Goal: Task Accomplishment & Management: Complete application form

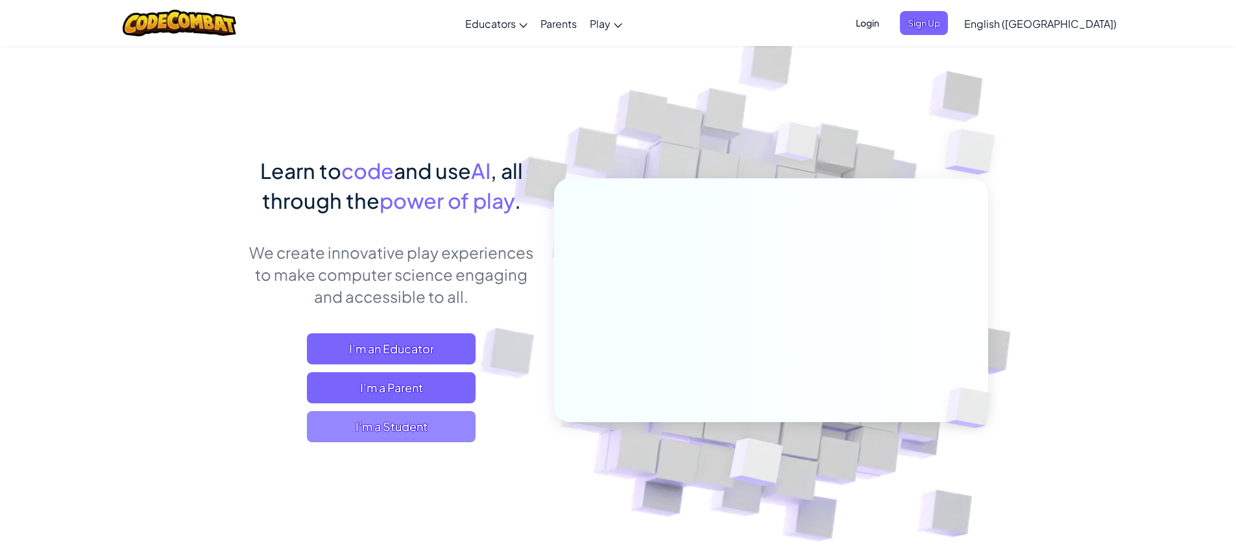
click at [412, 437] on span "I'm a Student" at bounding box center [391, 426] width 169 height 31
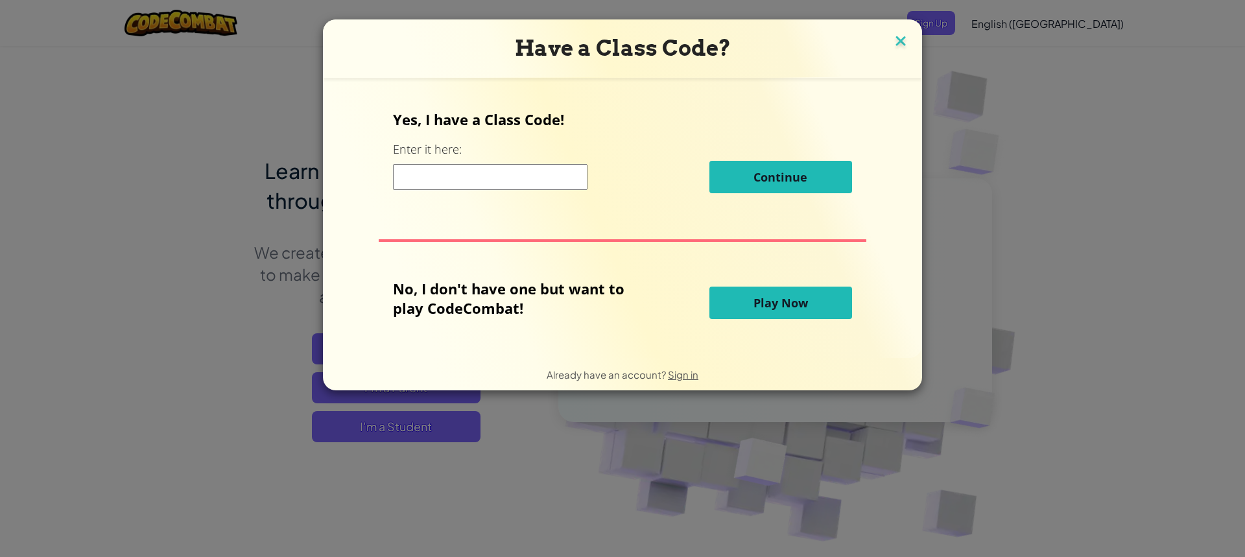
click at [894, 42] on img at bounding box center [900, 41] width 17 height 19
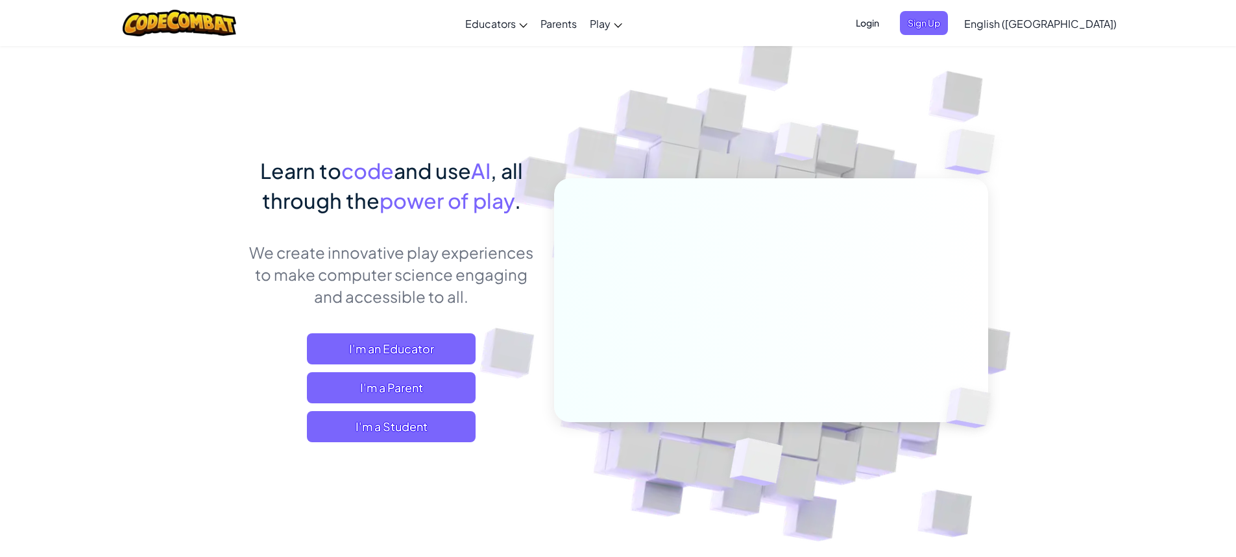
click at [954, 18] on ul "Login Sign Up" at bounding box center [897, 23] width 113 height 24
click at [887, 30] on span "Login" at bounding box center [867, 23] width 39 height 24
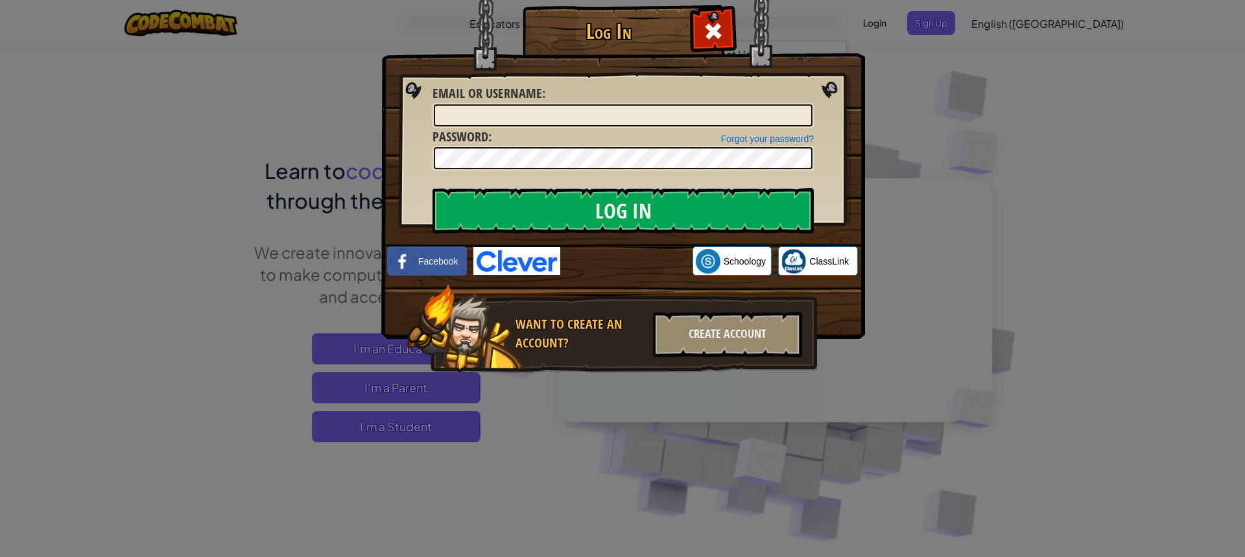
drag, startPoint x: 708, startPoint y: 38, endPoint x: 636, endPoint y: 6, distance: 78.1
click at [703, 38] on div at bounding box center [713, 29] width 41 height 41
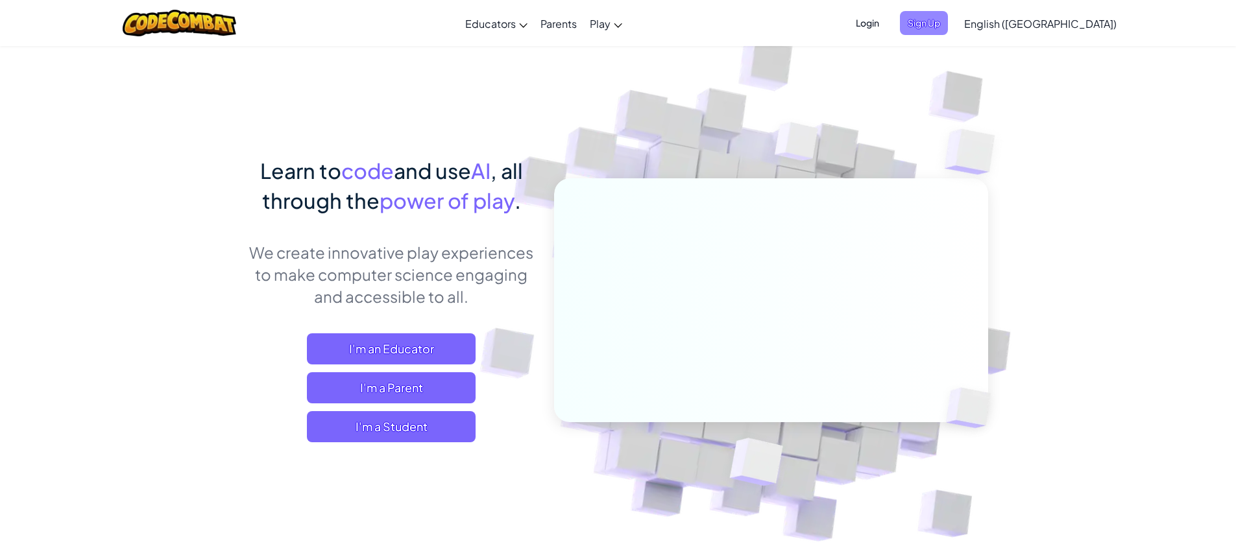
click at [948, 25] on span "Sign Up" at bounding box center [924, 23] width 48 height 24
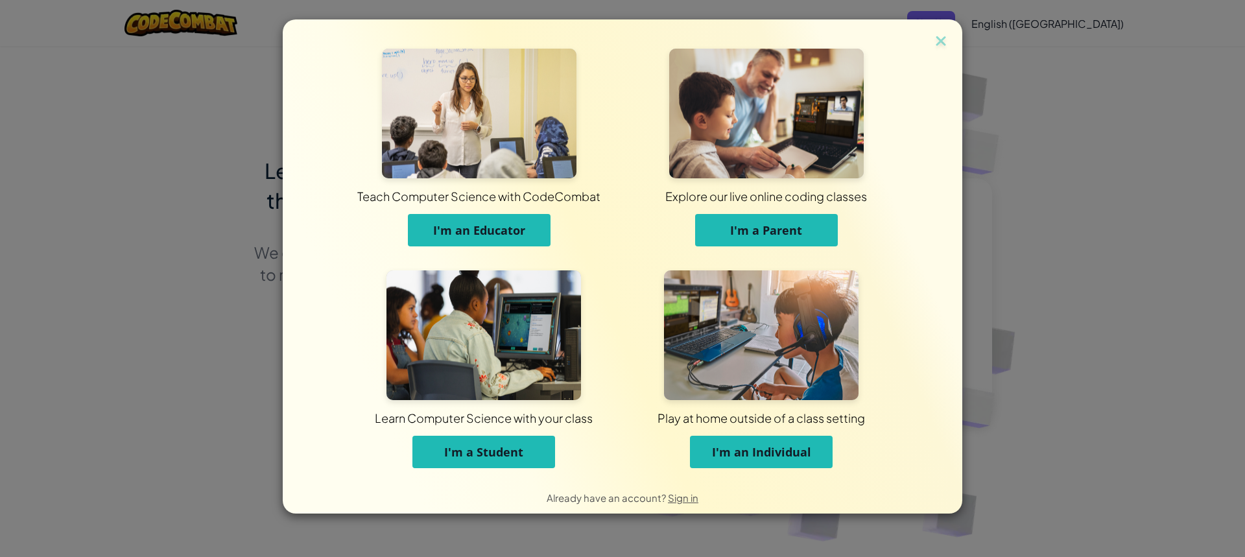
click at [509, 453] on span "I'm a Student" at bounding box center [483, 452] width 79 height 16
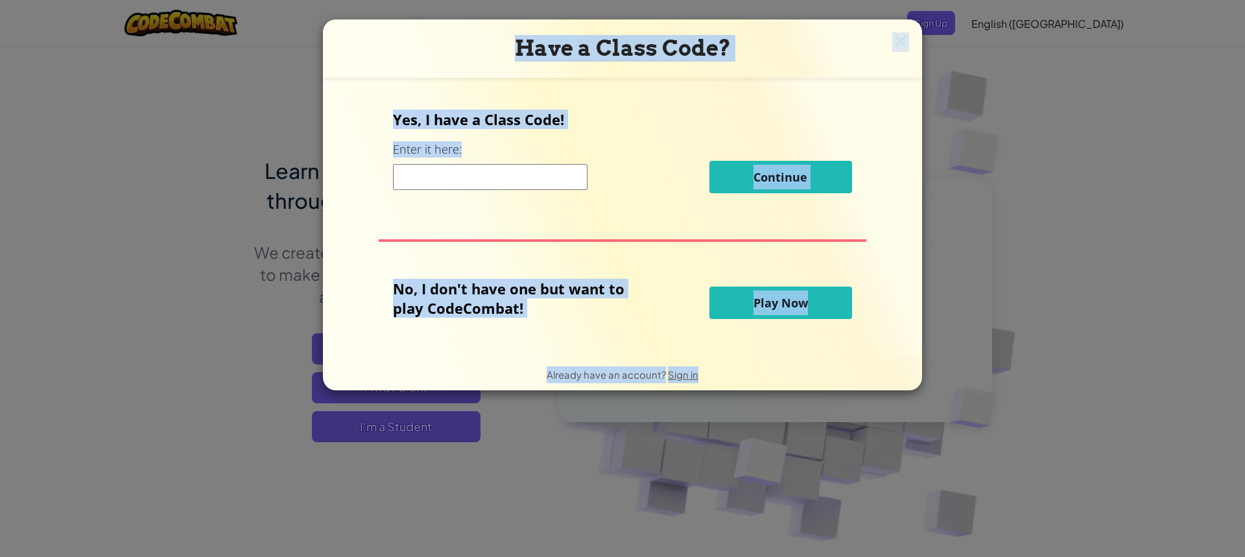
click at [431, 170] on input at bounding box center [490, 177] width 195 height 26
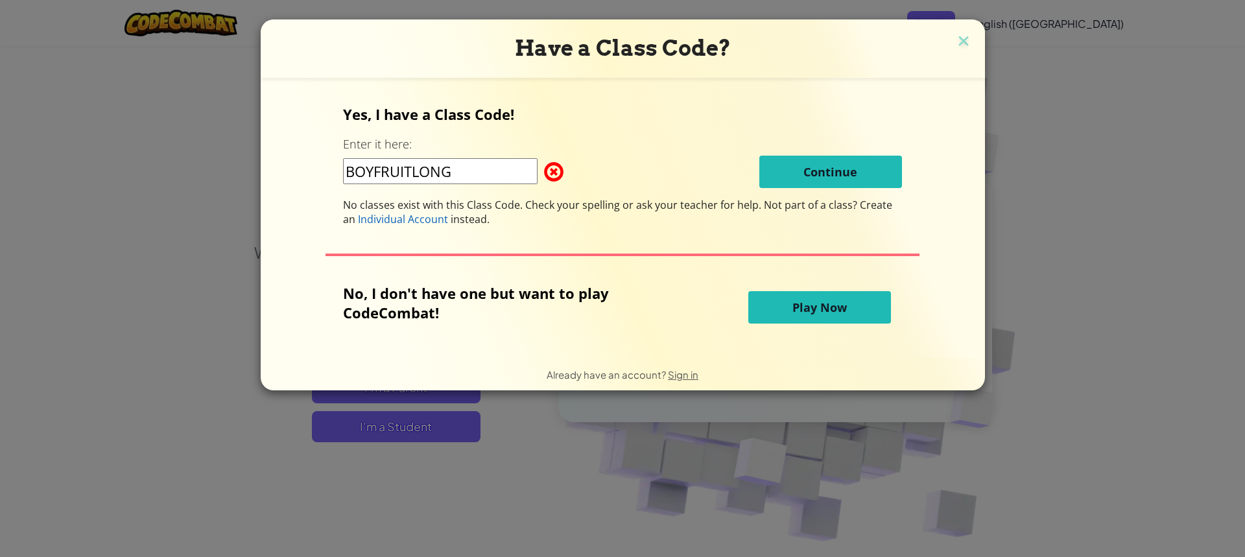
type input "BOYFRUITLONG"
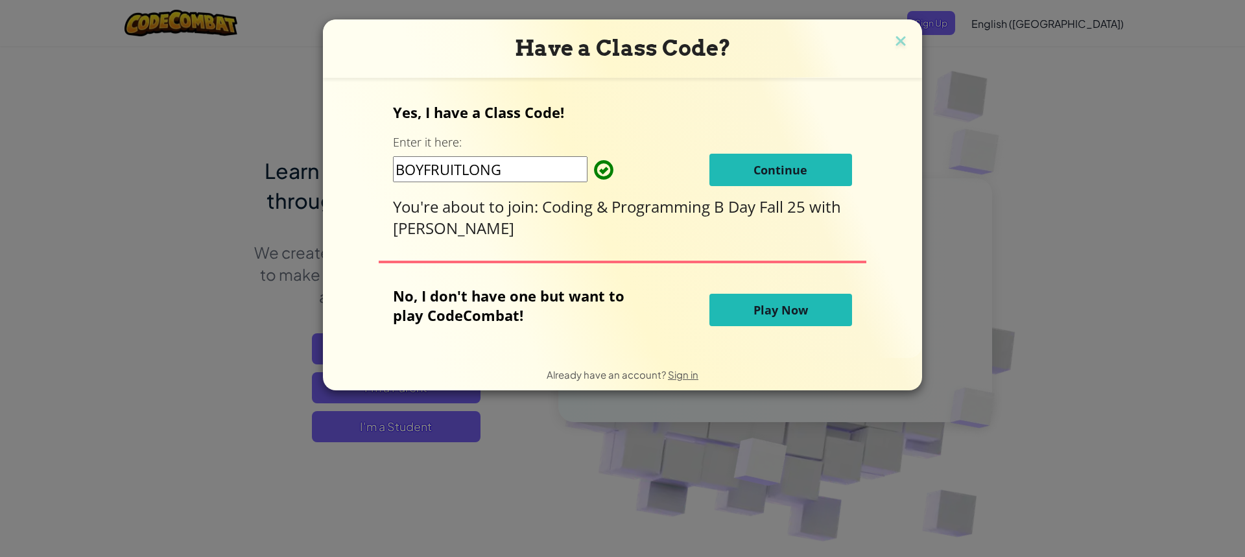
click at [773, 168] on span "Continue" at bounding box center [781, 170] width 54 height 16
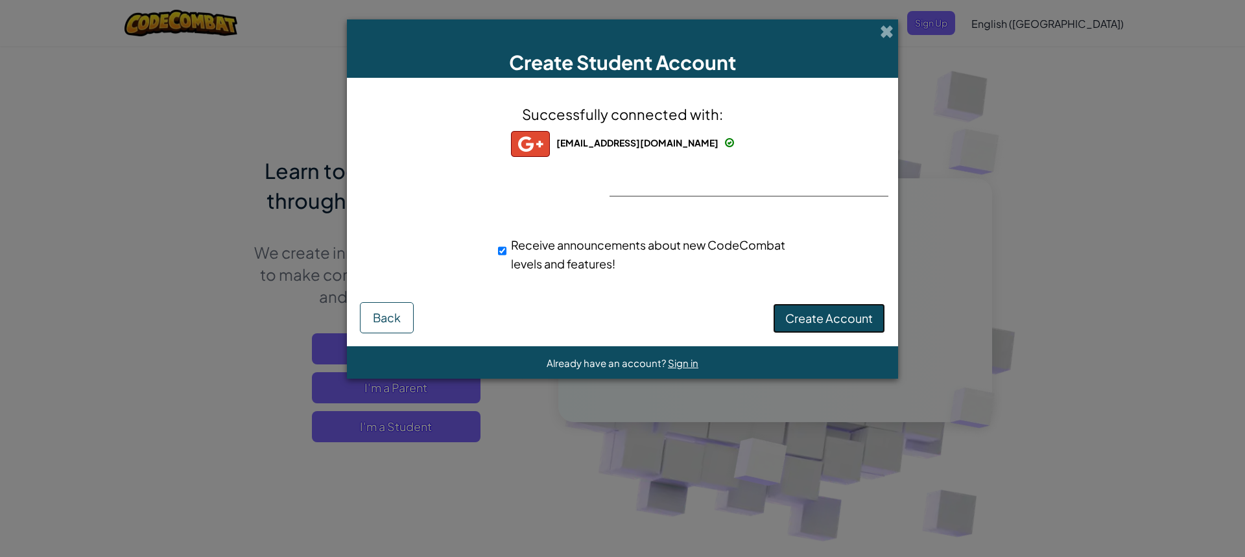
click at [855, 313] on span "Create Account" at bounding box center [829, 318] width 88 height 15
click at [855, 322] on button "Create Account" at bounding box center [829, 319] width 112 height 30
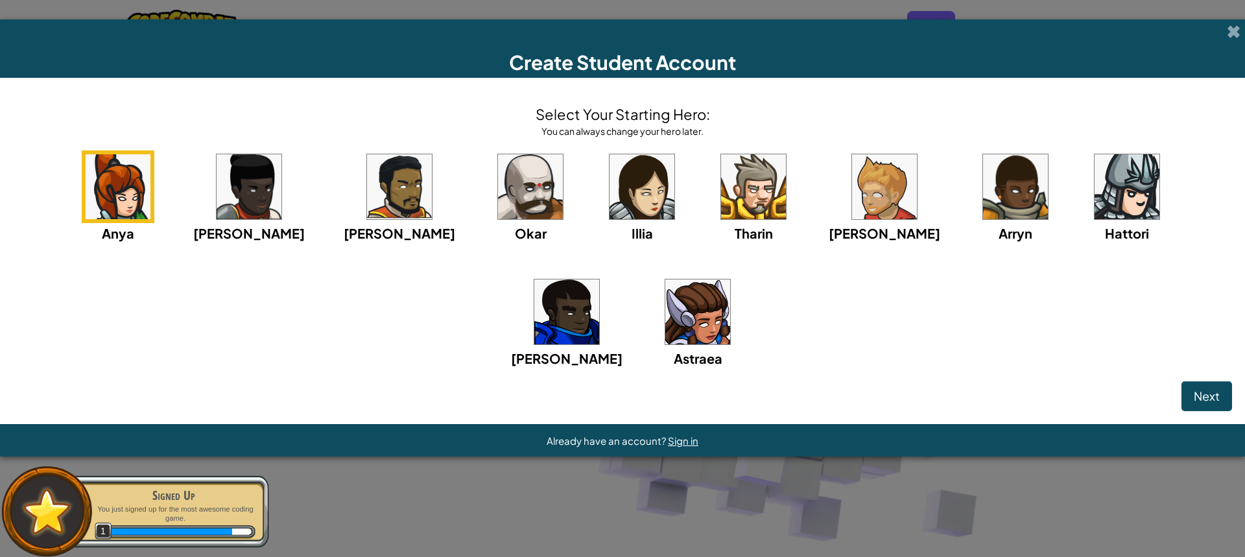
click button "Next" at bounding box center [1207, 396] width 51 height 30
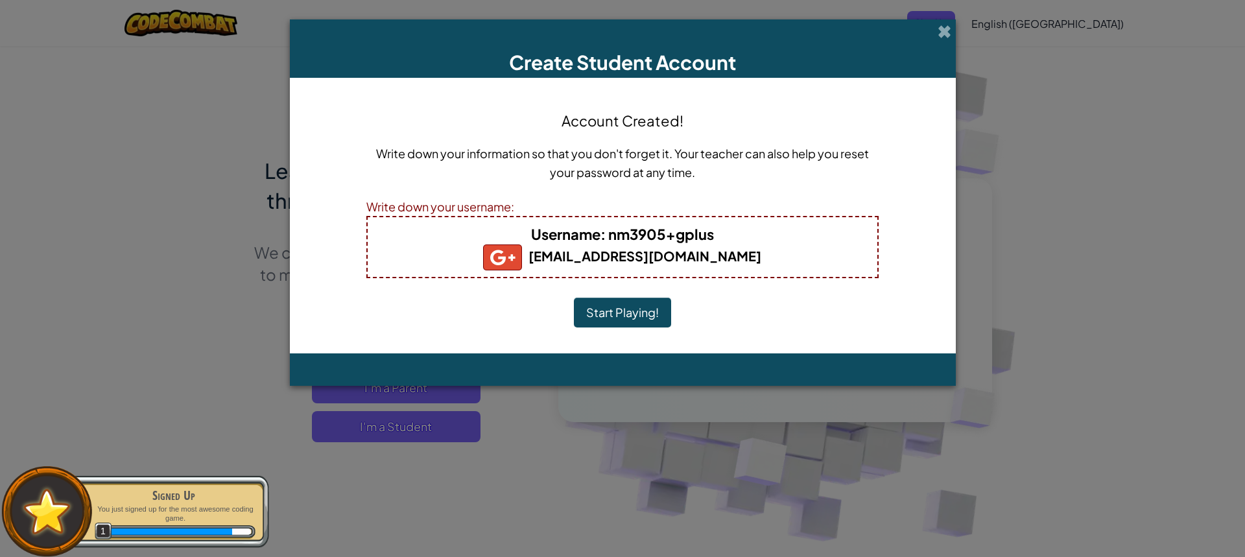
click at [600, 311] on button "Start Playing!" at bounding box center [622, 313] width 97 height 30
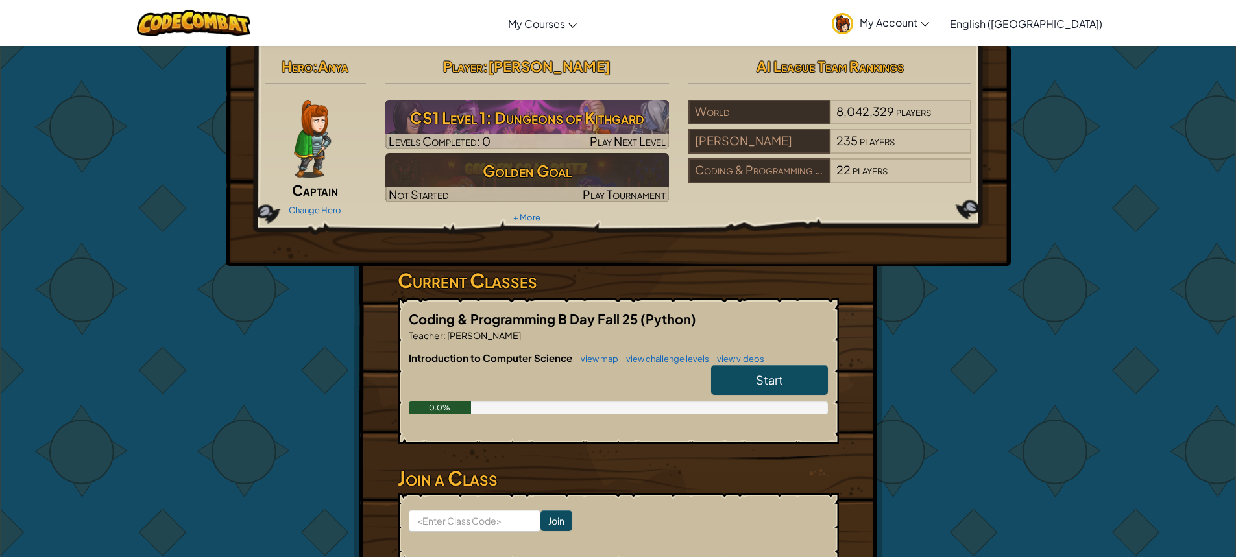
click at [743, 376] on link "Start" at bounding box center [769, 380] width 117 height 30
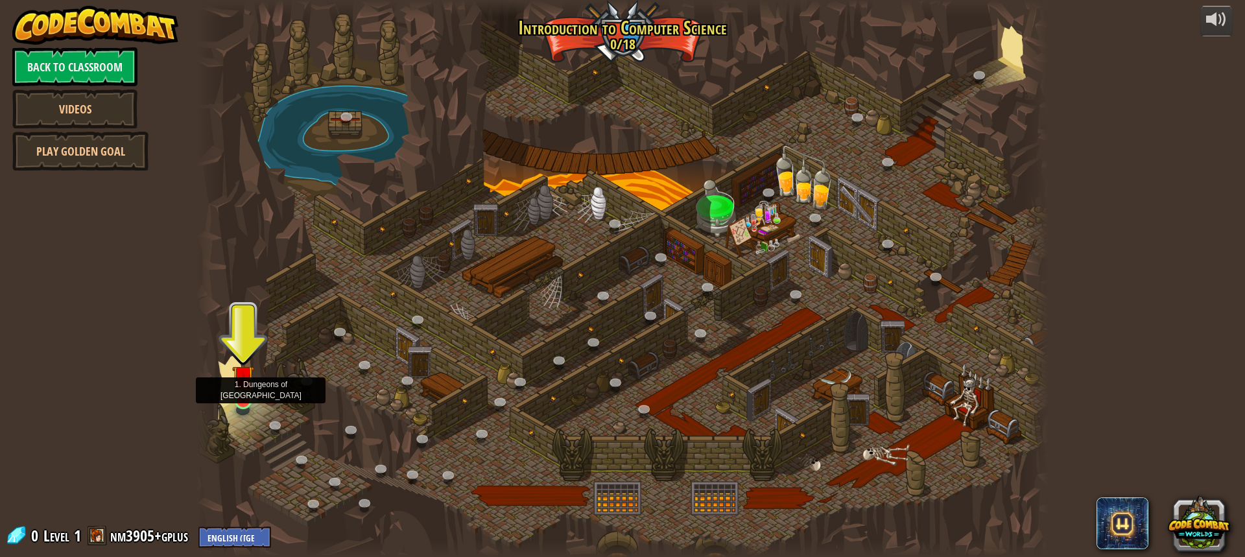
click at [250, 402] on div at bounding box center [243, 400] width 17 height 17
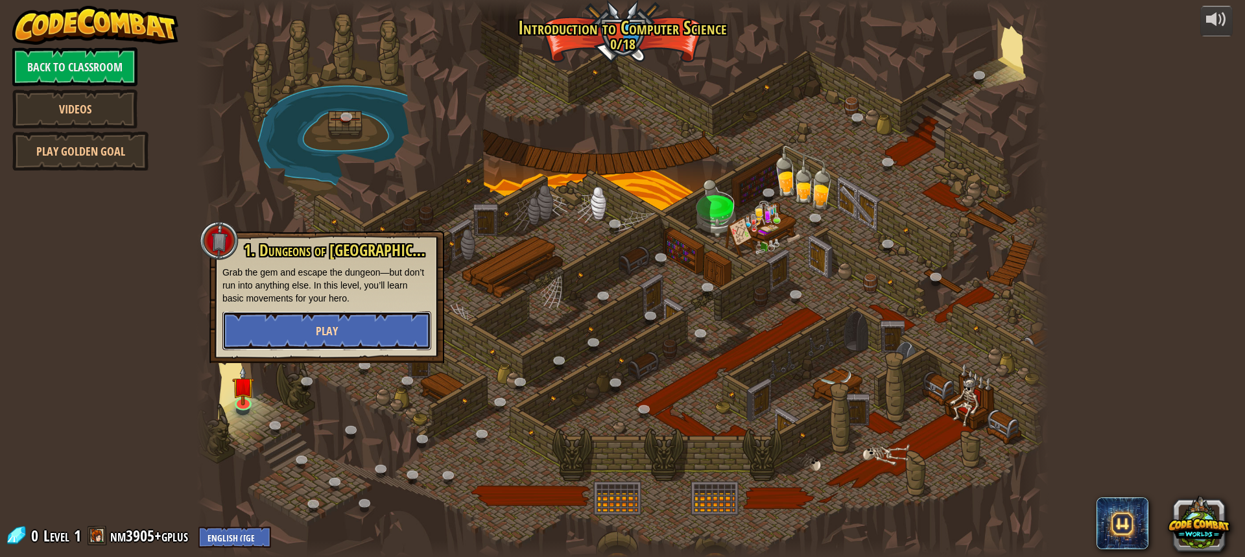
click at [306, 324] on button "Play" at bounding box center [326, 330] width 209 height 39
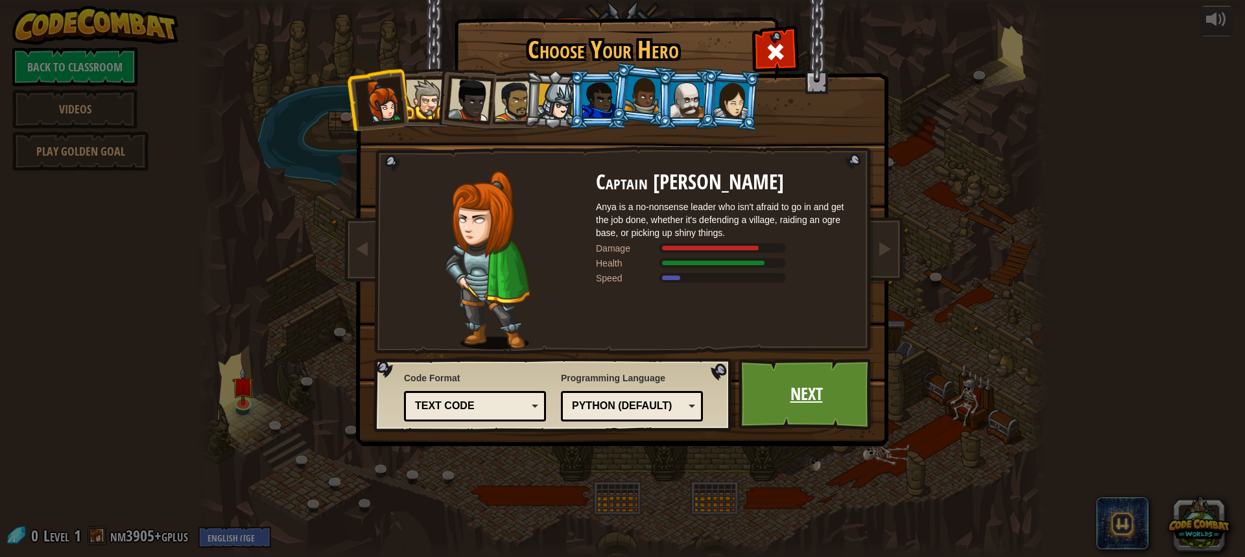
click at [803, 405] on link "Next" at bounding box center [807, 394] width 136 height 71
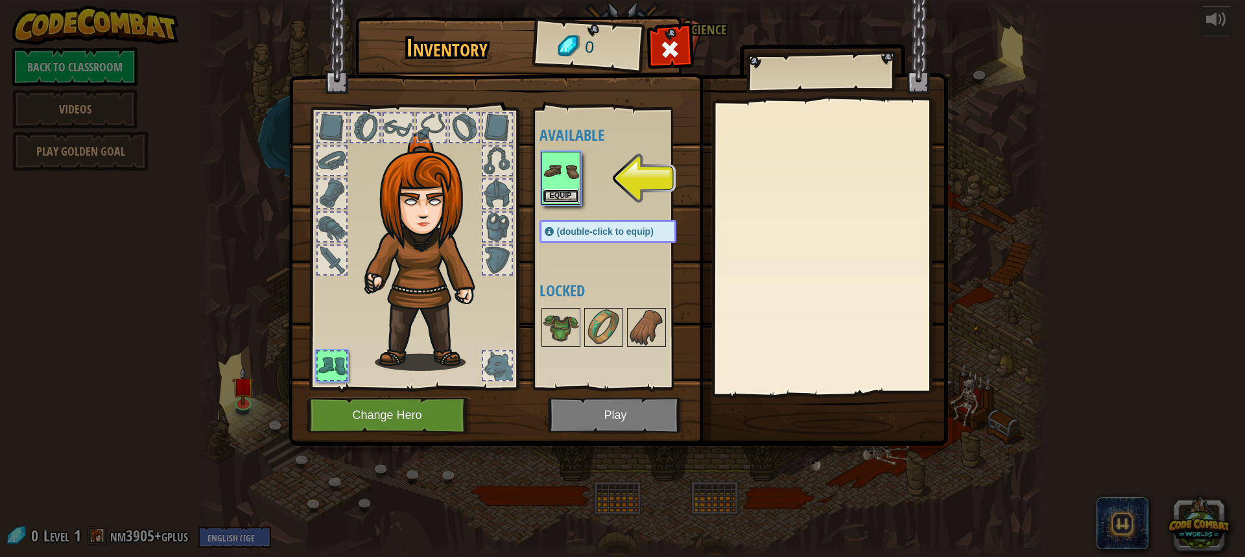
click at [550, 200] on button "Equip" at bounding box center [561, 196] width 36 height 14
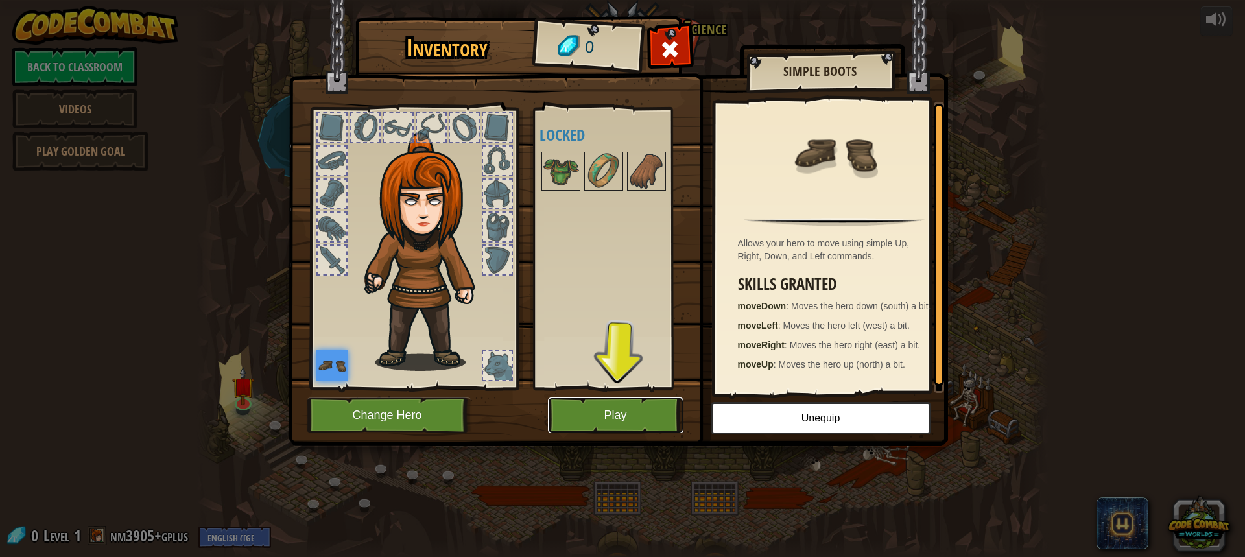
click at [650, 413] on button "Play" at bounding box center [616, 416] width 136 height 36
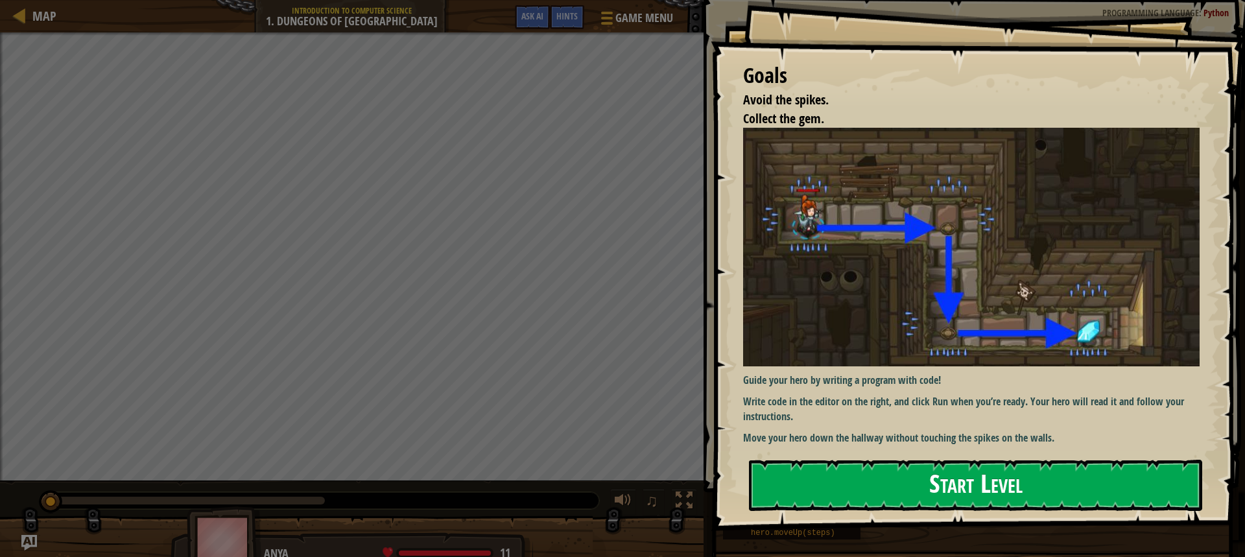
click at [1090, 226] on div "Goals Avoid the spikes. Collect the gem. Guide your hero by writing a program w…" at bounding box center [978, 265] width 534 height 531
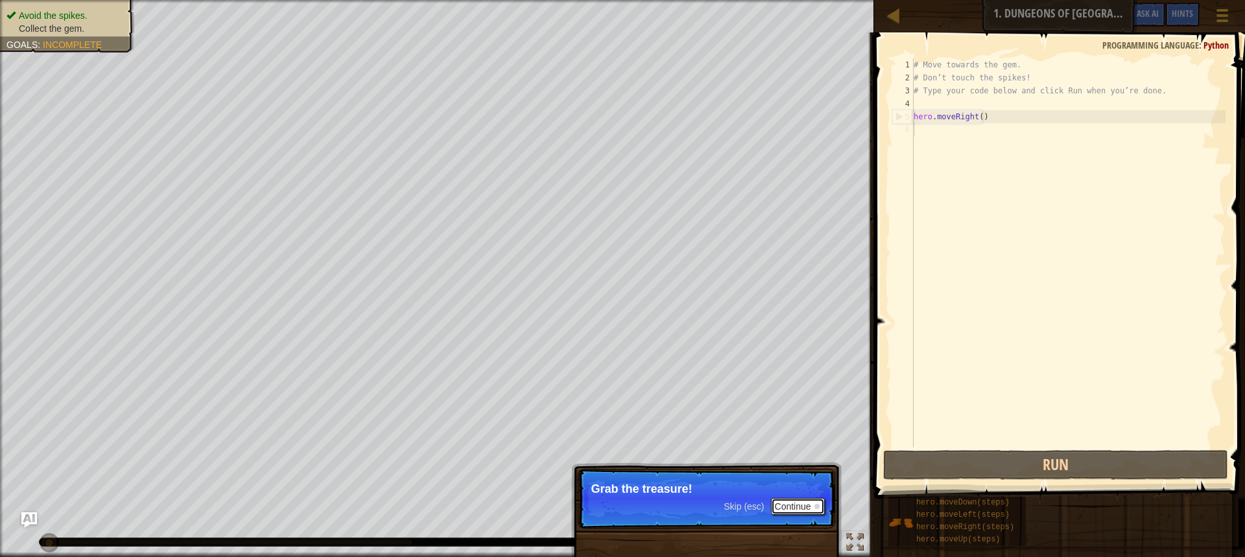
click at [798, 504] on button "Continue" at bounding box center [798, 506] width 54 height 17
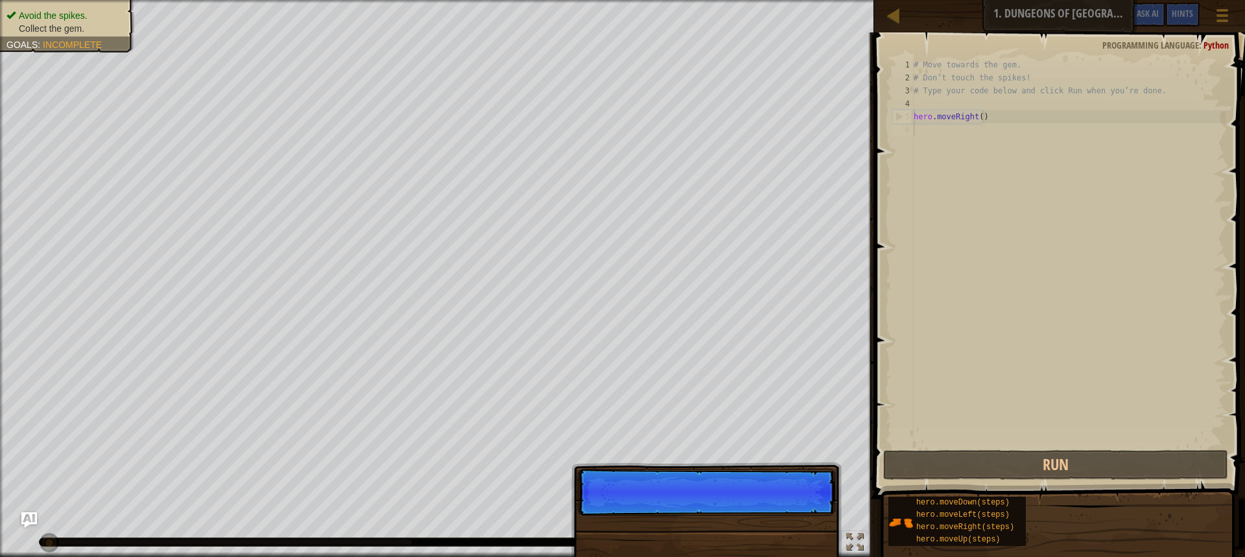
click at [798, 504] on p "Skip (esc) Continue" at bounding box center [706, 492] width 257 height 47
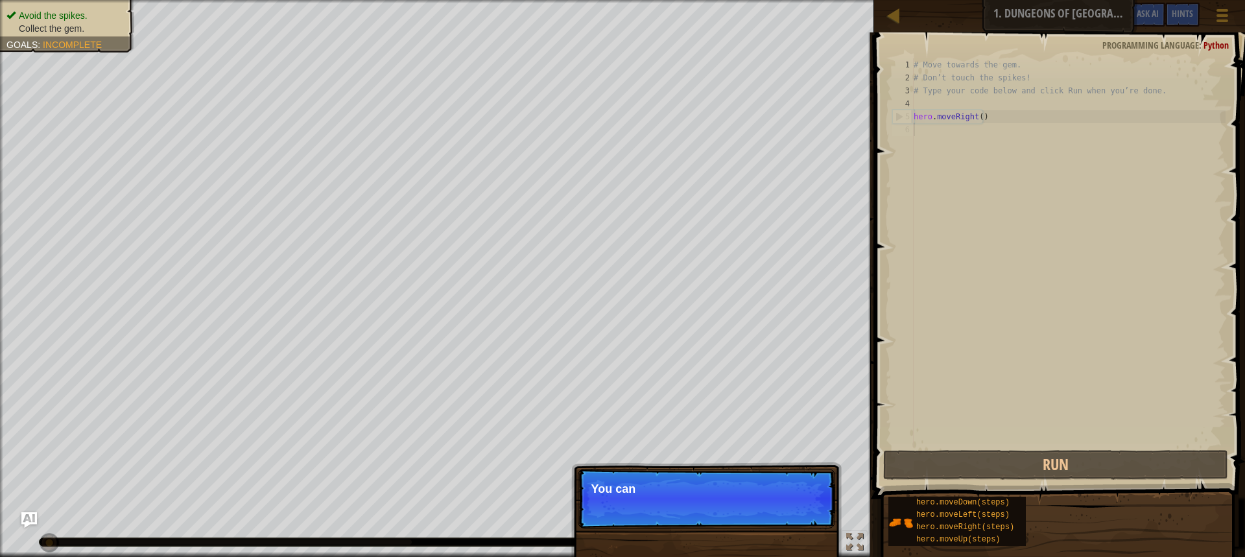
click at [798, 504] on p "Skip (esc) Continue You can" at bounding box center [706, 499] width 257 height 60
click at [798, 504] on p "Skip (esc) Continue You can use th" at bounding box center [706, 499] width 257 height 60
click at [796, 507] on button "Continue" at bounding box center [798, 506] width 54 height 17
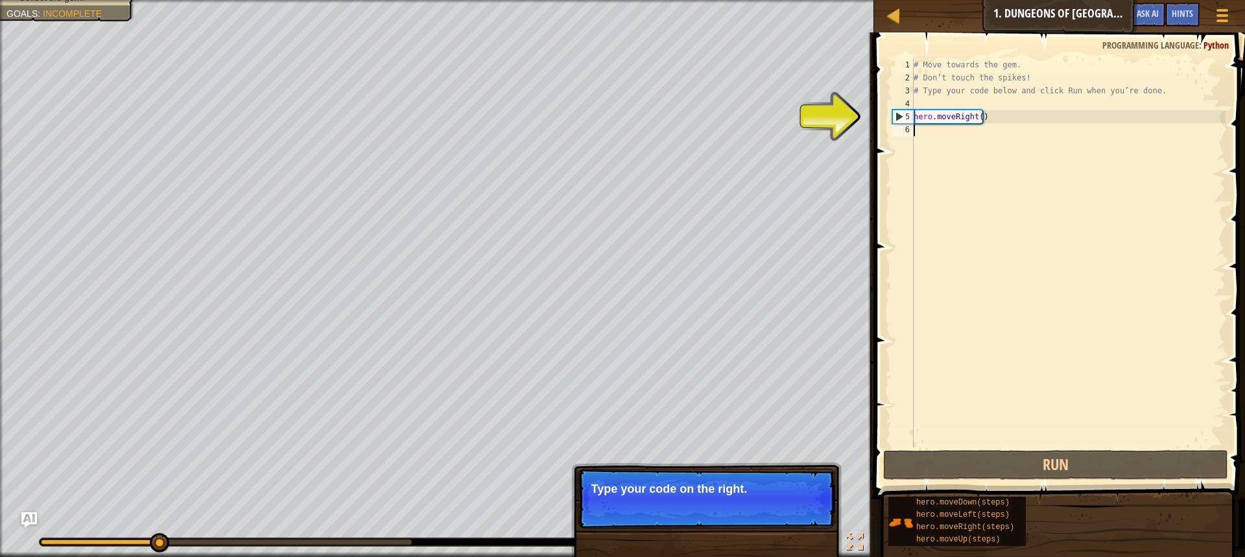
click at [796, 508] on button "Continue" at bounding box center [798, 506] width 54 height 17
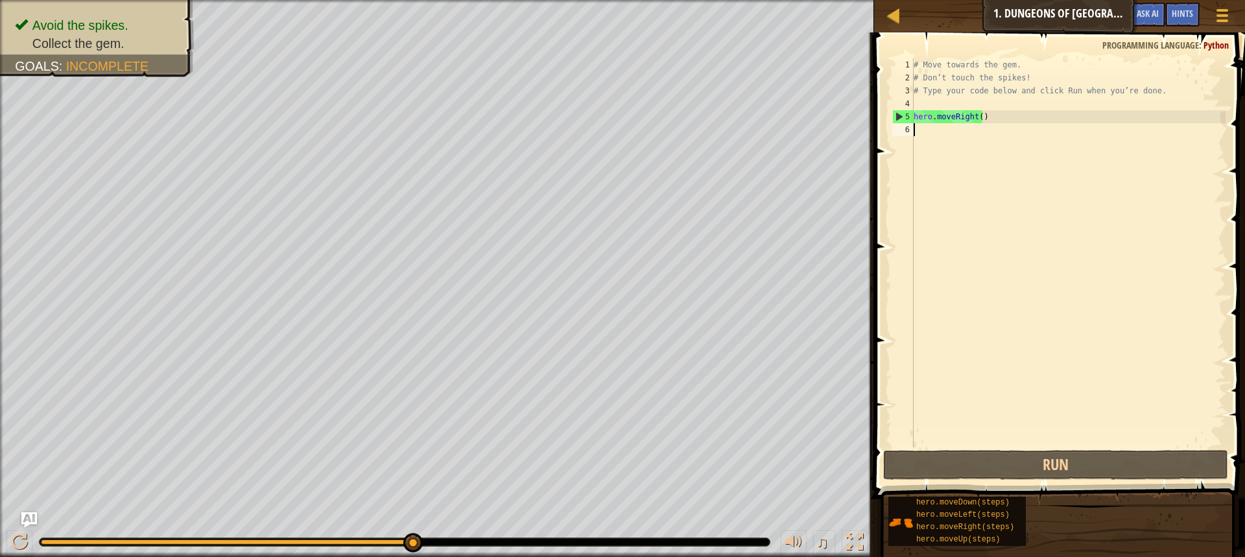
type textarea "D"
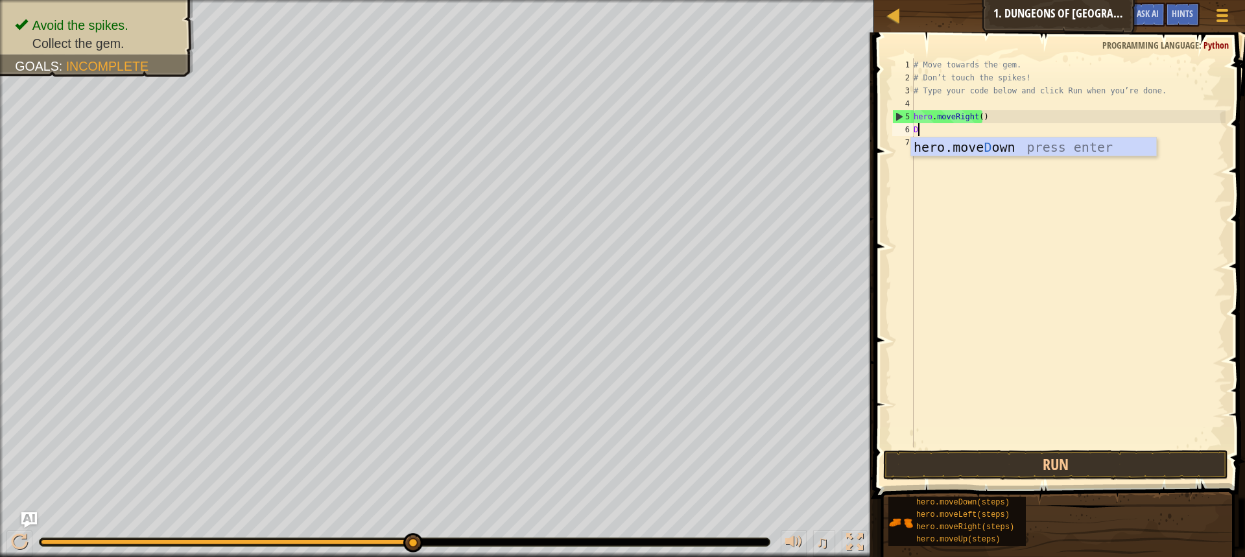
scroll to position [6, 0]
click at [958, 145] on div "hero.[PERSON_NAME] own press enter" at bounding box center [1033, 166] width 245 height 58
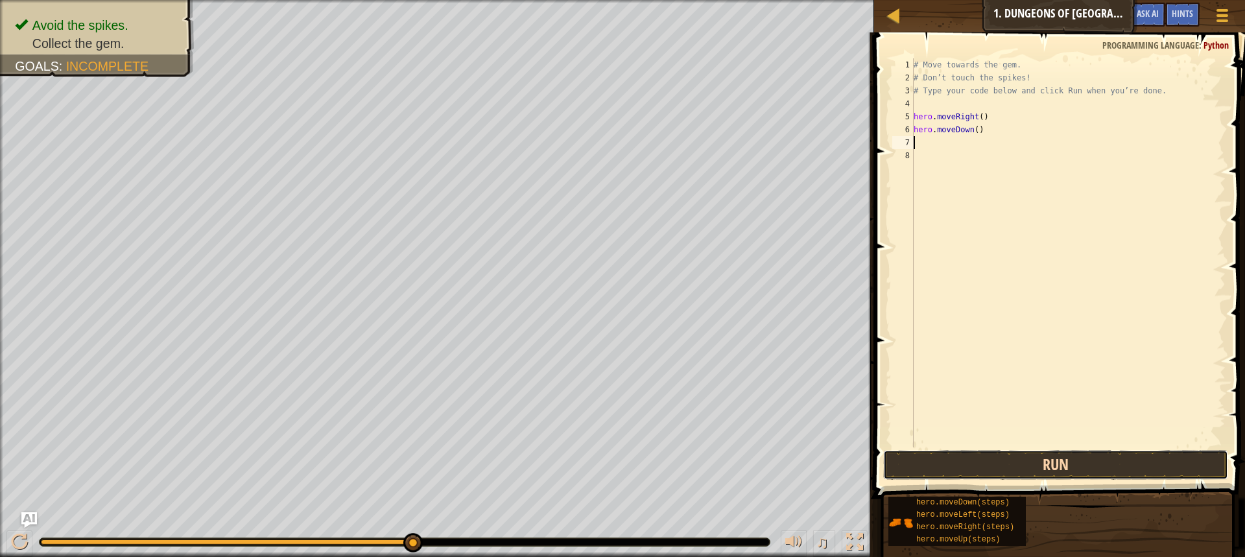
click at [969, 466] on button "Run" at bounding box center [1055, 465] width 345 height 30
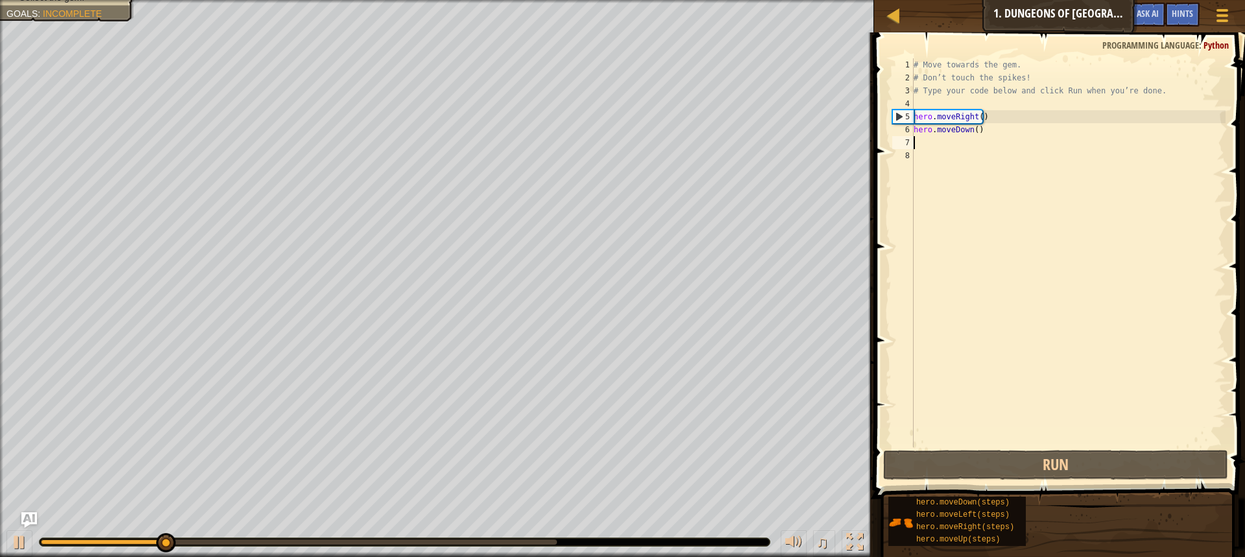
type textarea "R"
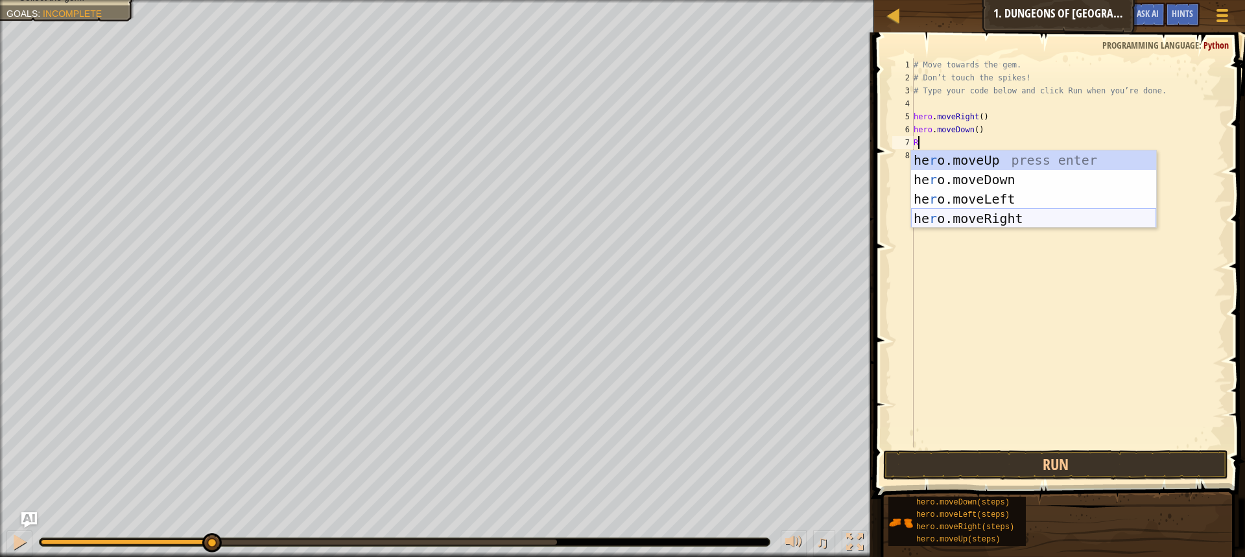
click at [927, 211] on div "he r o.moveUp press enter he r o.moveDown press enter he r o.moveLeft press ent…" at bounding box center [1033, 208] width 245 height 117
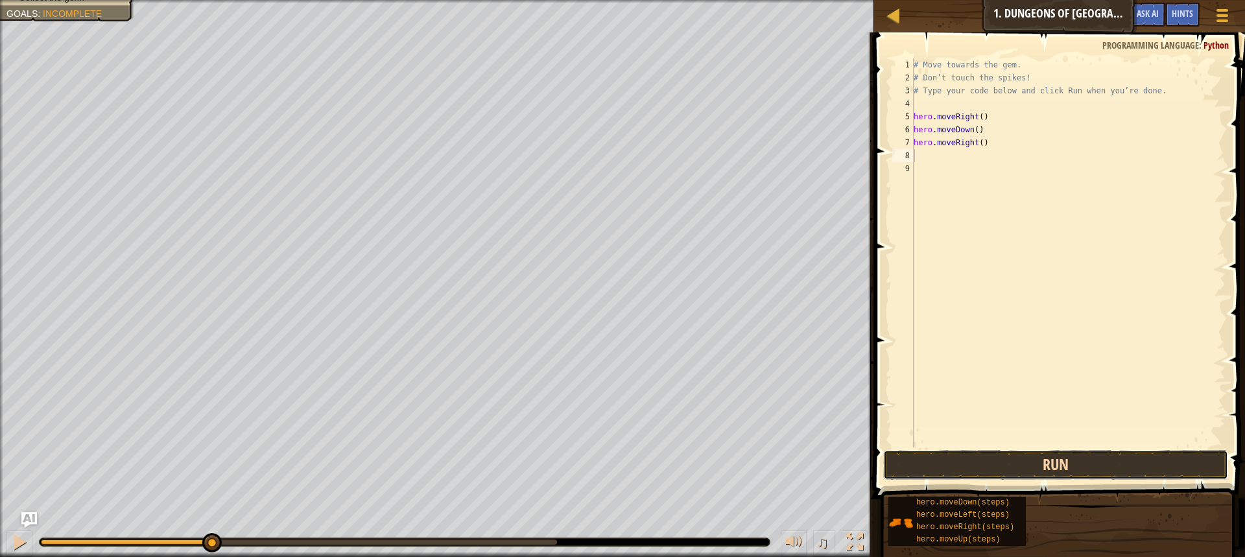
click at [1066, 462] on button "Run" at bounding box center [1055, 465] width 345 height 30
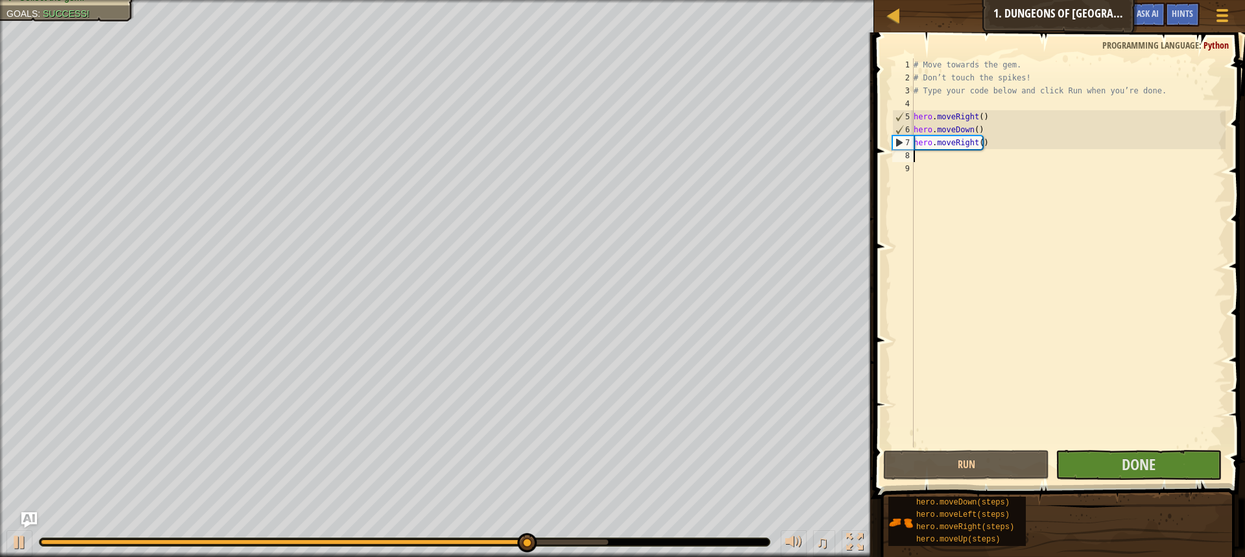
click at [1127, 448] on span at bounding box center [1060, 247] width 381 height 505
click at [1127, 462] on span "Done" at bounding box center [1139, 464] width 34 height 21
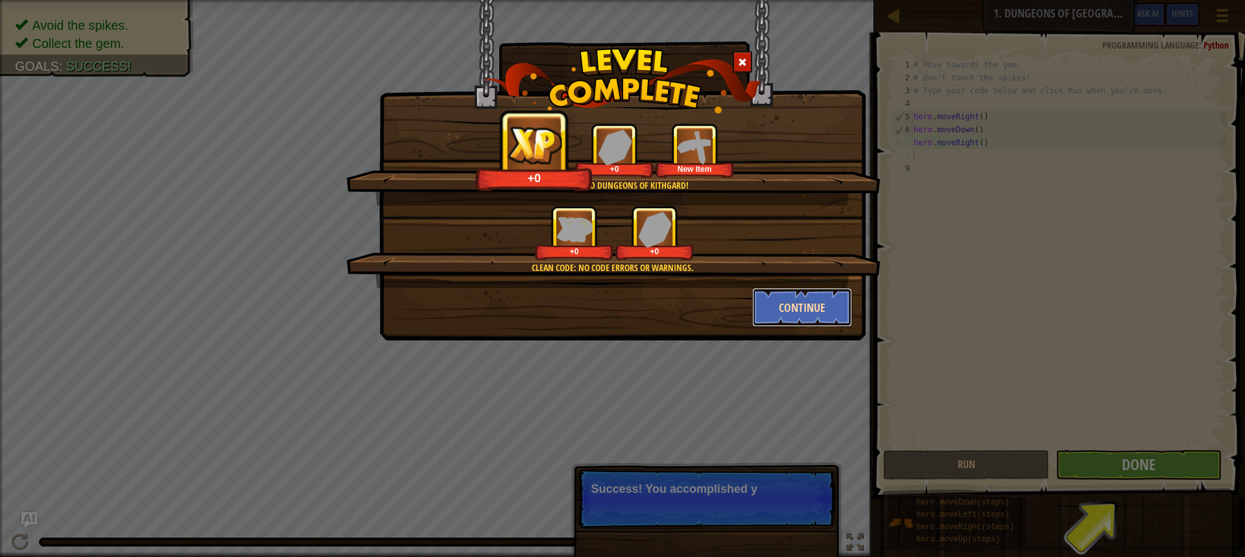
click at [817, 307] on button "Continue" at bounding box center [802, 307] width 101 height 39
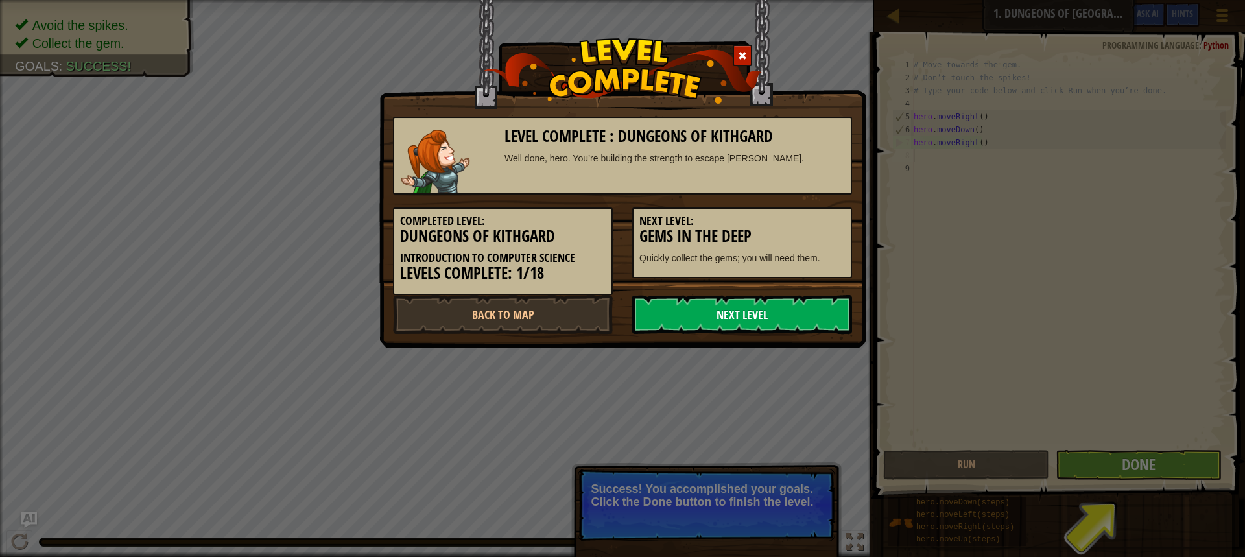
click at [678, 311] on link "Next Level" at bounding box center [742, 314] width 220 height 39
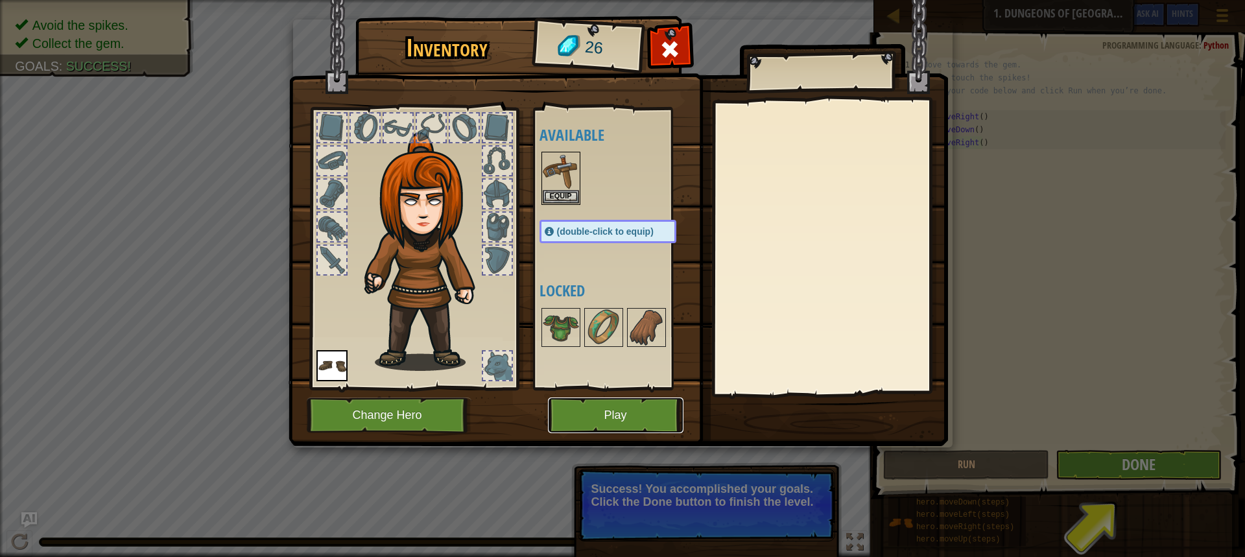
click at [570, 407] on button "Play" at bounding box center [616, 416] width 136 height 36
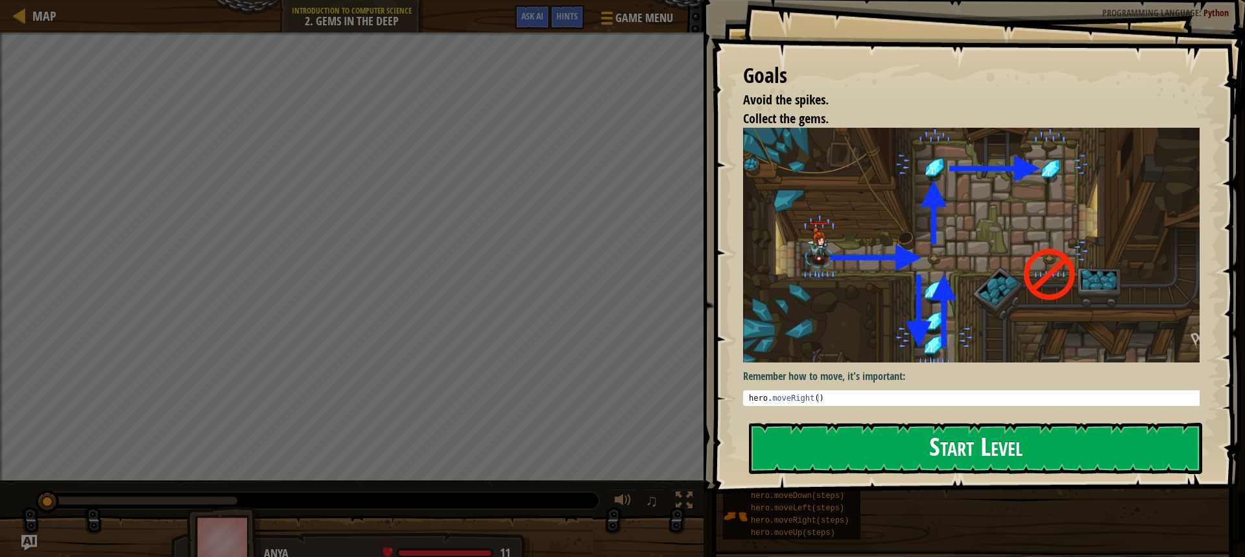
click at [1075, 448] on button "Start Level" at bounding box center [975, 448] width 453 height 51
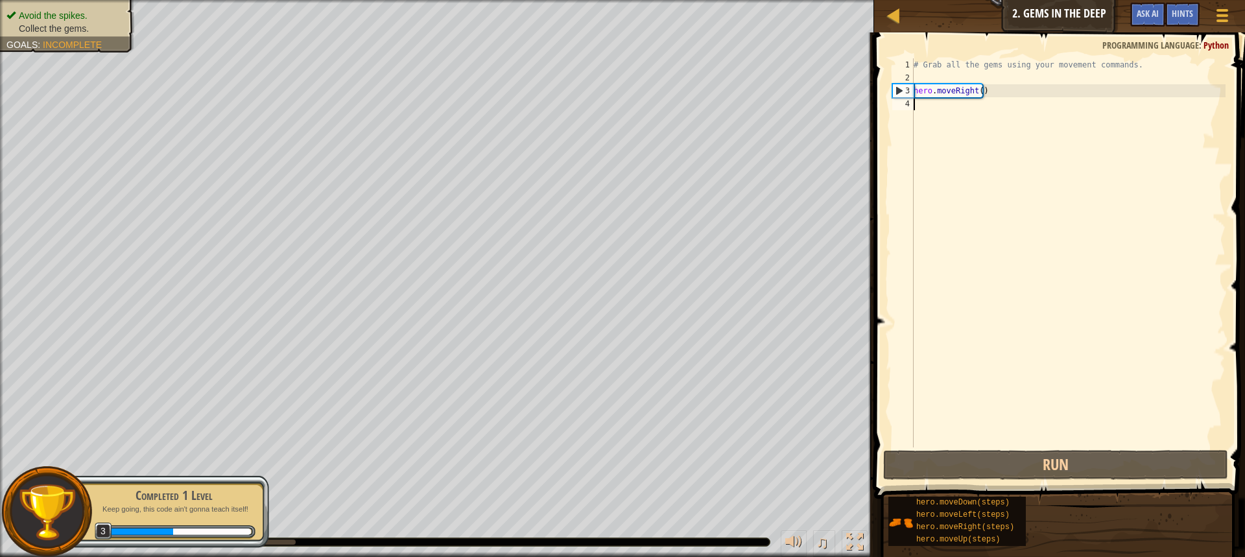
type textarea "D"
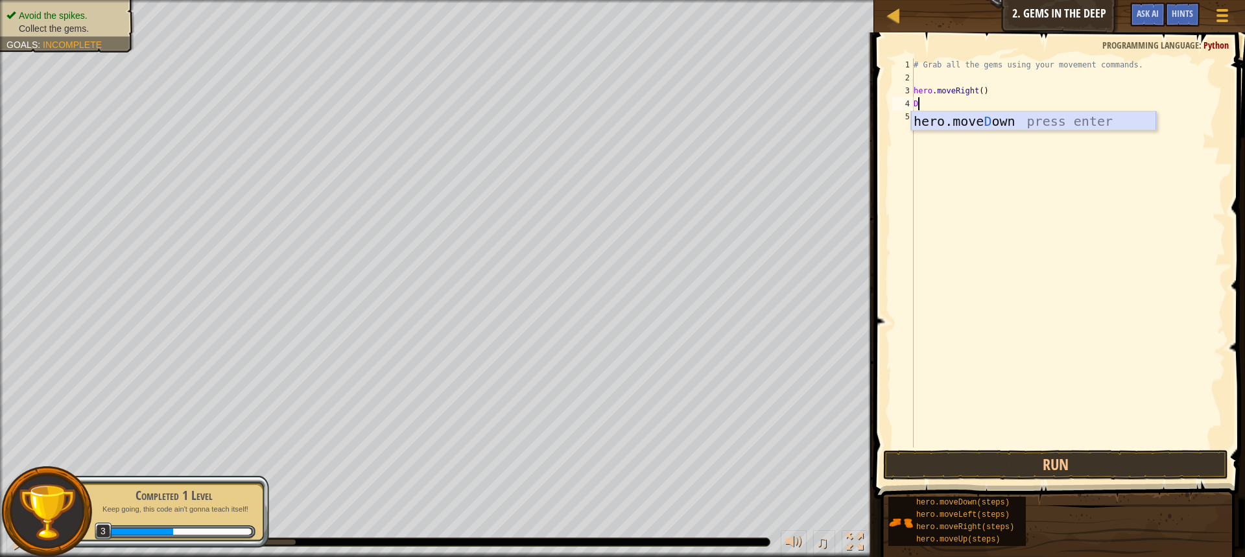
click at [949, 123] on div "hero.[PERSON_NAME] own press enter" at bounding box center [1033, 141] width 245 height 58
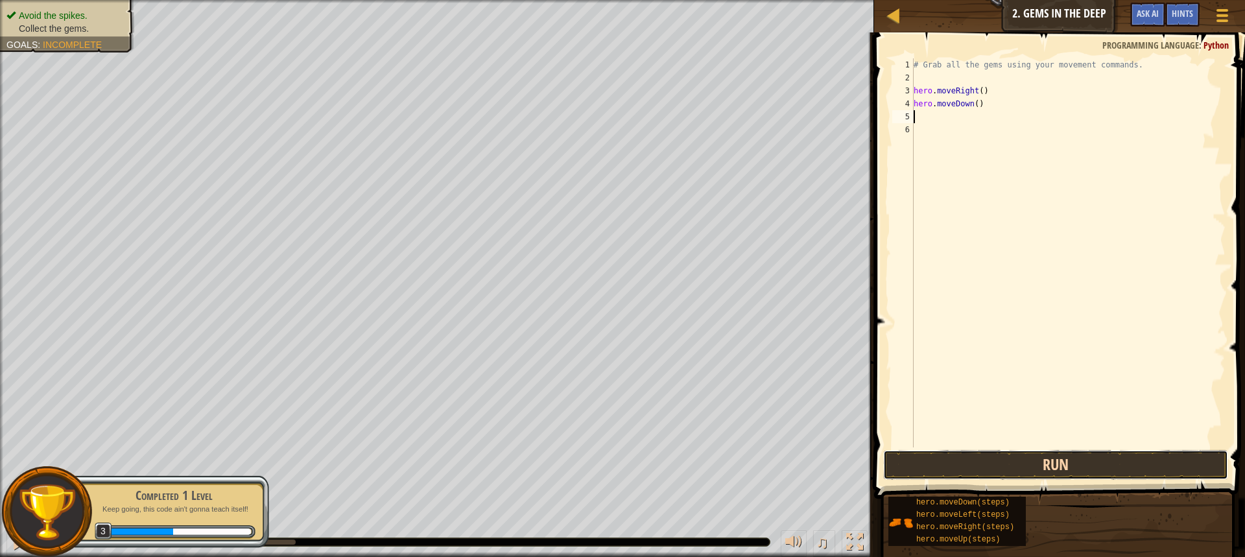
click at [993, 454] on button "Run" at bounding box center [1055, 465] width 345 height 30
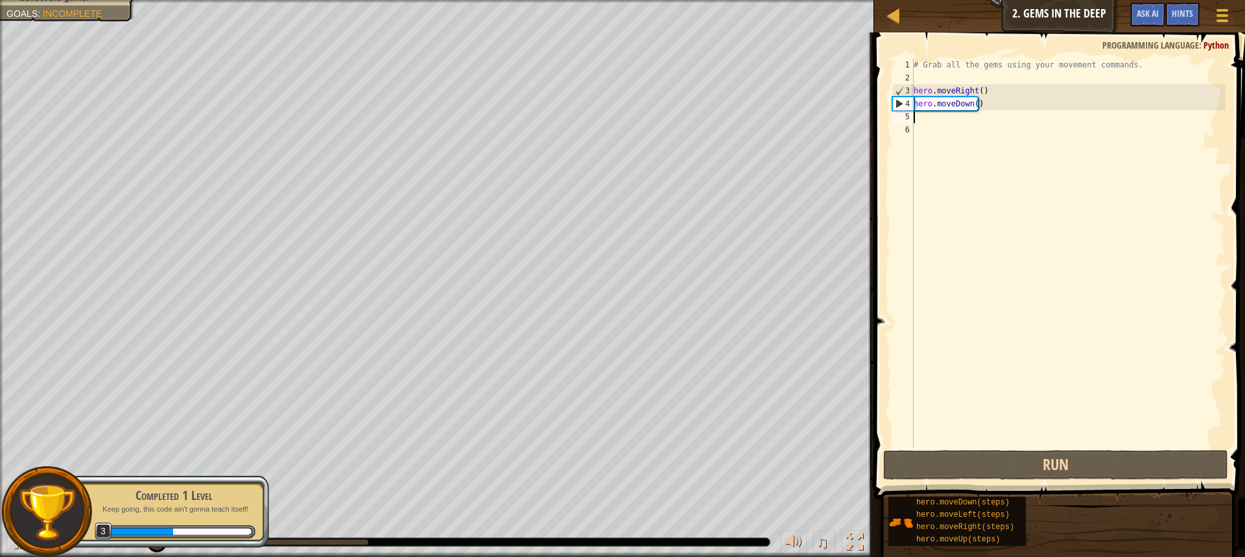
click at [961, 122] on div "# Grab all the gems using your movement commands. hero . moveRight ( ) hero . m…" at bounding box center [1068, 265] width 315 height 415
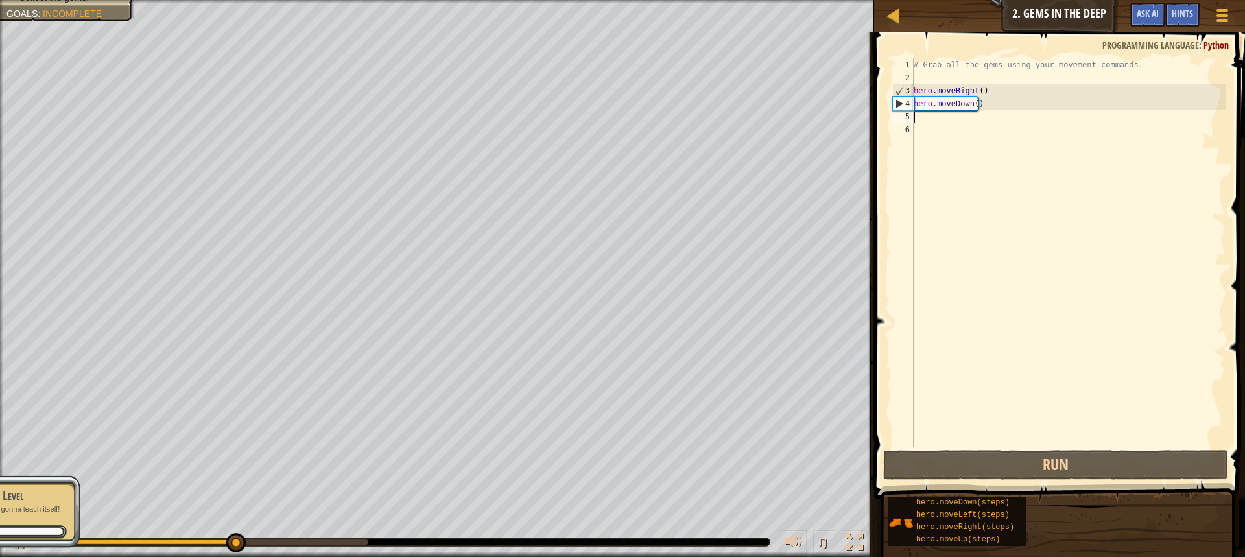
type textarea "U"
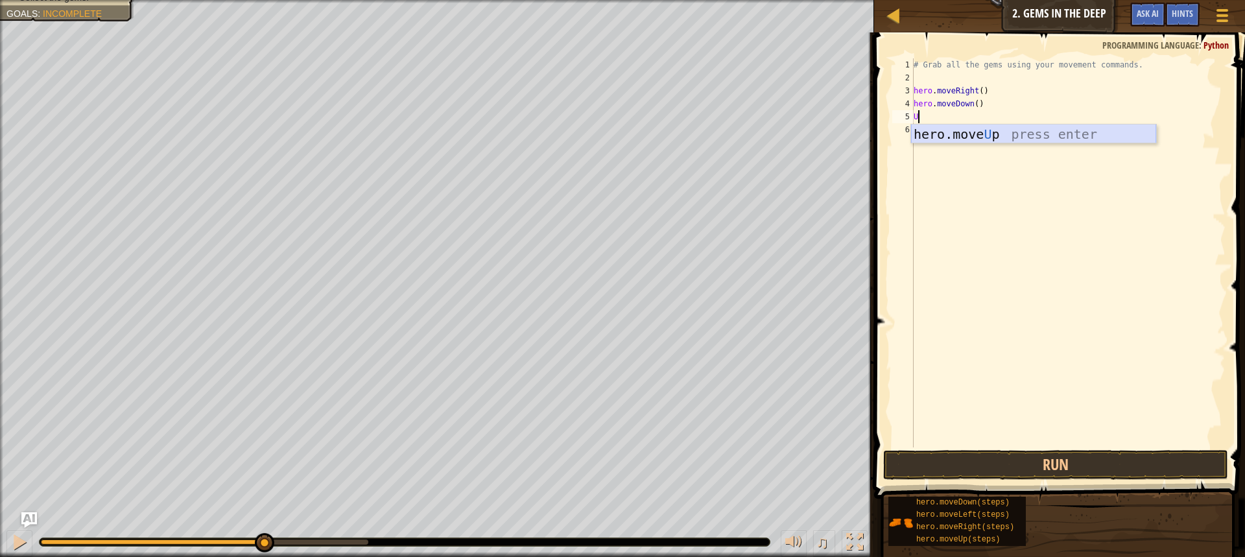
click at [971, 130] on div "hero.move U p press enter" at bounding box center [1033, 154] width 245 height 58
type textarea "R"
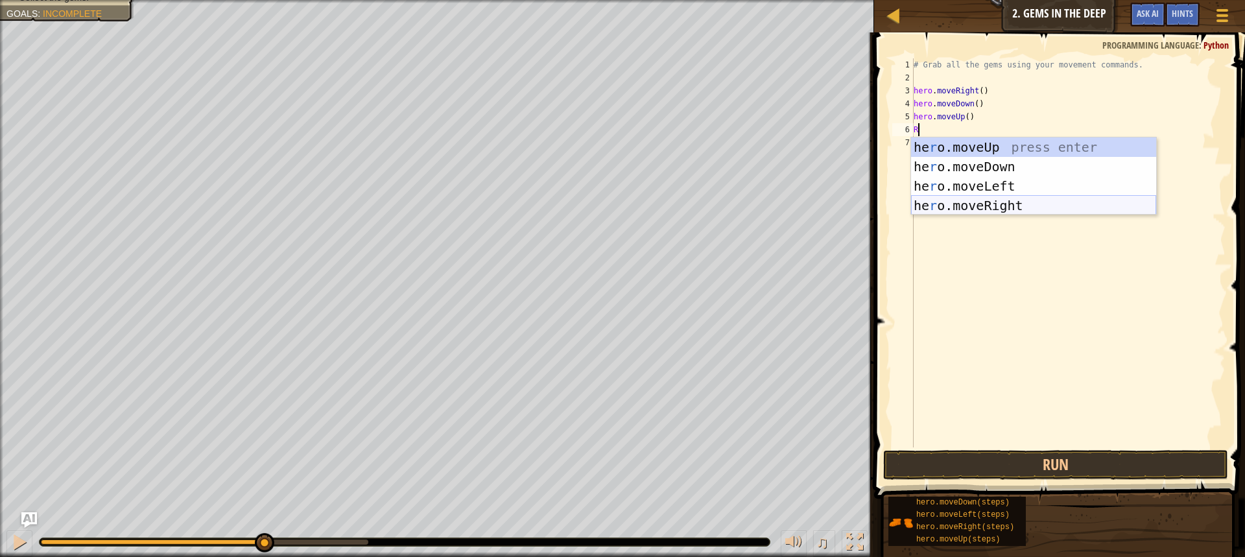
click at [986, 206] on div "he r o.moveUp press enter he r o.moveDown press enter he r o.moveLeft press ent…" at bounding box center [1033, 195] width 245 height 117
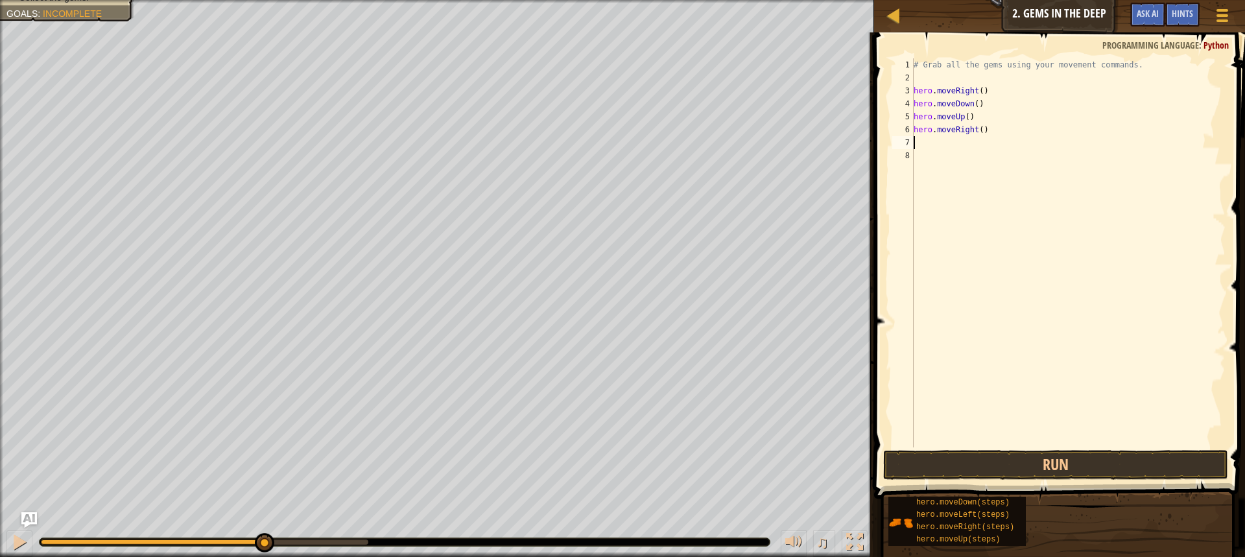
type textarea "D"
click at [968, 152] on div "hero.[PERSON_NAME] own press enter" at bounding box center [1033, 179] width 245 height 58
click at [1000, 467] on button "Run" at bounding box center [1055, 465] width 345 height 30
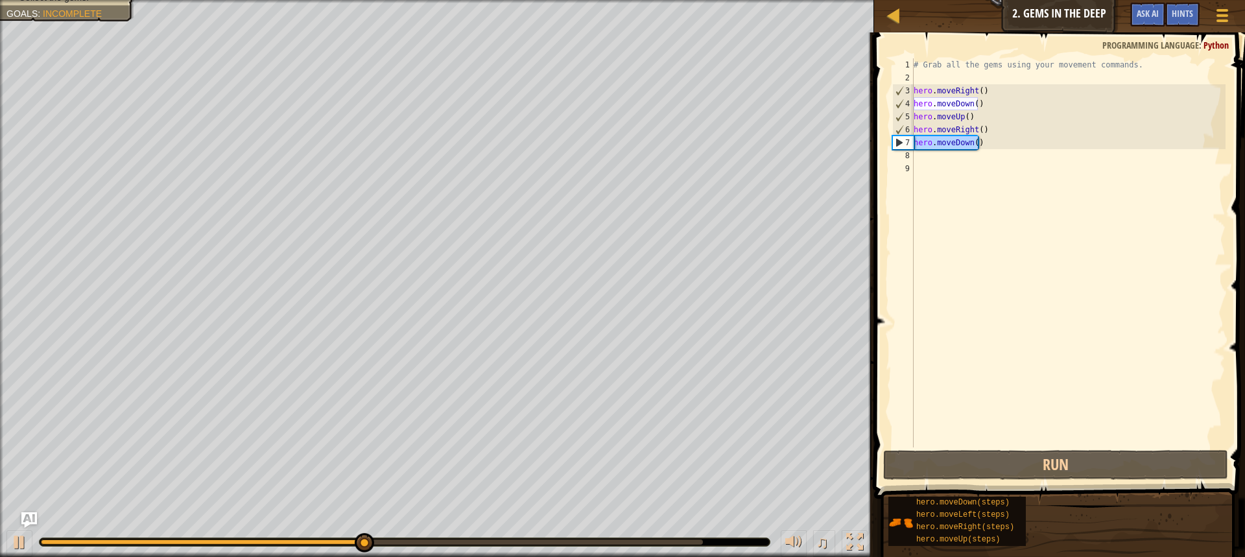
drag, startPoint x: 981, startPoint y: 142, endPoint x: 900, endPoint y: 141, distance: 81.1
click at [900, 141] on div "1 2 3 4 5 6 7 8 9 # Grab all the gems using your movement commands. hero . move…" at bounding box center [1058, 252] width 336 height 389
type textarea "hero.moveDown()"
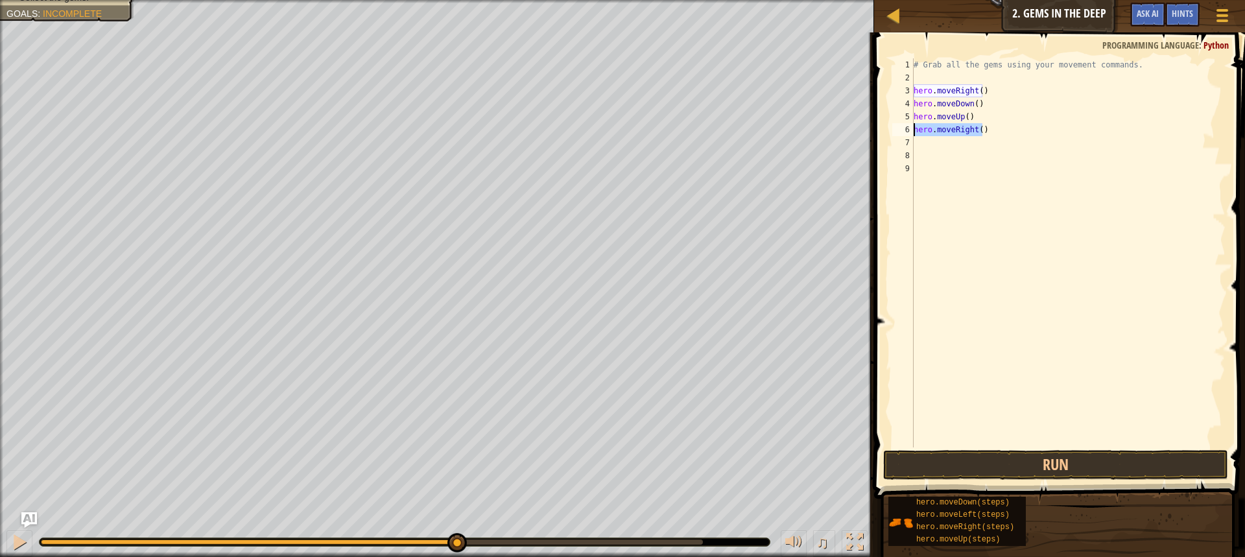
drag, startPoint x: 992, startPoint y: 129, endPoint x: 909, endPoint y: 126, distance: 83.1
click at [909, 126] on div "1 2 3 4 5 6 7 8 9 # Grab all the gems using your movement commands. hero . move…" at bounding box center [1058, 252] width 336 height 389
type textarea "hero.moveRight()"
click at [1015, 463] on button "Run" at bounding box center [1055, 465] width 345 height 30
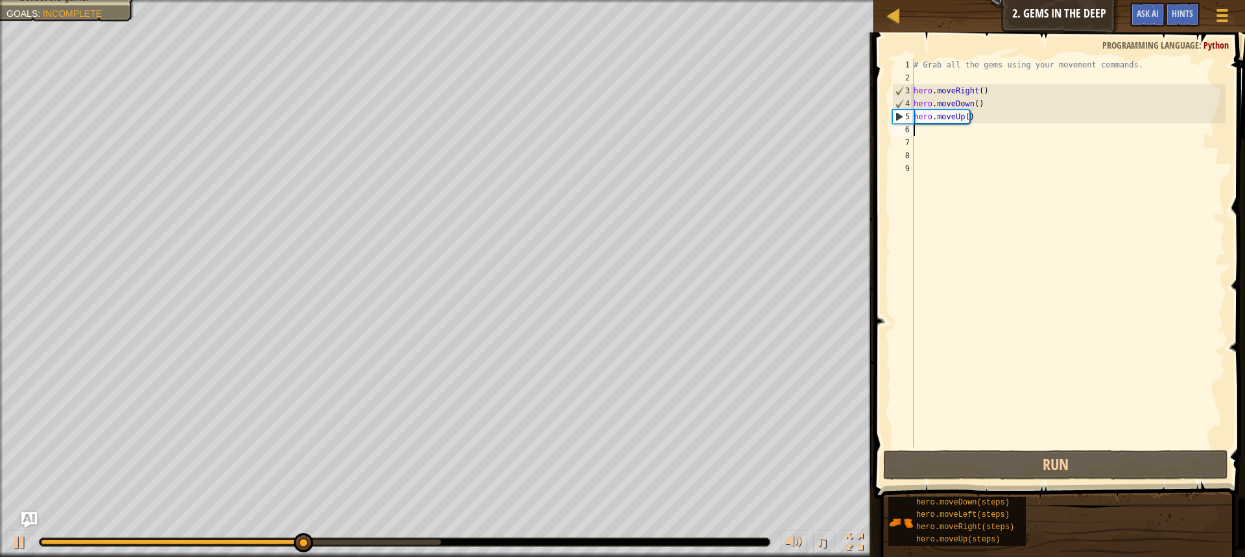
type textarea "U"
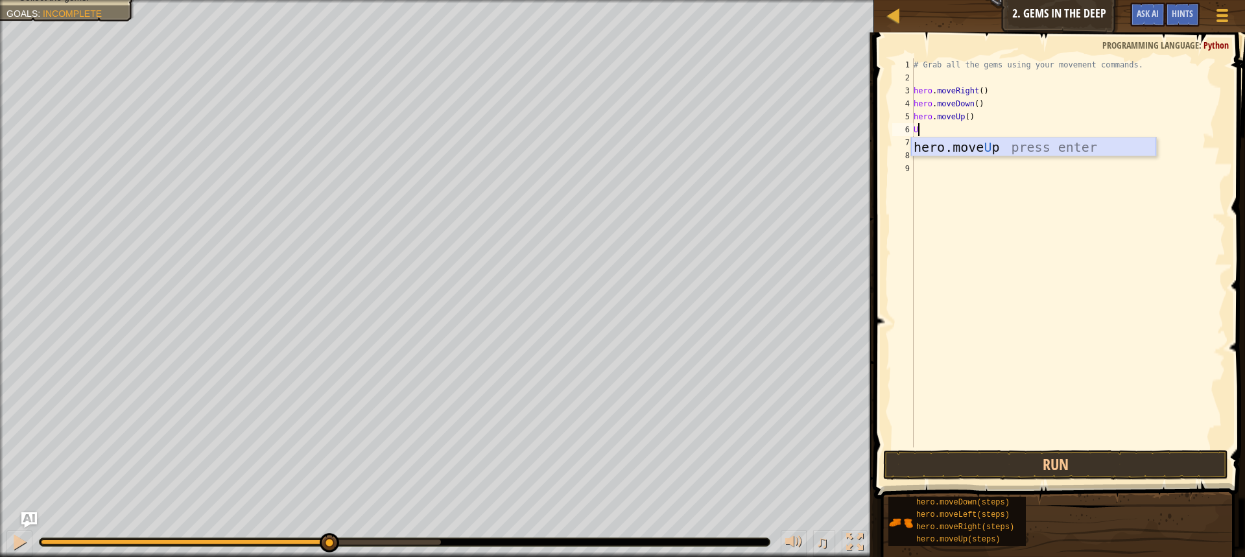
click at [1034, 150] on div "hero.move U p press enter" at bounding box center [1033, 166] width 245 height 58
type textarea "R"
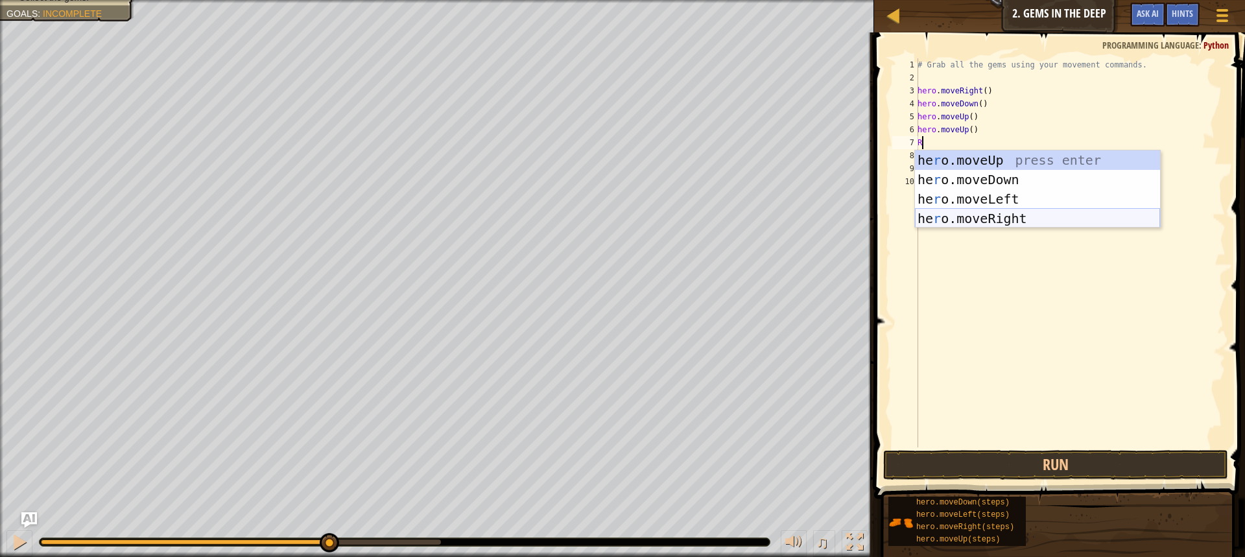
click at [981, 222] on div "he r o.moveUp press enter he r o.moveDown press enter he r o.moveLeft press ent…" at bounding box center [1037, 208] width 245 height 117
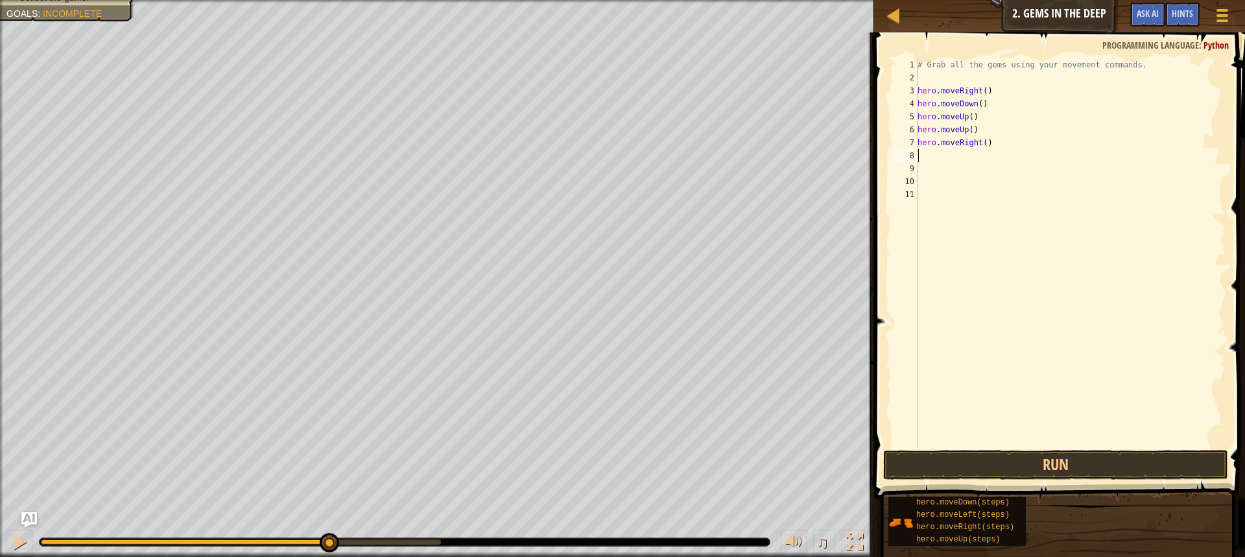
type textarea "D"
click at [994, 170] on div "hero.[PERSON_NAME] own press enter" at bounding box center [1037, 192] width 245 height 58
click at [1027, 451] on button "Run" at bounding box center [1055, 465] width 345 height 30
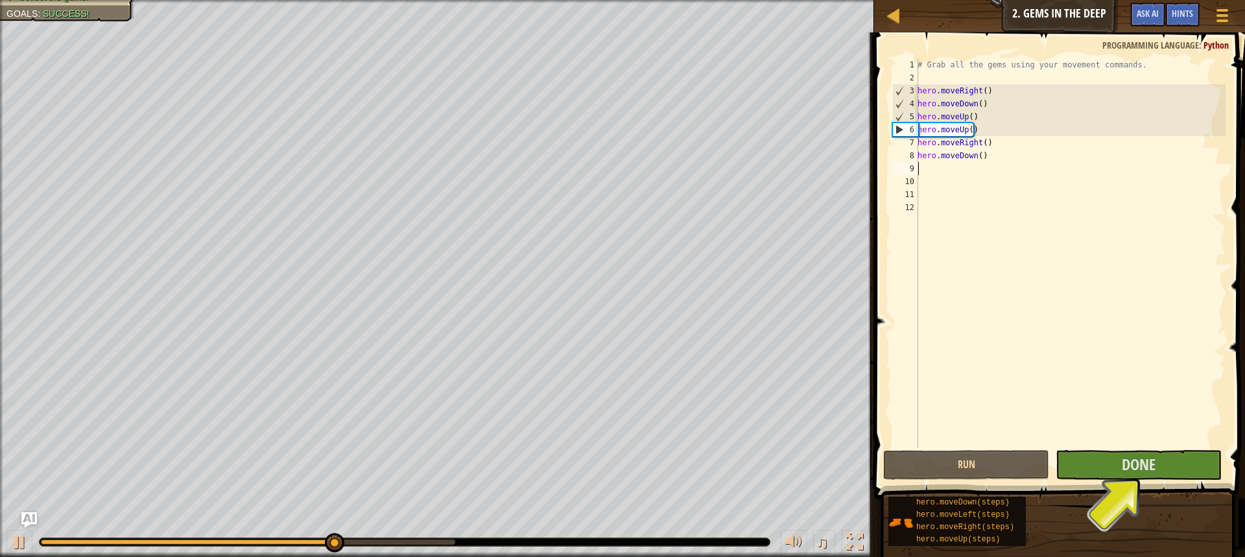
click at [951, 148] on div "# Grab all the gems using your movement commands. hero . moveRight ( ) hero . m…" at bounding box center [1070, 265] width 311 height 415
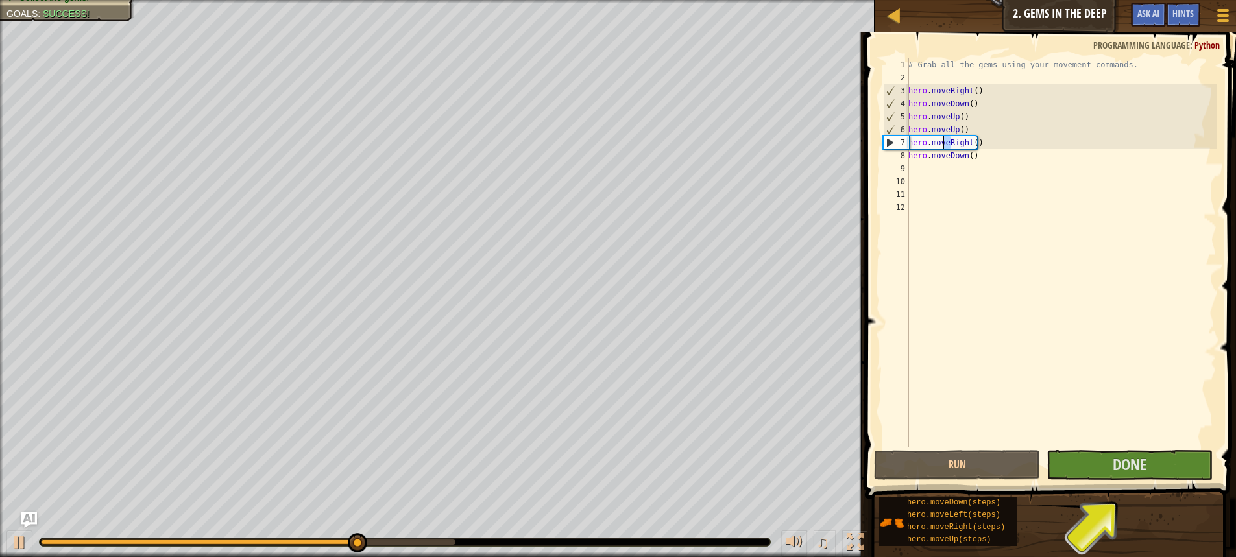
click at [972, 152] on div "# Grab all the gems using your movement commands. hero . moveRight ( ) hero . m…" at bounding box center [1060, 265] width 311 height 415
drag, startPoint x: 972, startPoint y: 154, endPoint x: 898, endPoint y: 158, distance: 74.1
click at [898, 158] on div "hero.moveDown() 1 2 3 4 5 6 7 8 9 10 11 12 # Grab all the gems using your movem…" at bounding box center [1048, 252] width 336 height 389
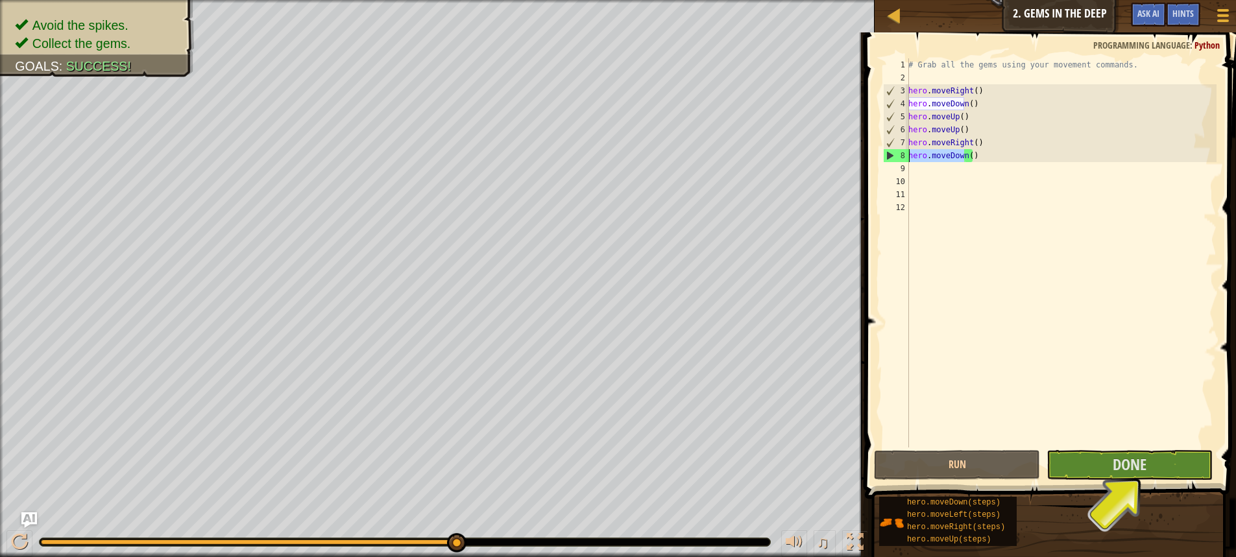
type textarea "()"
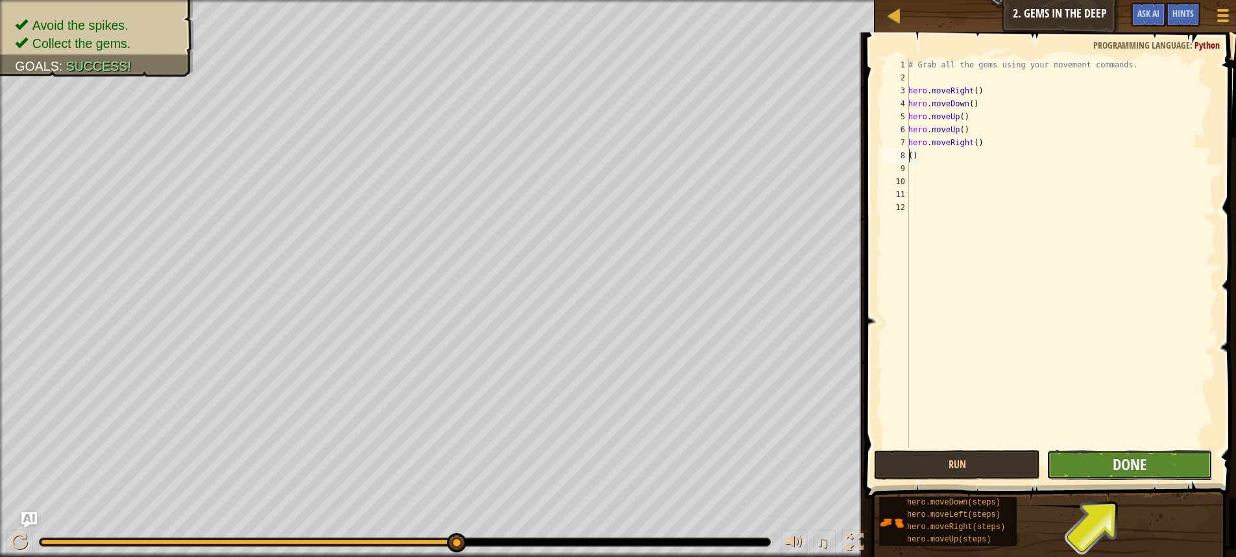
click at [1153, 457] on button "Done" at bounding box center [1129, 465] width 166 height 30
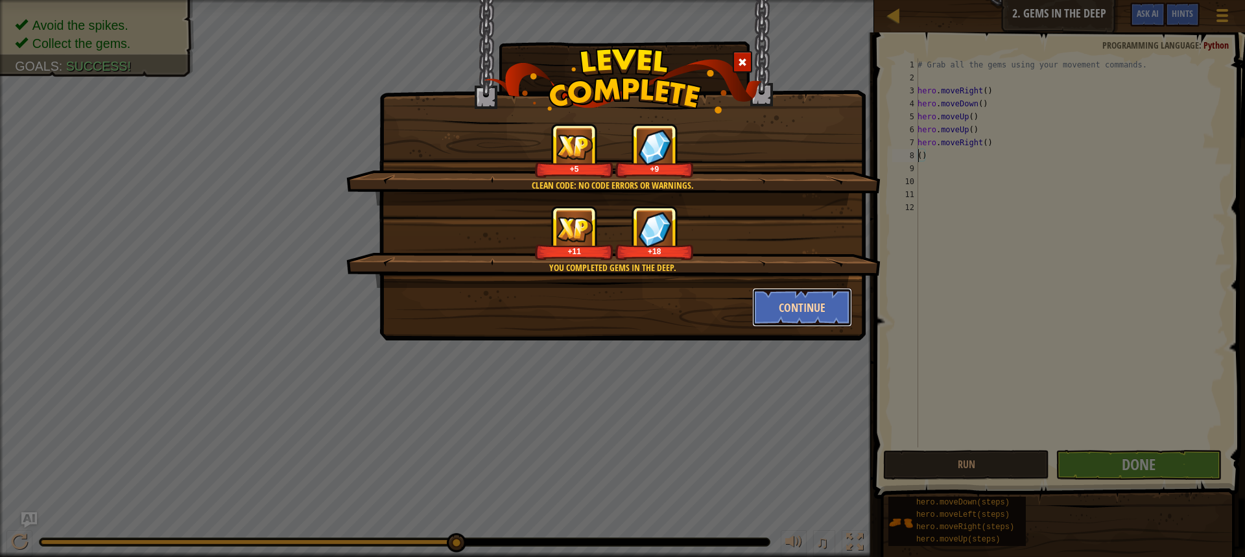
click at [805, 302] on button "Continue" at bounding box center [802, 307] width 101 height 39
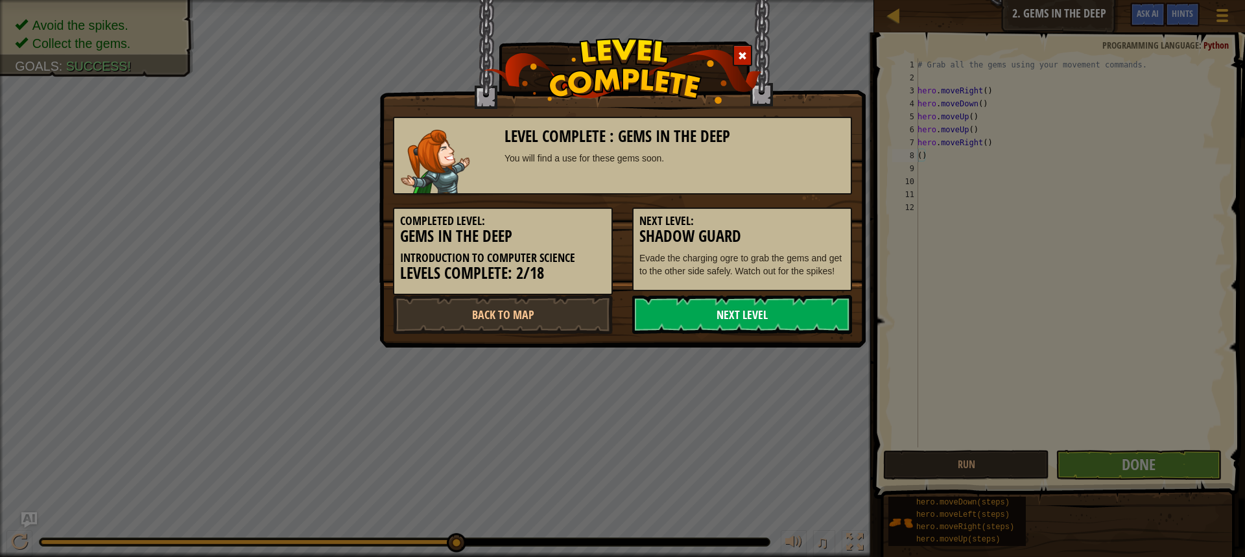
click at [795, 321] on link "Next Level" at bounding box center [742, 314] width 220 height 39
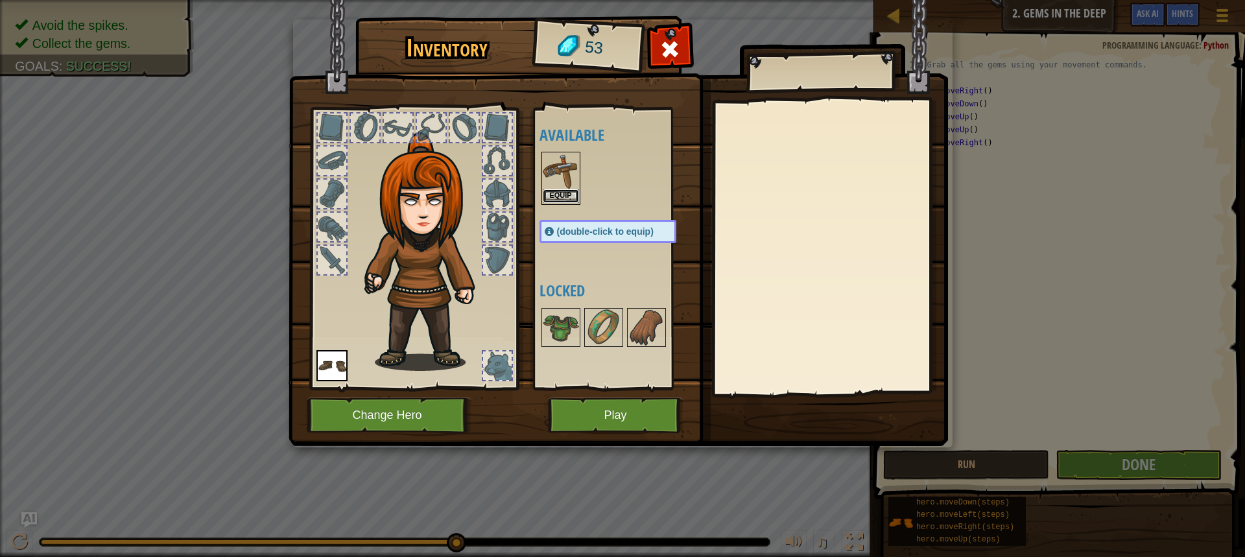
click at [549, 190] on button "Equip" at bounding box center [561, 196] width 36 height 14
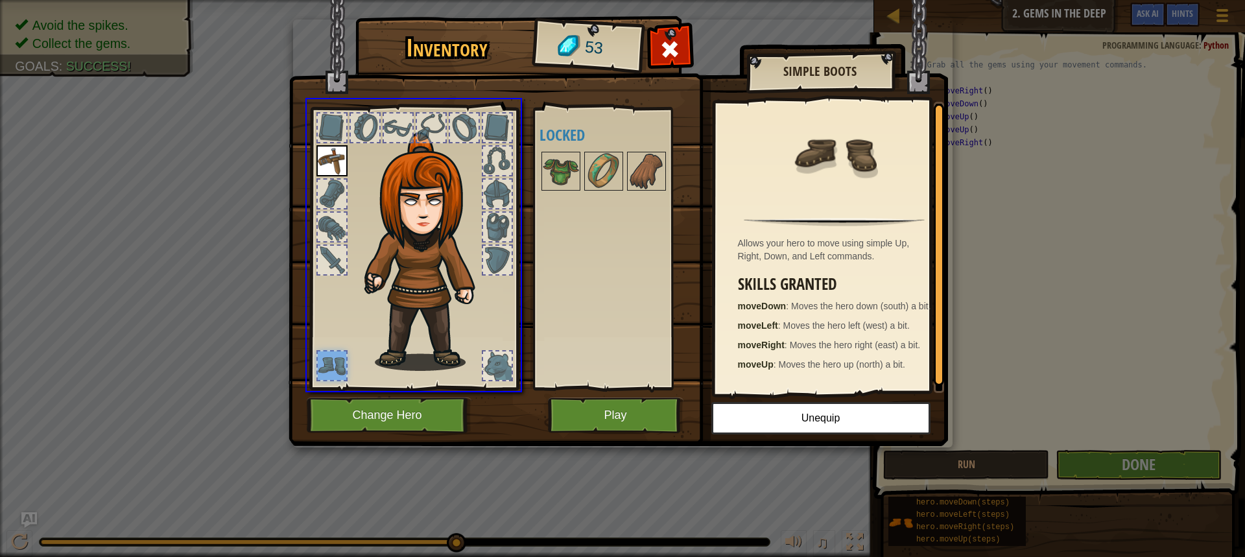
drag, startPoint x: 316, startPoint y: 361, endPoint x: 246, endPoint y: 371, distance: 70.7
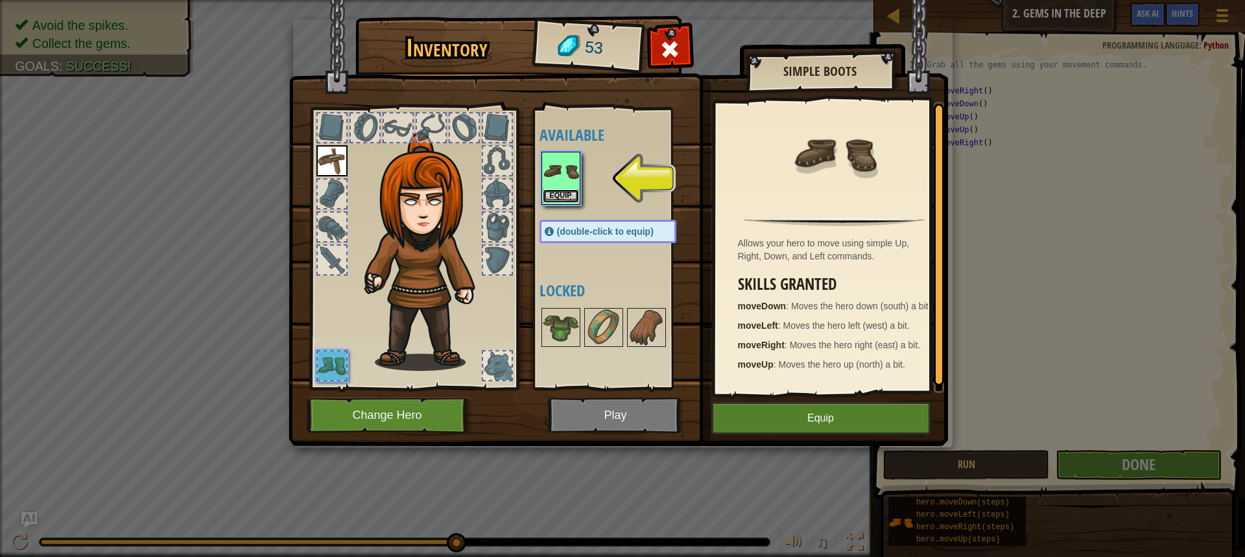
click at [546, 189] on button "Equip" at bounding box center [561, 196] width 36 height 14
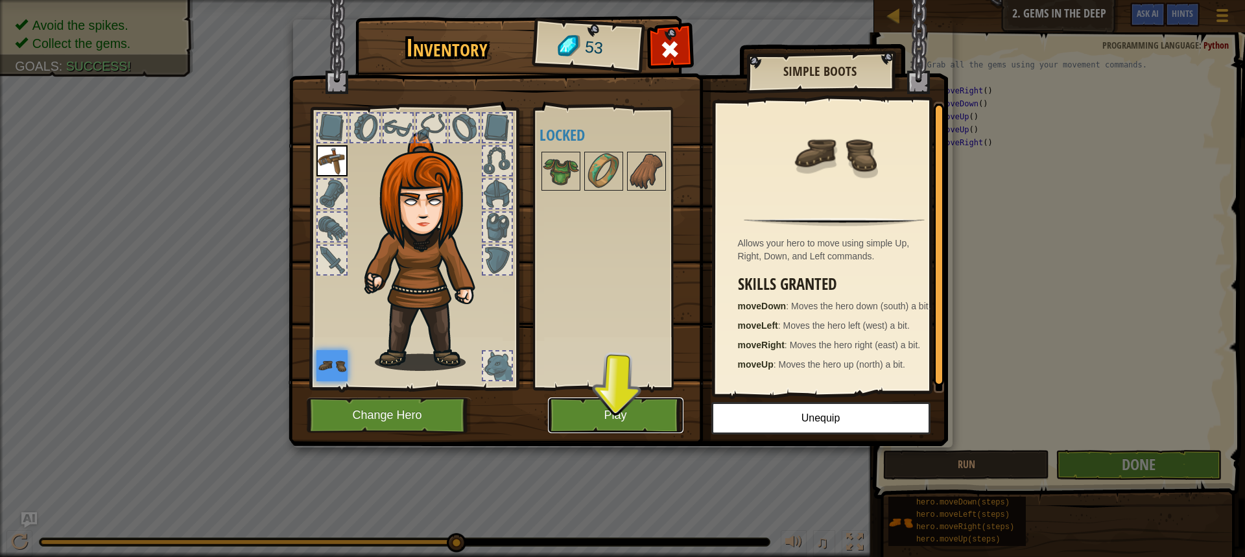
click at [636, 416] on button "Play" at bounding box center [616, 416] width 136 height 36
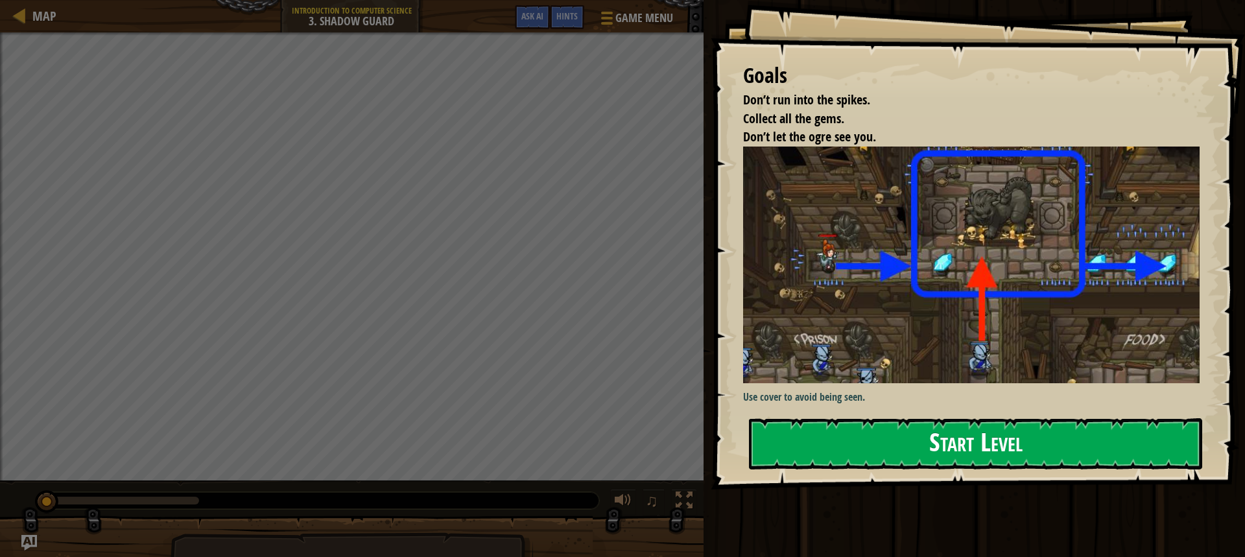
click at [843, 272] on img at bounding box center [976, 265] width 466 height 237
click at [818, 438] on button "Start Level" at bounding box center [975, 443] width 453 height 51
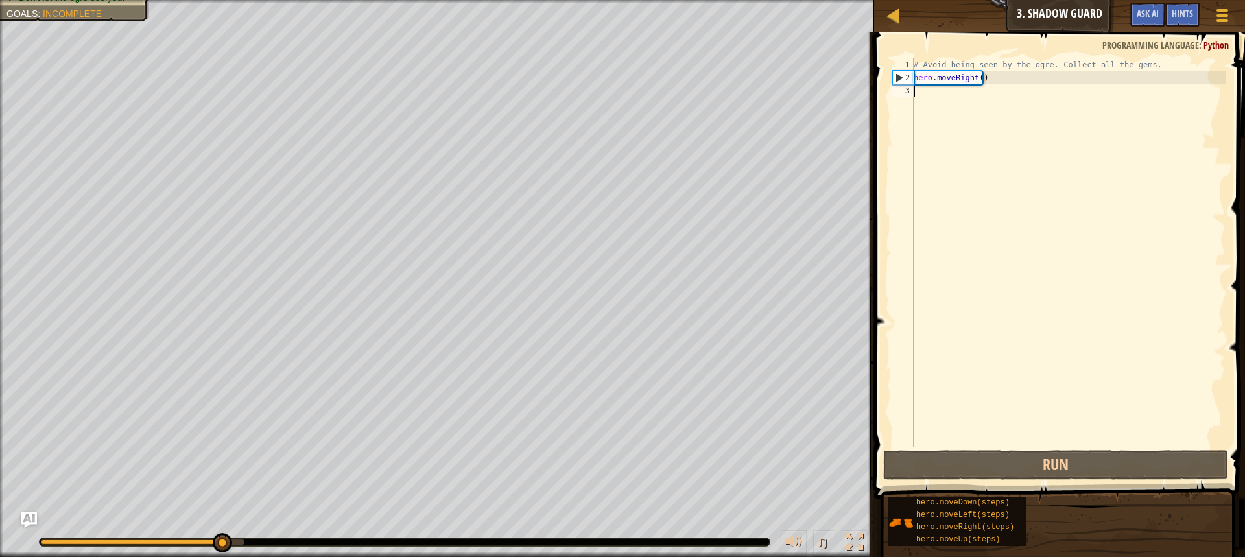
type textarea "R"
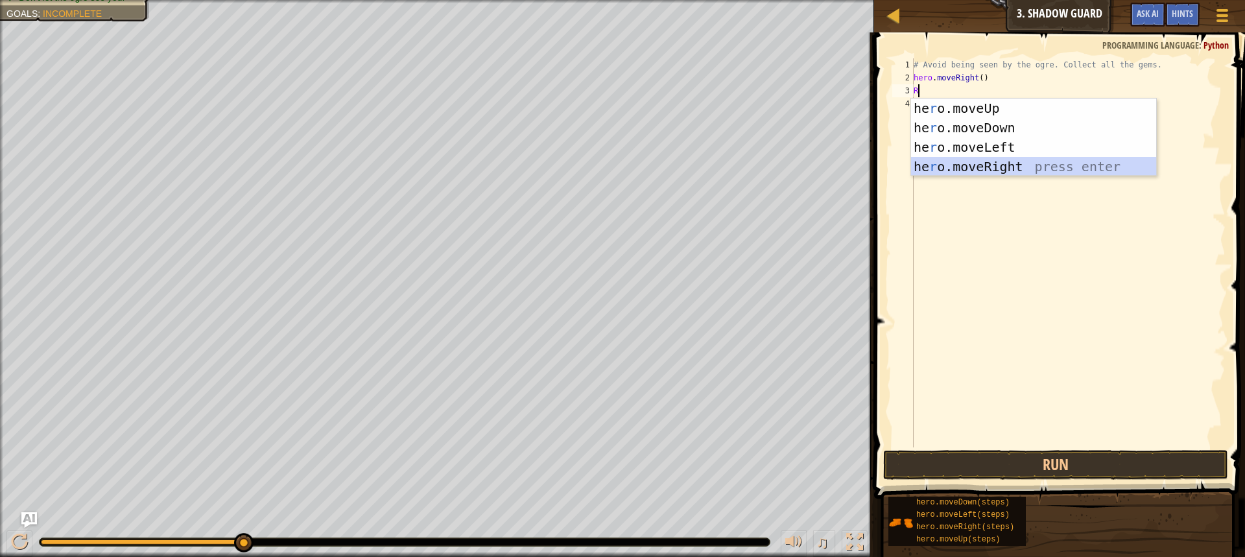
click at [1023, 161] on div "he r o.moveUp press enter he r o.moveDown press enter he r o.moveLeft press ent…" at bounding box center [1033, 157] width 245 height 117
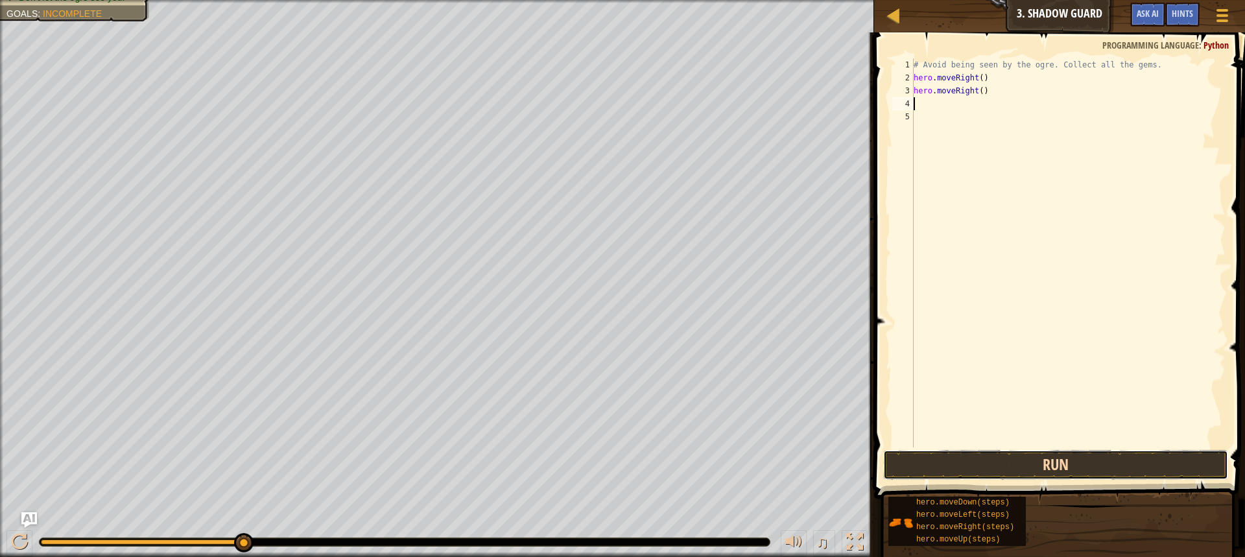
click at [1114, 459] on button "Run" at bounding box center [1055, 465] width 345 height 30
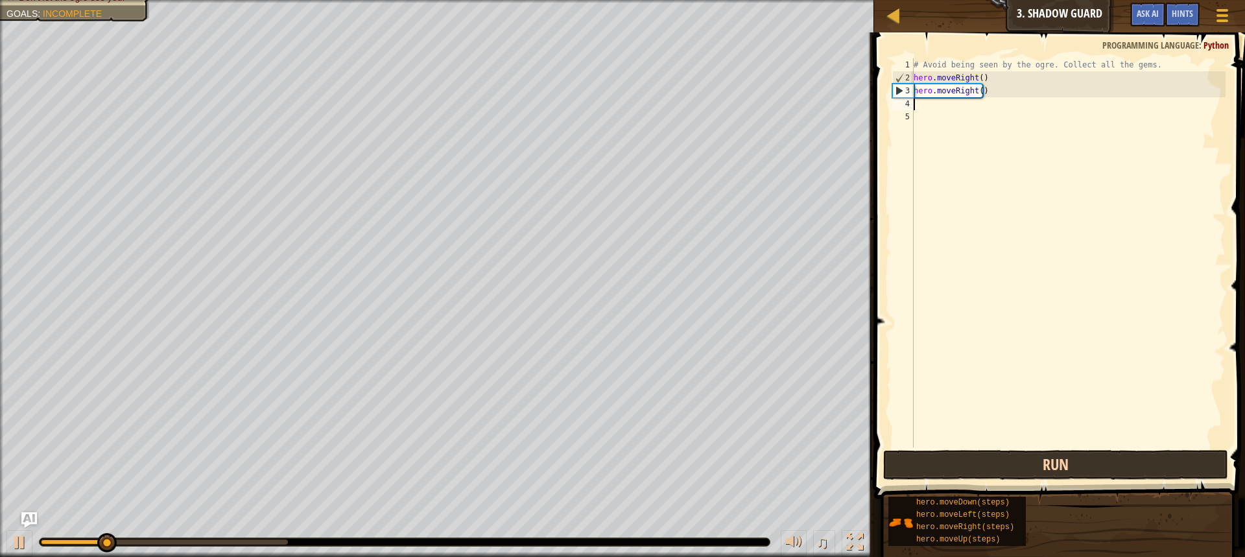
type textarea "R"
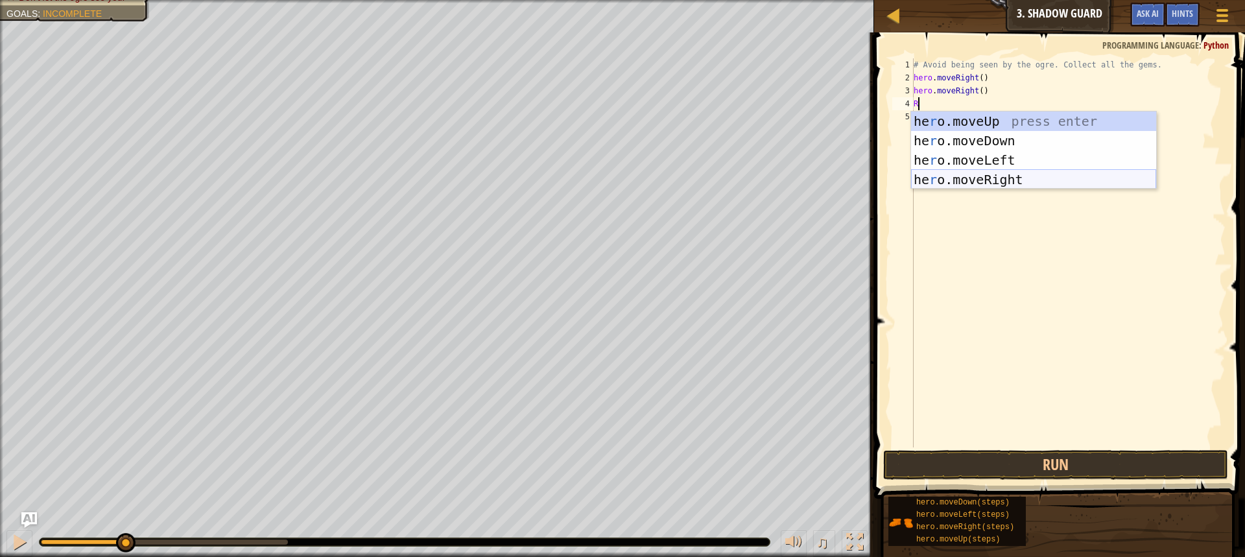
click at [938, 180] on div "he r o.moveUp press enter he r o.moveDown press enter he r o.moveLeft press ent…" at bounding box center [1033, 170] width 245 height 117
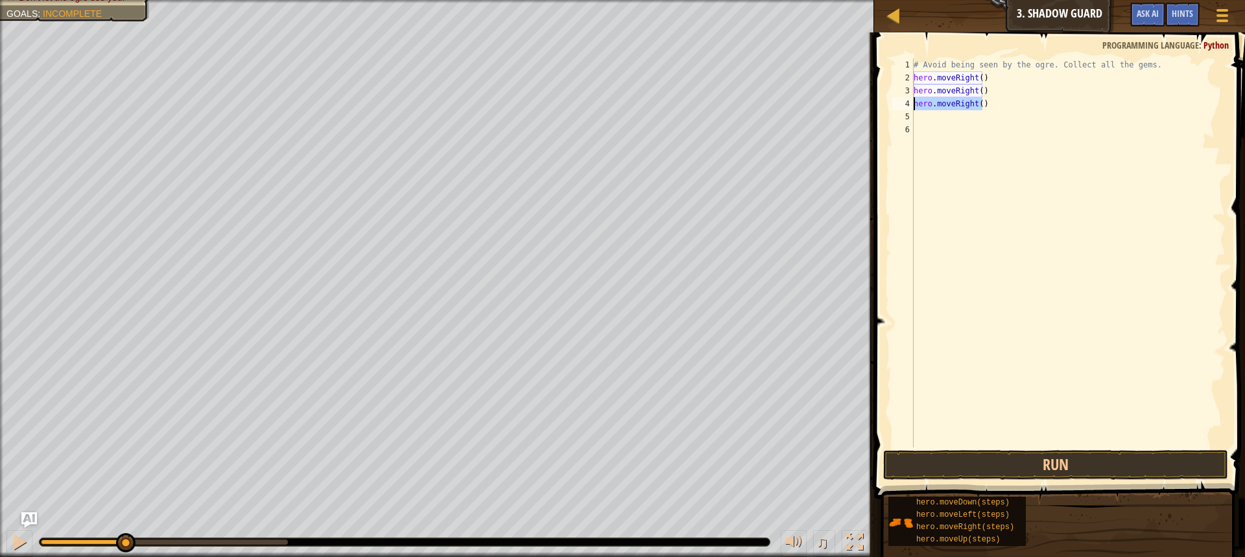
drag, startPoint x: 984, startPoint y: 107, endPoint x: 896, endPoint y: 105, distance: 88.2
click at [896, 105] on div "1 2 3 4 5 6 # Avoid being seen by the ogre. Collect all the gems. hero . moveRi…" at bounding box center [1058, 252] width 336 height 389
type textarea "hero.moveRight()"
click at [1031, 462] on button "Run" at bounding box center [1055, 465] width 345 height 30
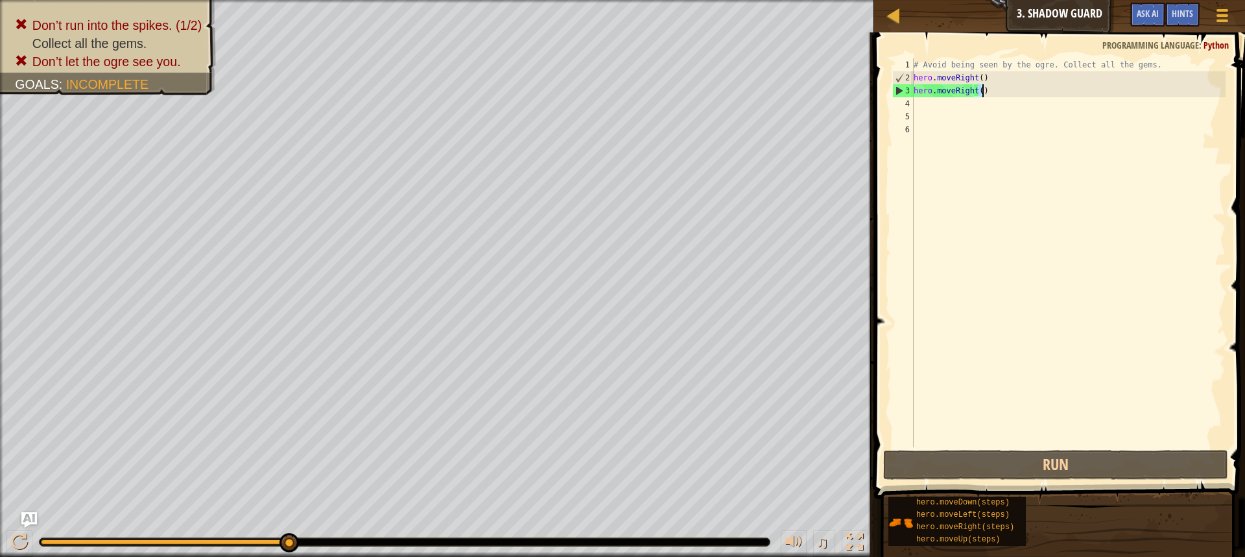
click at [985, 91] on div "# Avoid being seen by the ogre. Collect all the gems. hero . moveRight ( ) hero…" at bounding box center [1068, 265] width 315 height 415
type textarea "hero.moveRight()"
click at [985, 91] on div "# Avoid being seen by the ogre. Collect all the gems. hero . moveRight ( ) hero…" at bounding box center [1068, 252] width 315 height 389
drag, startPoint x: 985, startPoint y: 91, endPoint x: 881, endPoint y: 90, distance: 103.8
click at [881, 90] on div "hero.moveRight() 1 2 3 4 5 6 # Avoid being seen by the ogre. Collect all the ge…" at bounding box center [1057, 291] width 375 height 505
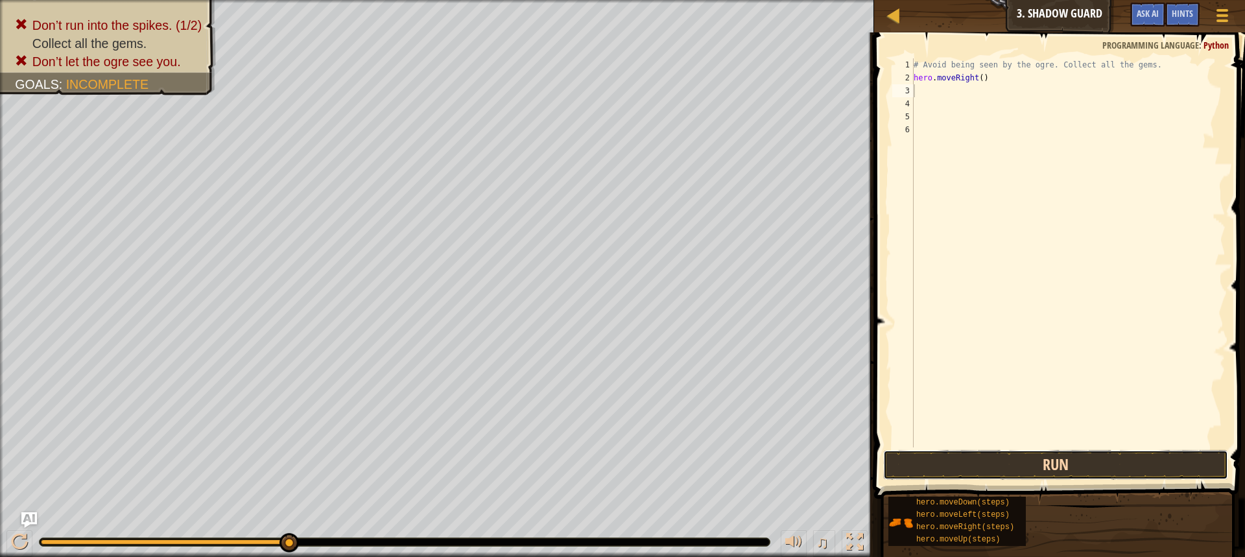
click at [1095, 472] on button "Run" at bounding box center [1055, 465] width 345 height 30
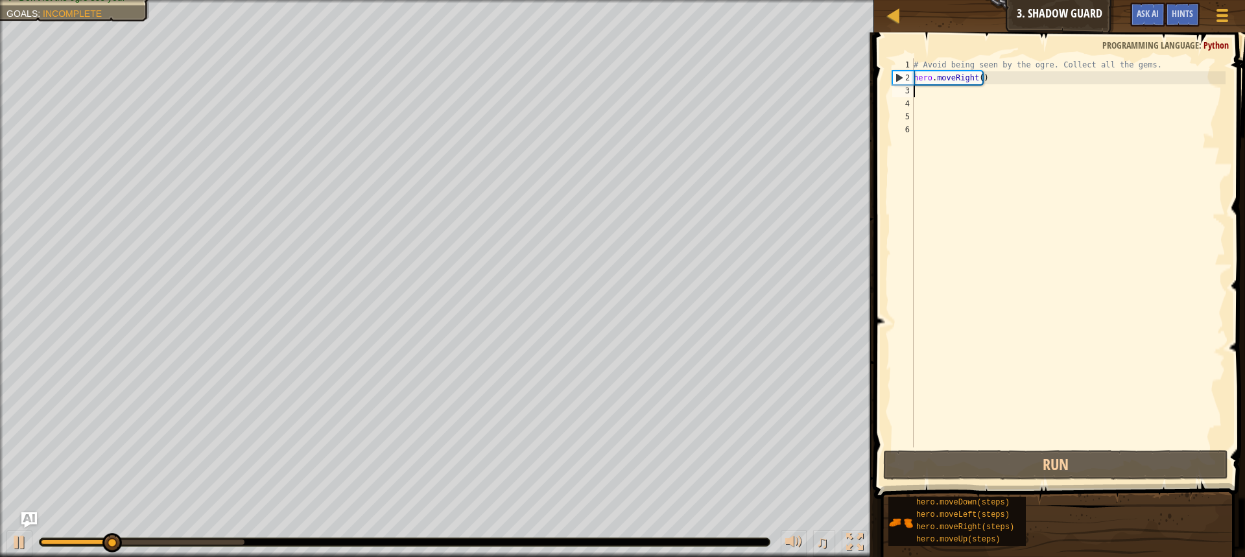
type textarea "U"
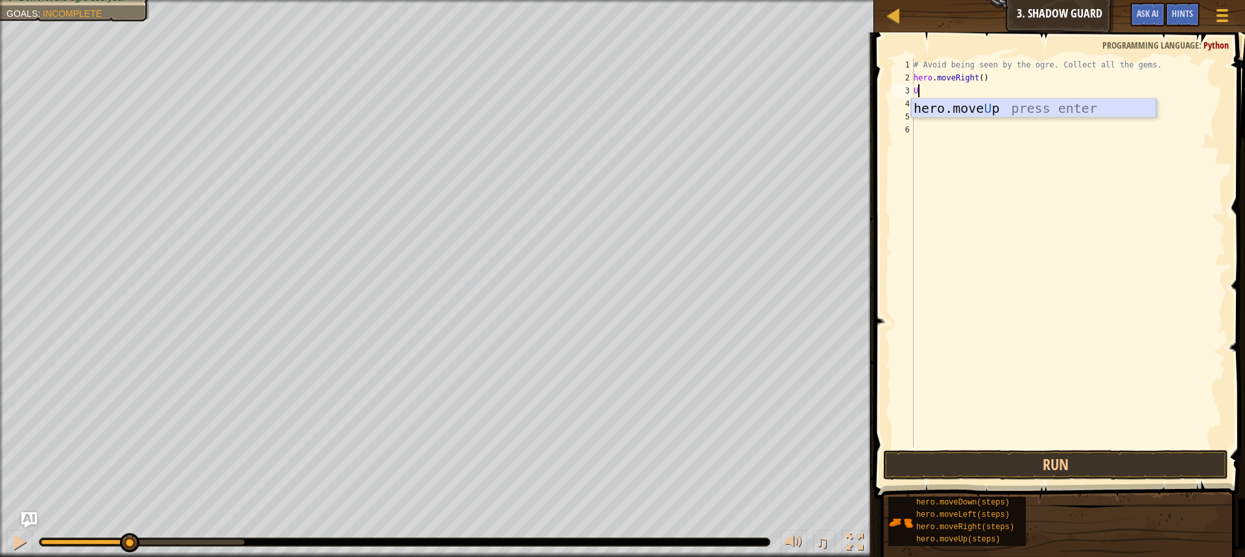
click at [1018, 115] on div "hero.move U p press enter" at bounding box center [1033, 128] width 245 height 58
type textarea "R"
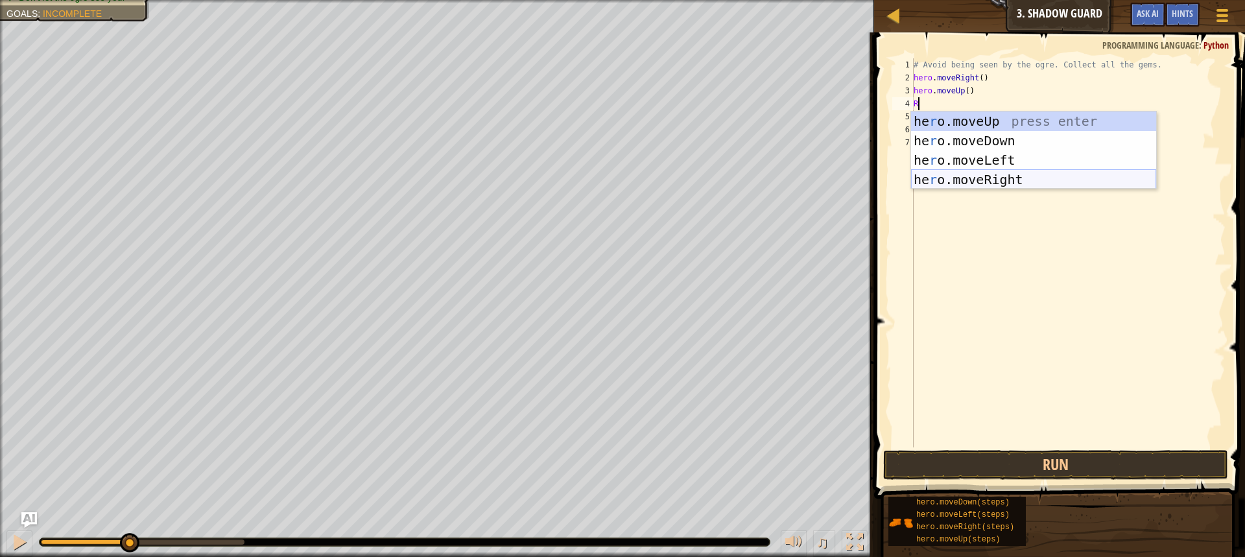
click at [1021, 182] on div "he r o.moveUp press enter he r o.moveDown press enter he r o.moveLeft press ent…" at bounding box center [1033, 170] width 245 height 117
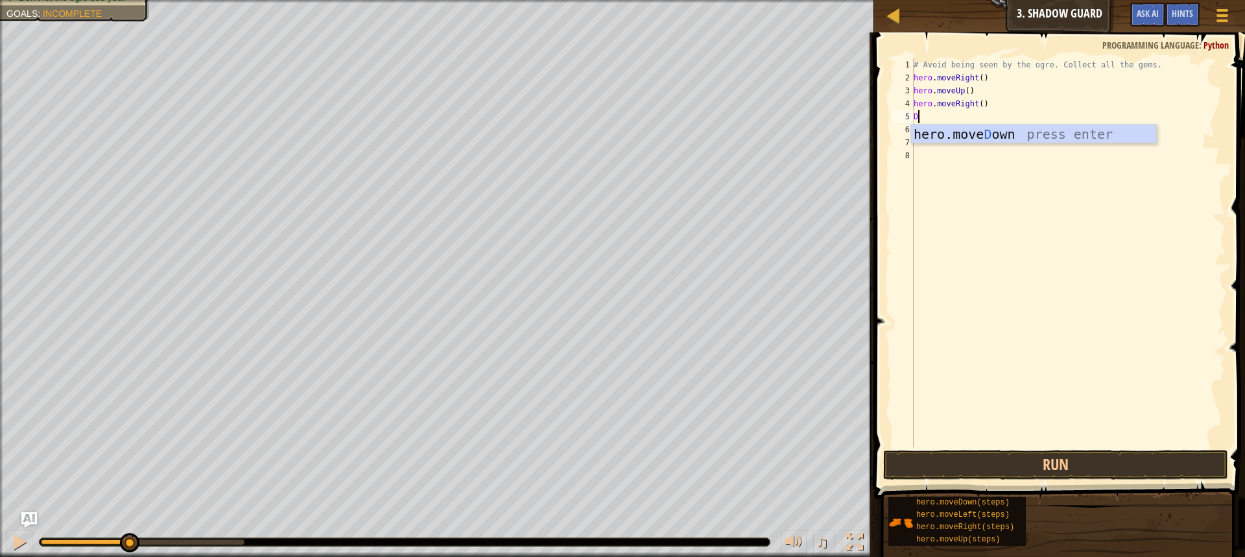
type textarea "D"
click at [957, 130] on div "hero.[PERSON_NAME] own press enter" at bounding box center [1033, 154] width 245 height 58
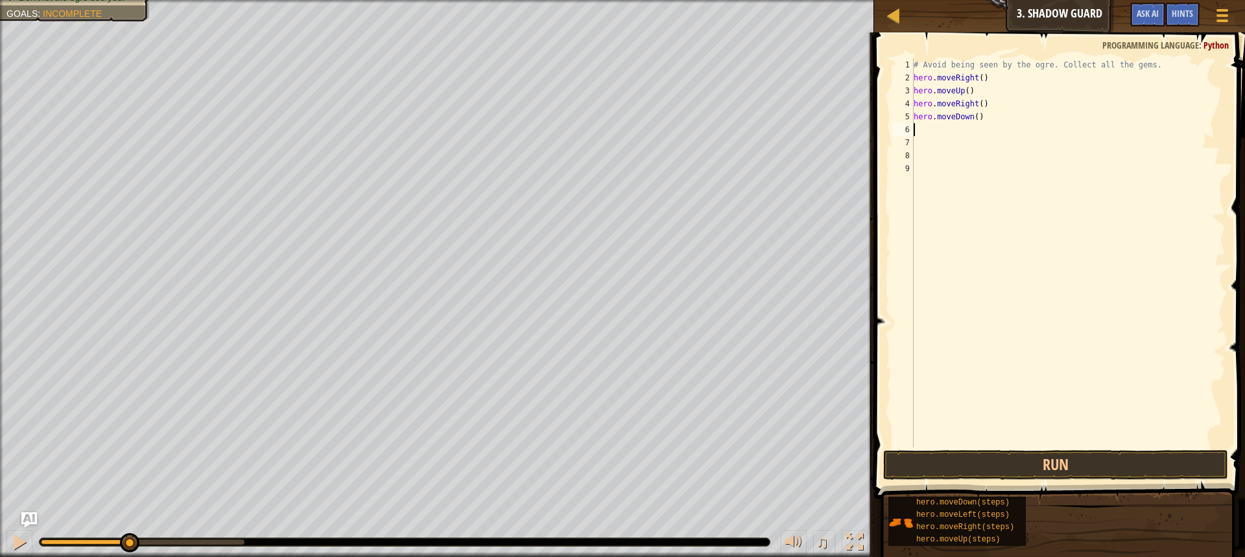
type textarea "R"
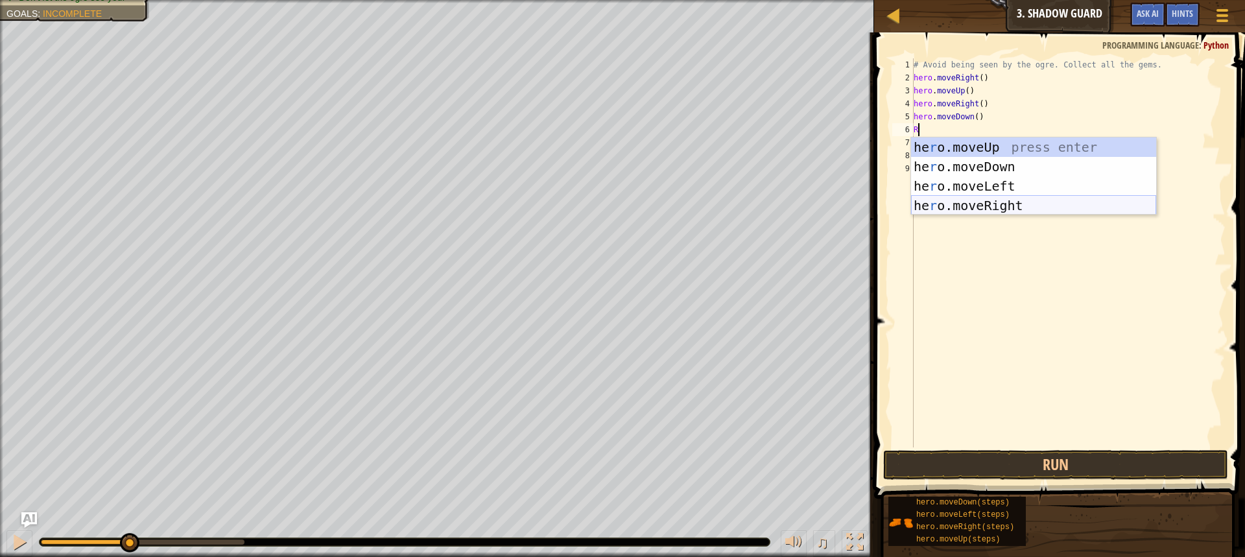
click at [989, 209] on div "he r o.moveUp press enter he r o.moveDown press enter he r o.moveLeft press ent…" at bounding box center [1033, 195] width 245 height 117
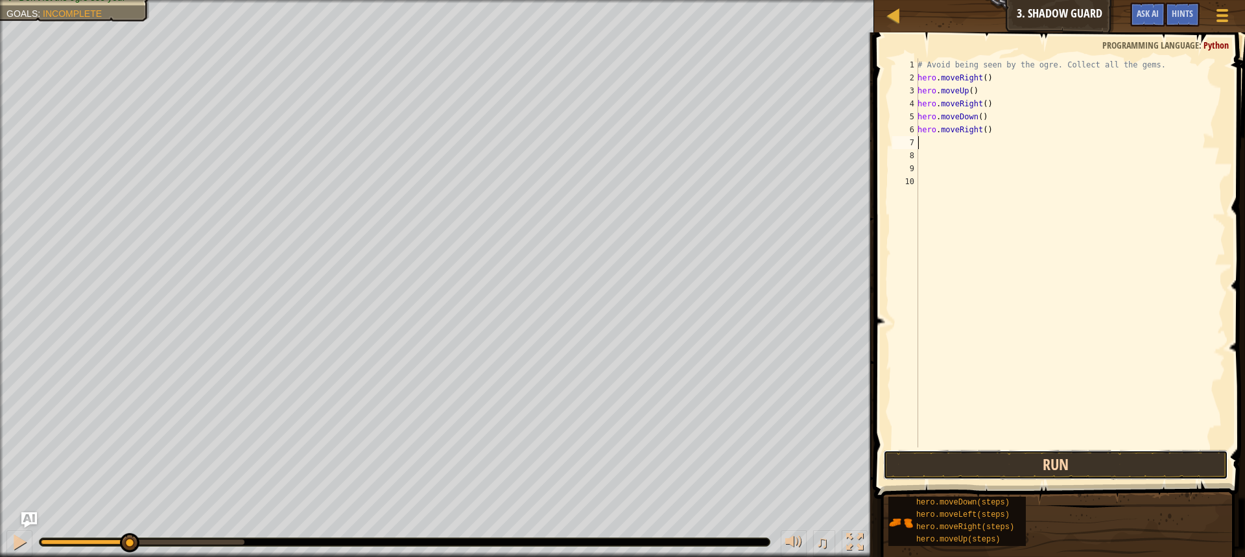
click at [1034, 451] on button "Run" at bounding box center [1055, 465] width 345 height 30
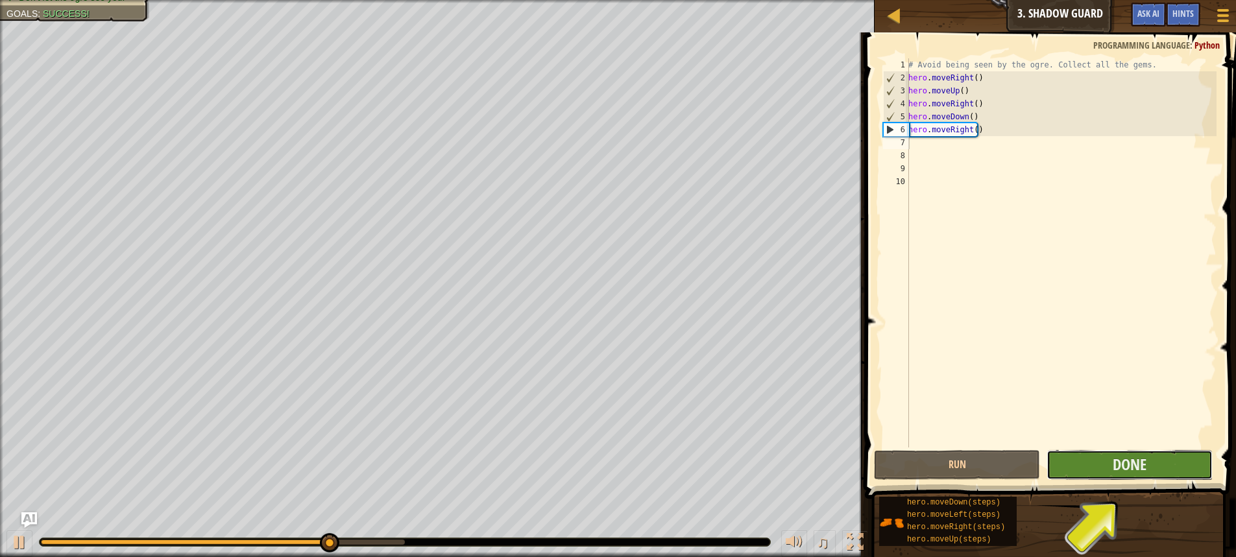
click at [1156, 458] on button "Done" at bounding box center [1129, 465] width 166 height 30
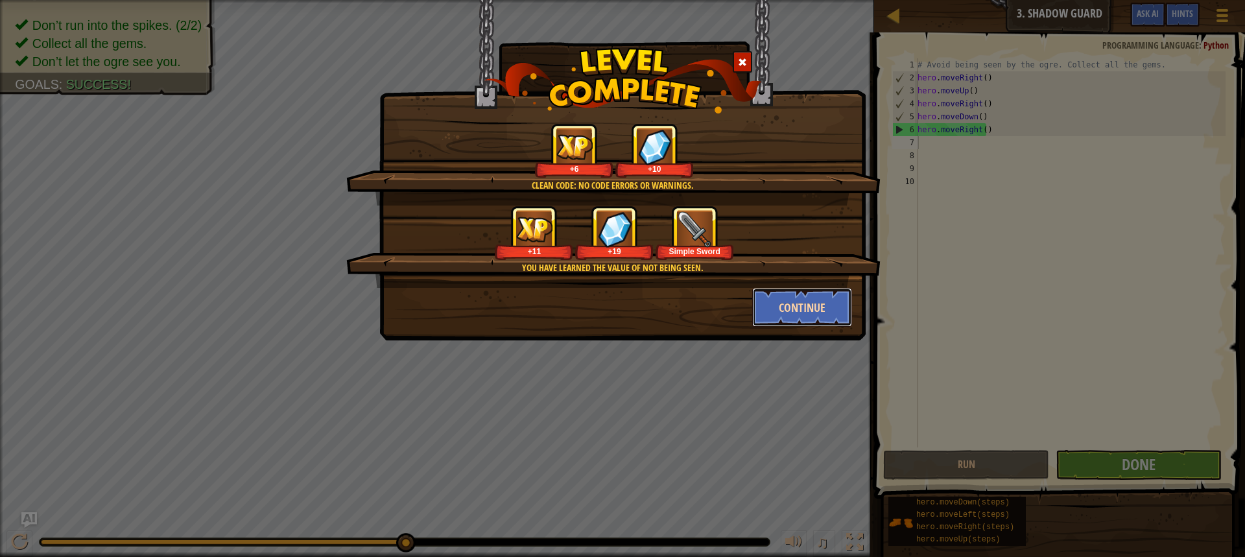
click at [802, 299] on button "Continue" at bounding box center [802, 307] width 101 height 39
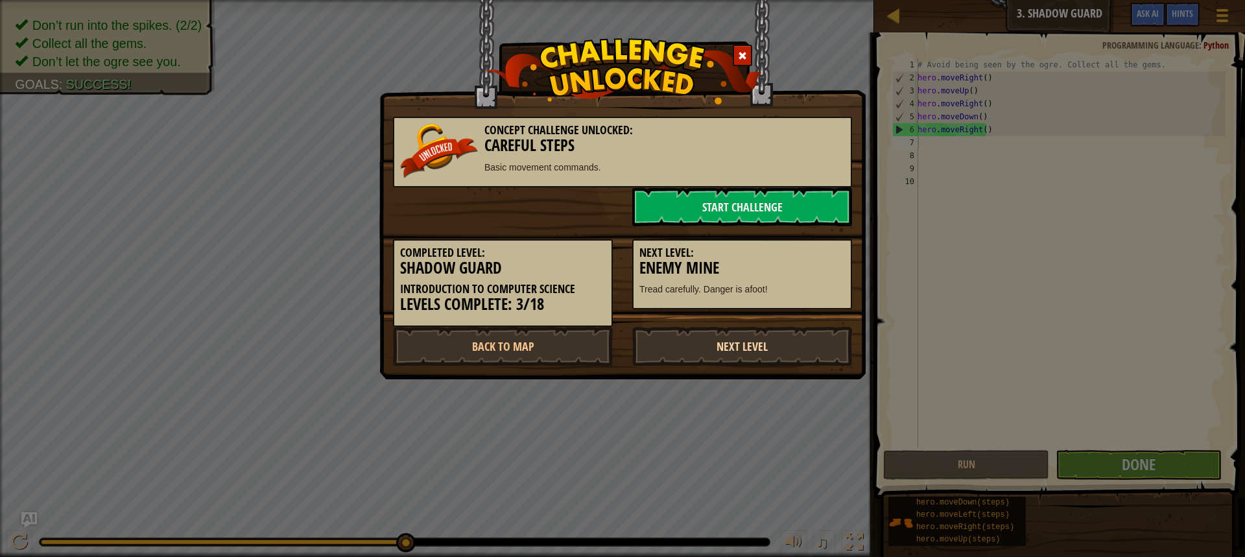
click at [717, 351] on link "Next Level" at bounding box center [742, 346] width 220 height 39
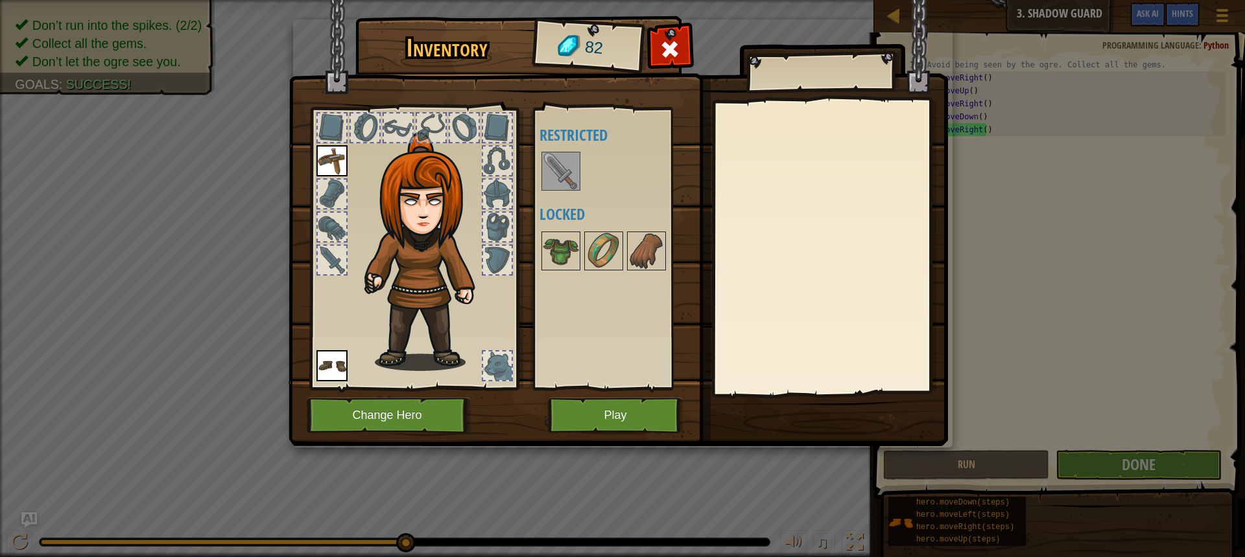
click at [563, 167] on img at bounding box center [561, 171] width 36 height 36
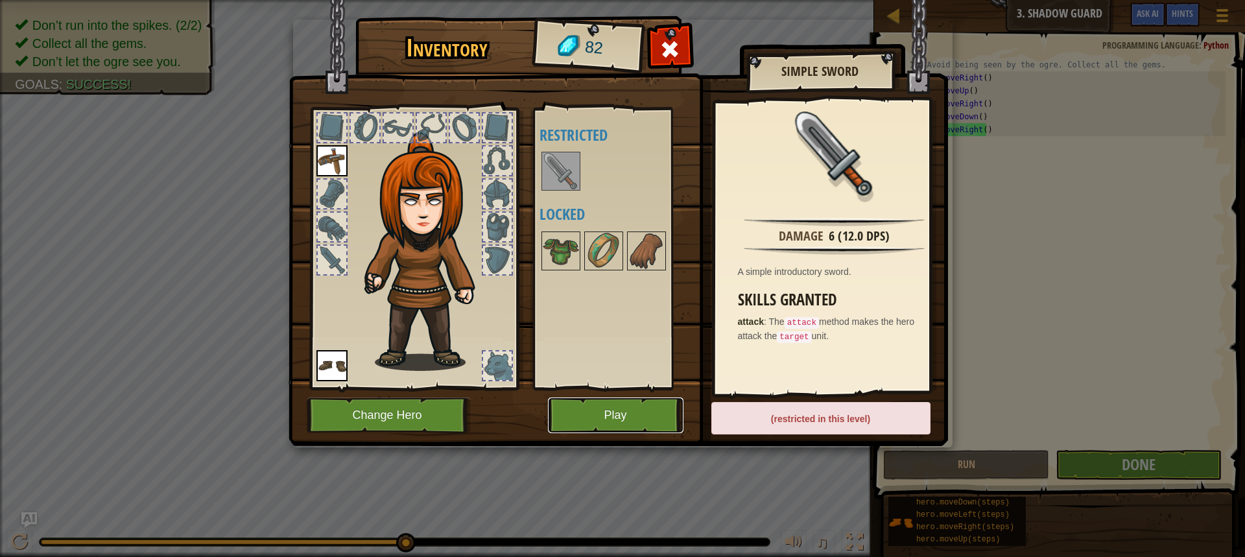
click at [634, 423] on button "Play" at bounding box center [616, 416] width 136 height 36
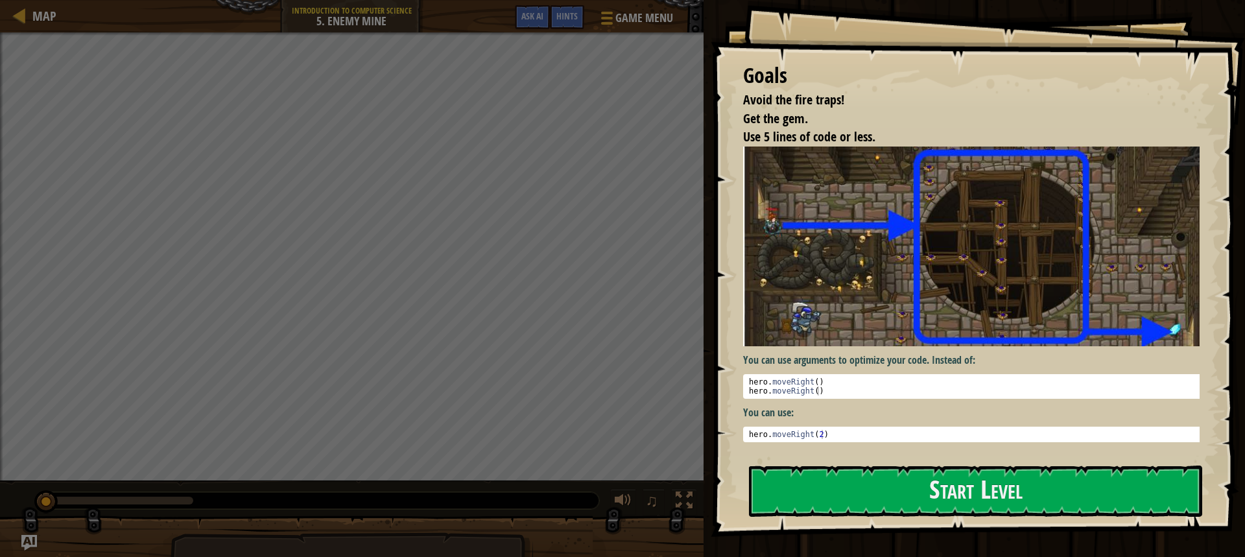
click at [998, 466] on button "Start Level" at bounding box center [975, 491] width 453 height 51
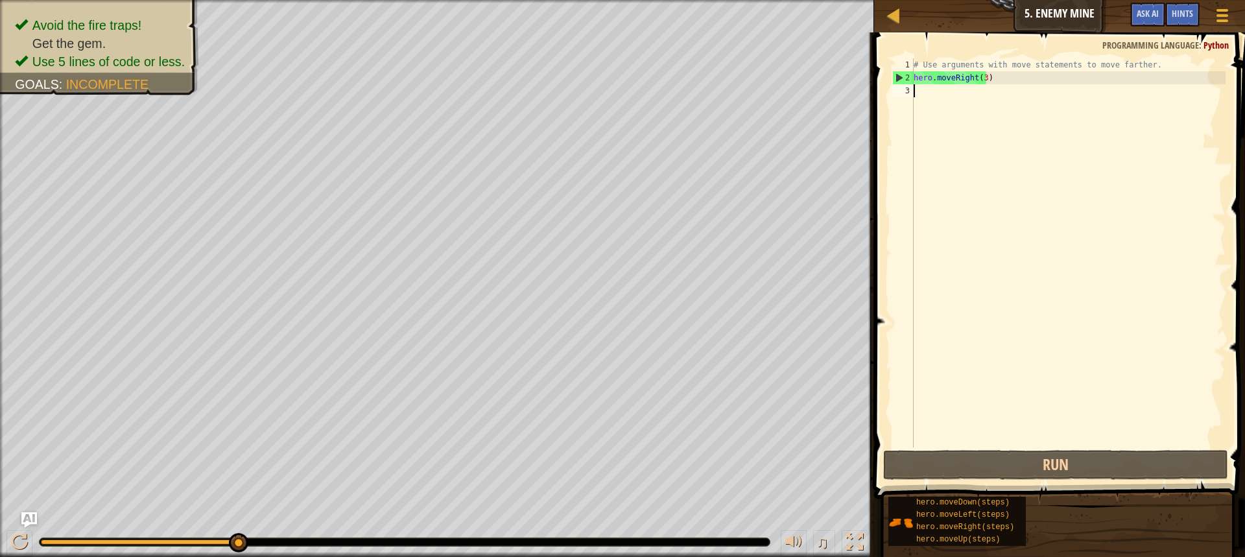
type textarea "R"
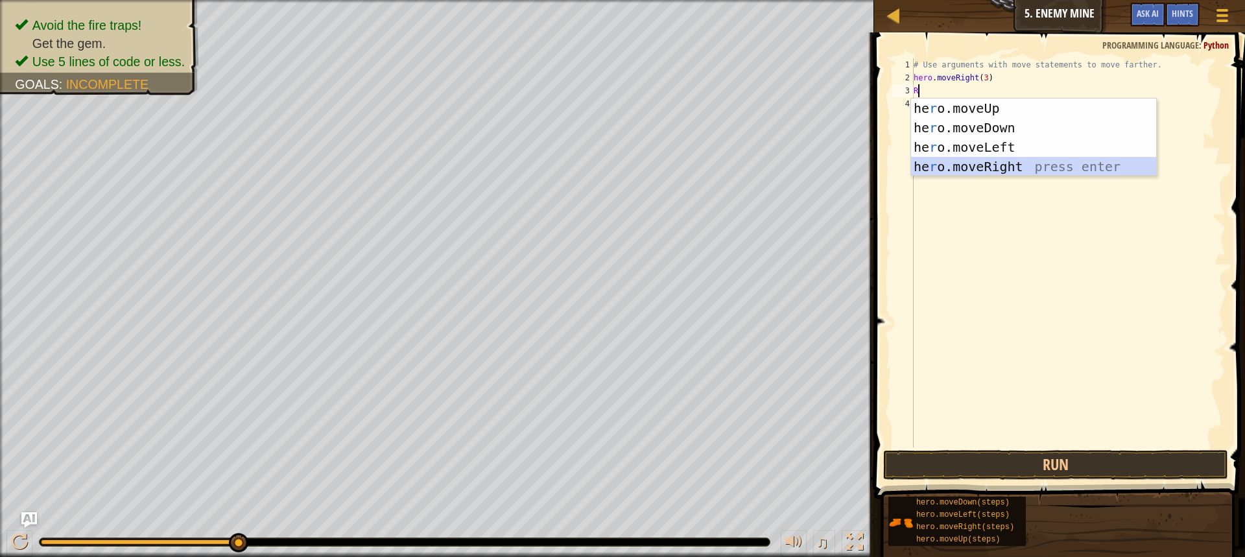
click at [1006, 160] on div "he r o.moveUp press enter he r o.moveDown press enter he r o.moveLeft press ent…" at bounding box center [1033, 157] width 245 height 117
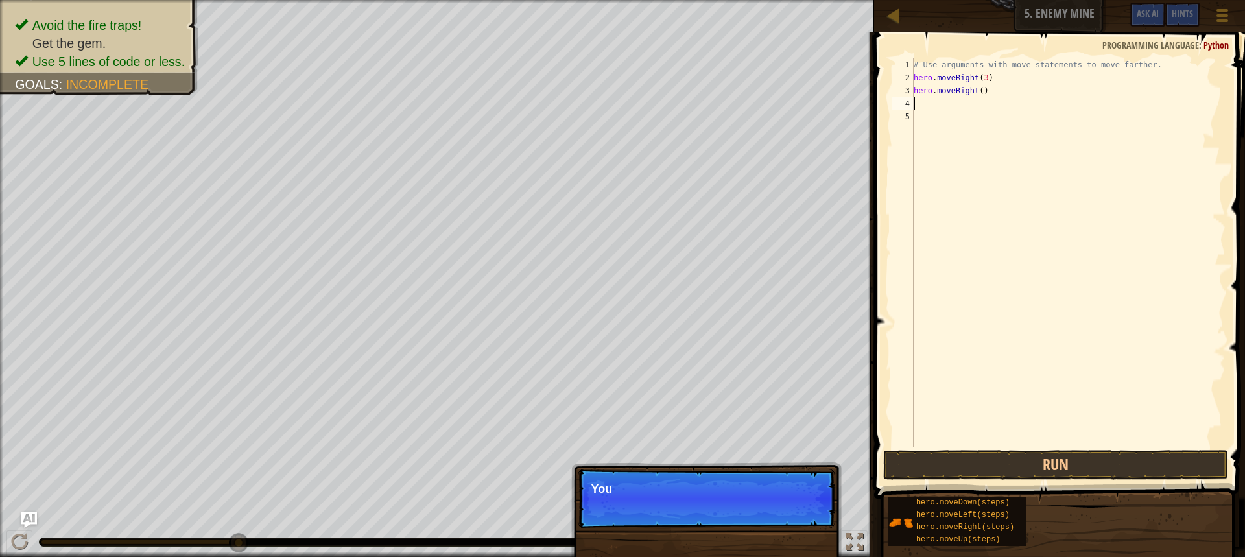
type textarea "R"
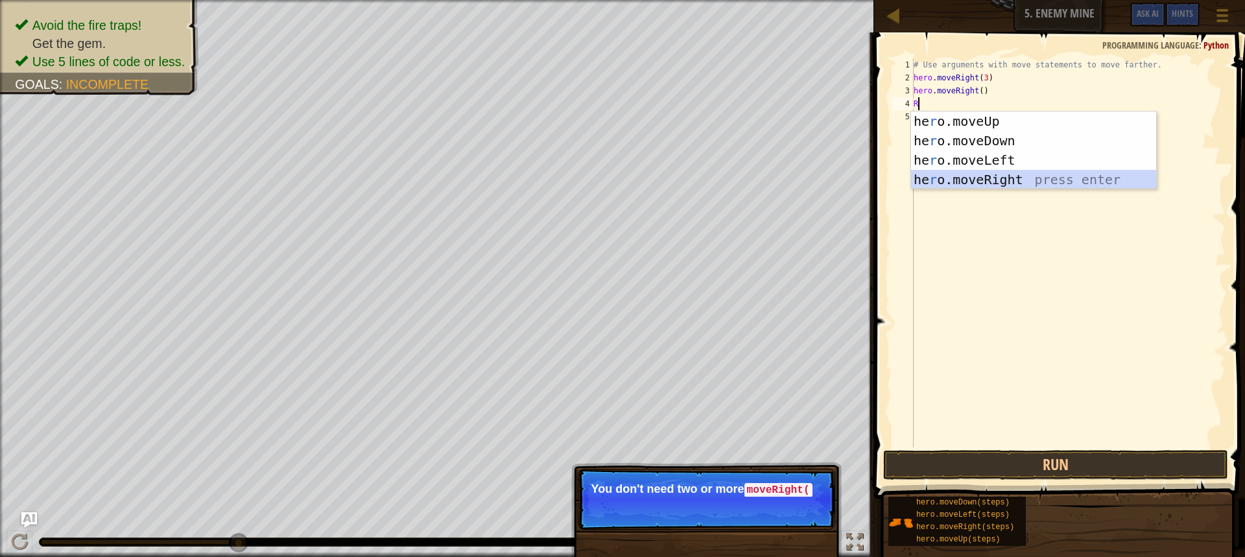
click at [1001, 173] on div "he r o.moveUp press enter he r o.moveDown press enter he r o.moveLeft press ent…" at bounding box center [1033, 170] width 245 height 117
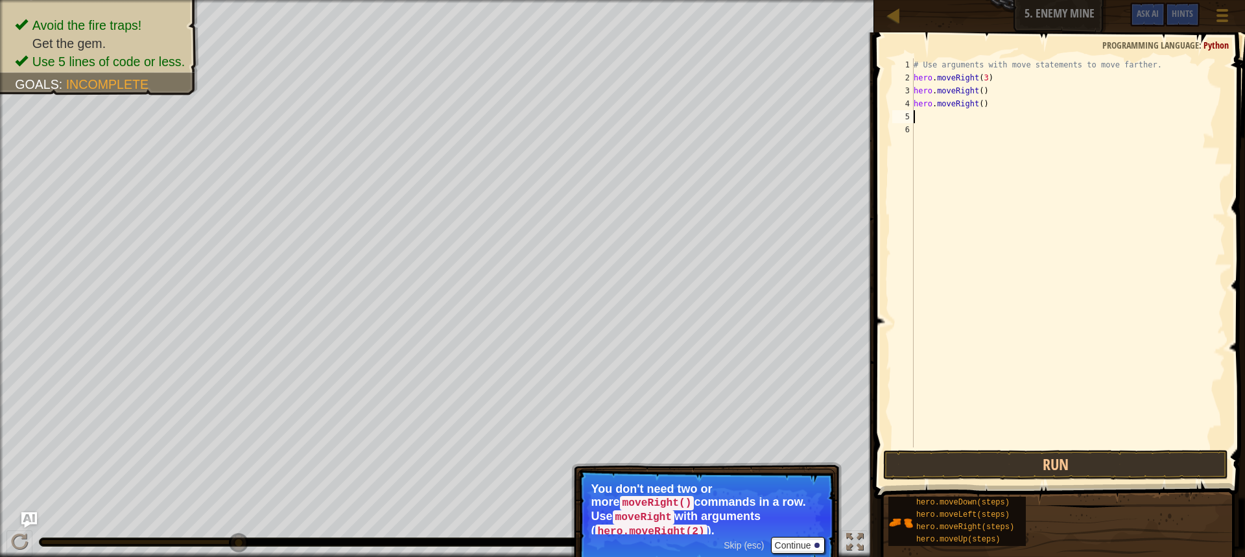
type textarea "U"
click at [1069, 135] on div "hero.move U p press enter" at bounding box center [1033, 154] width 245 height 58
click at [981, 105] on div "# Use arguments with move statements to move farther. hero . moveRight ( 3 ) he…" at bounding box center [1068, 265] width 315 height 415
drag, startPoint x: 979, startPoint y: 92, endPoint x: 910, endPoint y: 91, distance: 68.8
click at [910, 91] on div "hero.moveRight() 1 2 3 4 5 6 7 # Use arguments with move statements to move far…" at bounding box center [1058, 252] width 336 height 389
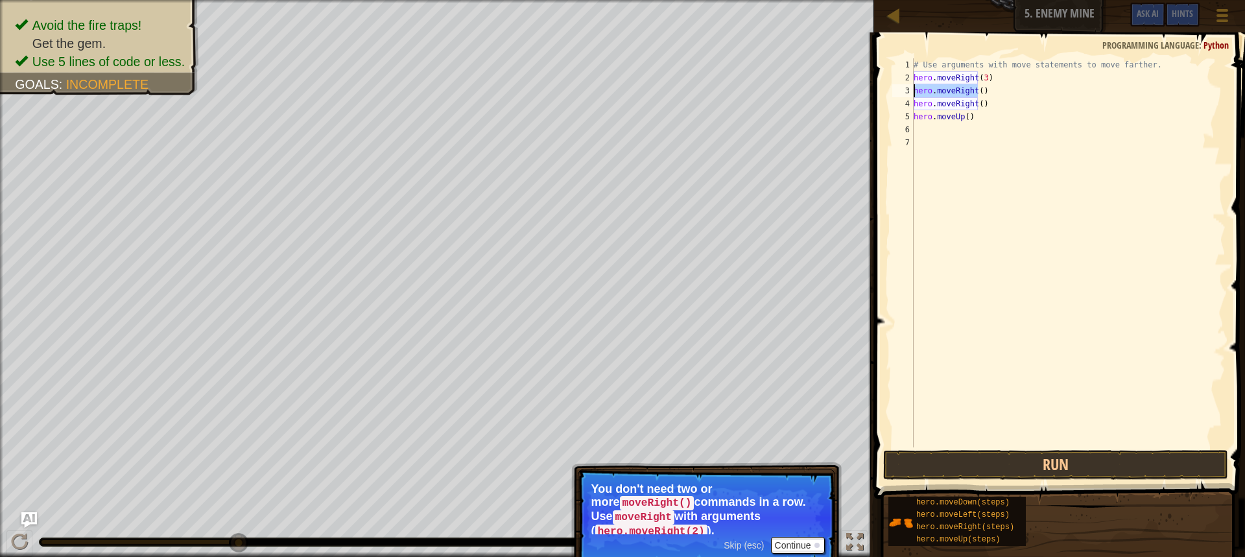
type textarea ")"
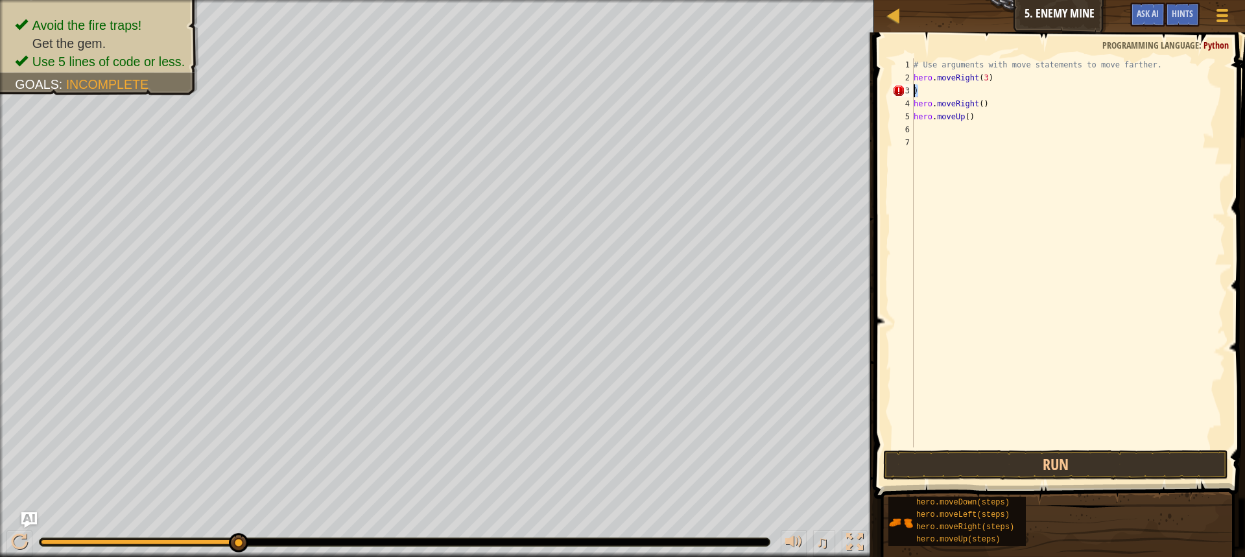
drag, startPoint x: 930, startPoint y: 93, endPoint x: 885, endPoint y: 93, distance: 45.4
click at [885, 93] on div ") 1 2 3 4 5 6 7 # Use arguments with move statements to move farther. hero . mo…" at bounding box center [1057, 291] width 375 height 505
type textarea "U"
click at [1027, 112] on div "hero.move U p press enter" at bounding box center [1033, 128] width 245 height 58
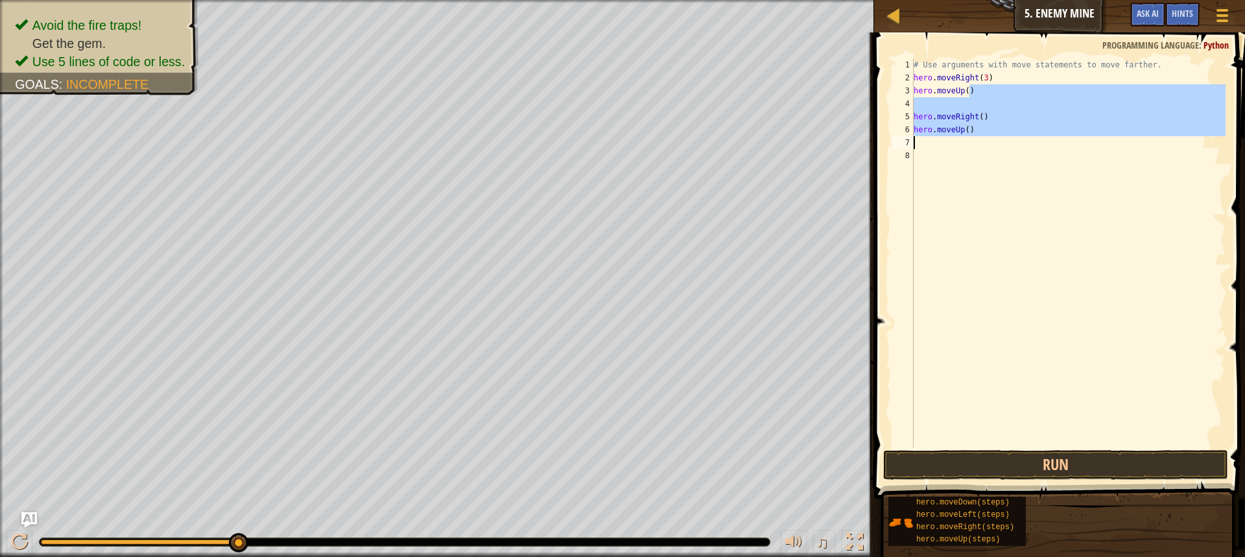
drag, startPoint x: 977, startPoint y: 96, endPoint x: 909, endPoint y: 148, distance: 85.6
click at [909, 148] on div "1 2 3 4 5 6 7 8 # Use arguments with move statements to move farther. hero . mo…" at bounding box center [1058, 252] width 336 height 389
type textarea "hero.moveUp()"
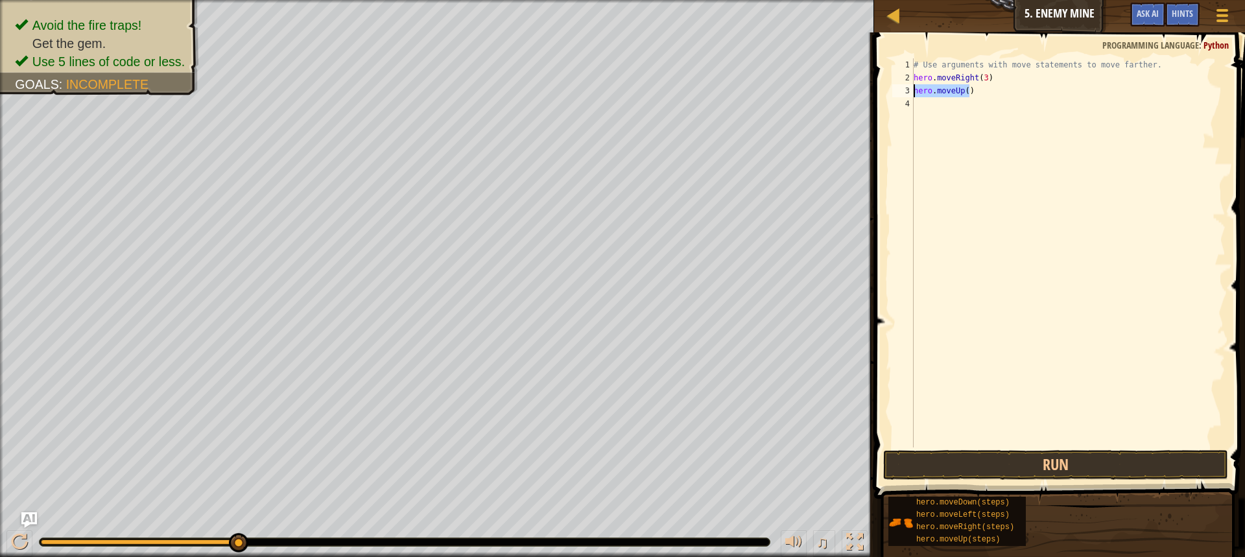
drag, startPoint x: 978, startPoint y: 90, endPoint x: 904, endPoint y: 91, distance: 73.9
click at [904, 91] on div "hero.moveUp() 1 2 3 4 # Use arguments with move statements to move farther. her…" at bounding box center [1058, 252] width 336 height 389
click at [958, 118] on div "# Use arguments with move statements to move farther. hero . moveRight ( 3 ) he…" at bounding box center [1068, 265] width 315 height 415
type textarea "U"
type textarea "R"
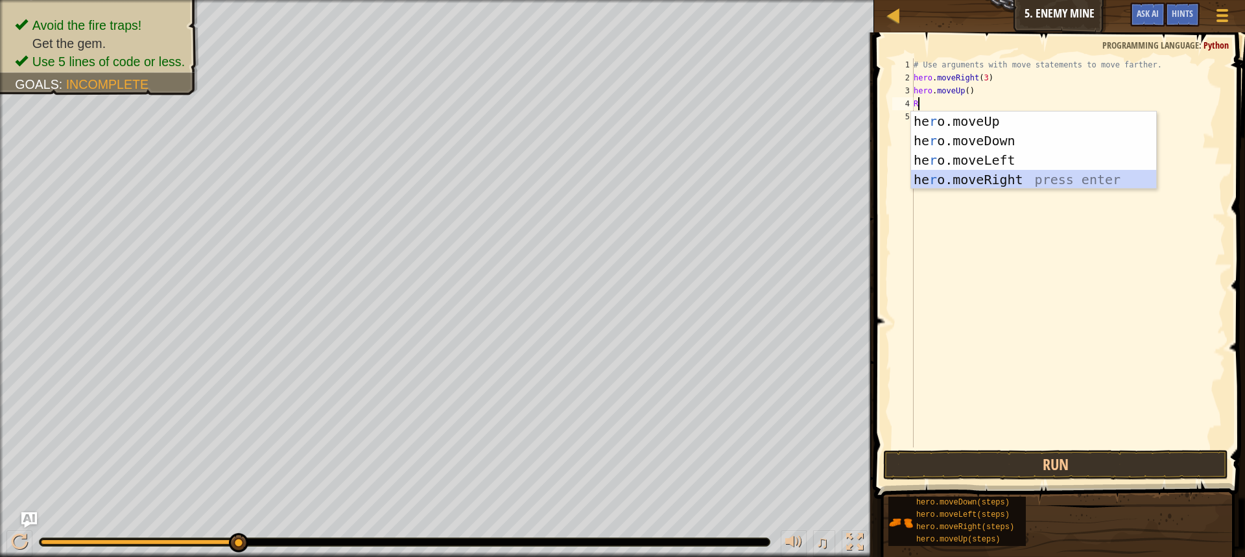
click at [1018, 170] on div "he r o.moveUp press enter he r o.moveDown press enter he r o.moveLeft press ent…" at bounding box center [1033, 170] width 245 height 117
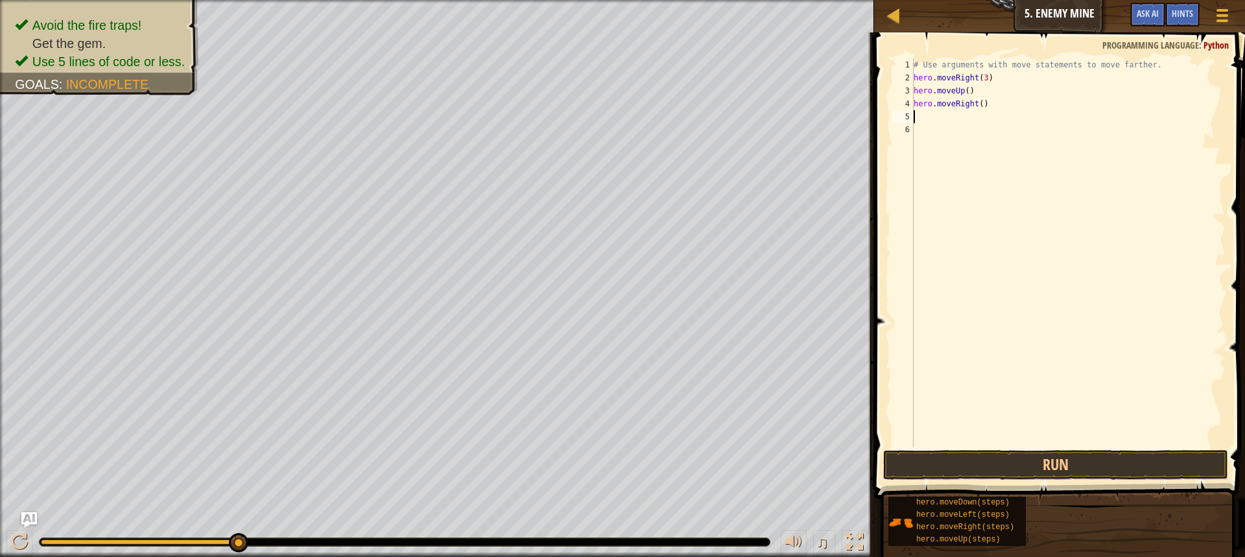
type textarea "D"
click at [998, 130] on div "hero.[PERSON_NAME] own press enter" at bounding box center [1033, 154] width 245 height 58
type textarea "R"
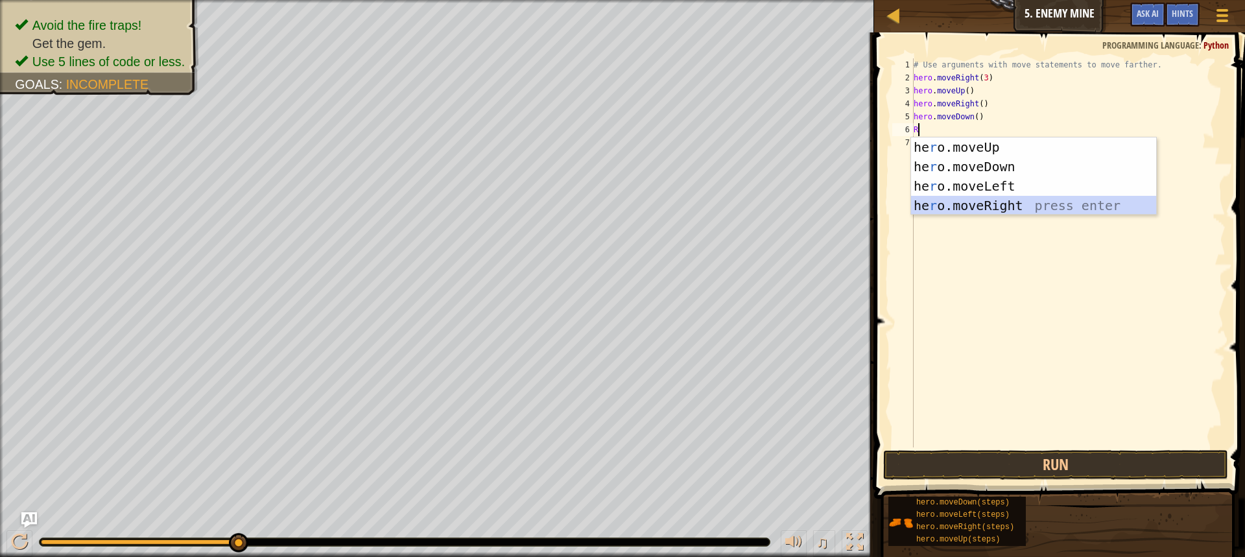
click at [1007, 197] on div "he r o.moveUp press enter he r o.moveDown press enter he r o.moveLeft press ent…" at bounding box center [1033, 195] width 245 height 117
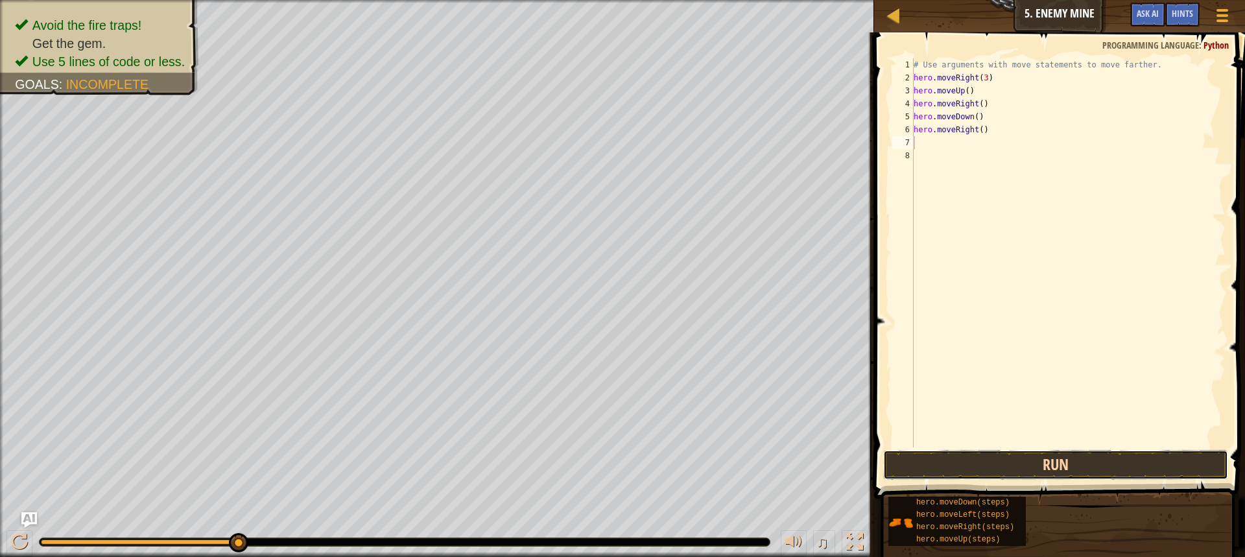
click at [1140, 458] on button "Run" at bounding box center [1055, 465] width 345 height 30
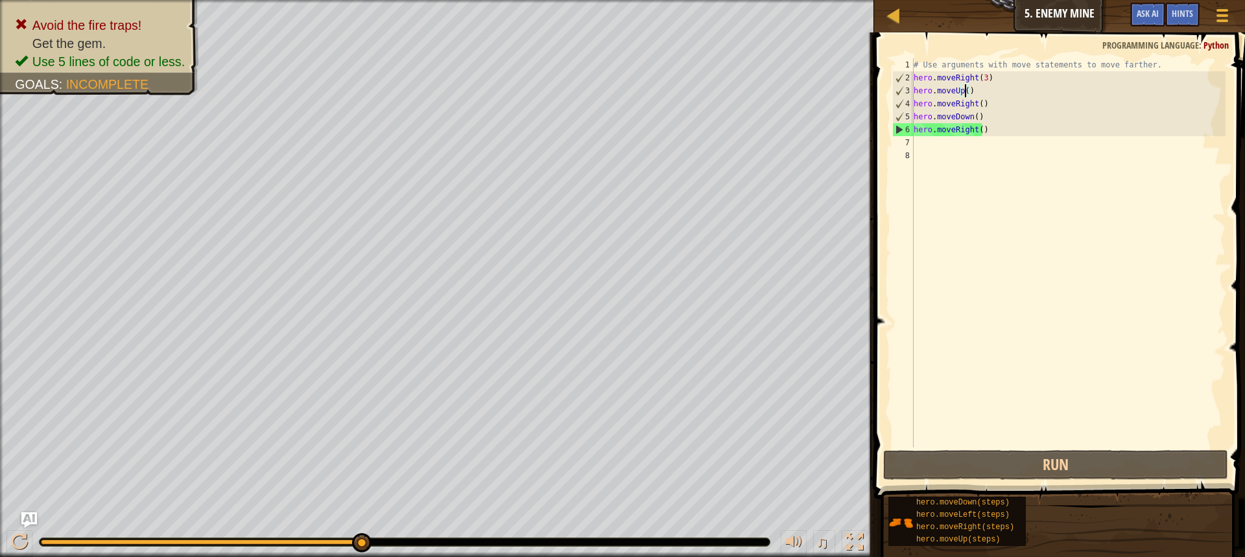
click at [964, 92] on div "# Use arguments with move statements to move farther. hero . moveRight ( 3 ) he…" at bounding box center [1068, 265] width 315 height 415
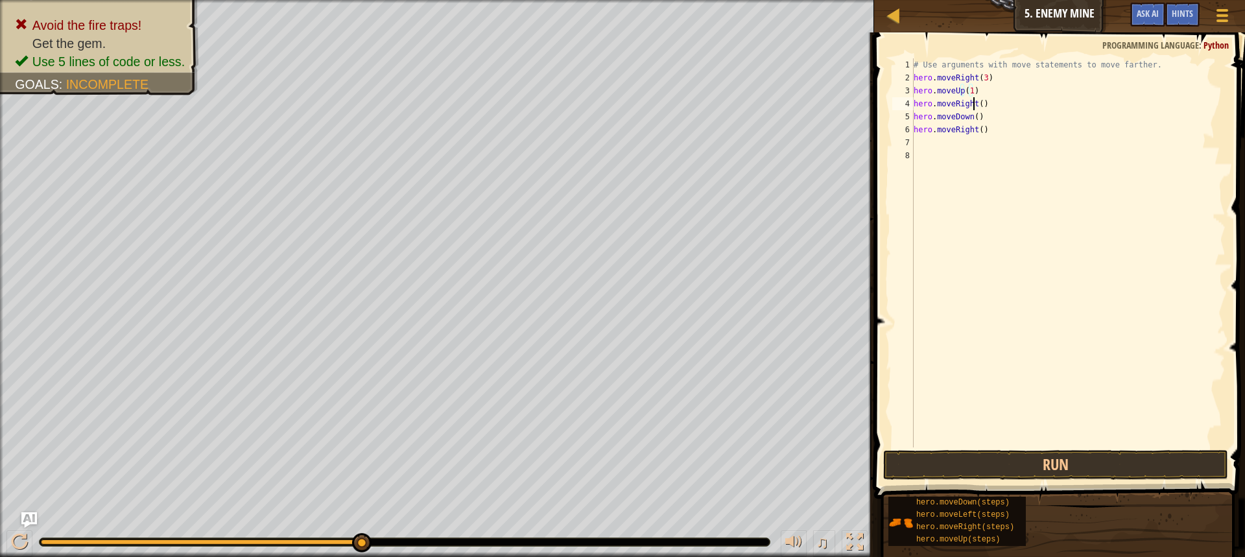
click at [975, 102] on div "# Use arguments with move statements to move farther. hero . moveRight ( 3 ) he…" at bounding box center [1068, 265] width 315 height 415
click at [977, 102] on div "# Use arguments with move statements to move farther. hero . moveRight ( 3 ) he…" at bounding box center [1068, 265] width 315 height 415
click at [973, 112] on div "# Use arguments with move statements to move farther. hero . moveRight ( 3 ) he…" at bounding box center [1068, 265] width 315 height 415
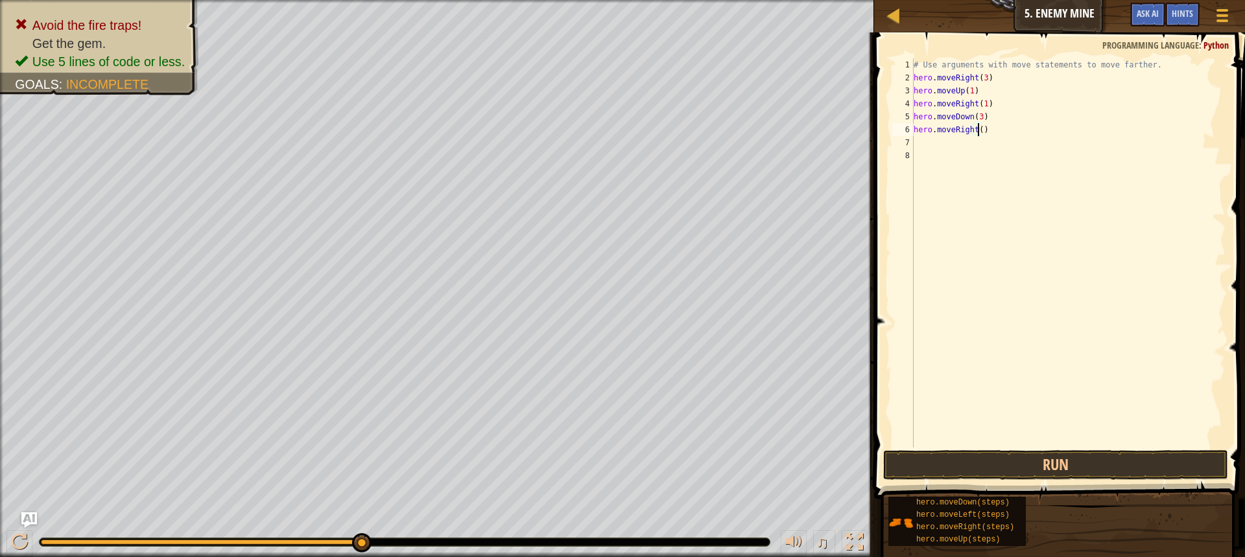
click at [977, 124] on div "# Use arguments with move statements to move farther. hero . moveRight ( 3 ) he…" at bounding box center [1068, 265] width 315 height 415
type textarea "hero.moveRight(2)"
click at [1135, 459] on button "Run" at bounding box center [1055, 465] width 345 height 30
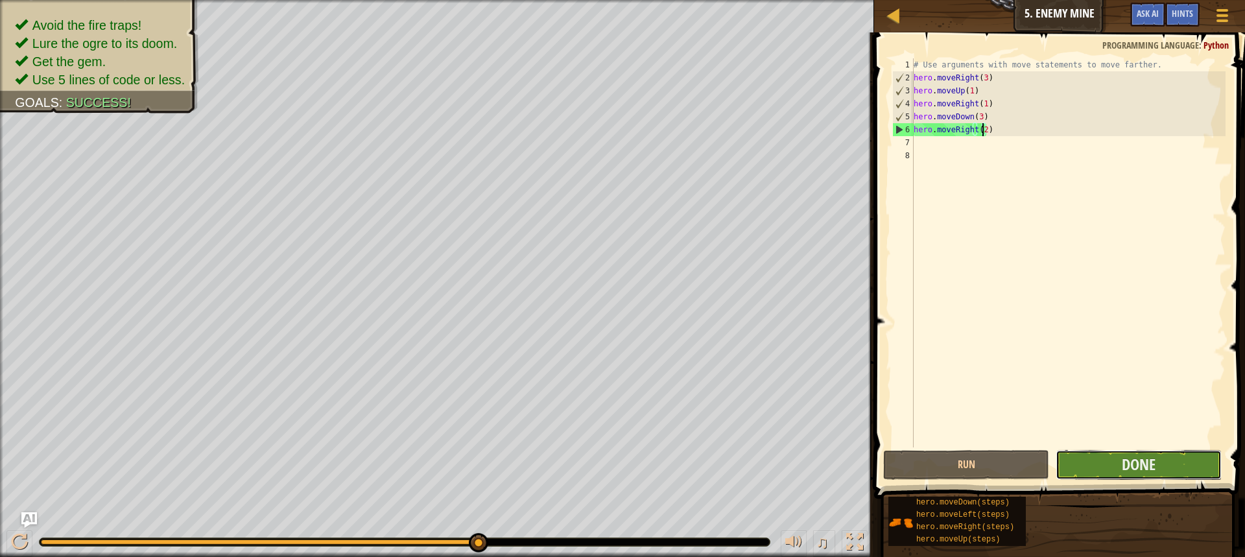
click at [1142, 454] on button "Done" at bounding box center [1139, 465] width 166 height 30
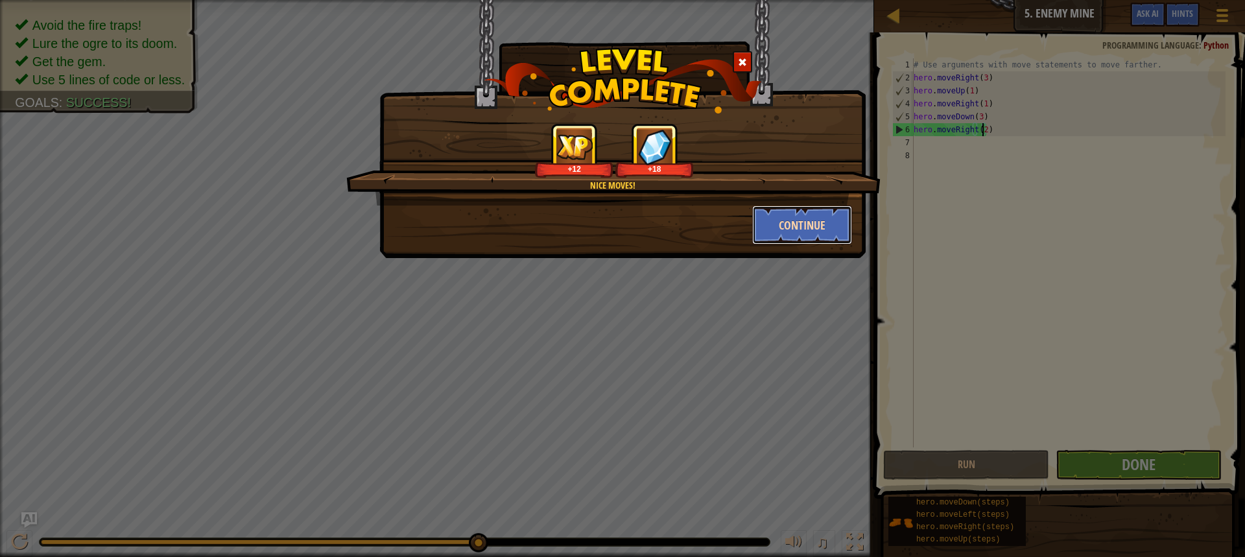
click at [812, 235] on button "Continue" at bounding box center [802, 225] width 101 height 39
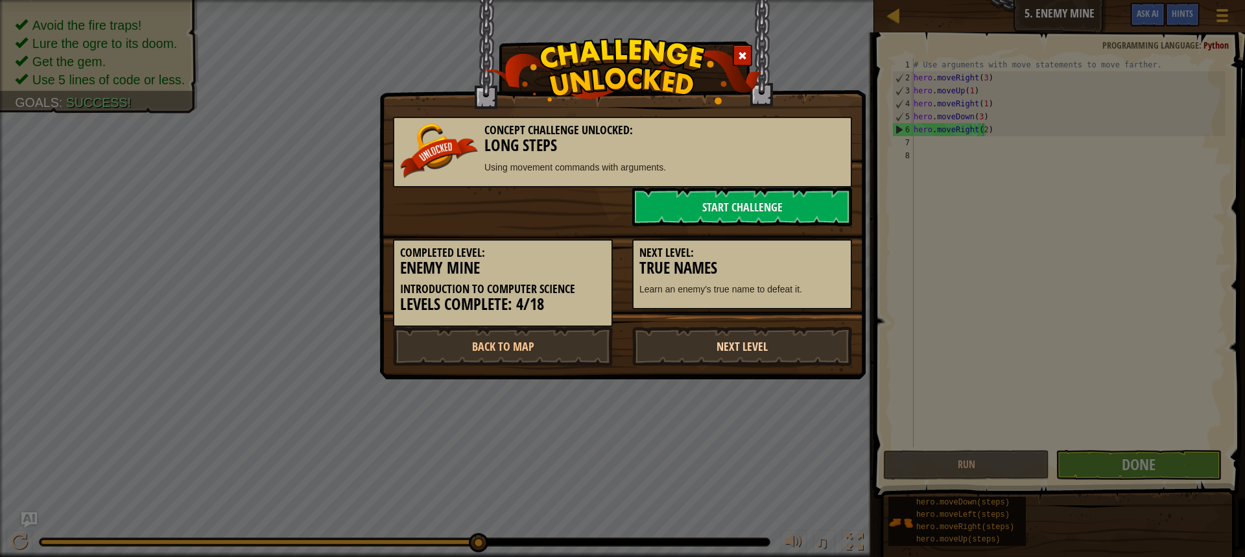
click at [795, 355] on link "Next Level" at bounding box center [742, 346] width 220 height 39
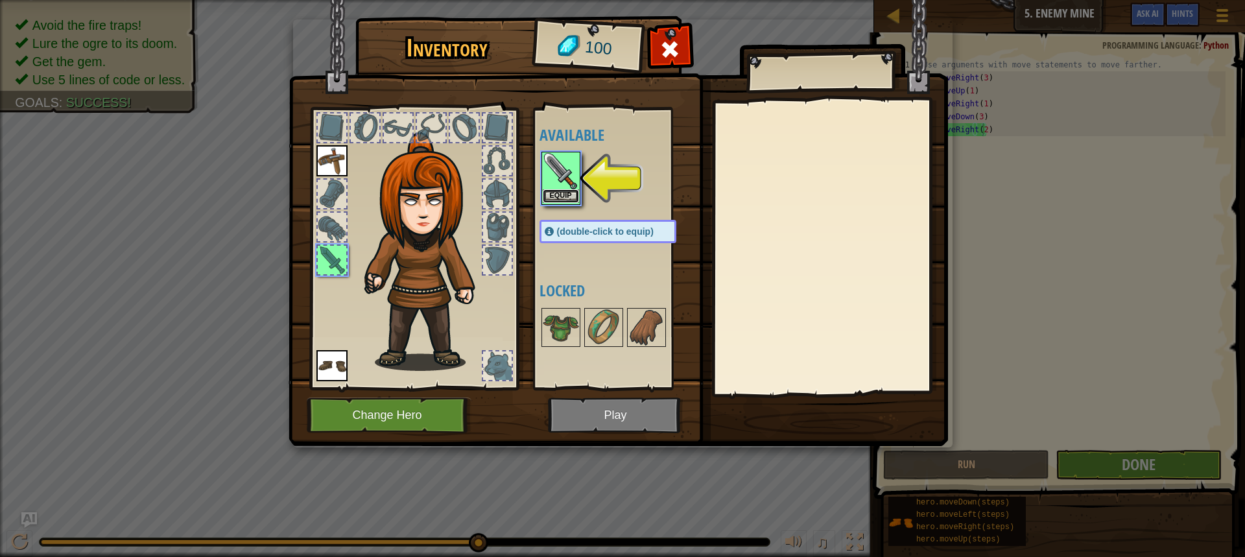
click at [558, 193] on button "Equip" at bounding box center [561, 196] width 36 height 14
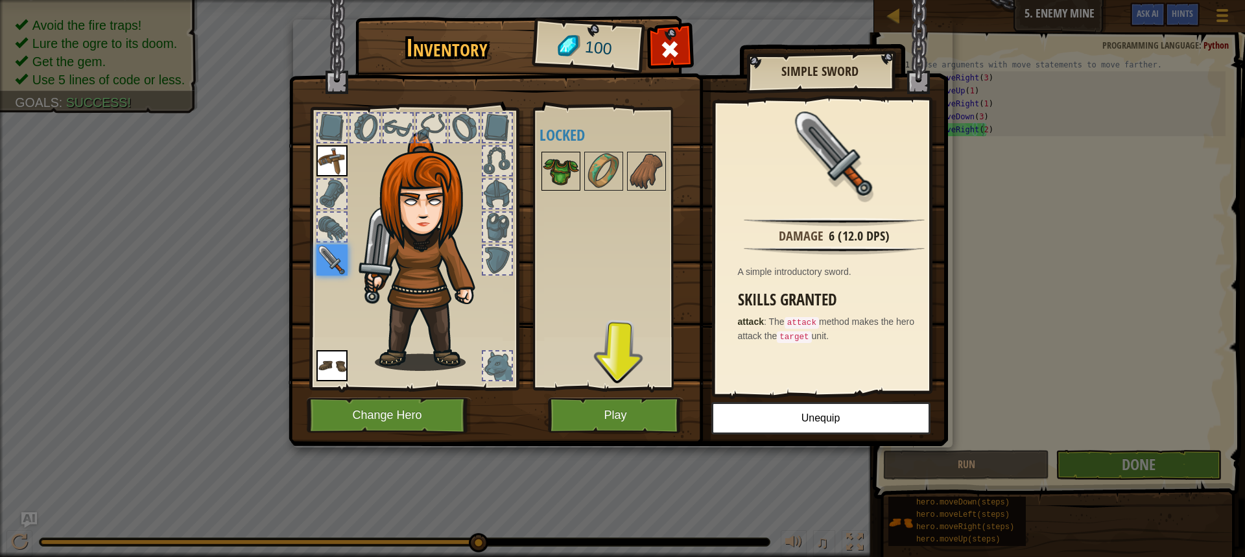
click at [577, 165] on img at bounding box center [561, 171] width 36 height 36
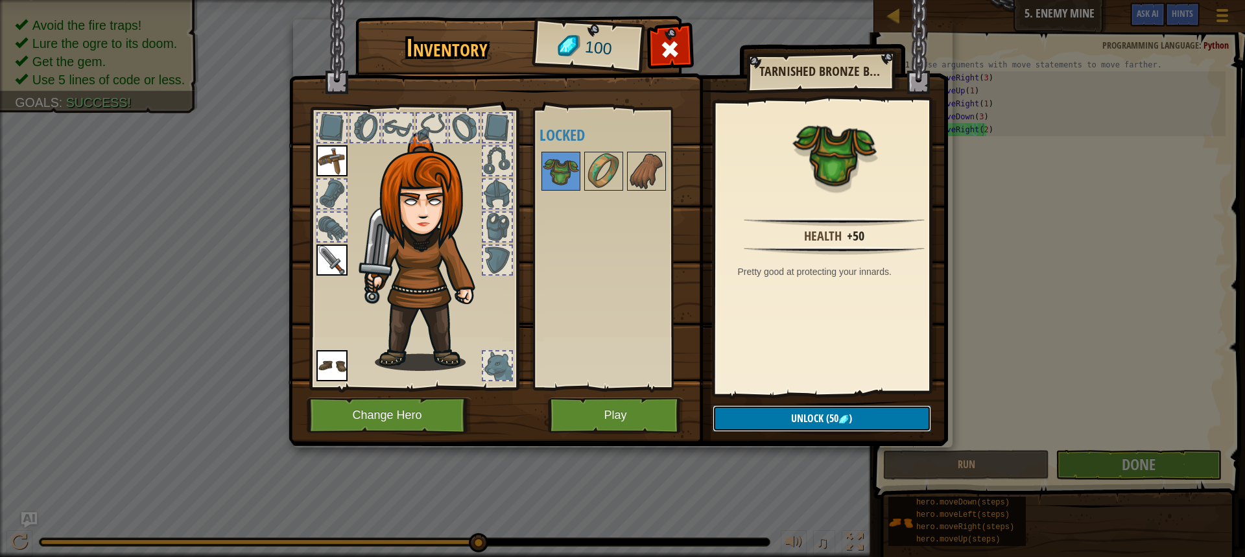
click at [764, 406] on button "Unlock (50 )" at bounding box center [822, 418] width 219 height 27
click at [785, 407] on button "Confirm" at bounding box center [822, 418] width 219 height 27
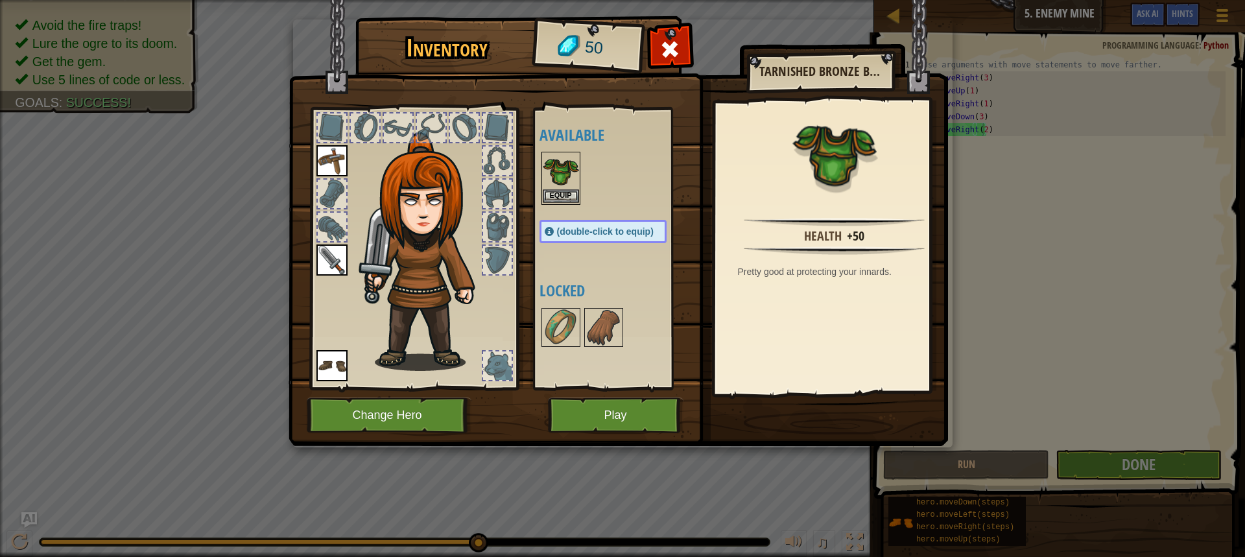
click at [553, 188] on img at bounding box center [561, 171] width 36 height 36
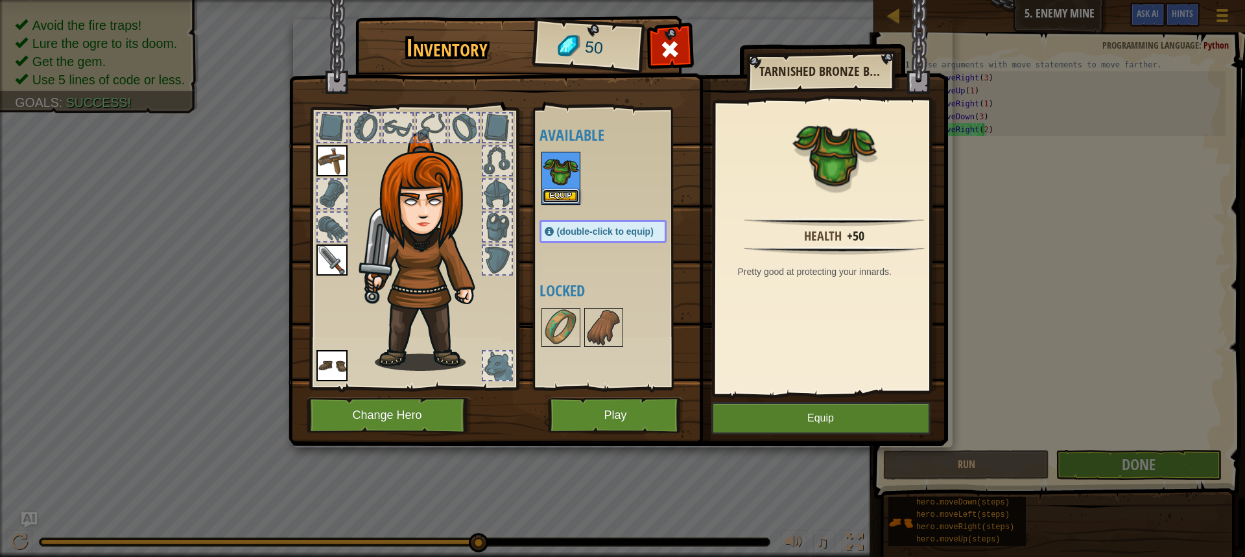
click at [561, 201] on button "Equip" at bounding box center [561, 196] width 36 height 14
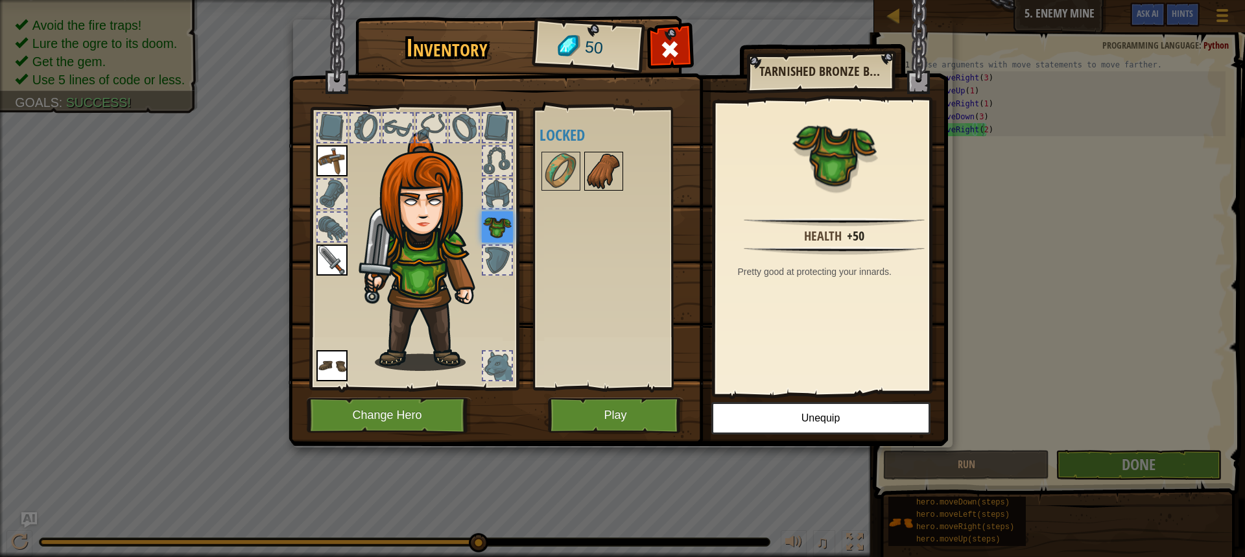
click at [599, 168] on img at bounding box center [604, 171] width 36 height 36
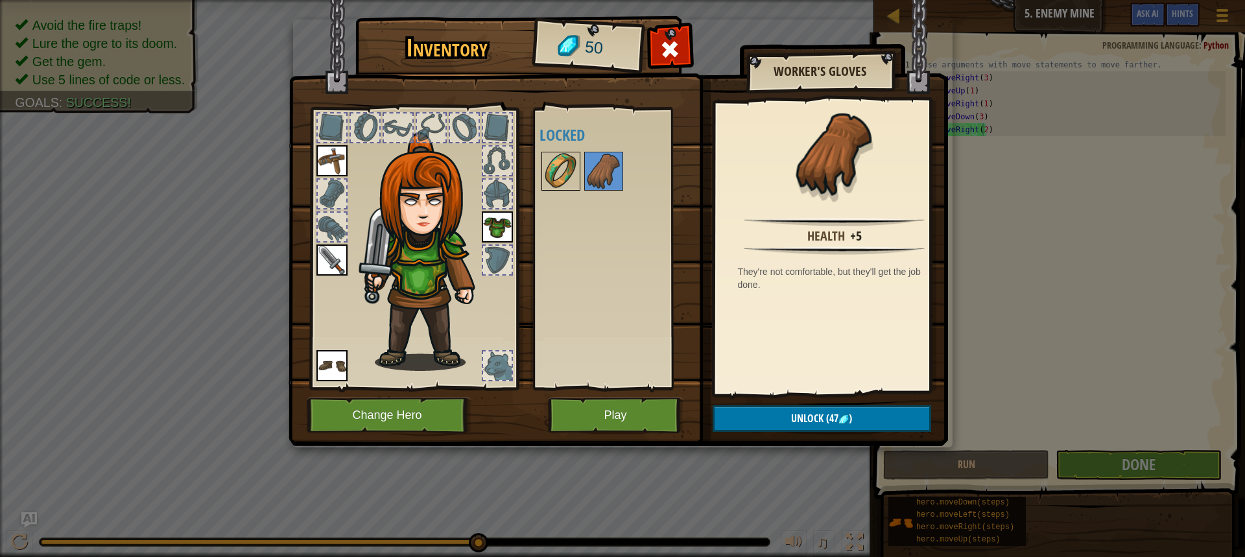
click at [566, 165] on img at bounding box center [561, 171] width 36 height 36
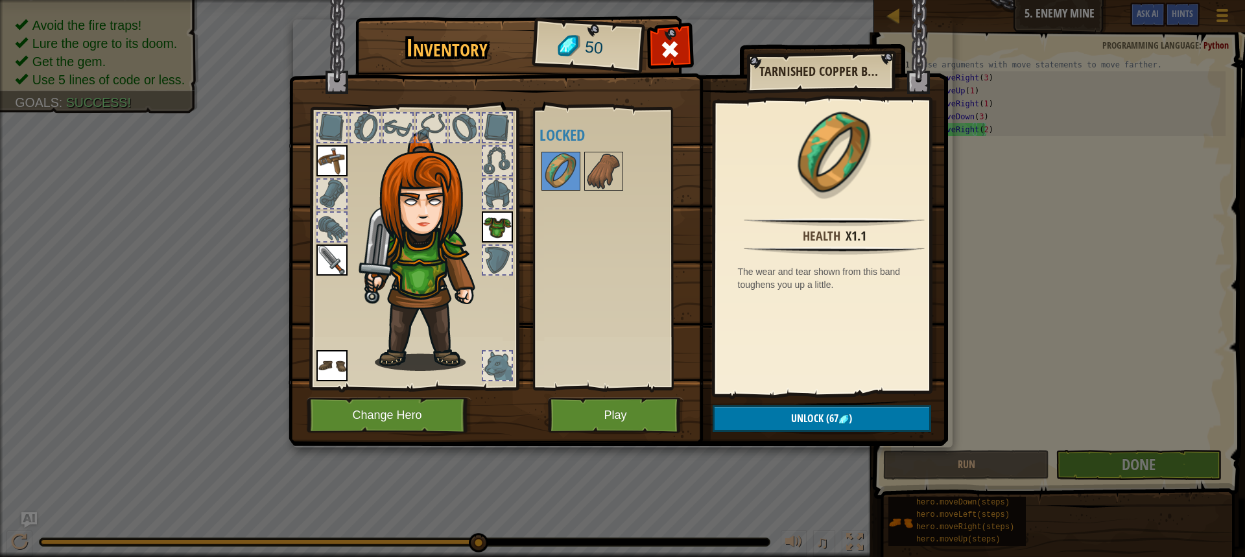
click at [610, 396] on img at bounding box center [619, 210] width 660 height 471
click at [610, 415] on button "Play" at bounding box center [616, 416] width 136 height 36
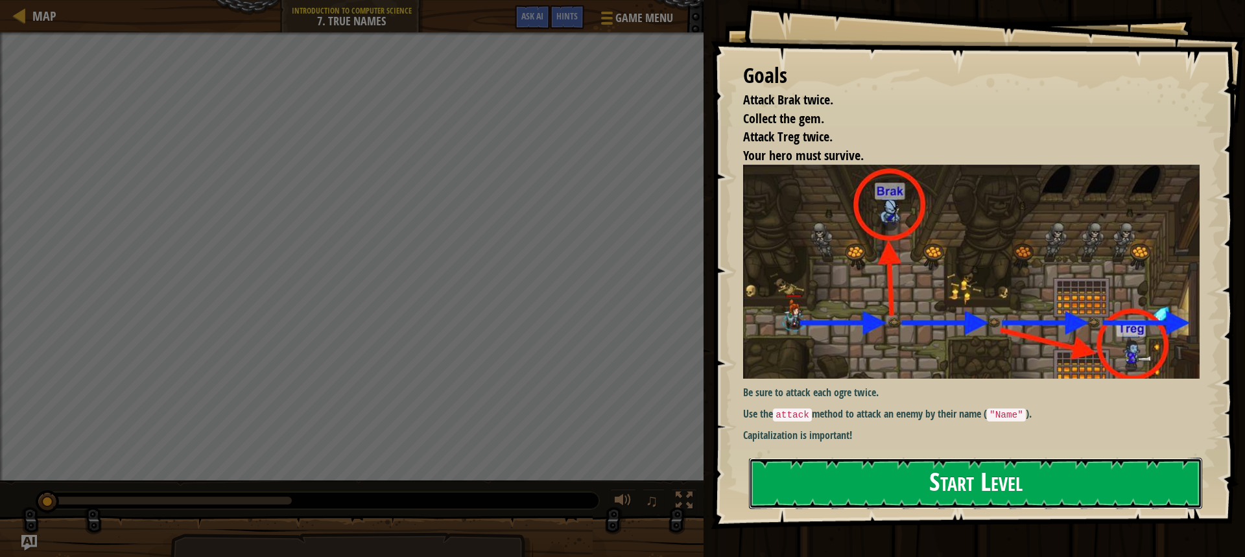
click at [814, 475] on button "Start Level" at bounding box center [975, 483] width 453 height 51
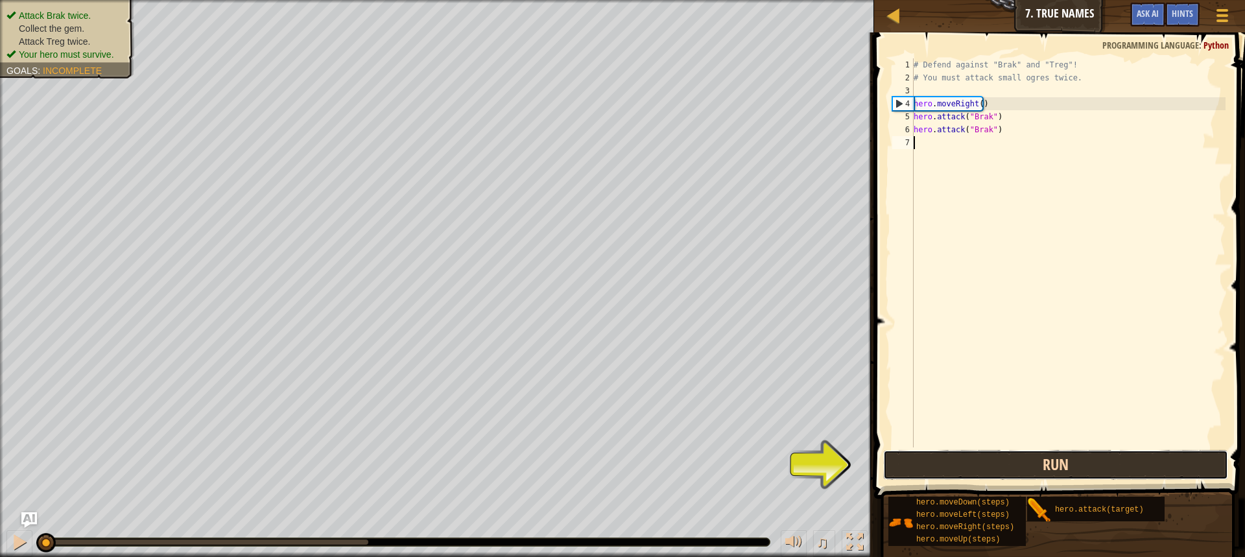
click at [1038, 467] on button "Run" at bounding box center [1055, 465] width 345 height 30
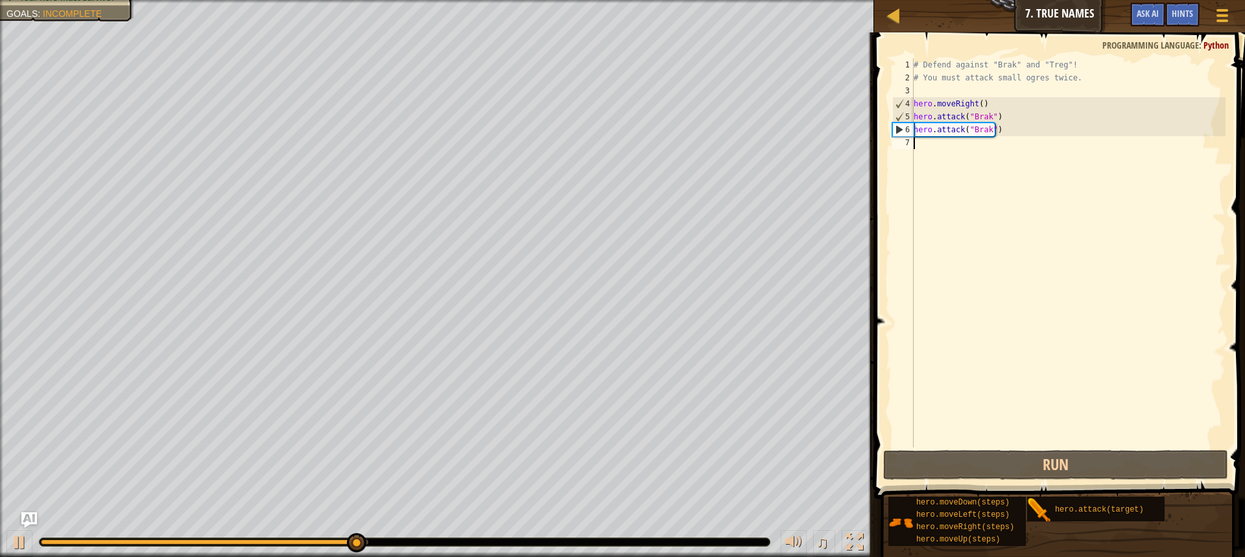
type textarea "R"
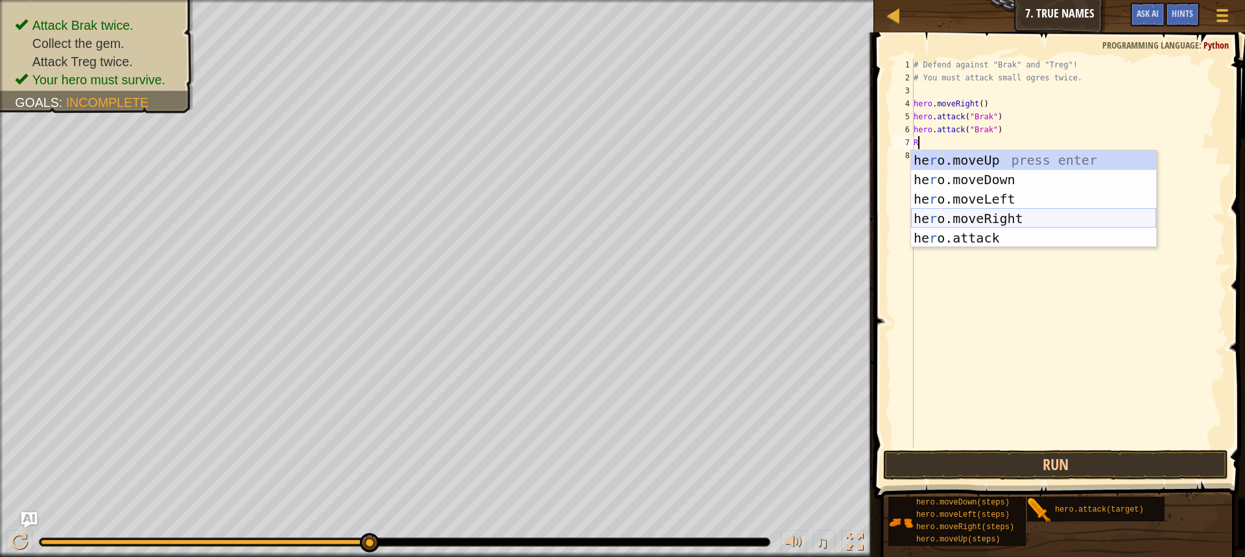
click at [1016, 215] on div "he r o.moveUp press enter he r o.moveDown press enter he r o.moveLeft press ent…" at bounding box center [1033, 218] width 245 height 136
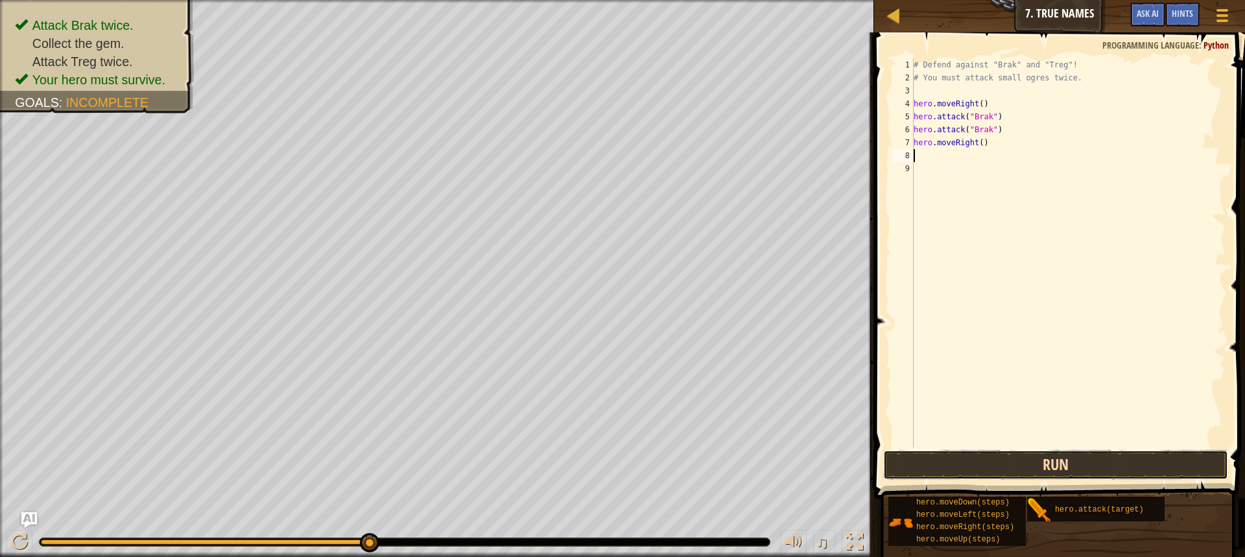
click at [989, 458] on button "Run" at bounding box center [1055, 465] width 345 height 30
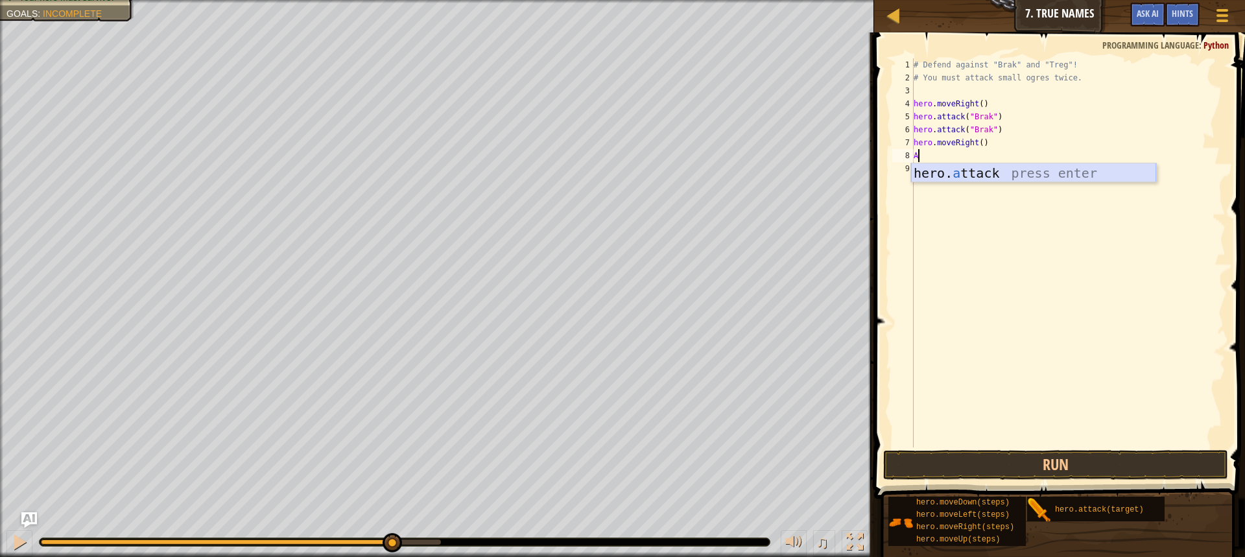
click at [985, 170] on div "hero. a ttack press enter" at bounding box center [1033, 192] width 245 height 58
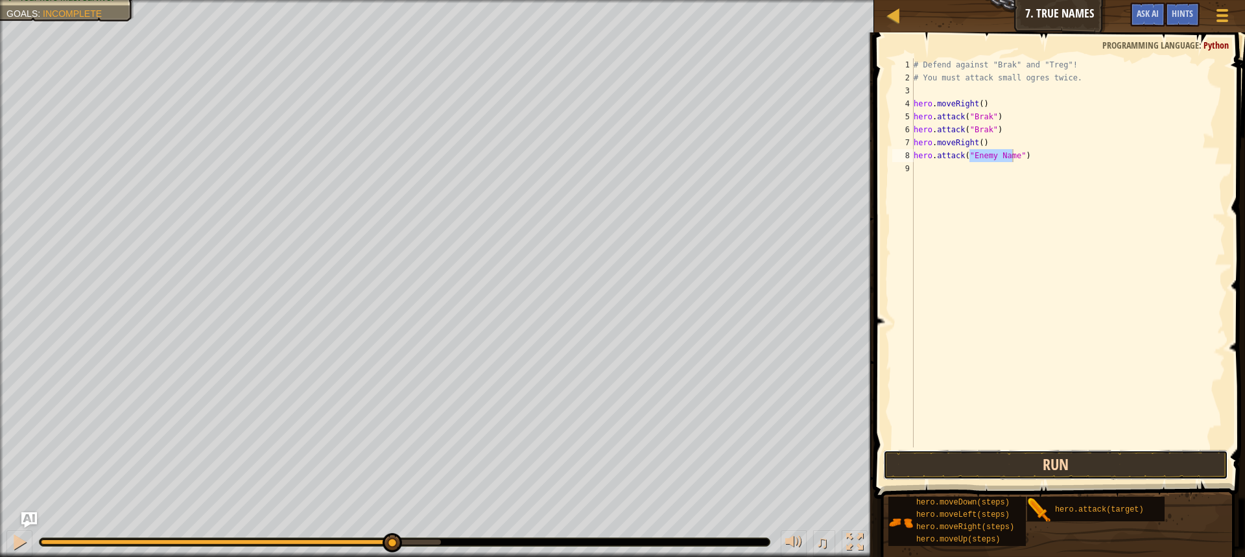
click at [999, 467] on button "Run" at bounding box center [1055, 465] width 345 height 30
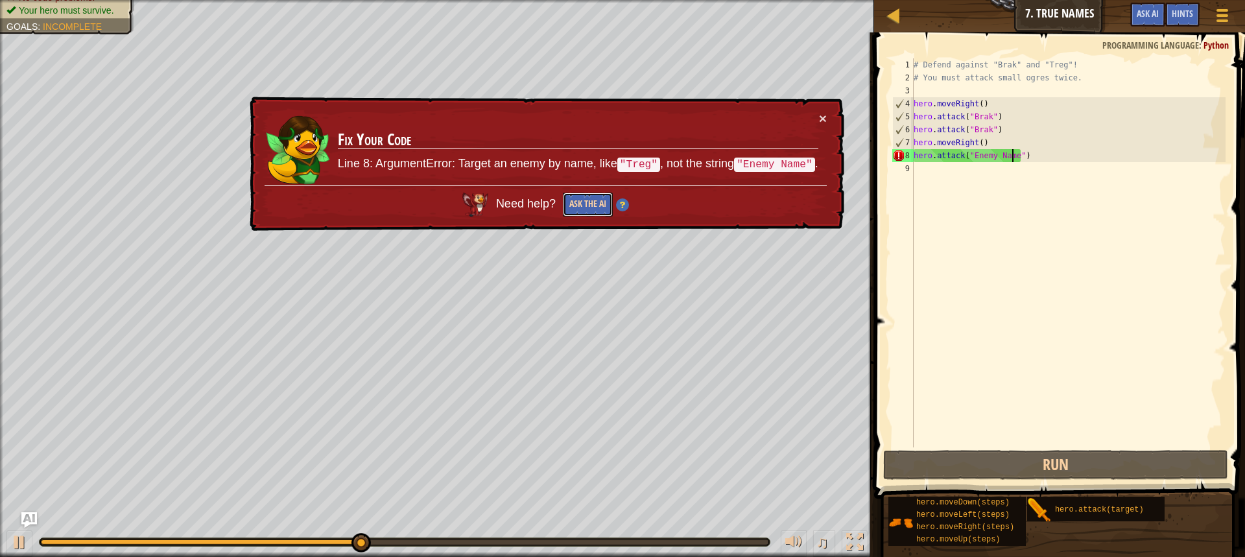
click at [586, 204] on button "Ask the AI" at bounding box center [588, 205] width 50 height 24
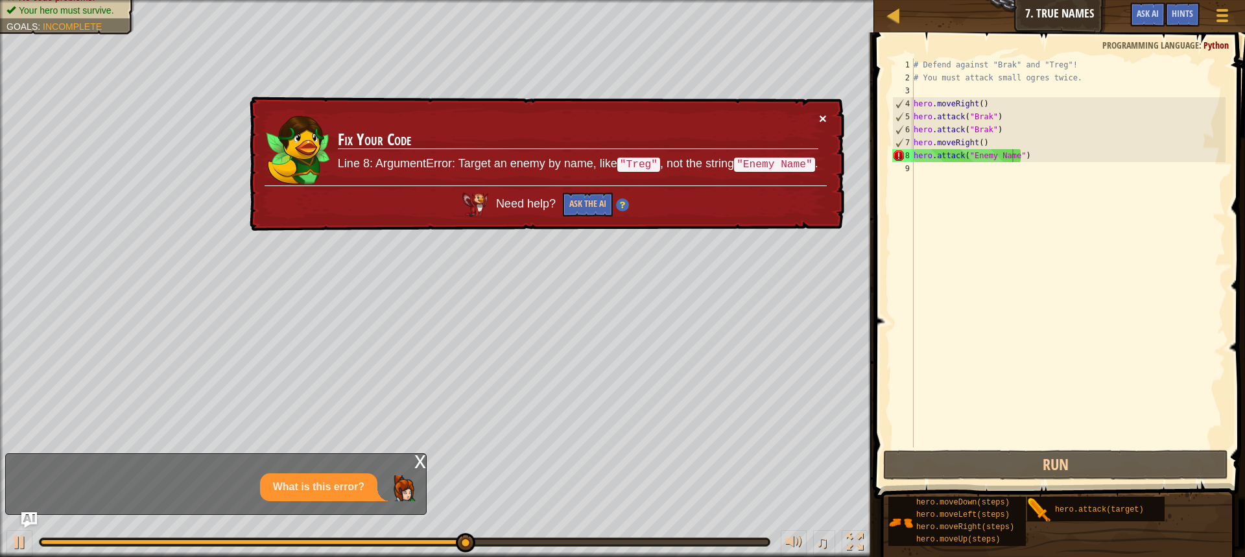
click at [826, 117] on button "×" at bounding box center [823, 119] width 8 height 14
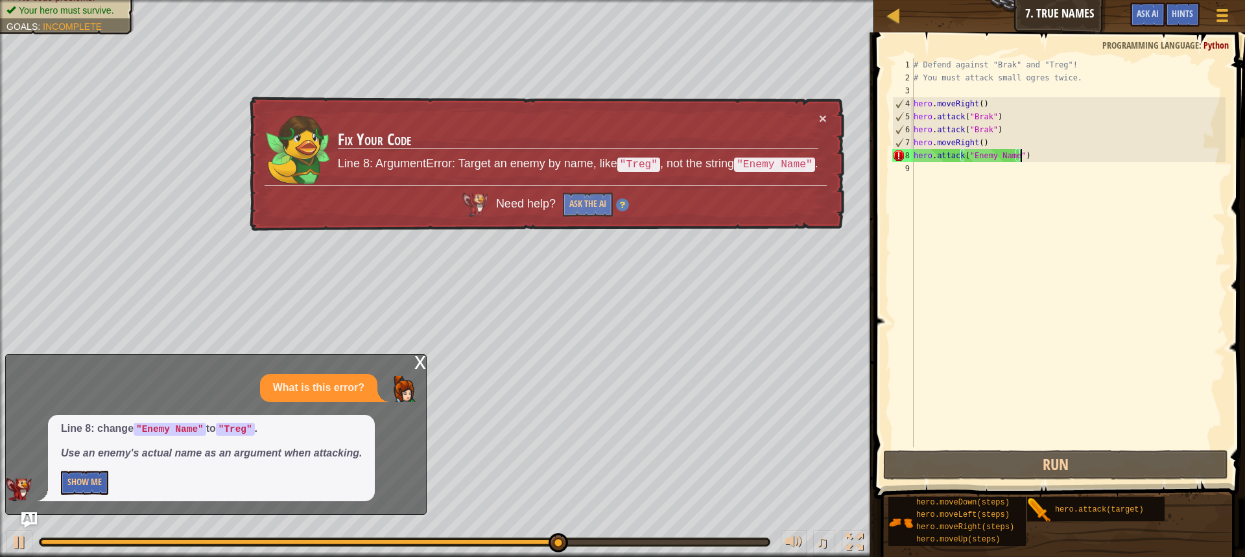
click at [1028, 157] on div "# Defend against "Brak" and "Treg"! # You must attack small ogres twice. hero .…" at bounding box center [1068, 265] width 315 height 415
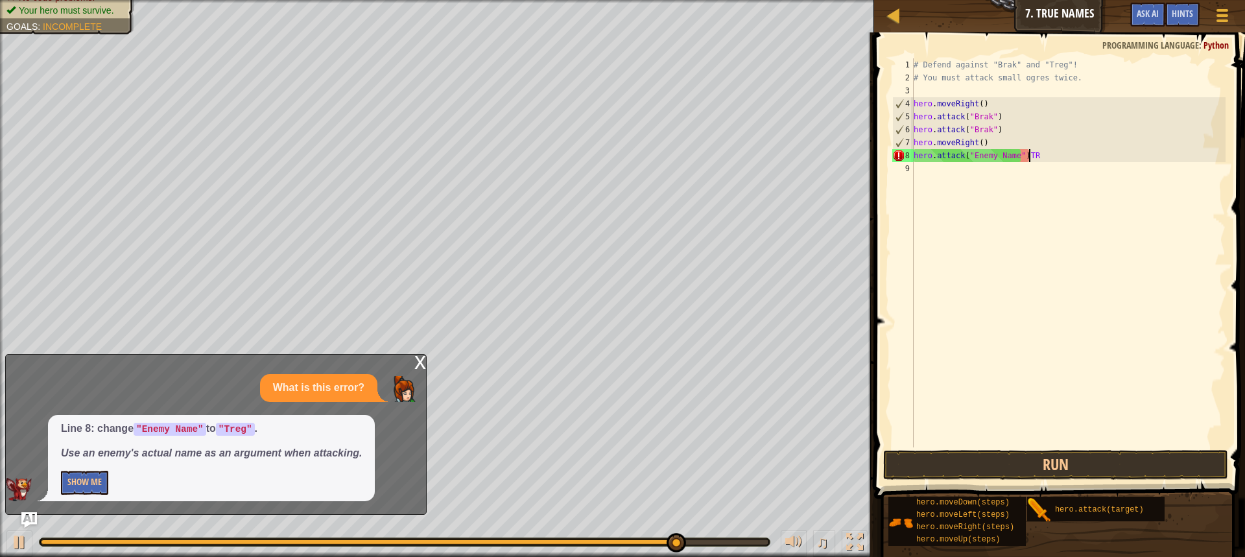
scroll to position [6, 9]
type textarea "hero.attack("Enemy Name")TREG"
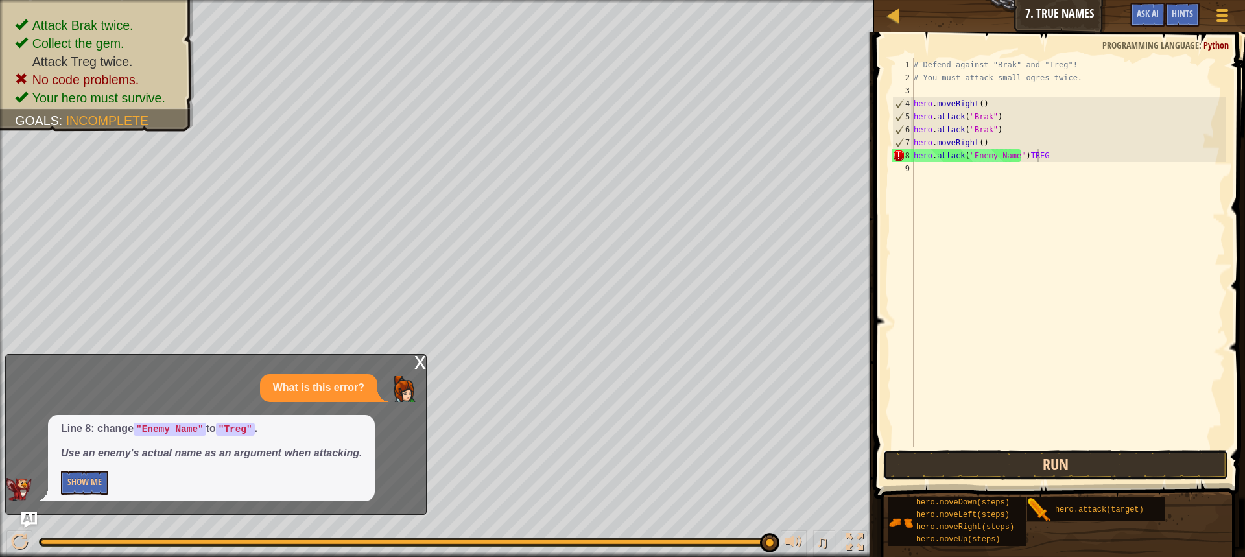
click at [1069, 464] on button "Run" at bounding box center [1055, 465] width 345 height 30
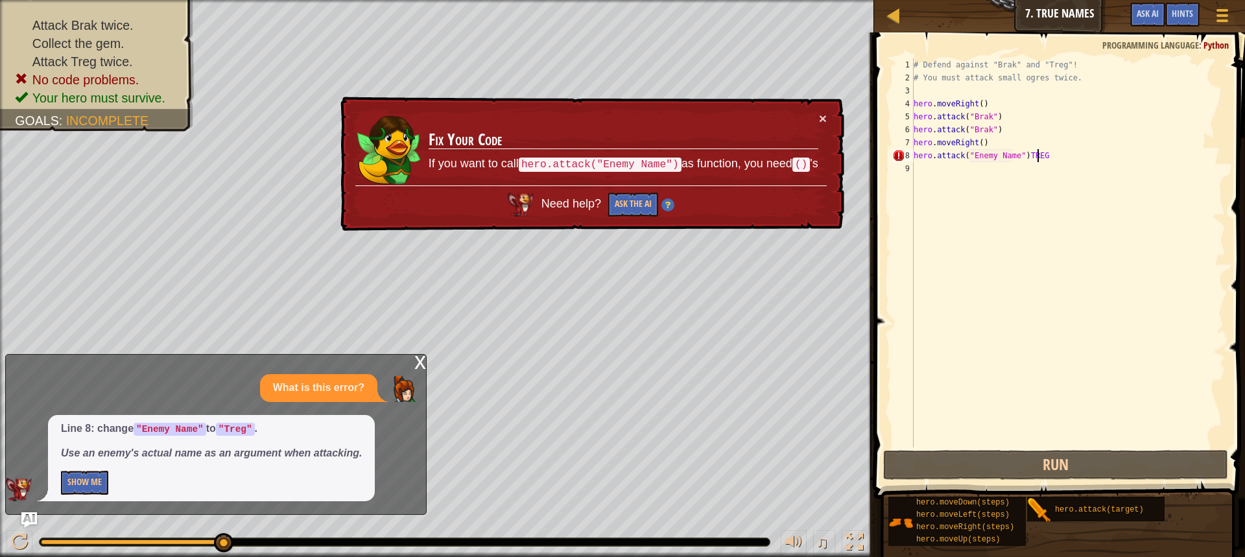
click at [187, 429] on code ""Enemy Name"" at bounding box center [170, 429] width 73 height 13
drag, startPoint x: 914, startPoint y: 155, endPoint x: 1060, endPoint y: 161, distance: 146.7
click at [1060, 161] on div "# Defend against "Brak" and "Treg"! # You must attack small ogres twice. hero .…" at bounding box center [1068, 265] width 315 height 415
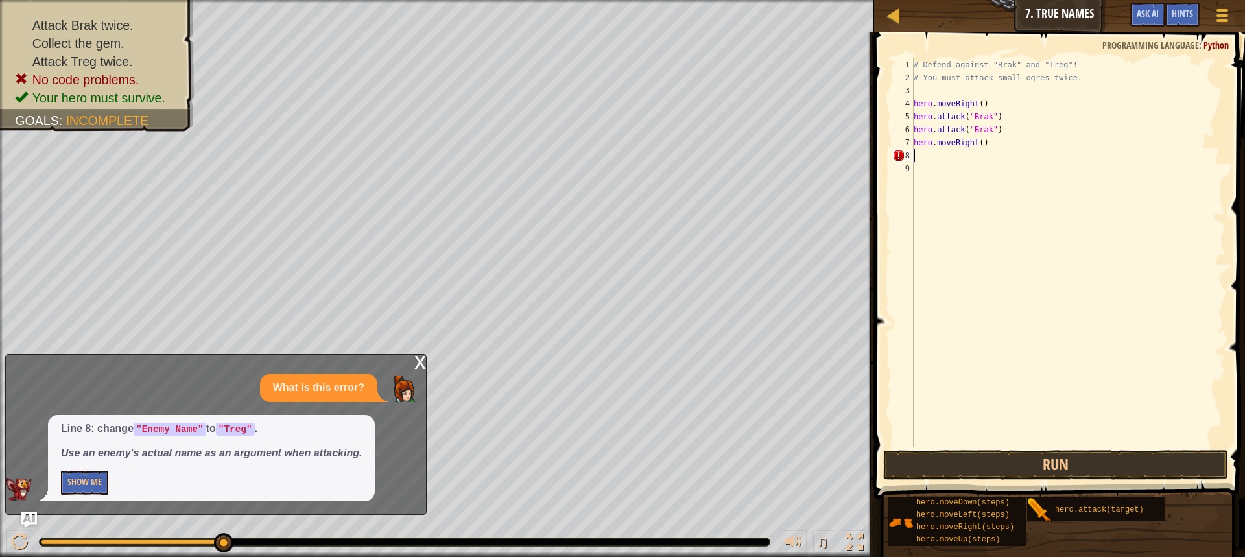
scroll to position [6, 0]
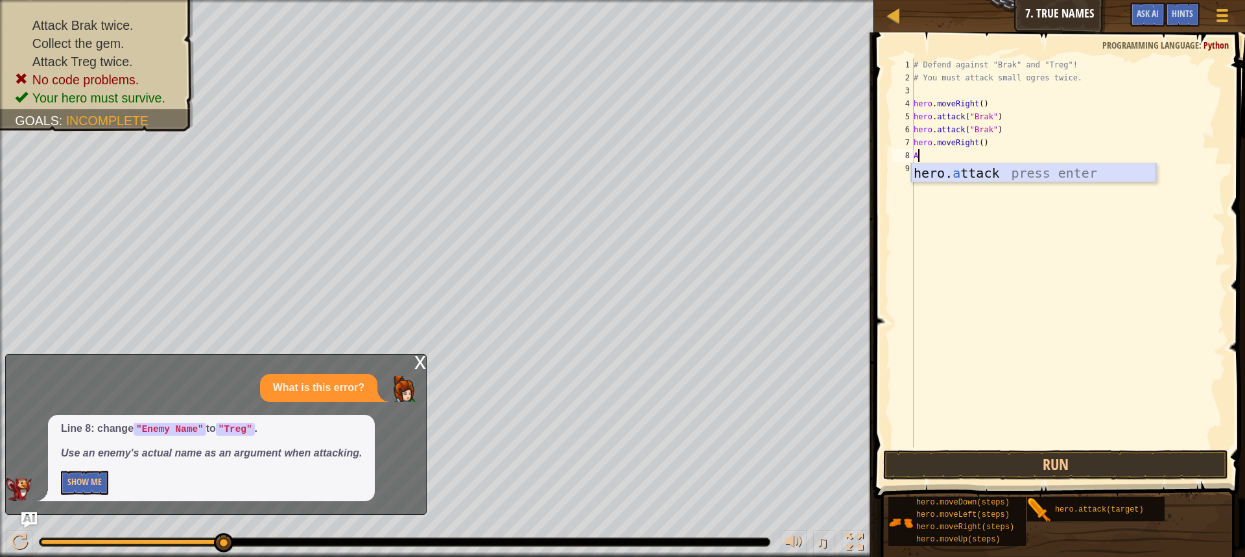
click at [1014, 180] on div "hero. a ttack press enter" at bounding box center [1033, 192] width 245 height 58
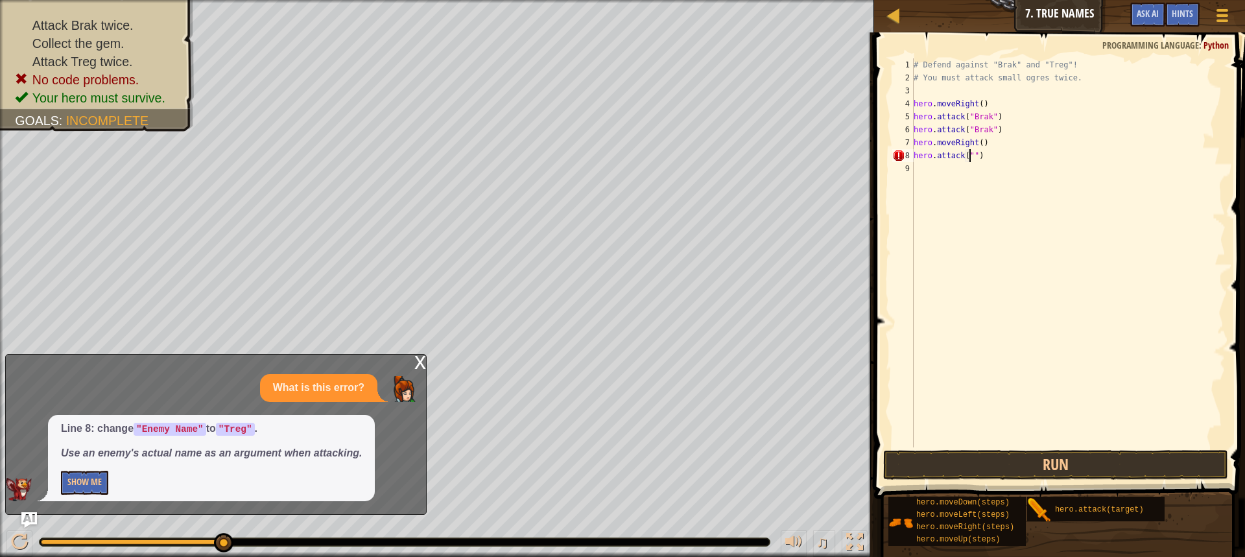
scroll to position [6, 5]
type textarea "hero.attack(""")"
click at [1086, 462] on button "Run" at bounding box center [1055, 465] width 345 height 30
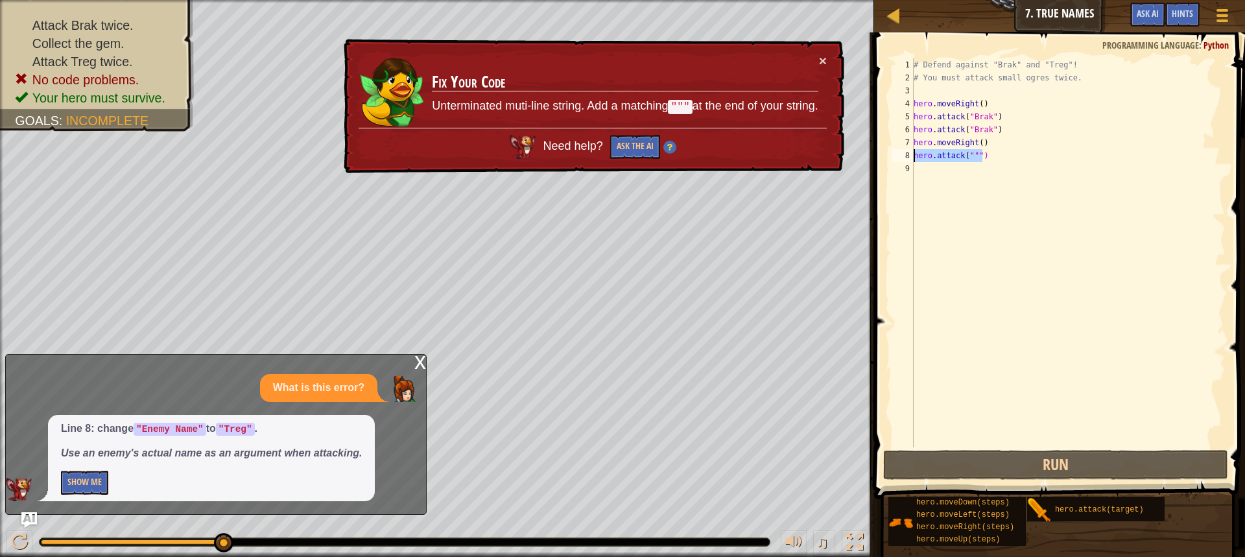
drag, startPoint x: 986, startPoint y: 156, endPoint x: 877, endPoint y: 151, distance: 109.7
click at [877, 151] on div "hero.attack(""") 1 2 3 4 5 6 7 8 9 # Defend against "Brak" and "Treg"! # You mu…" at bounding box center [1057, 291] width 375 height 505
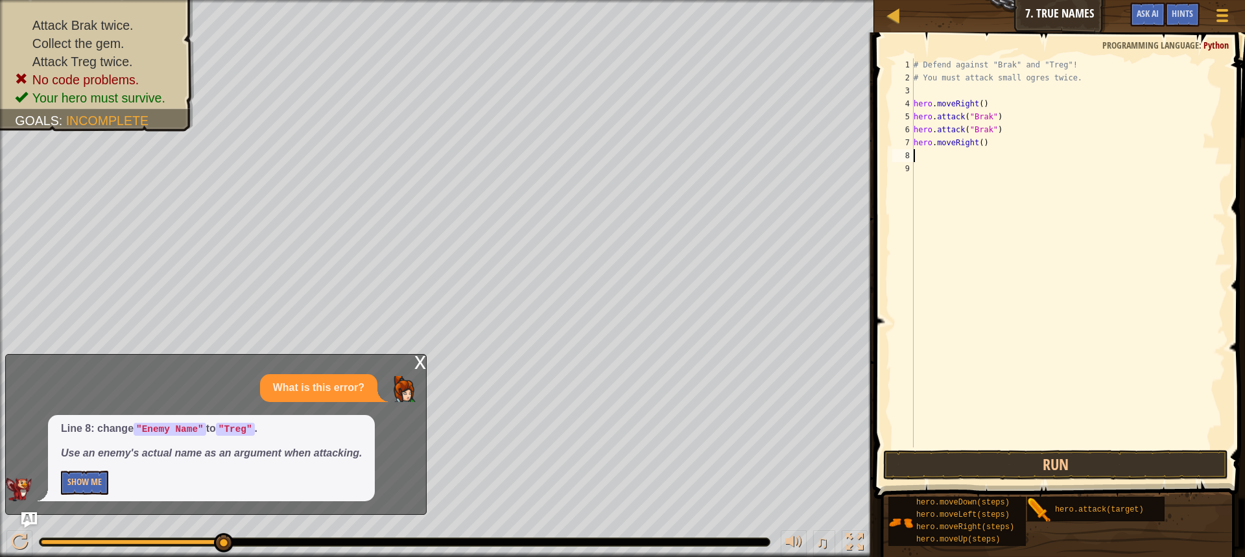
scroll to position [6, 0]
click at [1082, 170] on div "hero. a ttack press enter" at bounding box center [1033, 192] width 245 height 58
click at [1039, 453] on button "Run" at bounding box center [1055, 465] width 345 height 30
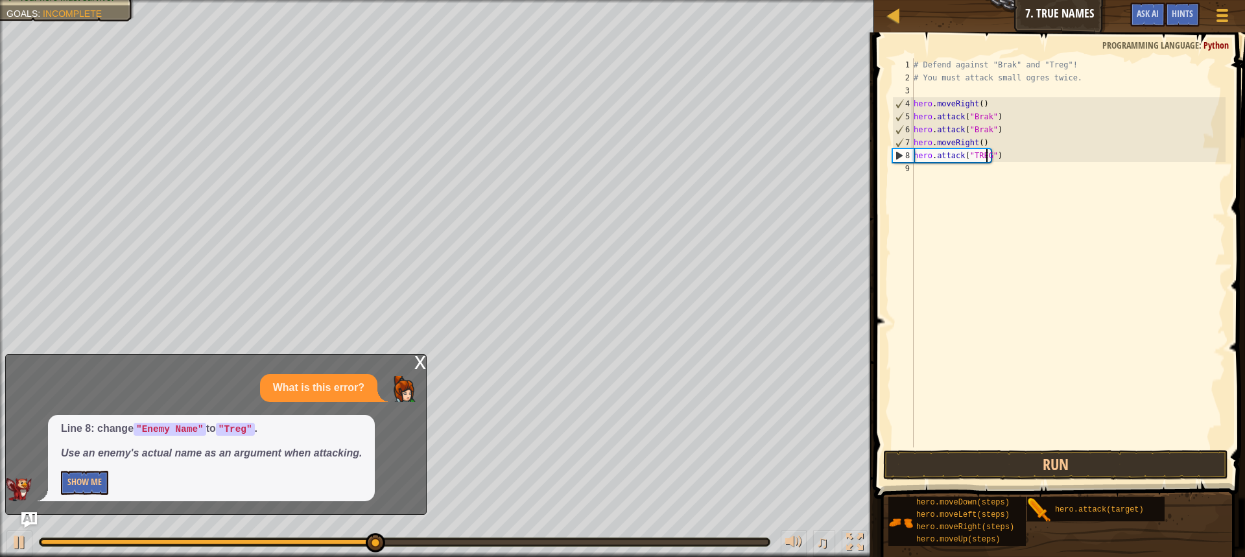
scroll to position [6, 6]
click at [1006, 461] on button "Run" at bounding box center [1055, 465] width 345 height 30
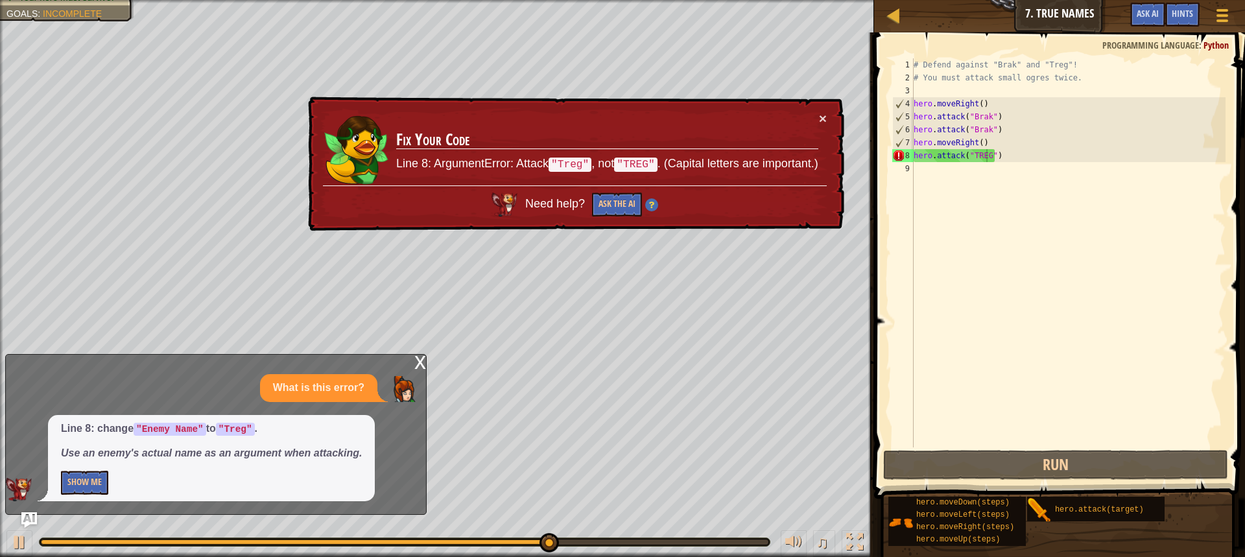
click at [419, 357] on div "x" at bounding box center [420, 361] width 12 height 13
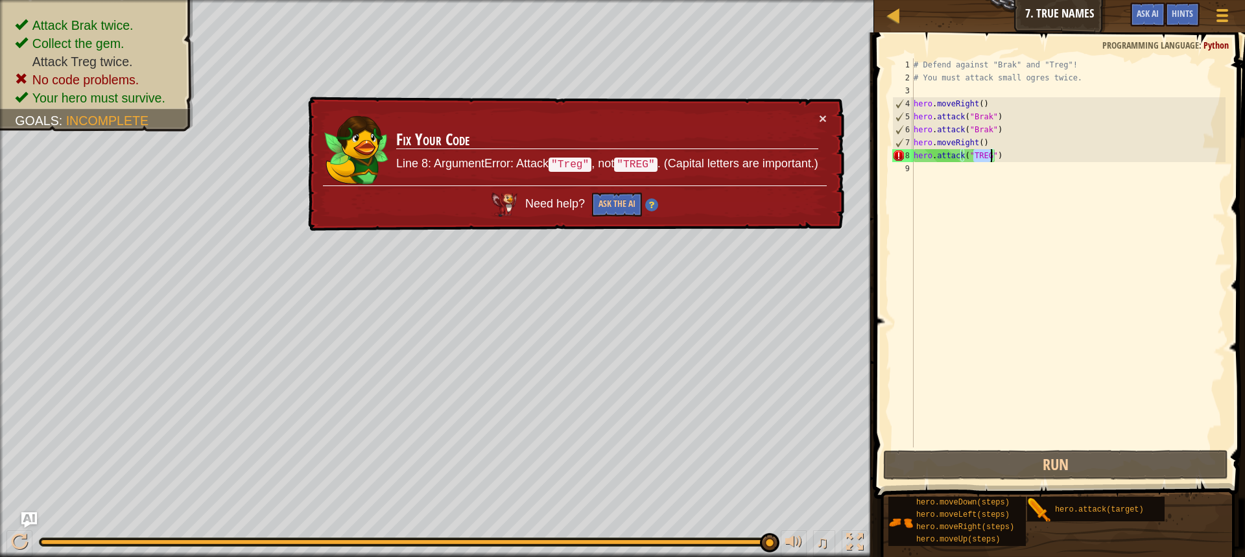
drag, startPoint x: 972, startPoint y: 156, endPoint x: 989, endPoint y: 156, distance: 17.5
click at [989, 156] on div "# Defend against "Brak" and "Treg"! # You must attack small ogres twice. hero .…" at bounding box center [1068, 265] width 315 height 415
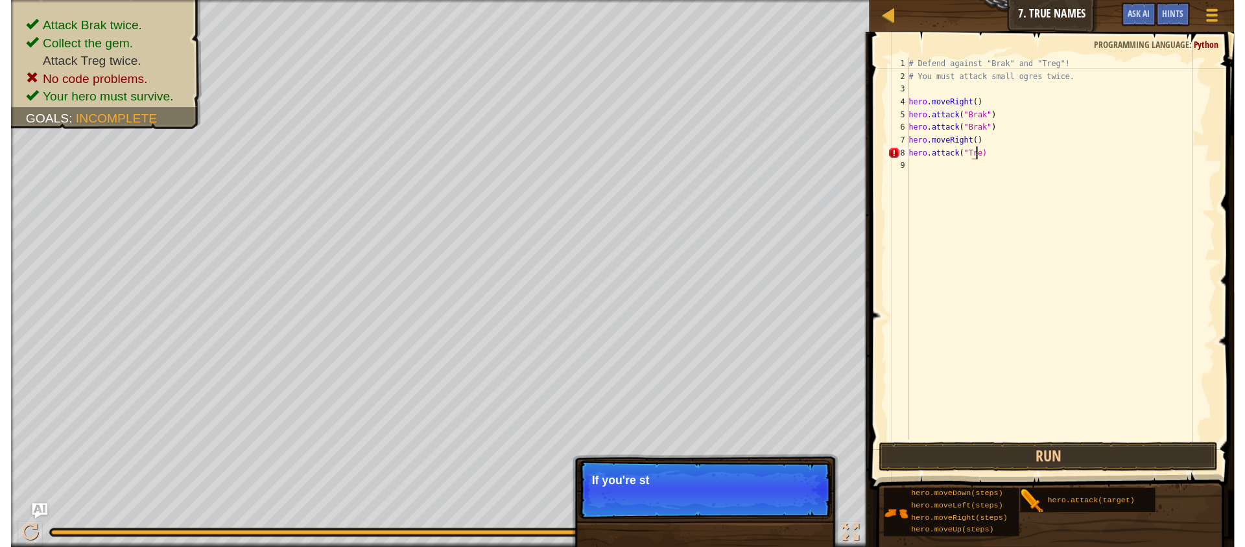
scroll to position [6, 5]
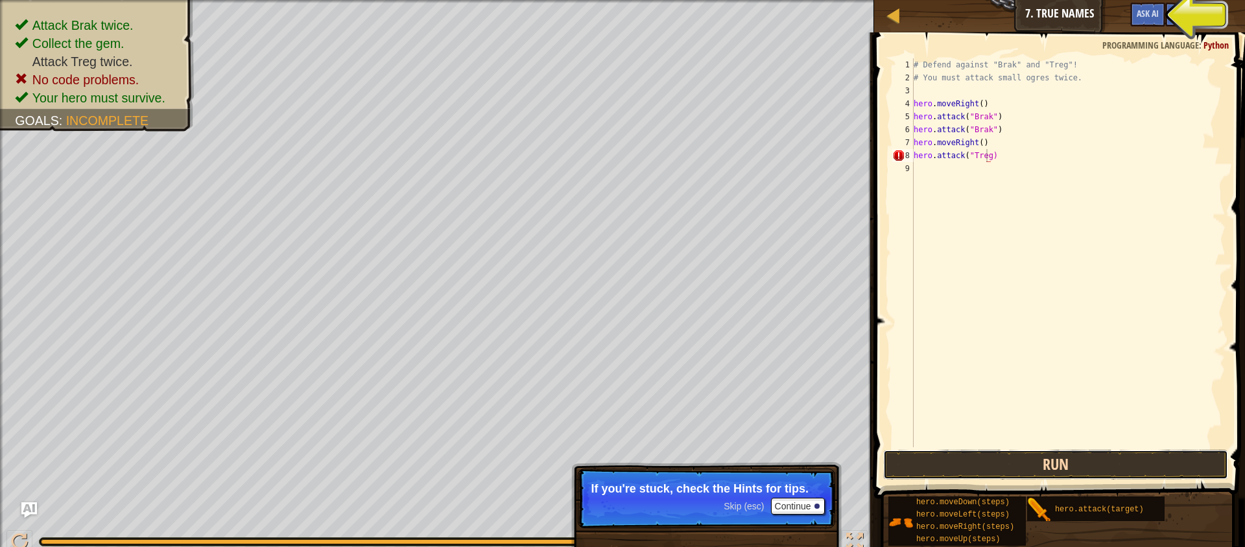
click at [1062, 462] on button "Run" at bounding box center [1055, 465] width 345 height 30
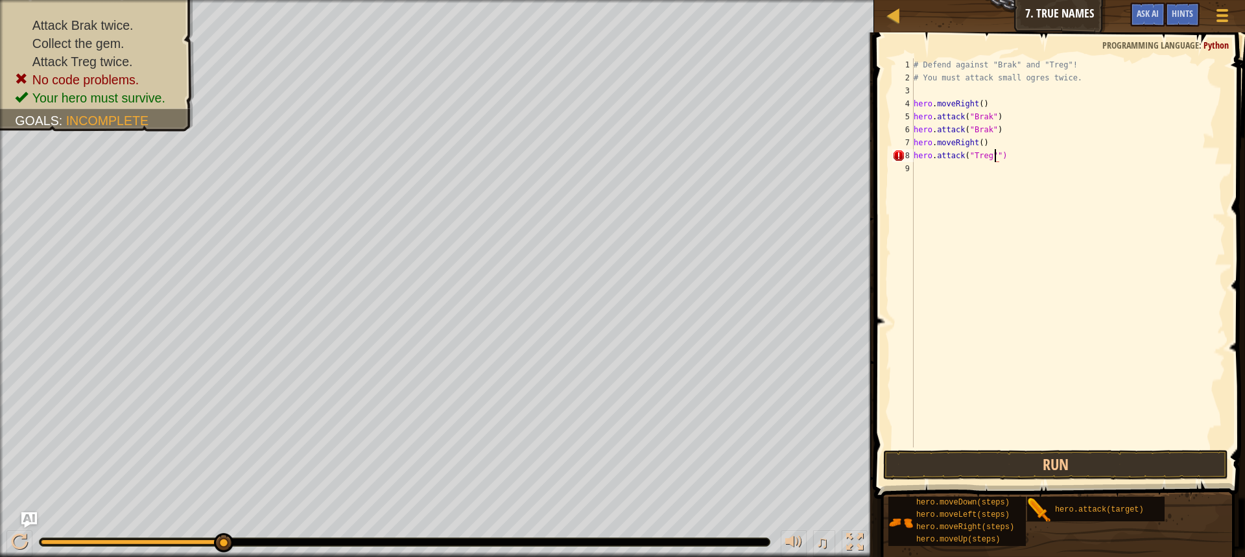
scroll to position [6, 6]
type textarea "hero.attack("Treg")"
click at [1044, 464] on button "Run" at bounding box center [1055, 465] width 345 height 30
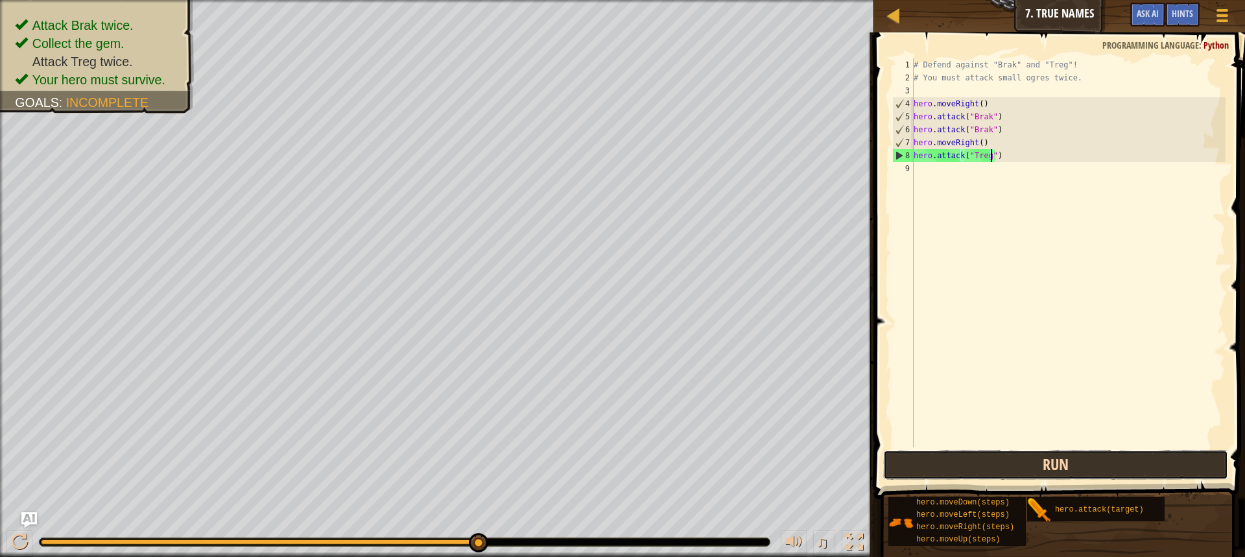
click at [1045, 460] on button "Run" at bounding box center [1055, 465] width 345 height 30
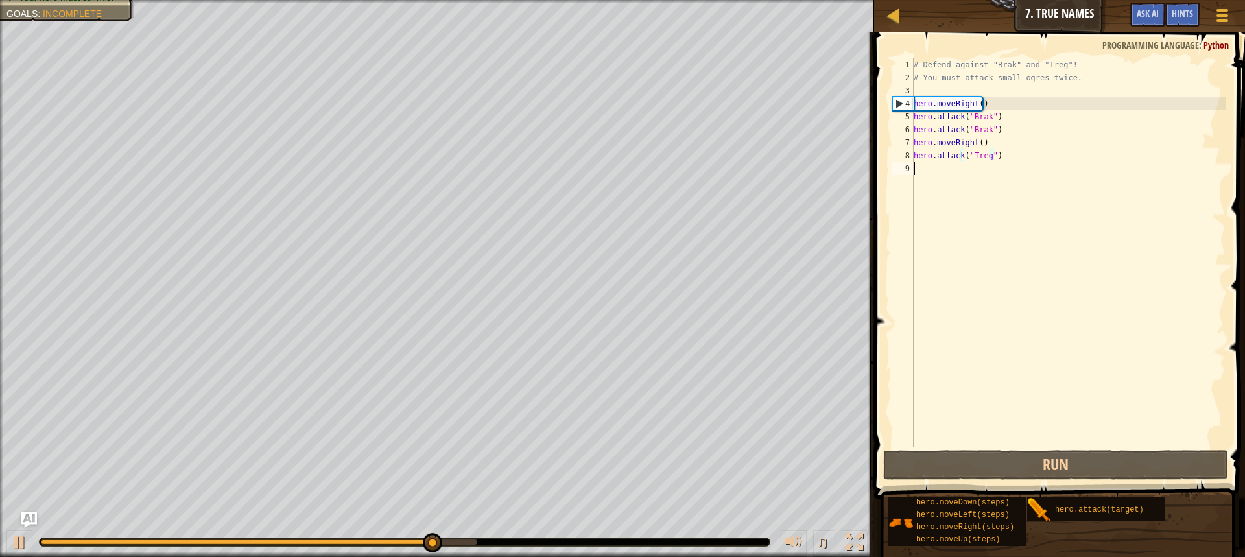
click at [931, 172] on div "# Defend against "Brak" and "Treg"! # You must attack small ogres twice. hero .…" at bounding box center [1068, 265] width 315 height 415
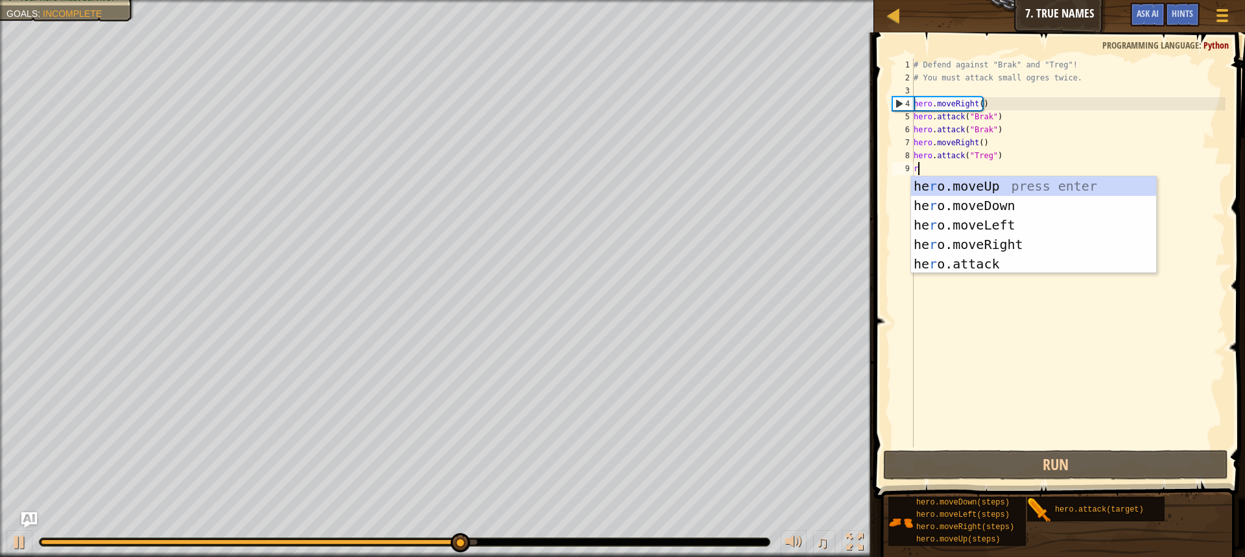
type textarea "r"
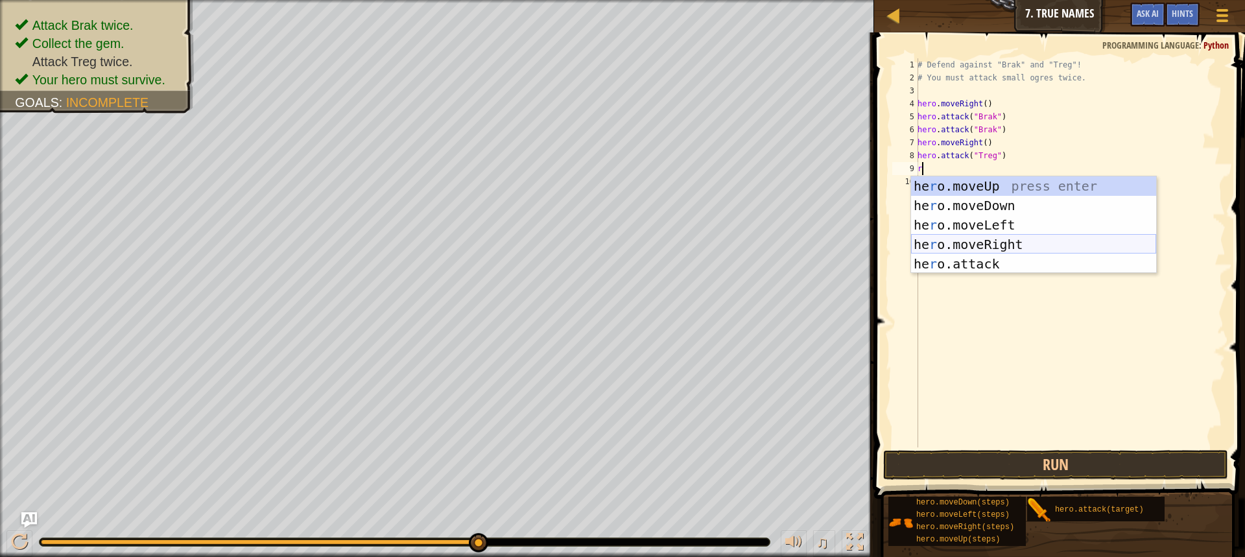
click at [994, 245] on div "he r o.moveUp press enter he r o.moveDown press enter he r o.moveLeft press ent…" at bounding box center [1033, 244] width 245 height 136
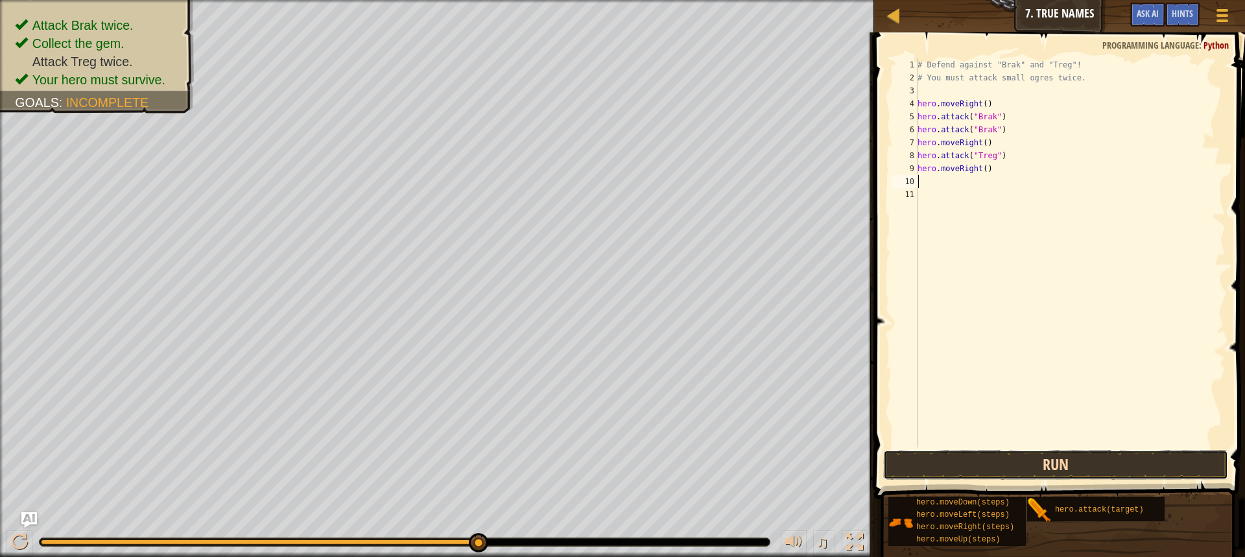
click at [1033, 455] on button "Run" at bounding box center [1055, 465] width 345 height 30
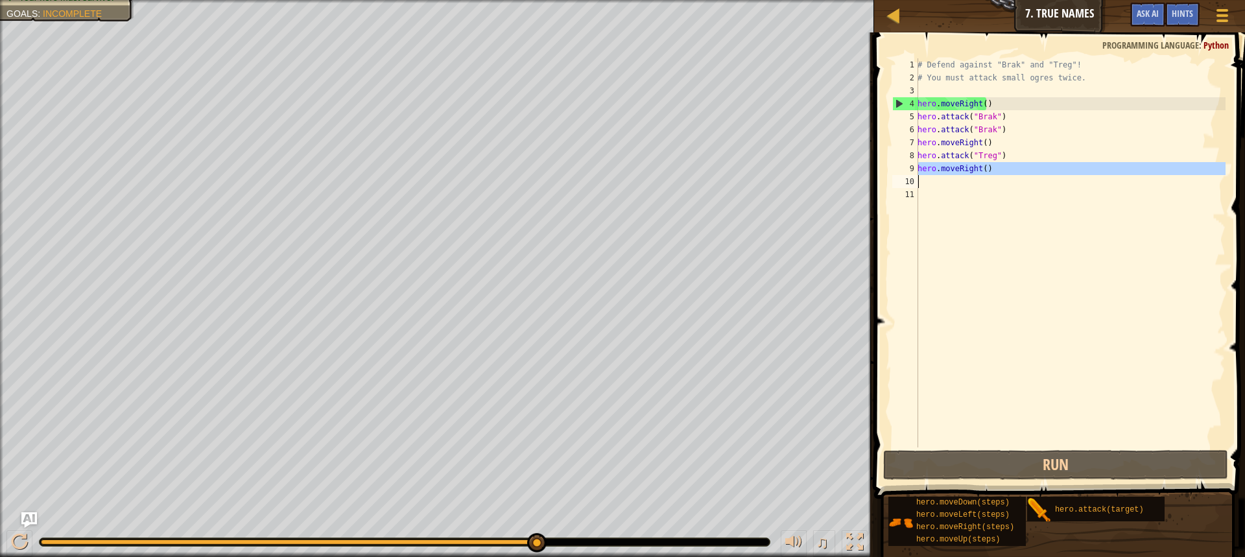
drag, startPoint x: 918, startPoint y: 174, endPoint x: 988, endPoint y: 176, distance: 70.1
click at [988, 176] on div "# Defend against "Brak" and "Treg"! # You must attack small ogres twice. hero .…" at bounding box center [1070, 265] width 311 height 415
type textarea "hero.moveRight()"
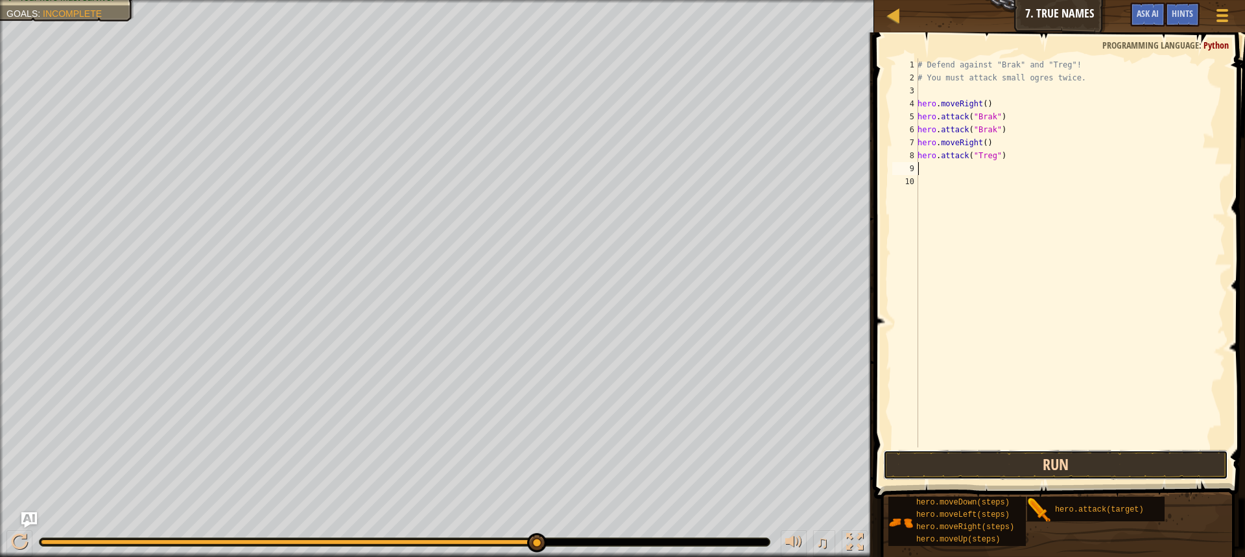
click at [1042, 458] on button "Run" at bounding box center [1055, 465] width 345 height 30
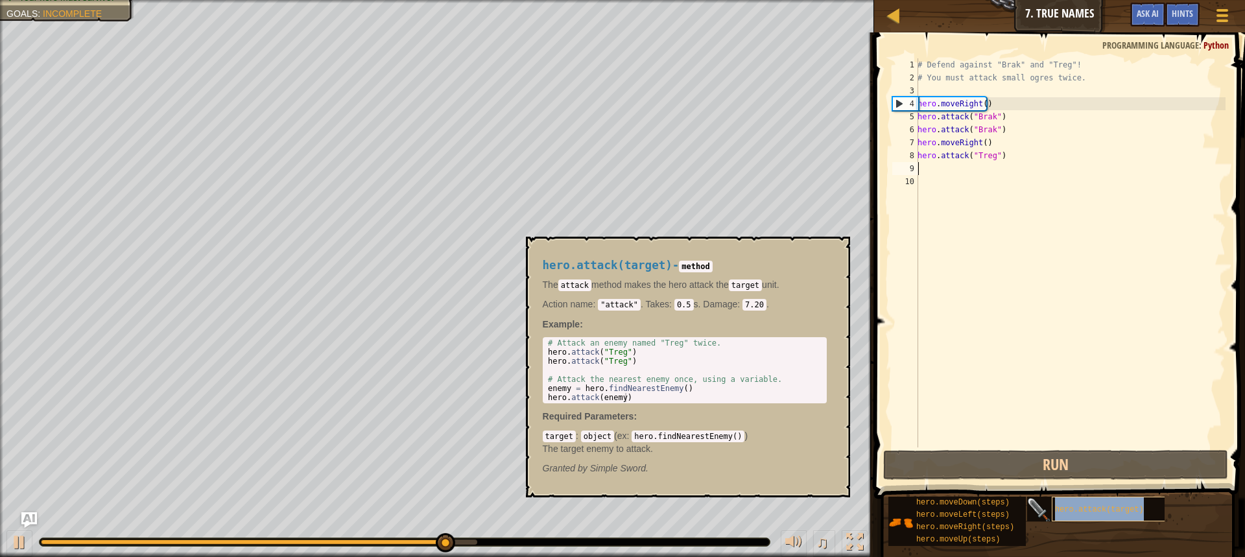
click at [1079, 507] on span "hero.attack(target)" at bounding box center [1099, 509] width 89 height 9
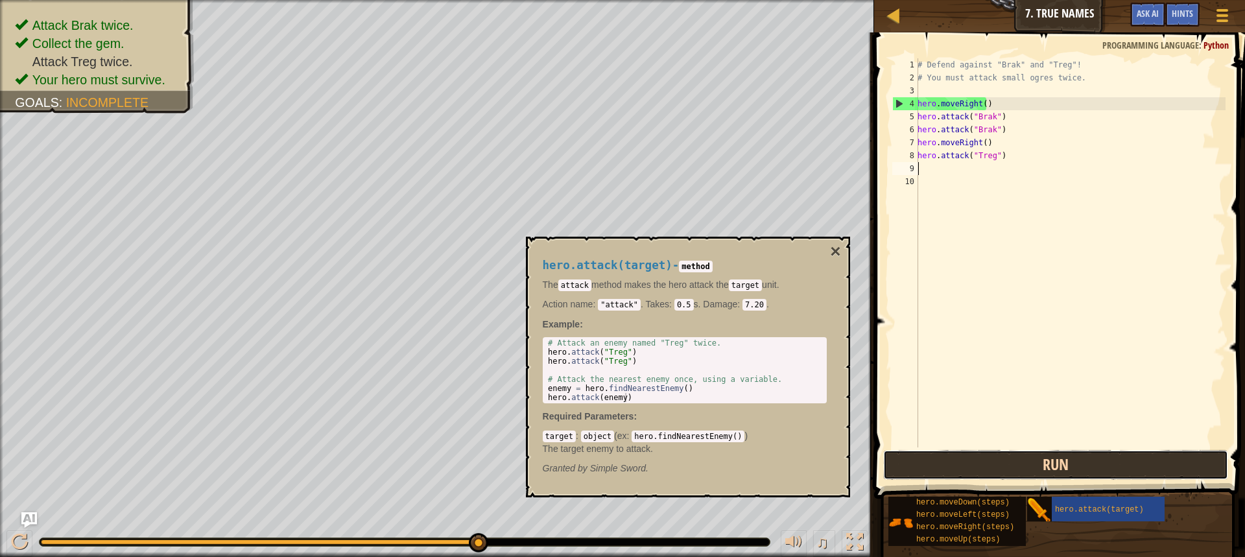
click at [968, 460] on button "Run" at bounding box center [1055, 465] width 345 height 30
click at [663, 439] on code "hero.findNearestEnemy()" at bounding box center [688, 437] width 113 height 12
click at [836, 252] on button "×" at bounding box center [835, 252] width 10 height 18
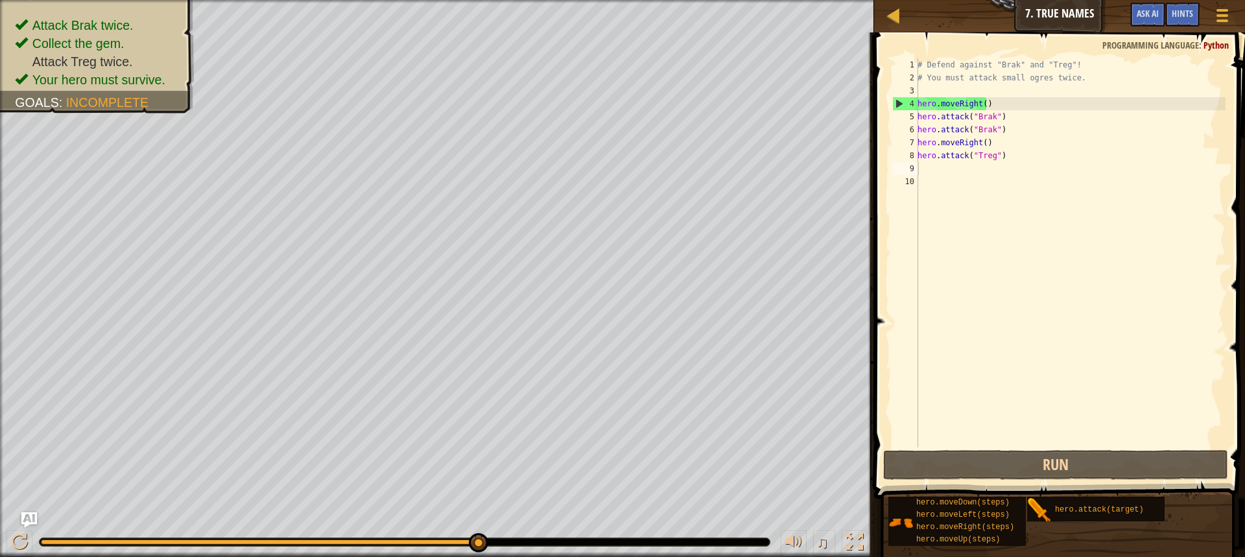
type textarea "hero.attack("Treg")"
drag, startPoint x: 920, startPoint y: 161, endPoint x: 1025, endPoint y: 160, distance: 105.1
click at [1025, 160] on div "# Defend against "Brak" and "Treg"! # You must attack small ogres twice. hero .…" at bounding box center [1070, 265] width 311 height 415
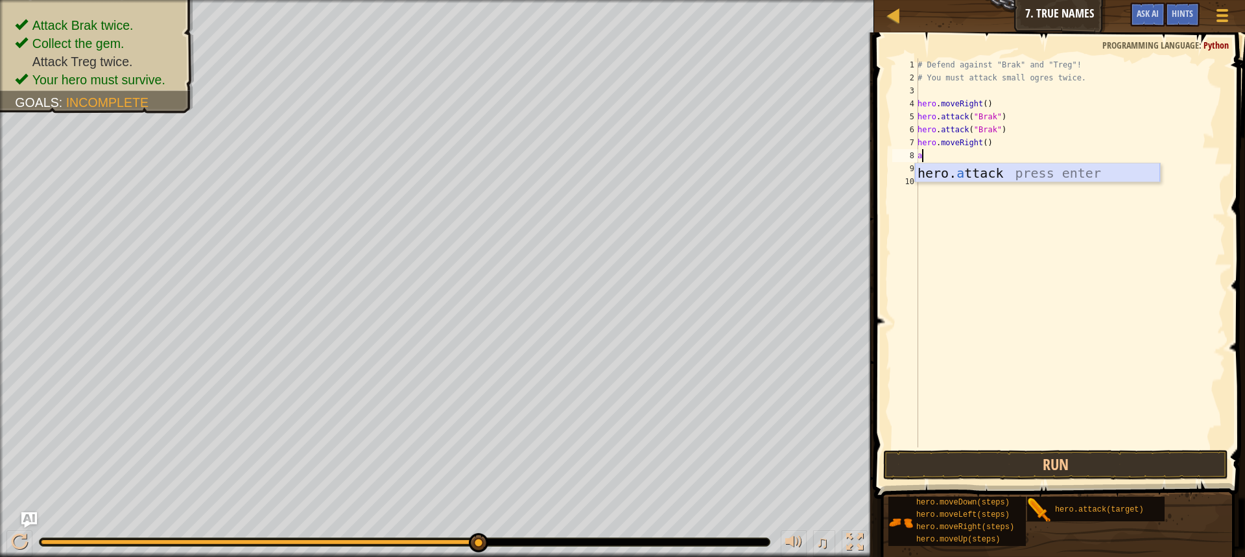
click at [956, 165] on div "hero. a ttack press enter" at bounding box center [1037, 192] width 245 height 58
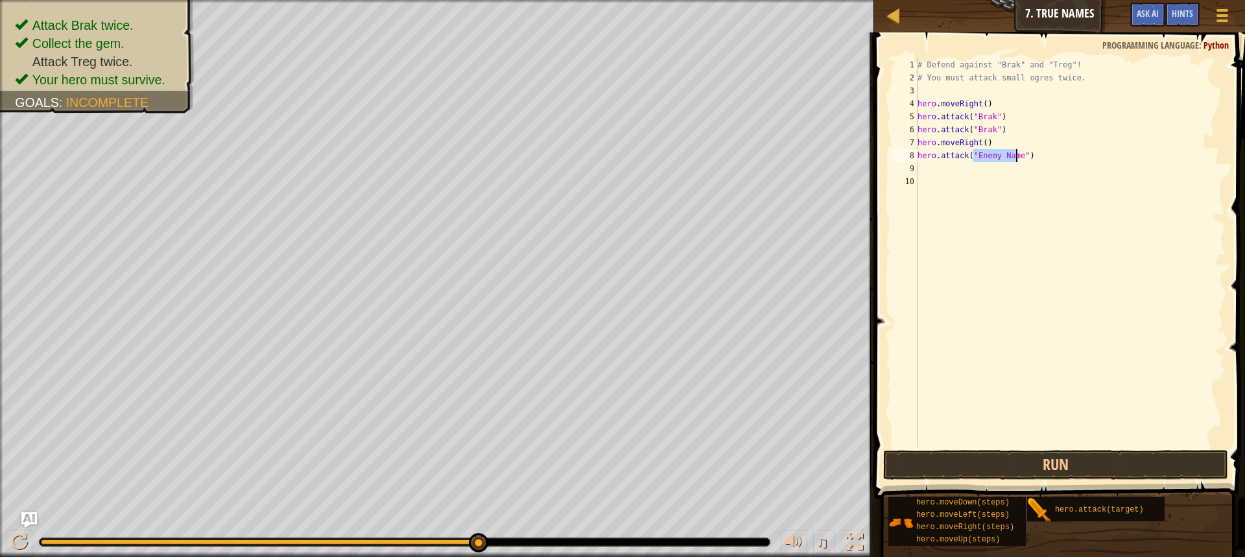
type textarea "hero.attack("")"
click at [916, 174] on div "9" at bounding box center [905, 168] width 26 height 13
click at [931, 173] on div "# Defend against "Brak" and "Treg"! # You must attack small ogres twice. hero .…" at bounding box center [1070, 265] width 311 height 415
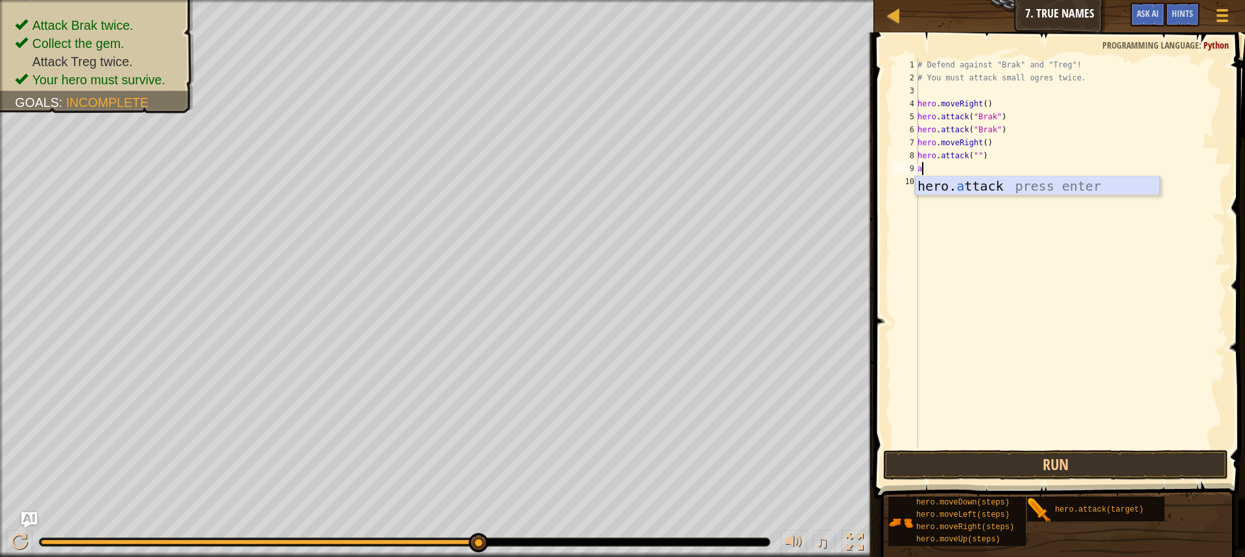
click at [950, 180] on div "hero. a ttack press enter" at bounding box center [1037, 205] width 245 height 58
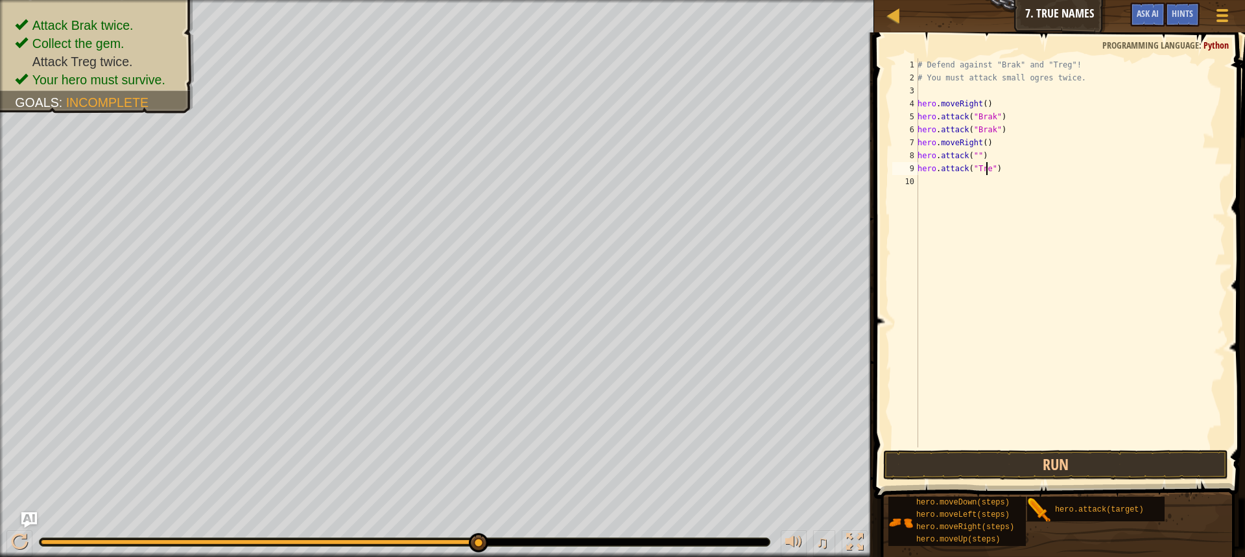
scroll to position [6, 6]
click at [974, 154] on div "# Defend against "Brak" and "Treg"! # You must attack small ogres twice. hero .…" at bounding box center [1070, 265] width 311 height 415
type textarea "hero.attack("Treg")"
click at [1069, 457] on button "Run" at bounding box center [1055, 465] width 345 height 30
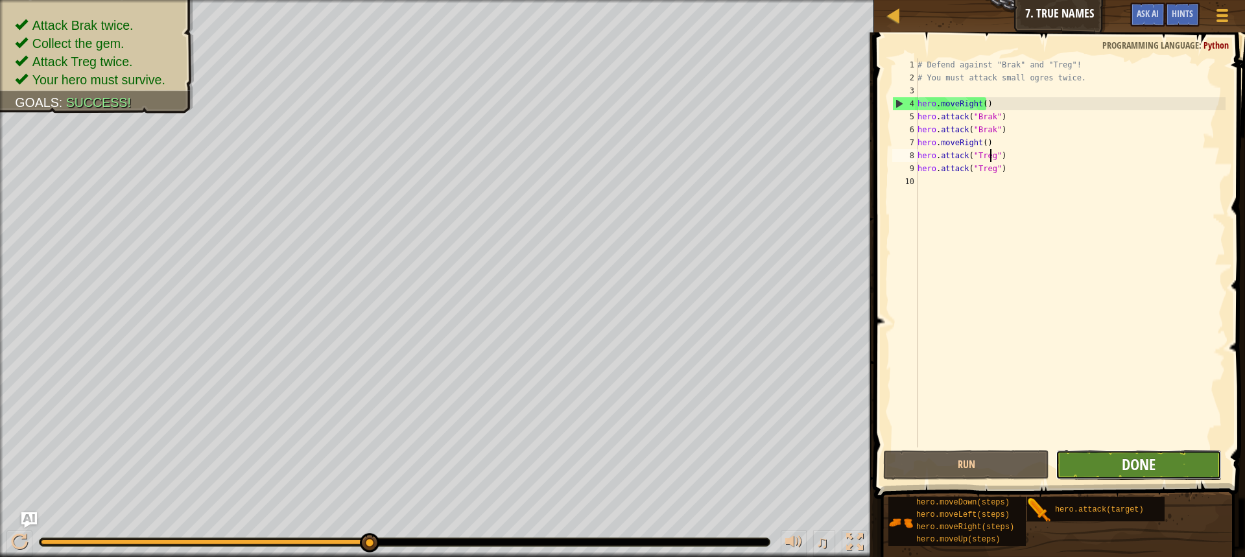
click at [1143, 458] on span "Done" at bounding box center [1139, 464] width 34 height 21
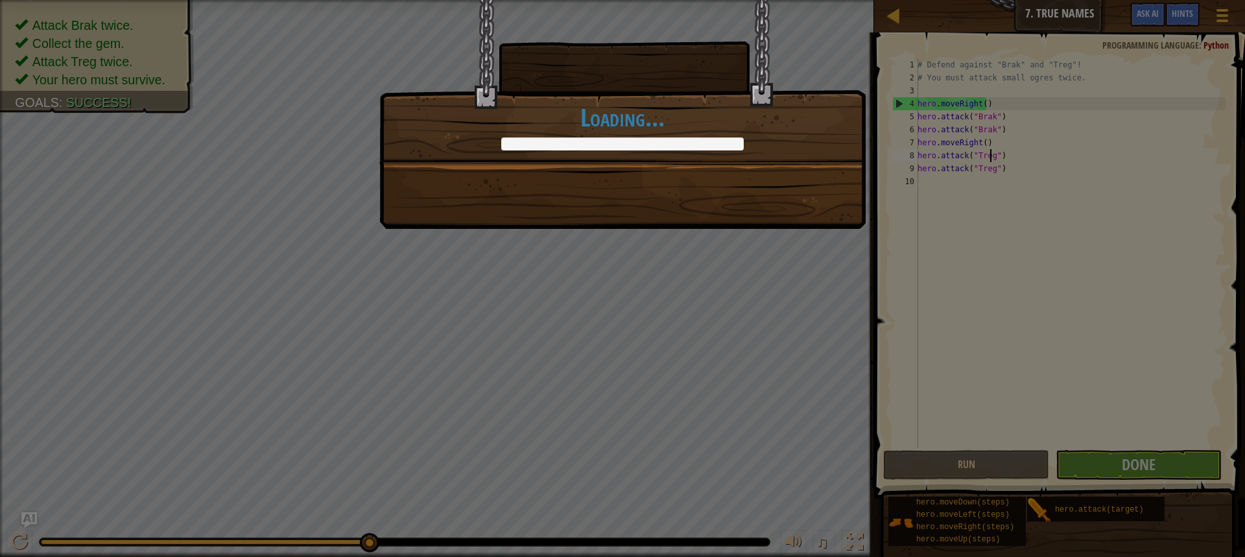
click at [771, 173] on div "Clean code: no code errors or warnings. +7 +11 [PERSON_NAME] and [PERSON_NAME] …" at bounding box center [622, 114] width 486 height 229
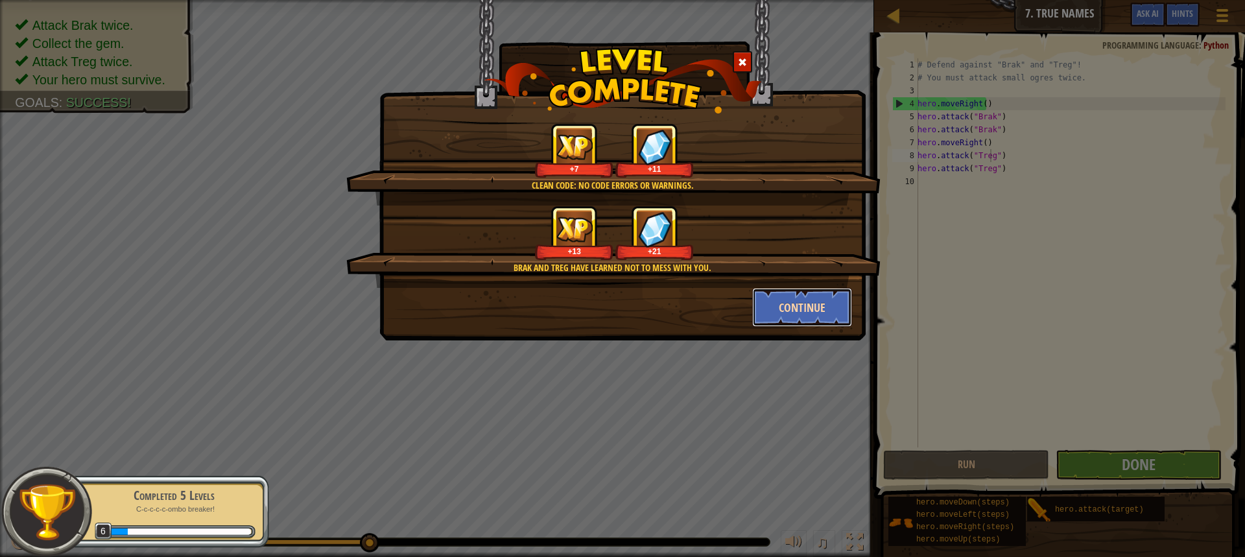
click at [767, 315] on button "Continue" at bounding box center [802, 307] width 101 height 39
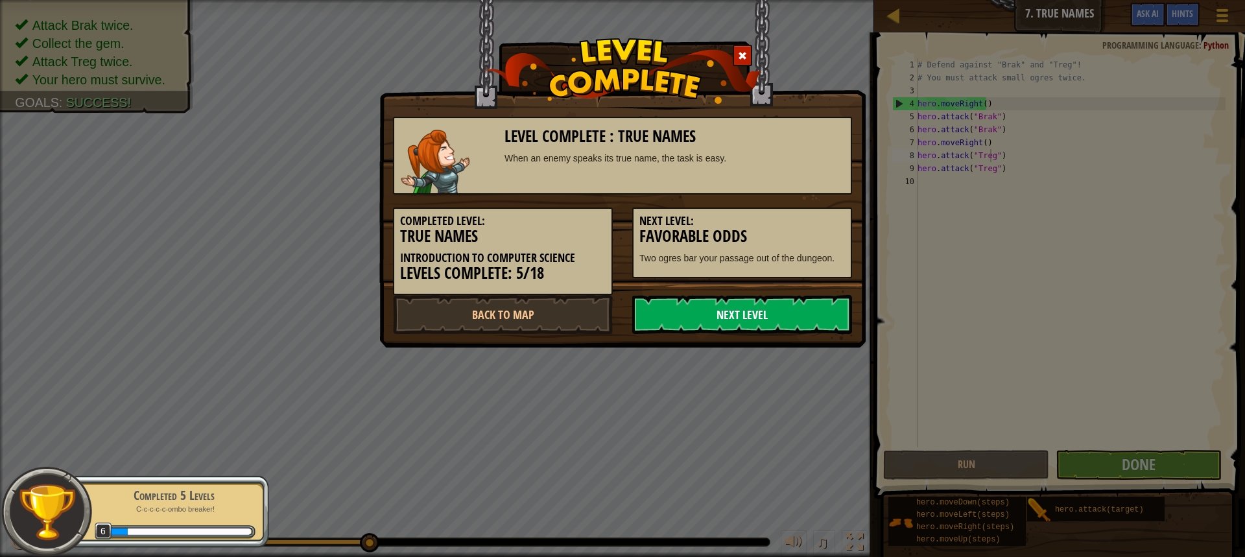
click at [693, 321] on link "Next Level" at bounding box center [742, 314] width 220 height 39
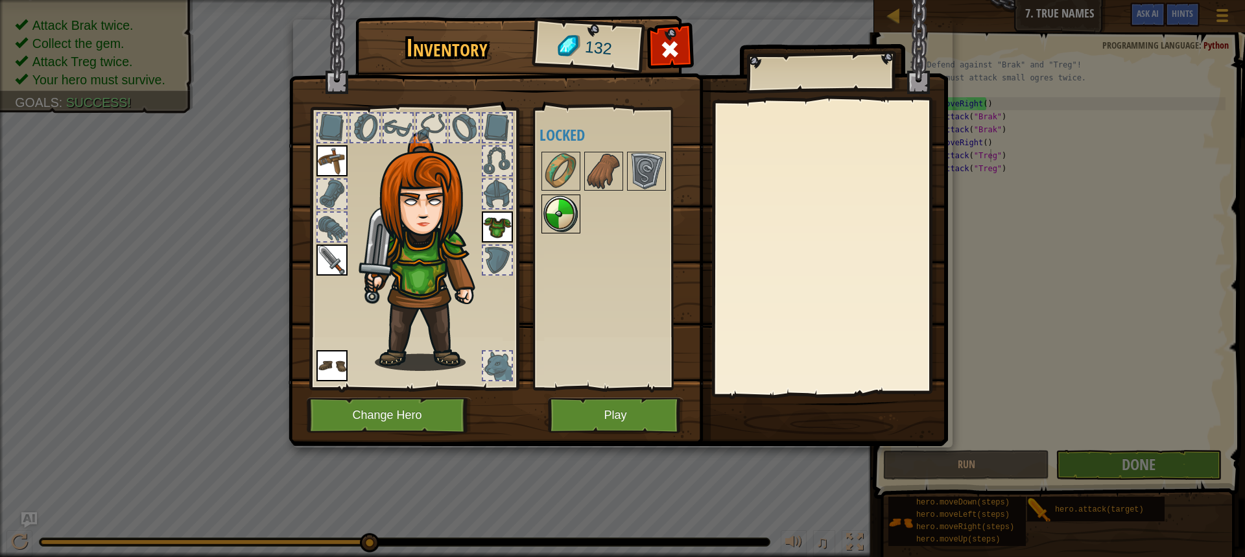
click at [568, 216] on img at bounding box center [561, 214] width 36 height 36
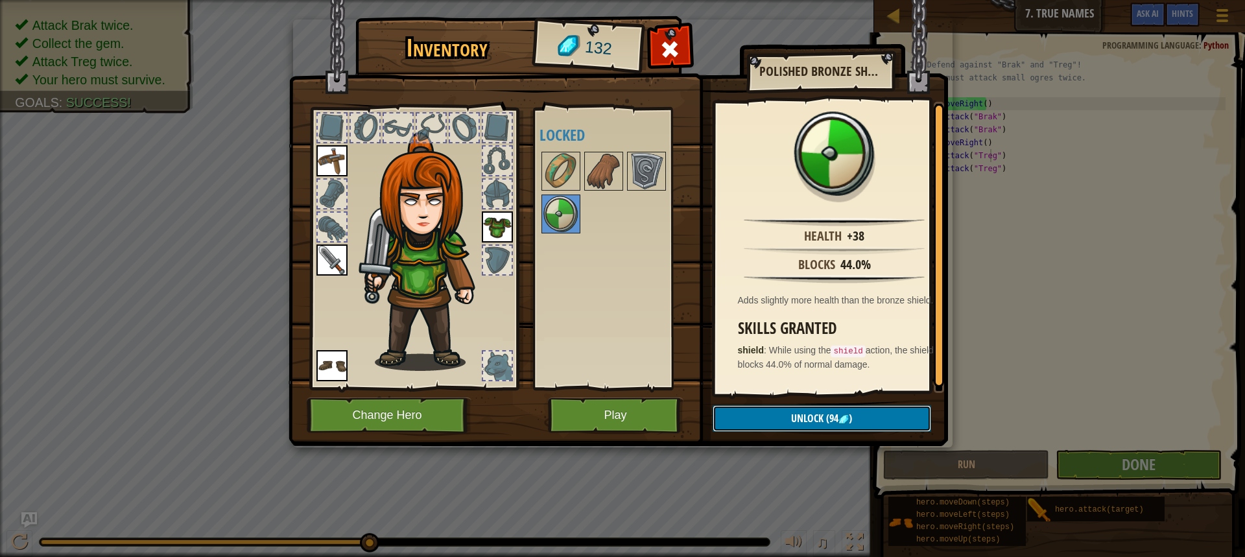
click at [783, 419] on button "Unlock (94 )" at bounding box center [822, 418] width 219 height 27
click at [787, 407] on button "Confirm" at bounding box center [822, 418] width 219 height 27
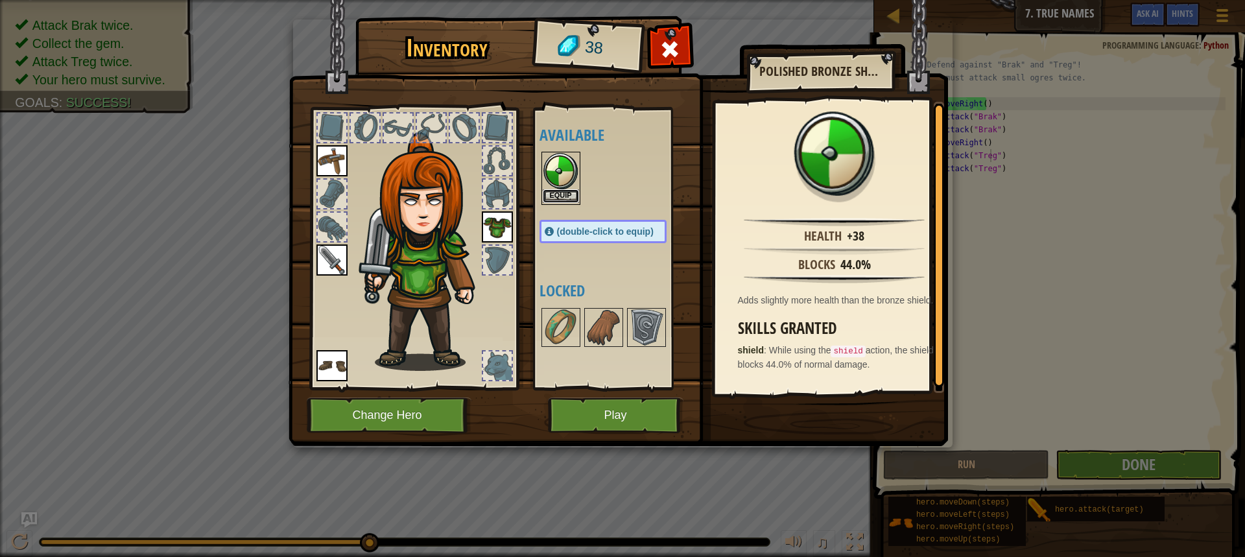
click at [560, 190] on button "Equip" at bounding box center [561, 196] width 36 height 14
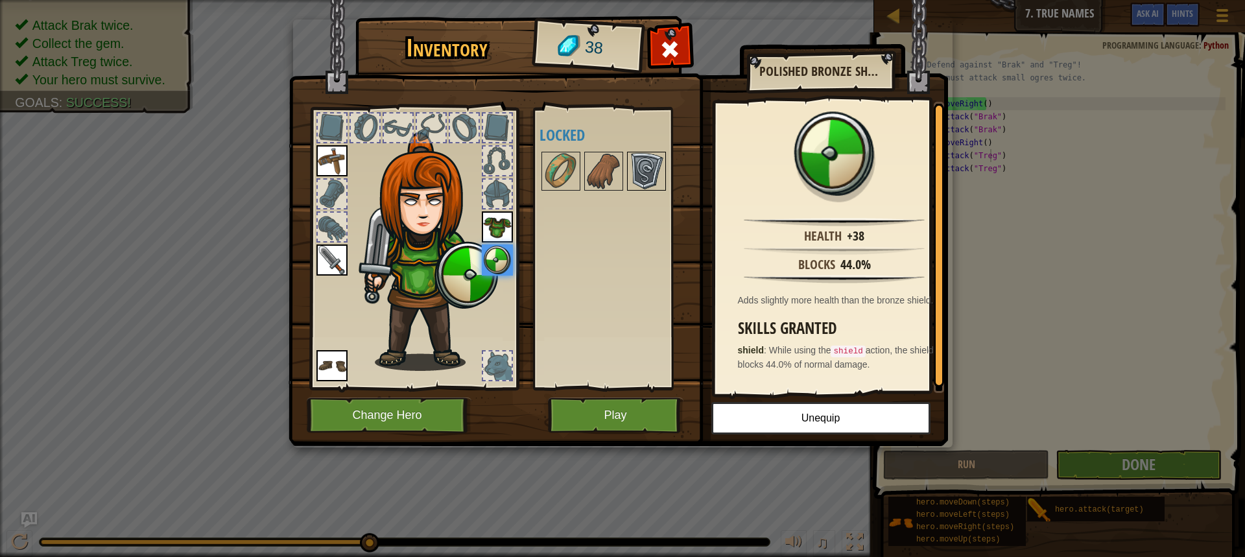
click at [645, 167] on img at bounding box center [646, 171] width 36 height 36
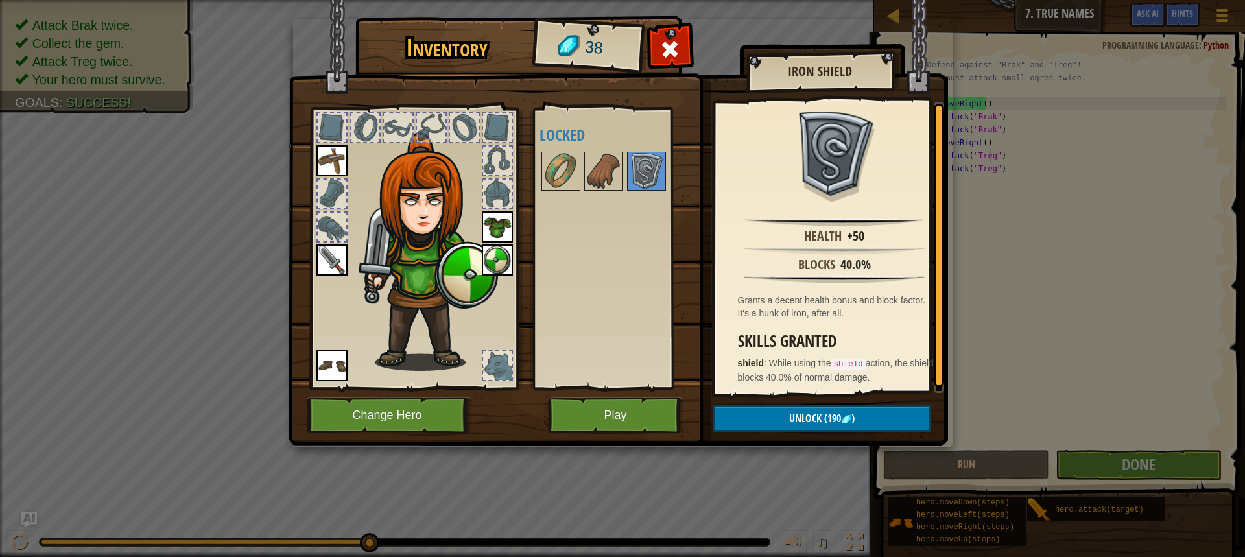
click at [496, 266] on img at bounding box center [497, 260] width 31 height 31
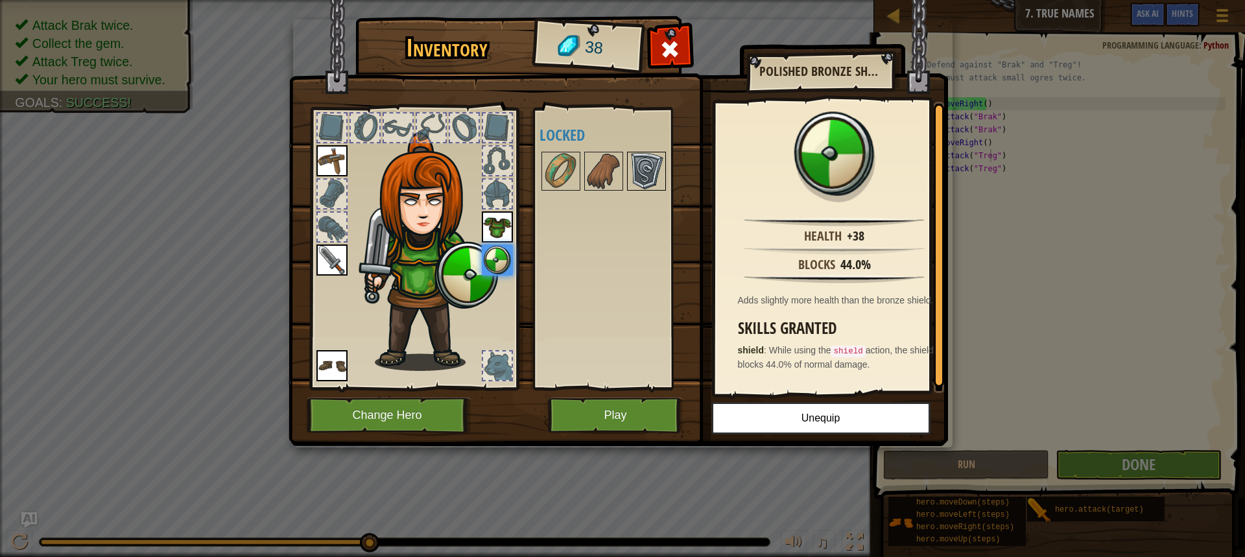
click at [637, 166] on img at bounding box center [646, 171] width 36 height 36
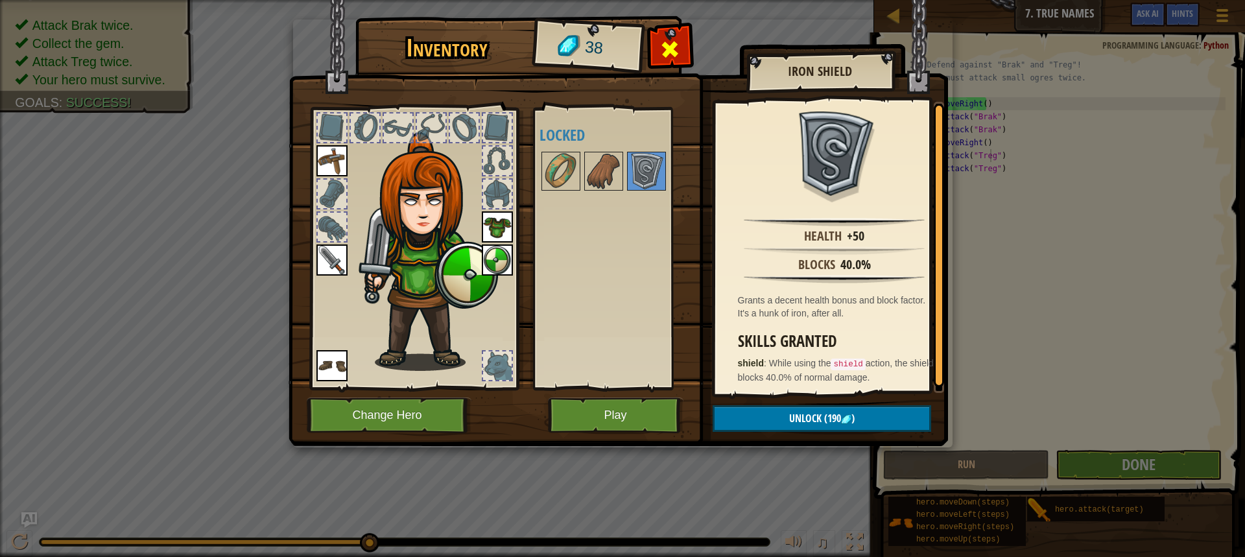
drag, startPoint x: 670, startPoint y: 56, endPoint x: 670, endPoint y: 64, distance: 7.8
click at [670, 64] on div at bounding box center [670, 52] width 41 height 41
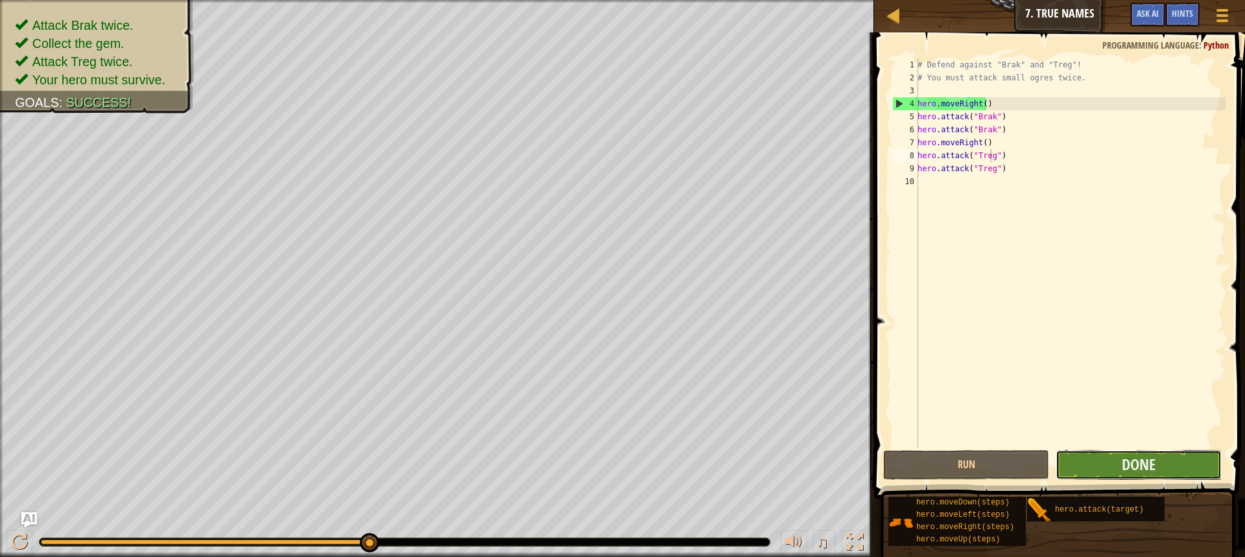
click at [1157, 451] on button "Done" at bounding box center [1139, 465] width 166 height 30
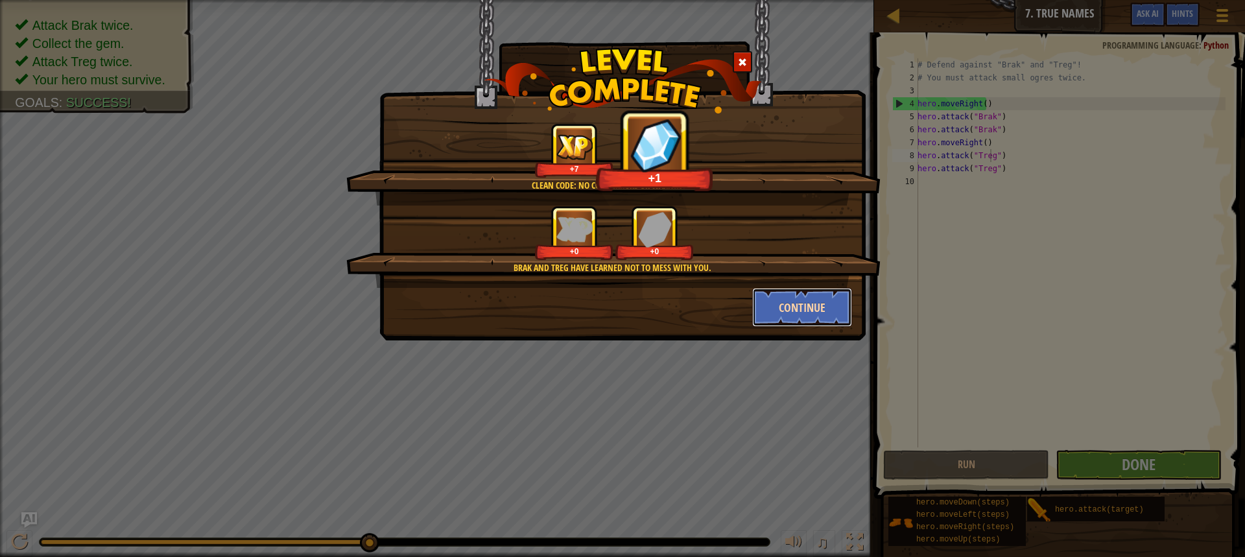
click at [805, 307] on button "Continue" at bounding box center [802, 307] width 101 height 39
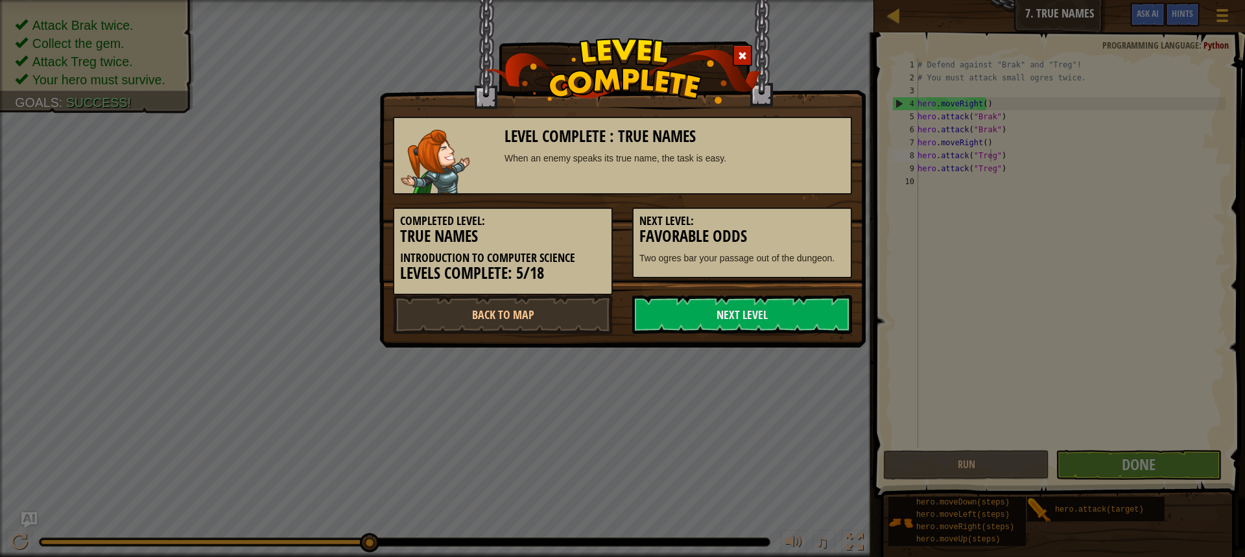
click at [805, 307] on link "Next Level" at bounding box center [742, 314] width 220 height 39
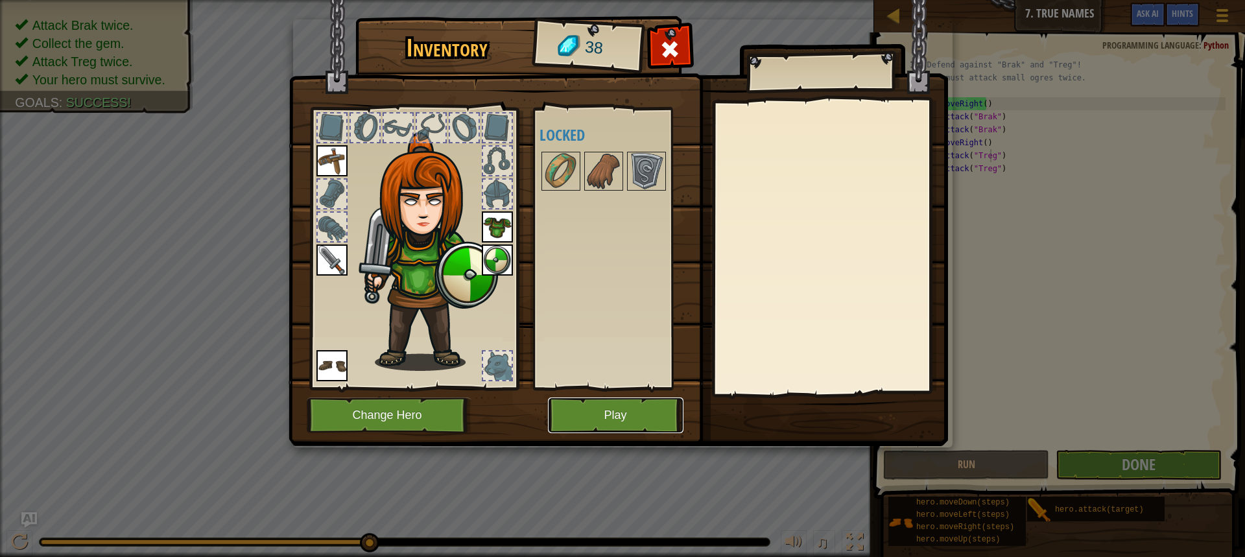
click at [646, 404] on button "Play" at bounding box center [616, 416] width 136 height 36
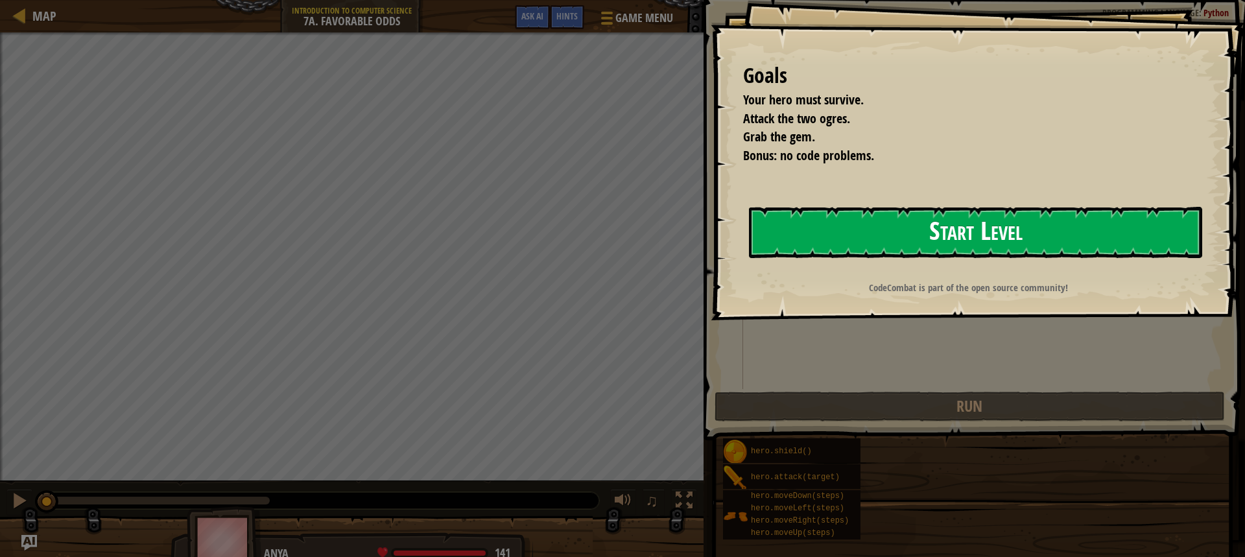
click at [872, 213] on button "Start Level" at bounding box center [975, 232] width 453 height 51
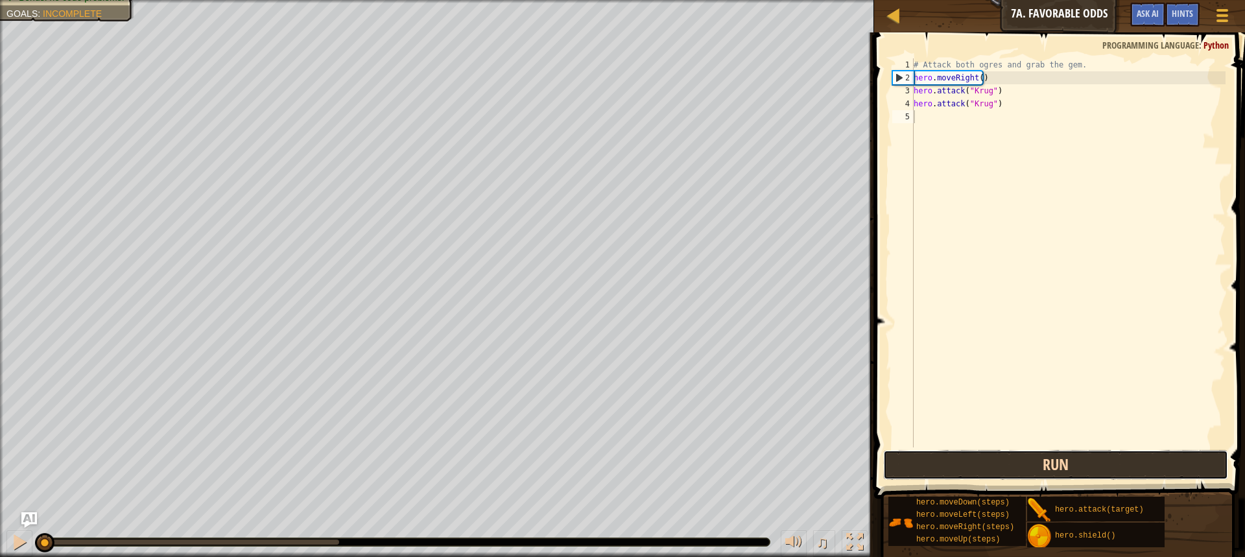
click at [1038, 466] on button "Run" at bounding box center [1055, 465] width 345 height 30
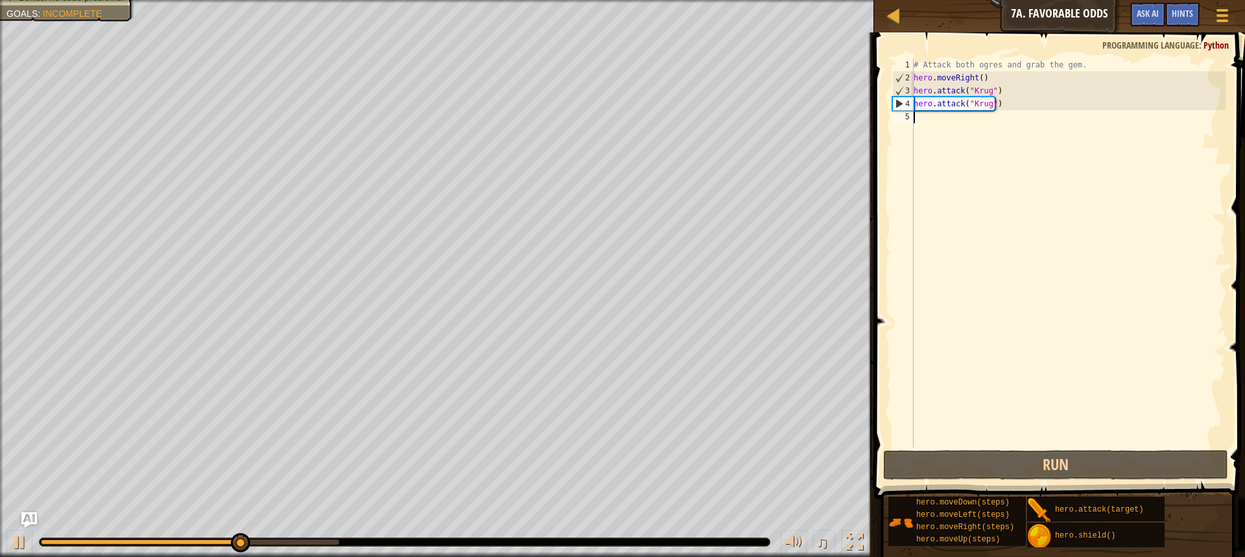
type textarea "r"
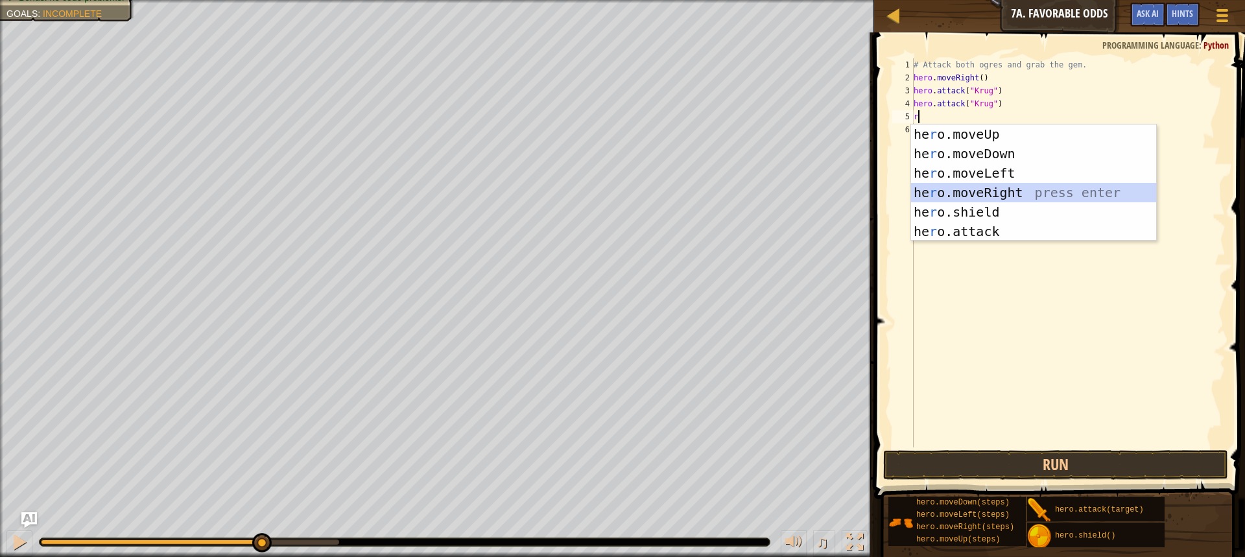
click at [1008, 187] on div "he r o.moveUp press enter he r o.moveDown press enter he r o.moveLeft press ent…" at bounding box center [1033, 203] width 245 height 156
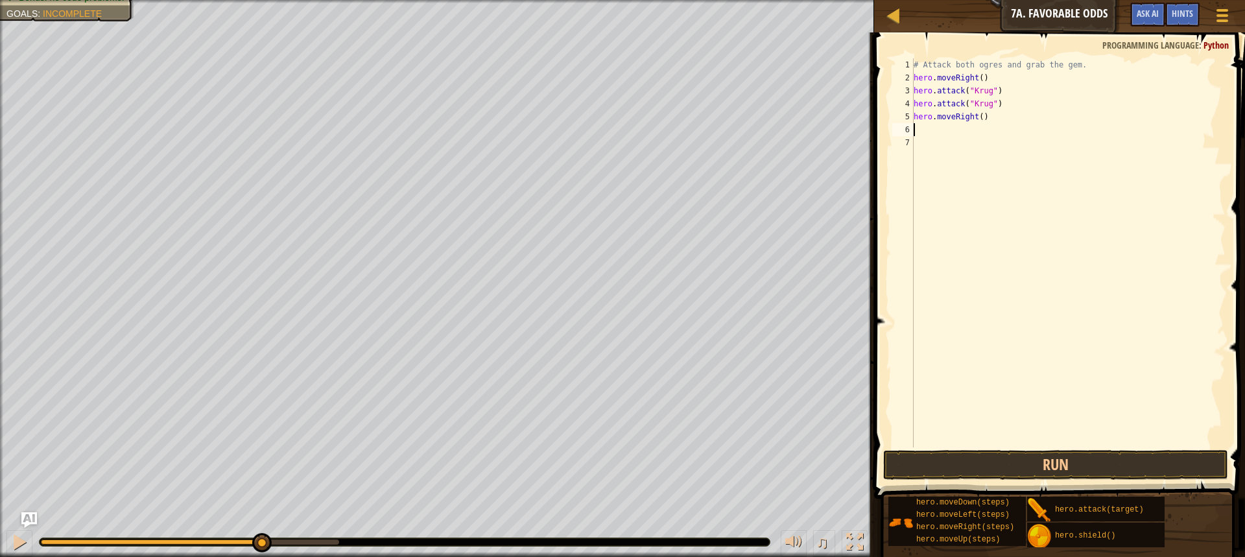
type textarea "r"
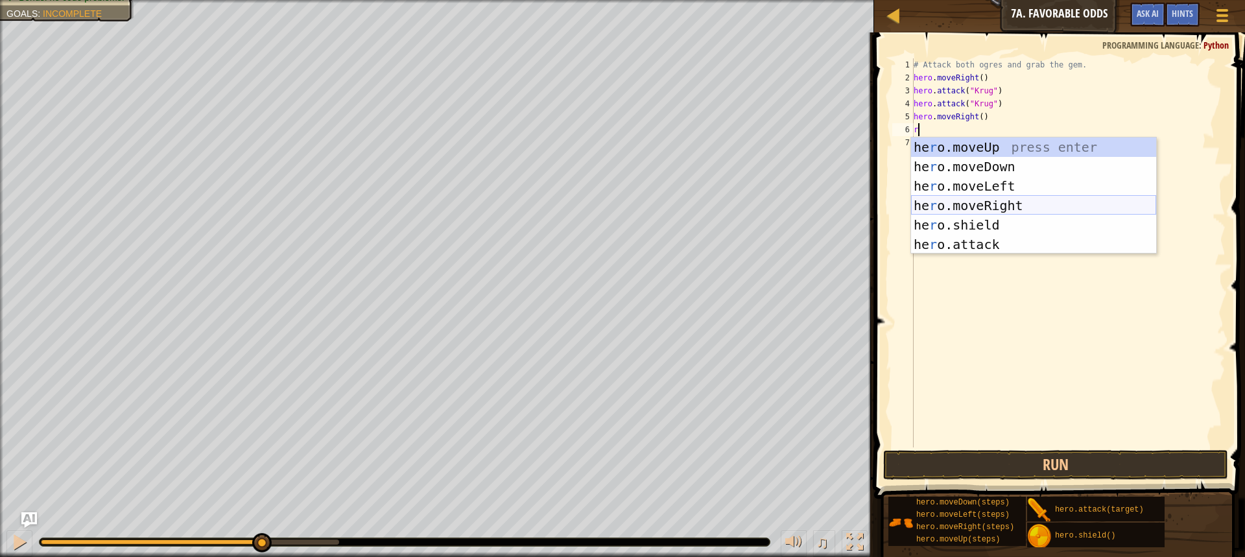
click at [1012, 199] on div "he r o.moveUp press enter he r o.moveDown press enter he r o.moveLeft press ent…" at bounding box center [1033, 215] width 245 height 156
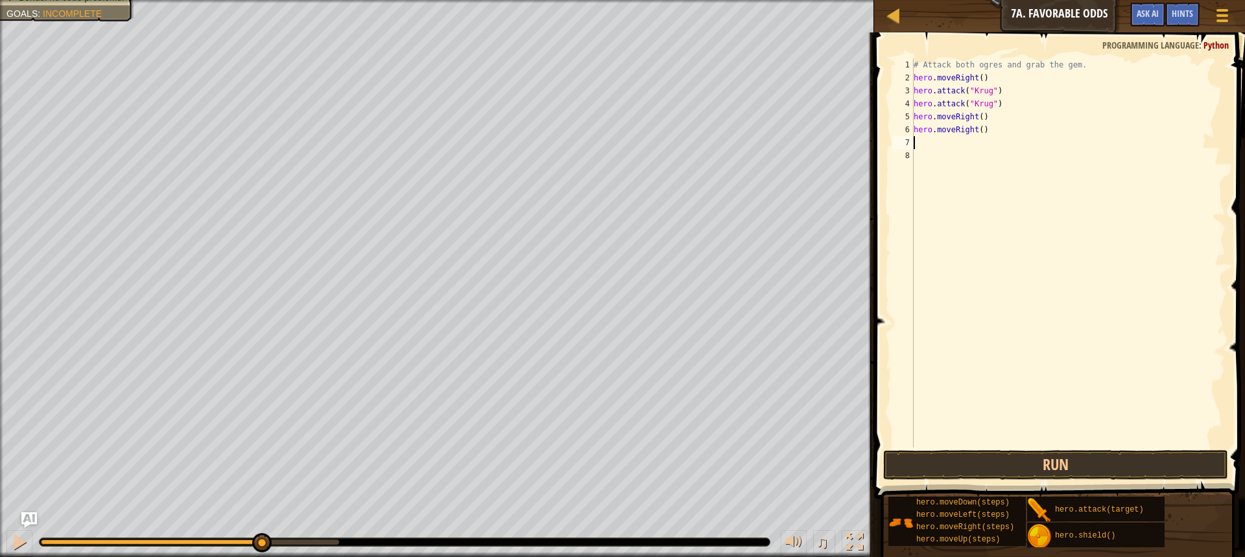
type textarea "u"
click at [1016, 165] on div "hero.move U p press enter" at bounding box center [1033, 179] width 245 height 58
type textarea "l"
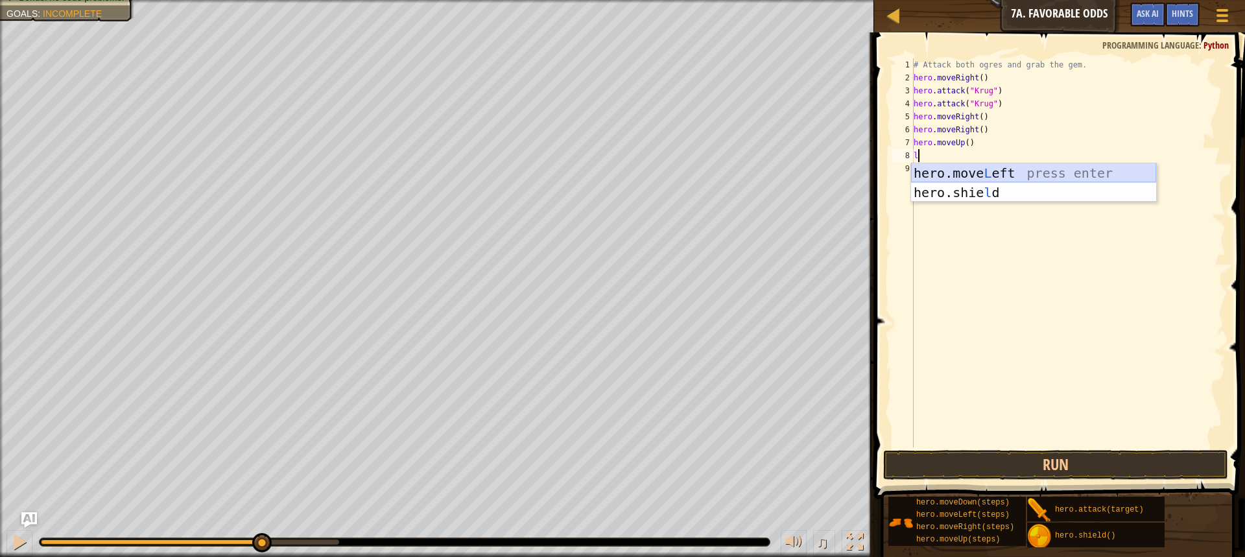
click at [1018, 172] on div "hero.move L eft press enter hero.[PERSON_NAME] press enter" at bounding box center [1033, 202] width 245 height 78
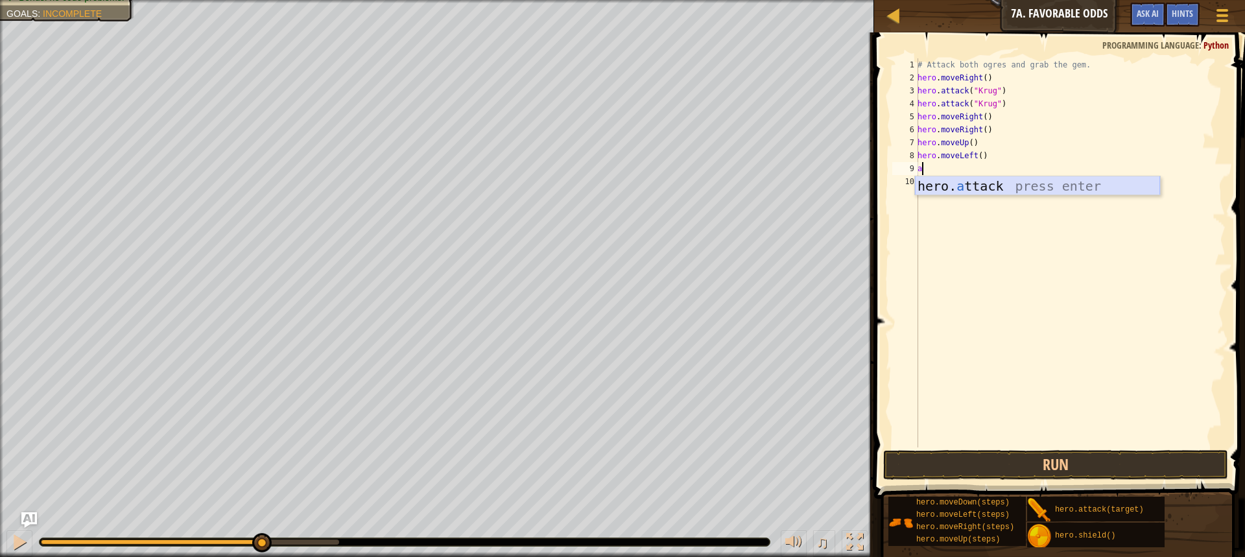
click at [972, 190] on div "hero. a ttack press enter" at bounding box center [1037, 205] width 245 height 58
type textarea "hero.attack("Enemy Name")"
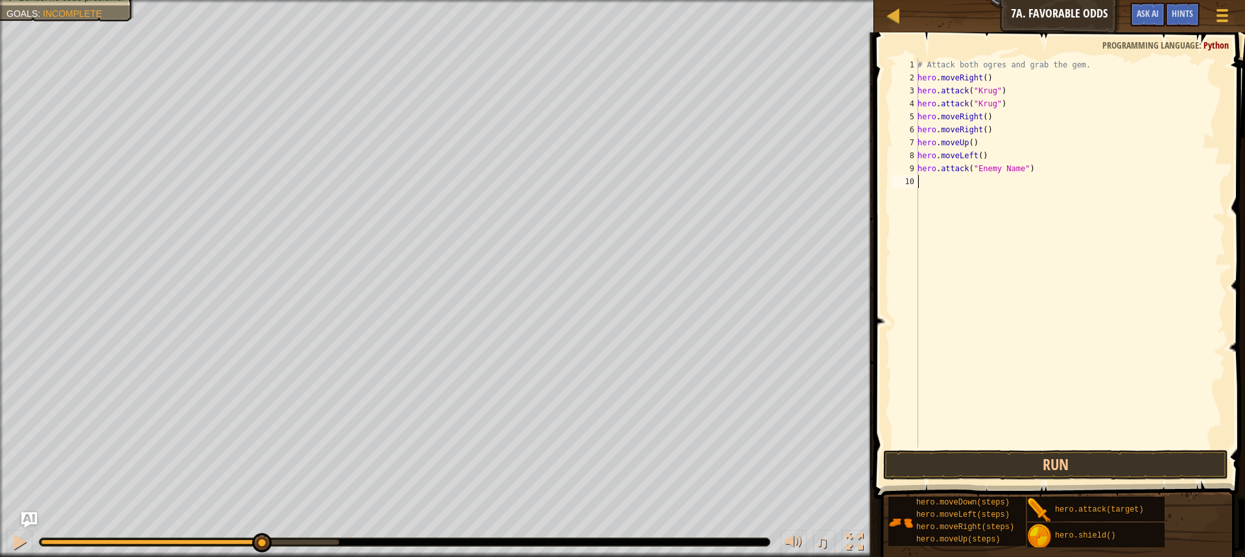
click at [937, 189] on div "# Attack both ogres and grab the gem. hero . moveRight ( ) hero . attack ( "[PE…" at bounding box center [1070, 265] width 311 height 415
click at [952, 197] on div "hero. a ttack press enter" at bounding box center [1037, 218] width 245 height 58
click at [1014, 173] on div "# Attack both ogres and grab the gem. hero . moveRight ( ) hero . attack ( "[PE…" at bounding box center [1070, 265] width 311 height 415
drag, startPoint x: 1014, startPoint y: 173, endPoint x: 972, endPoint y: 168, distance: 42.4
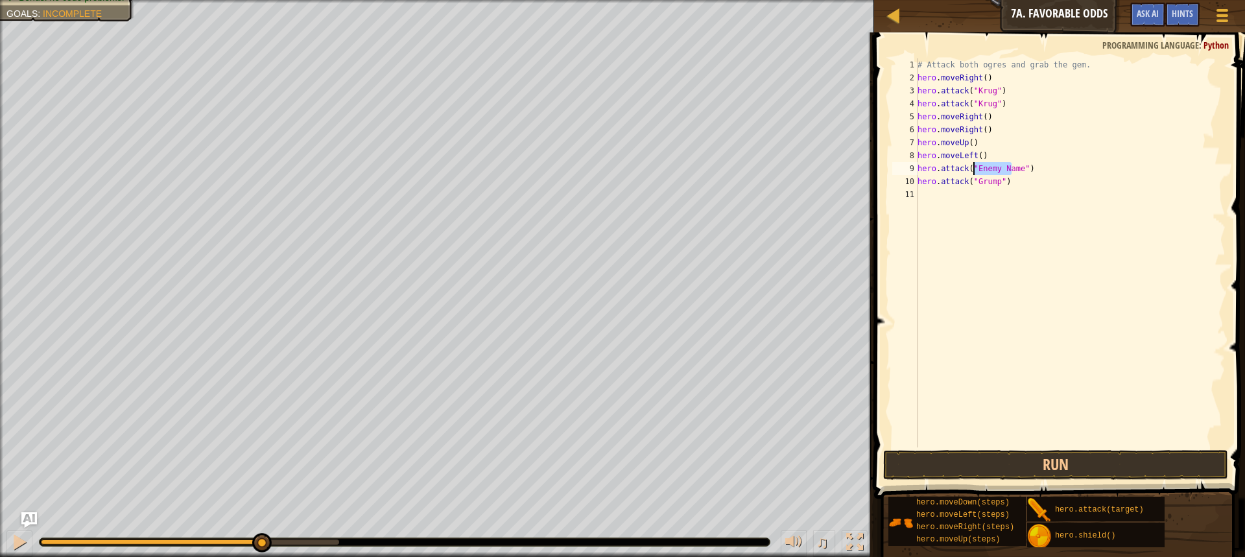
click at [972, 168] on div "# Attack both ogres and grab the gem. hero . moveRight ( ) hero . attack ( "[PE…" at bounding box center [1070, 265] width 311 height 415
click at [977, 171] on div "# Attack both ogres and grab the gem. hero . moveRight ( ) hero . attack ( "[PE…" at bounding box center [1070, 265] width 311 height 415
type textarea "hero.attack("Grump")"
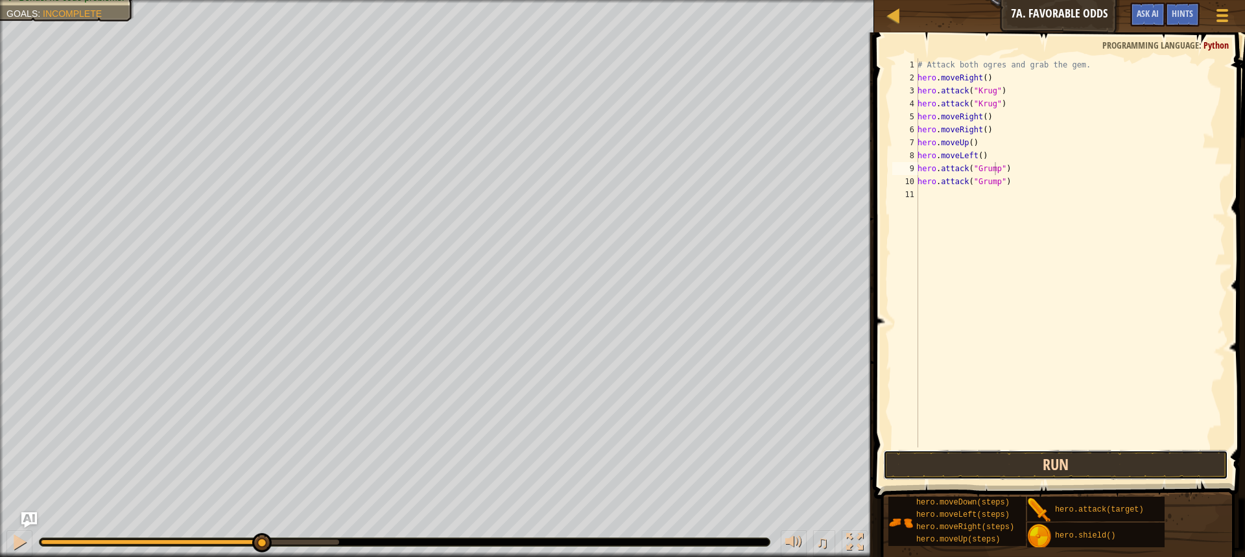
click at [1014, 473] on button "Run" at bounding box center [1055, 465] width 345 height 30
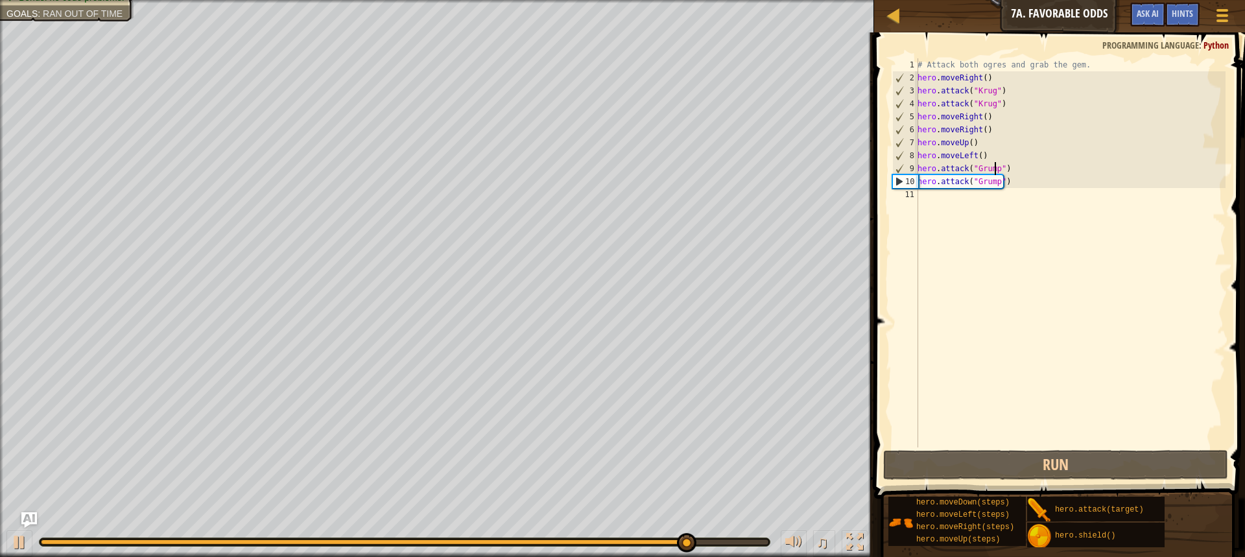
click at [953, 198] on div "# Attack both ogres and grab the gem. hero . moveRight ( ) hero . attack ( "[PE…" at bounding box center [1070, 265] width 311 height 415
type textarea "l"
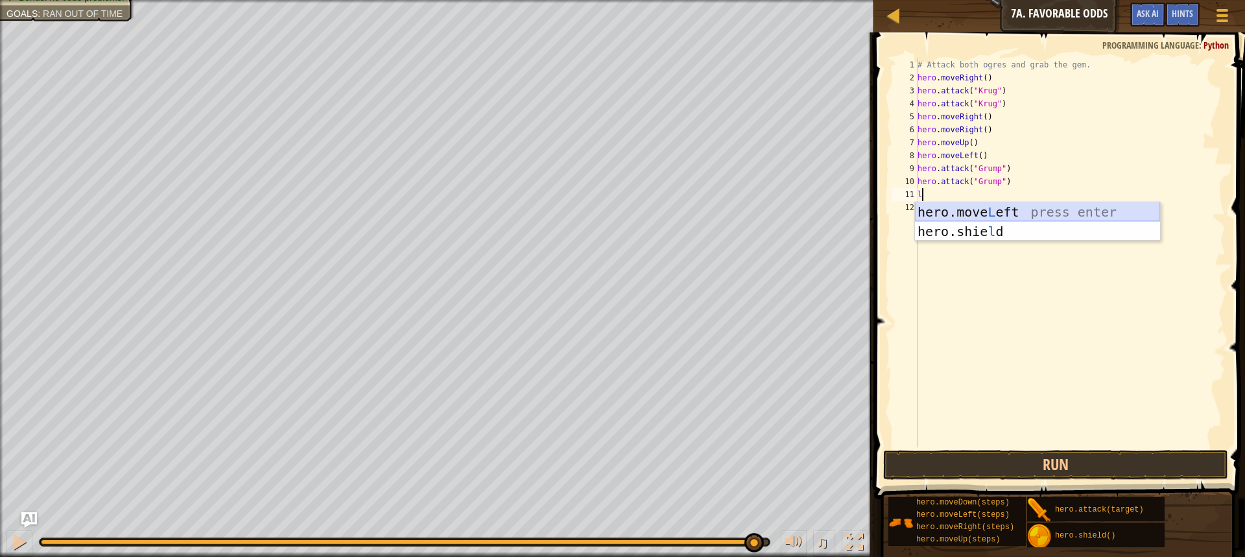
click at [961, 215] on div "hero.move L eft press enter hero.[PERSON_NAME] press enter" at bounding box center [1037, 241] width 245 height 78
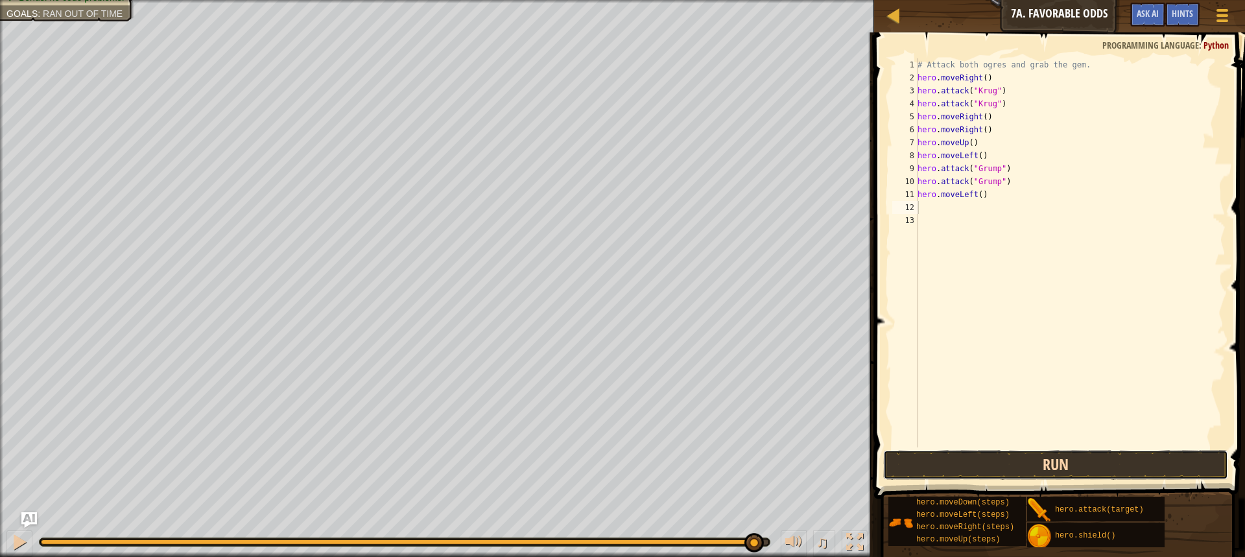
click at [1012, 468] on button "Run" at bounding box center [1055, 465] width 345 height 30
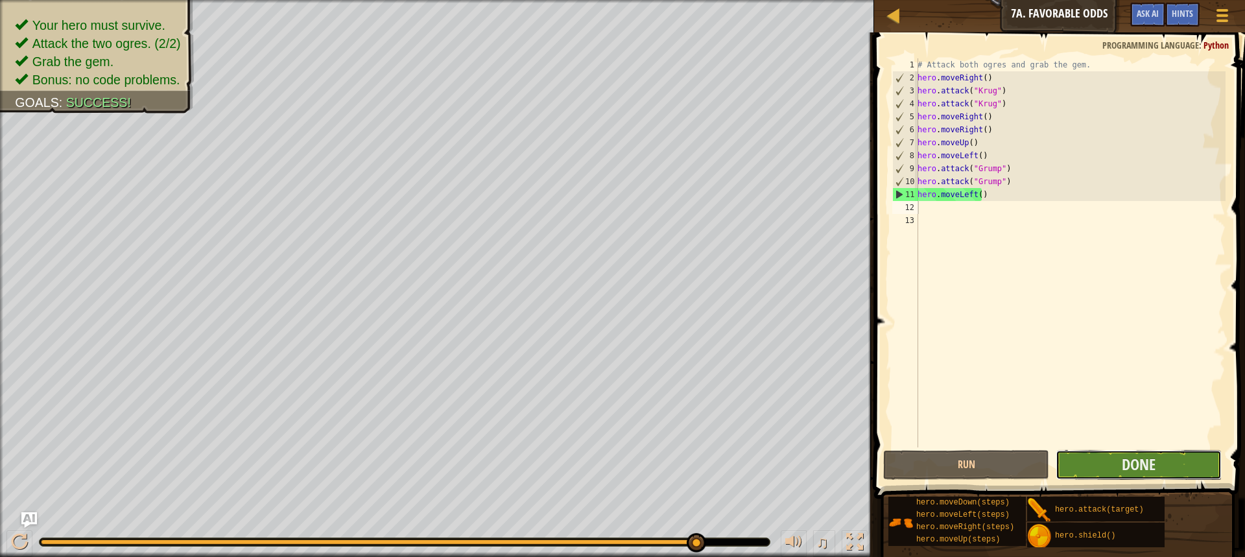
click at [1145, 451] on button "Done" at bounding box center [1139, 465] width 166 height 30
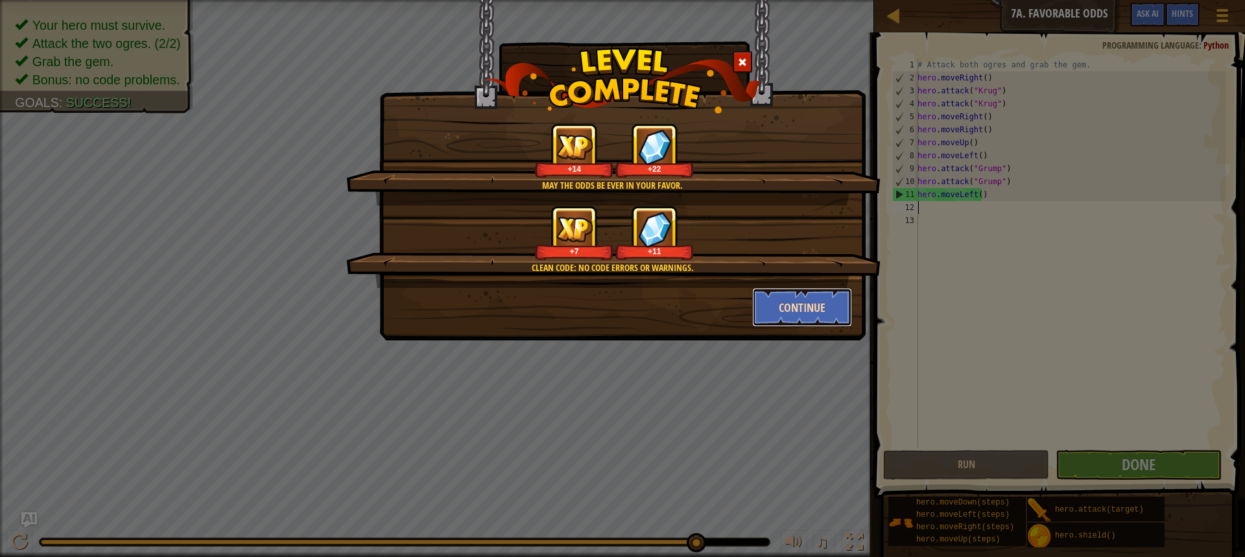
click at [777, 298] on button "Continue" at bounding box center [802, 307] width 101 height 39
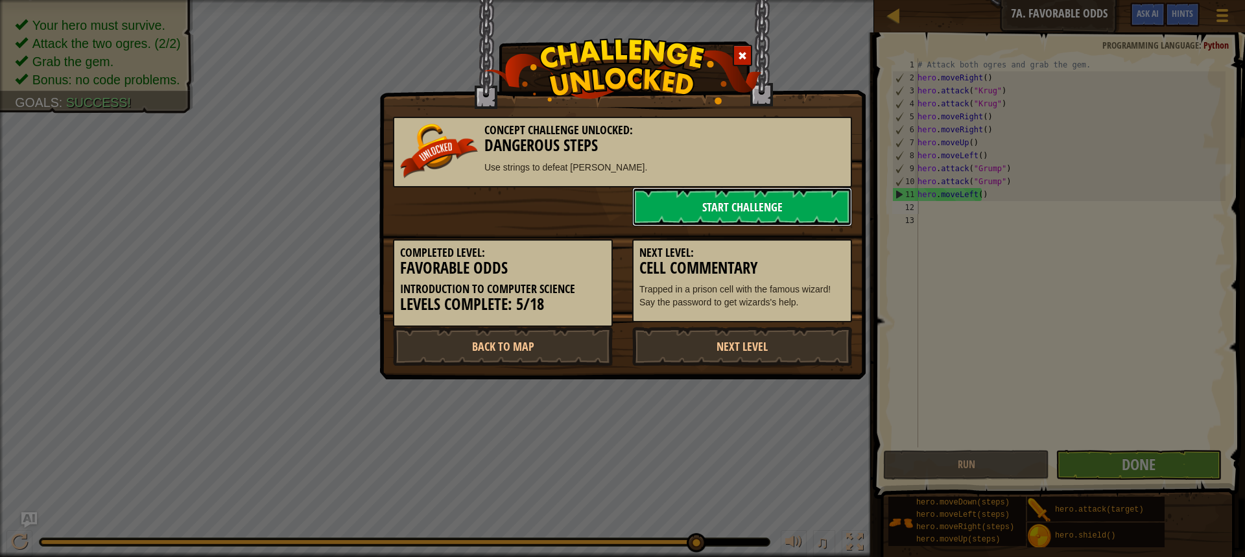
click at [778, 212] on link "Start Challenge" at bounding box center [742, 206] width 220 height 39
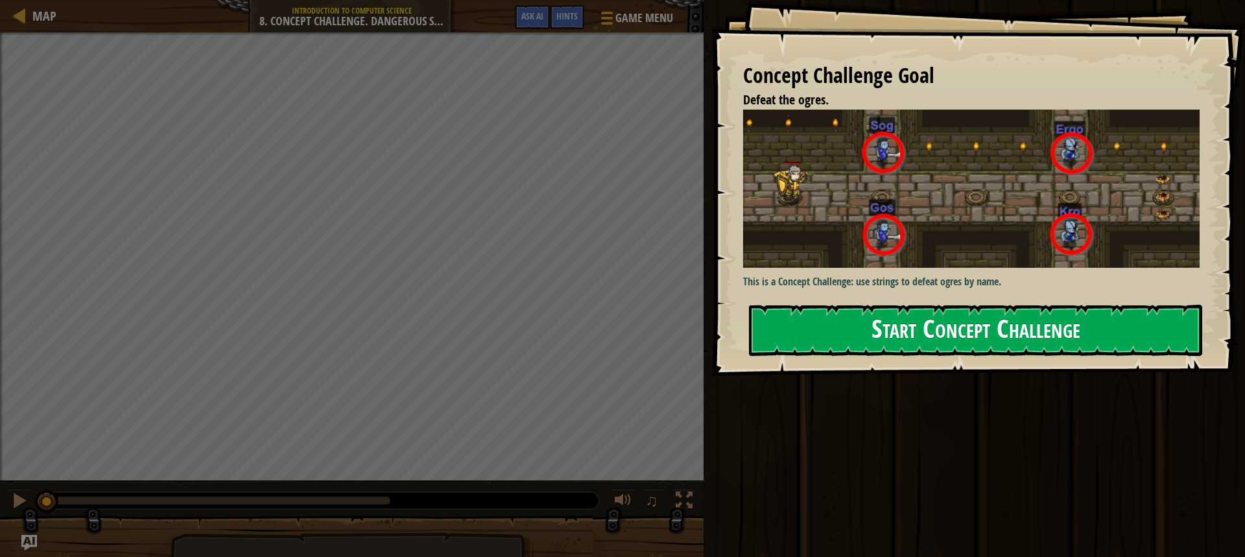
click at [1108, 305] on button "Start Concept Challenge" at bounding box center [975, 330] width 453 height 51
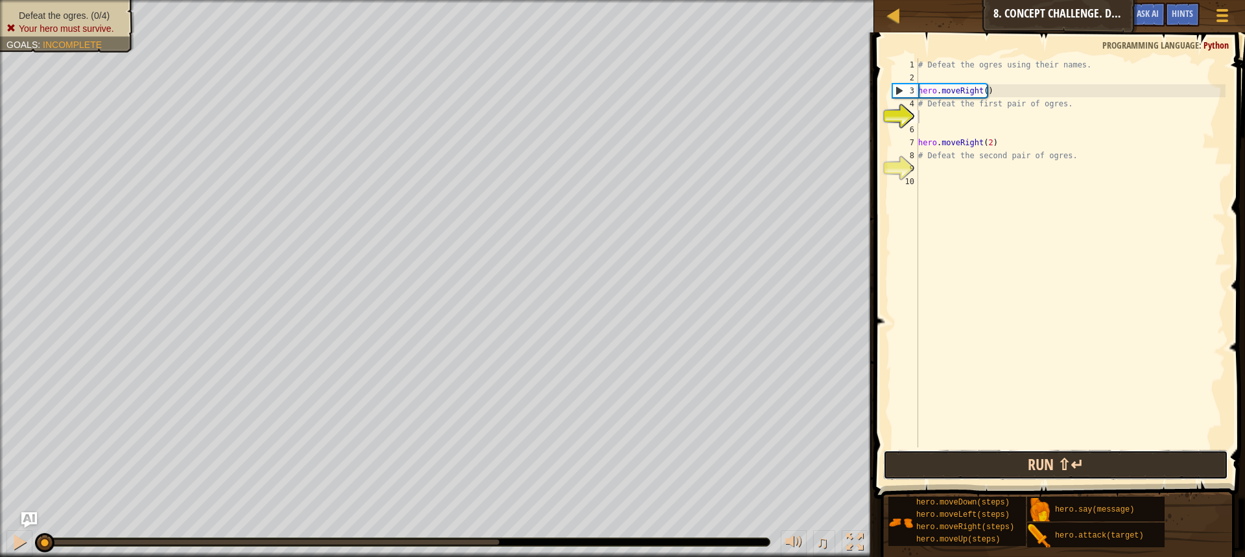
click at [1107, 457] on button "Run ⇧↵" at bounding box center [1055, 465] width 345 height 30
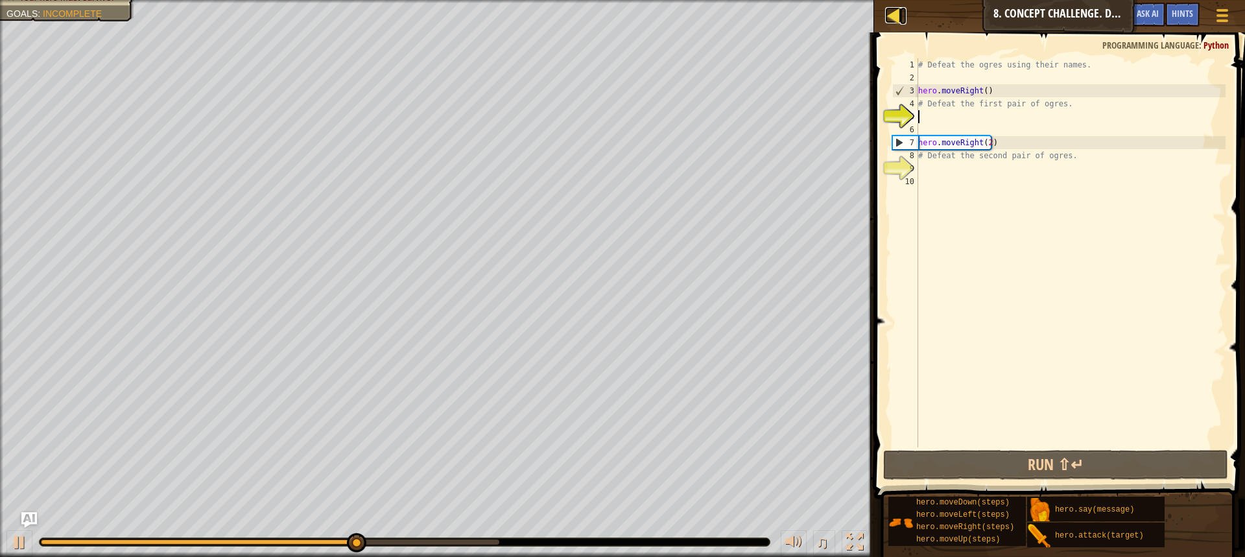
click at [886, 15] on div at bounding box center [893, 15] width 16 height 16
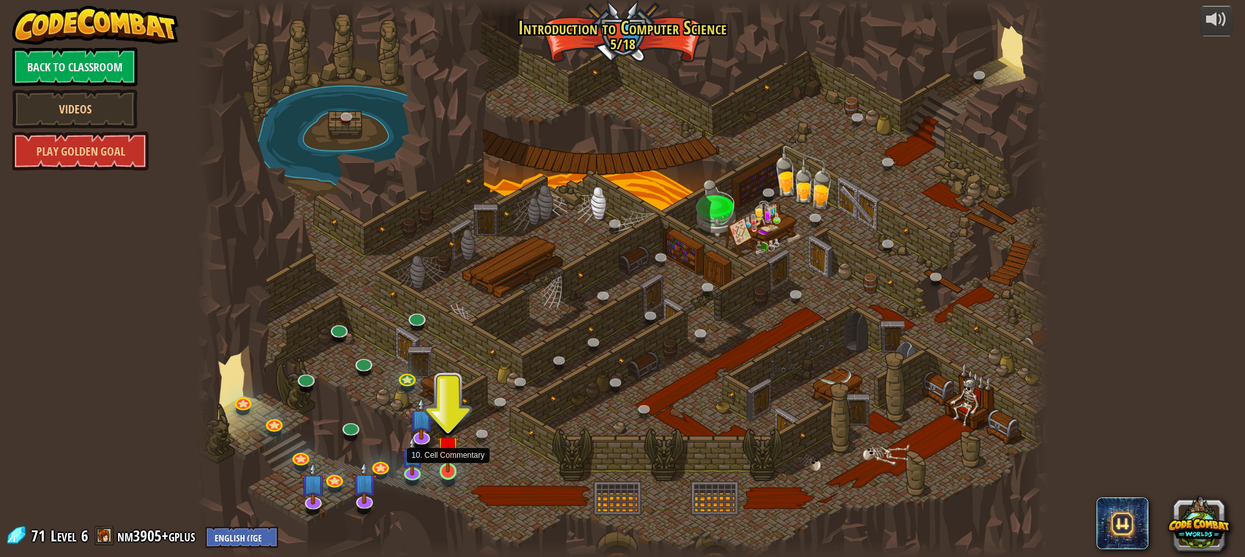
click at [447, 469] on img at bounding box center [448, 447] width 22 height 51
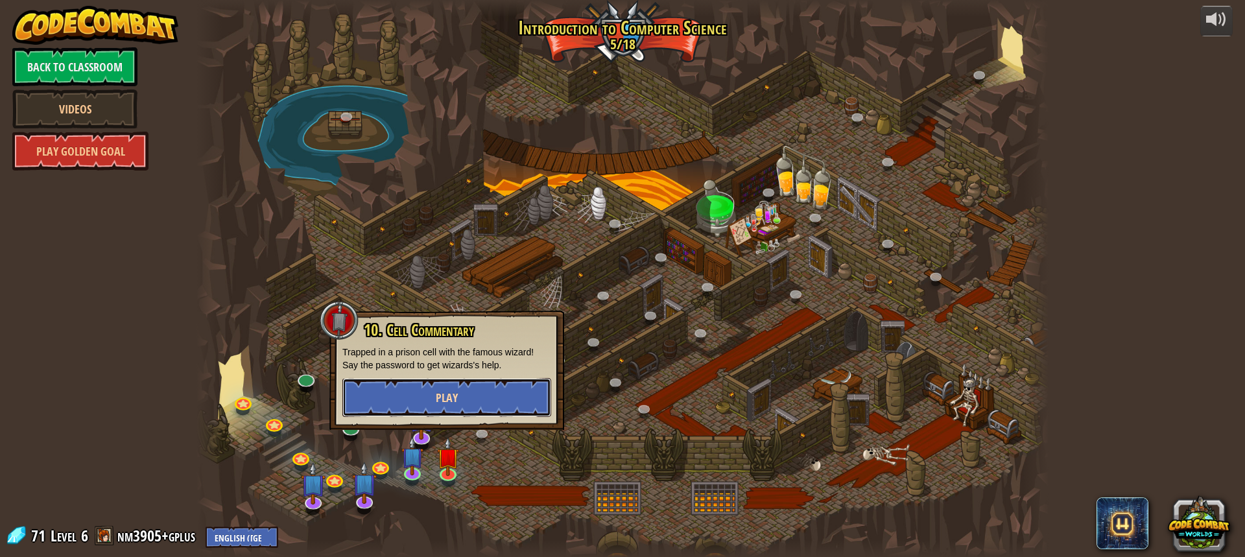
click at [461, 389] on button "Play" at bounding box center [446, 397] width 209 height 39
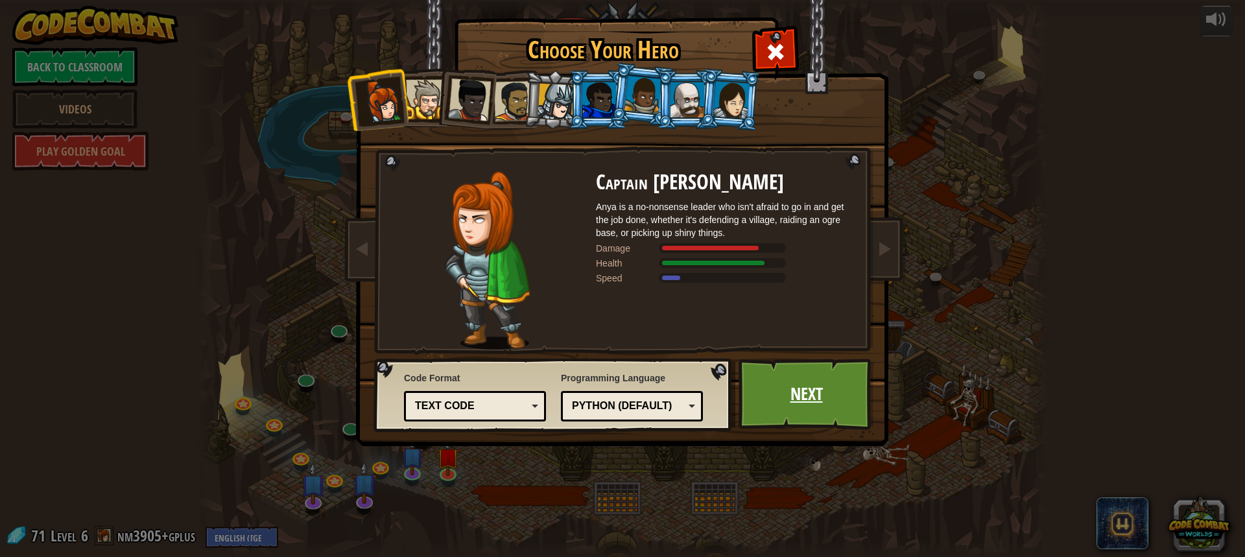
click at [826, 390] on link "Next" at bounding box center [807, 394] width 136 height 71
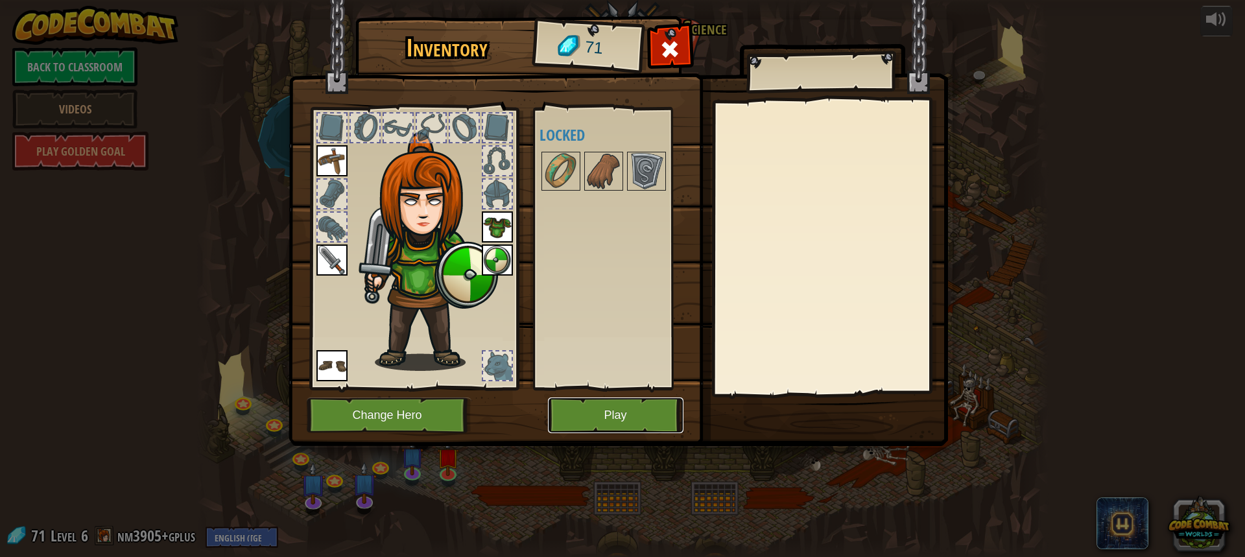
click at [595, 416] on button "Play" at bounding box center [616, 416] width 136 height 36
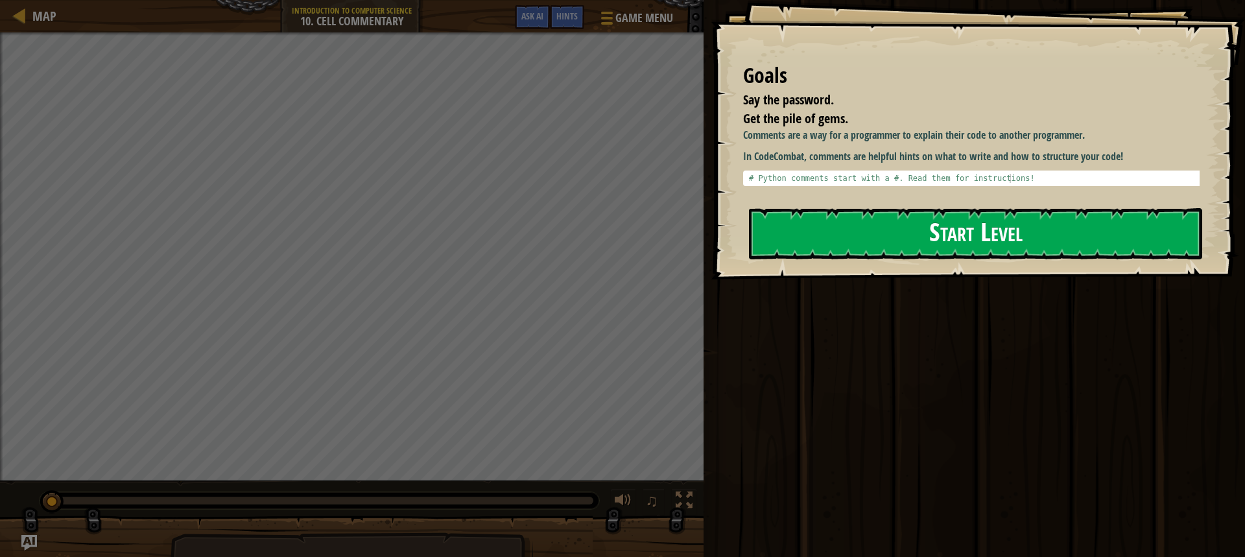
click at [988, 211] on button "Start Level" at bounding box center [975, 233] width 453 height 51
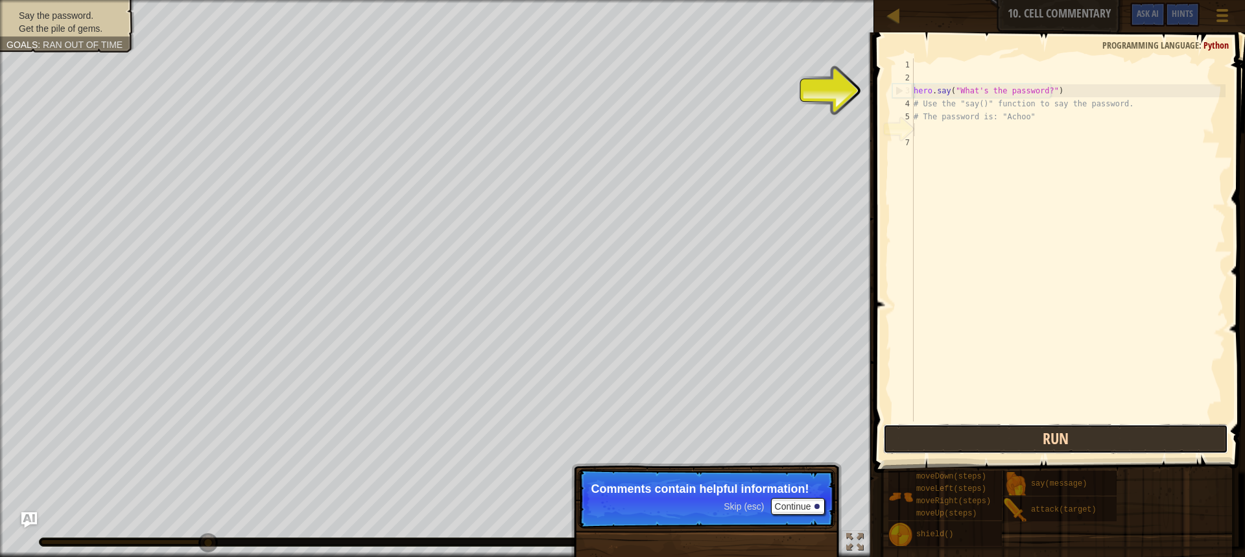
click at [1123, 442] on button "Run" at bounding box center [1055, 439] width 345 height 30
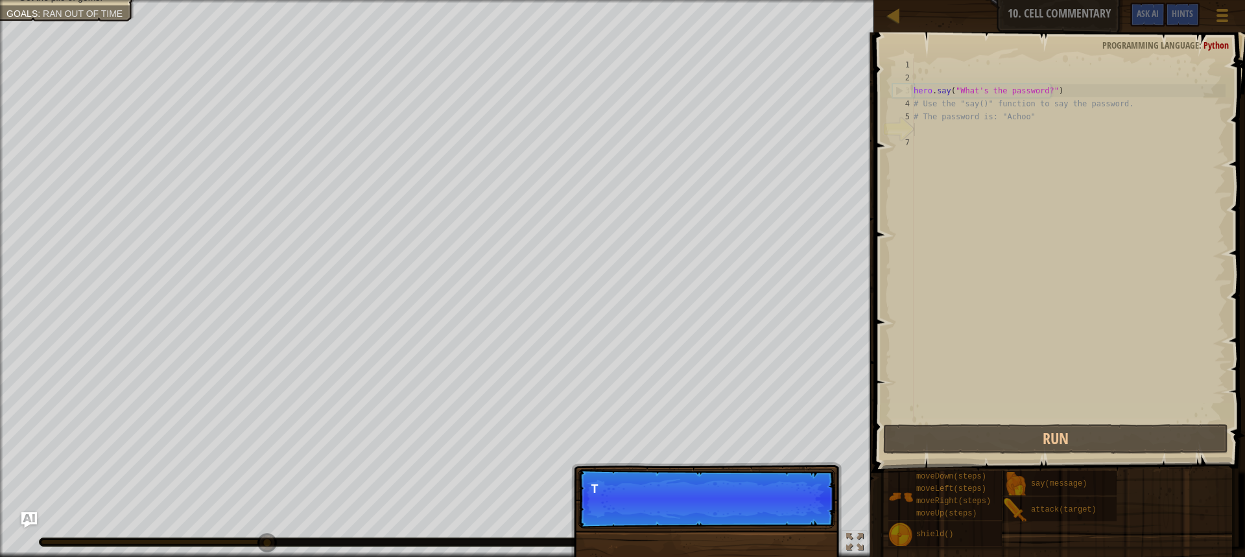
scroll to position [6, 0]
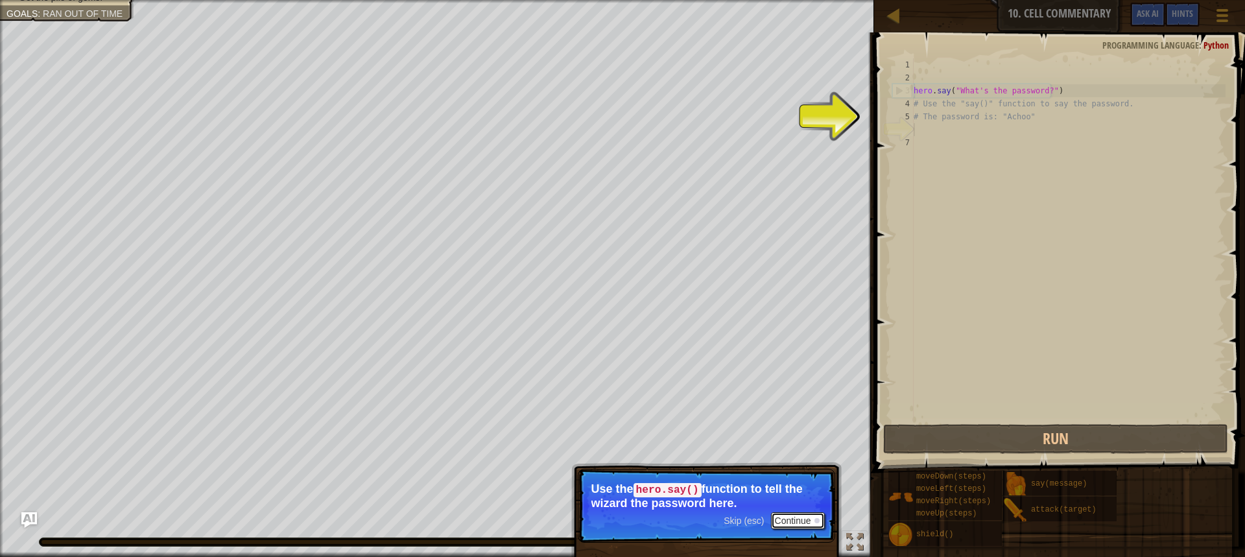
click at [779, 514] on button "Continue" at bounding box center [798, 520] width 54 height 17
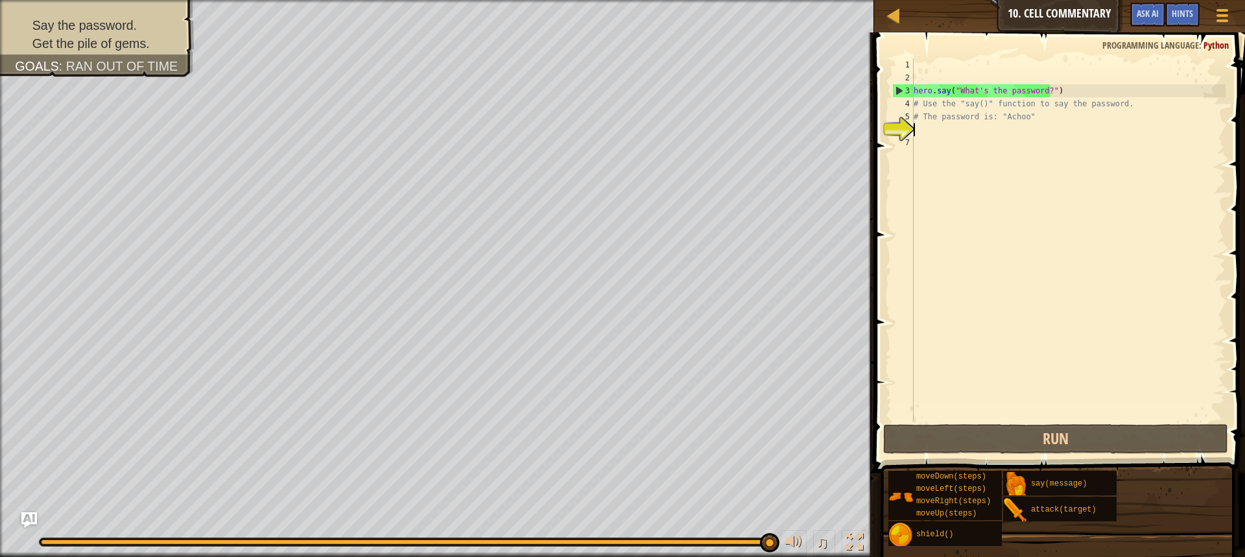
click at [940, 130] on div "hero . say ( "What's the password?" ) # Use the "say()" function to say the pas…" at bounding box center [1068, 252] width 315 height 389
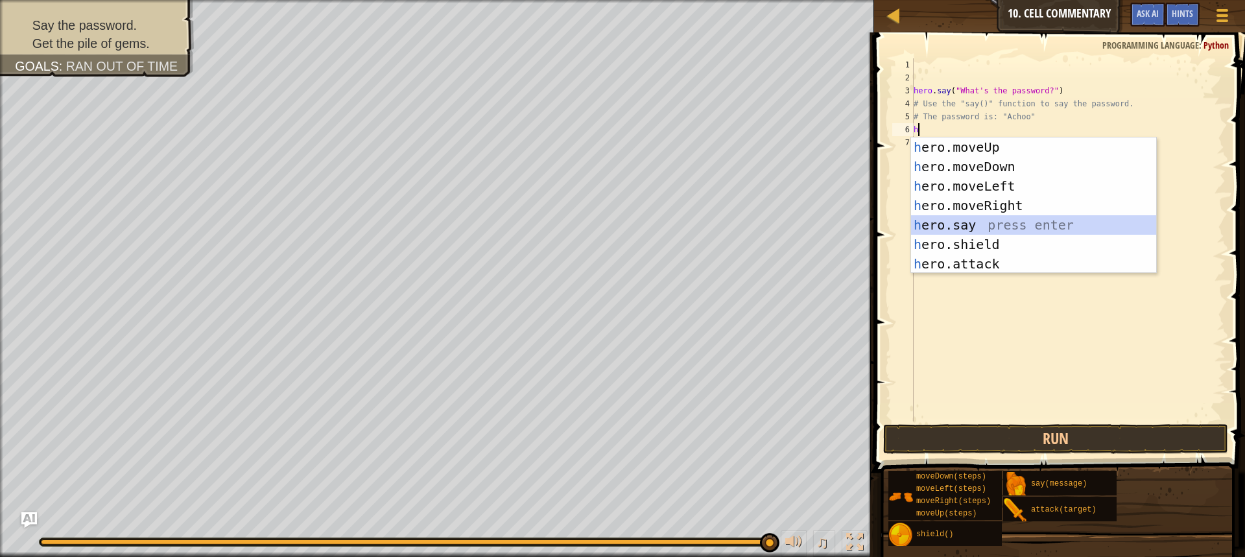
click at [968, 220] on div "h ero.moveUp press enter h ero.moveDown press enter h ero.moveLeft press enter …" at bounding box center [1033, 224] width 245 height 175
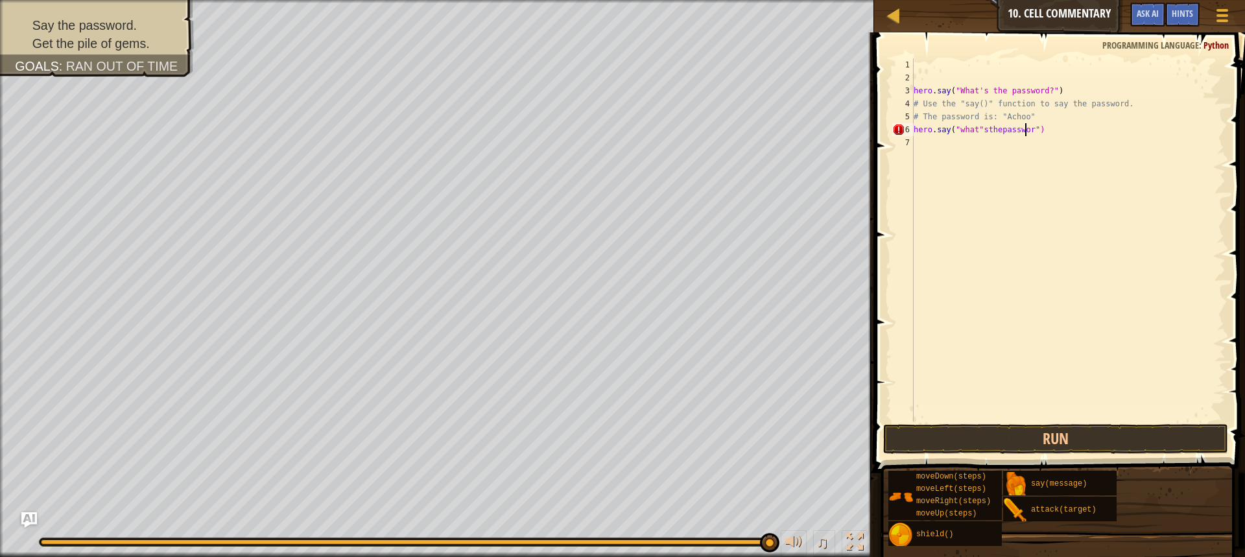
scroll to position [6, 9]
click at [979, 130] on div "hero . say ( "What's the password?" ) # Use the "say()" function to say the pas…" at bounding box center [1068, 252] width 315 height 389
click at [985, 130] on div "hero . say ( "What's the password?" ) # Use the "say()" function to say the pas…" at bounding box center [1068, 252] width 315 height 389
click at [982, 130] on div "hero . say ( "What's the password?" ) # Use the "say()" function to say the pas…" at bounding box center [1068, 252] width 315 height 389
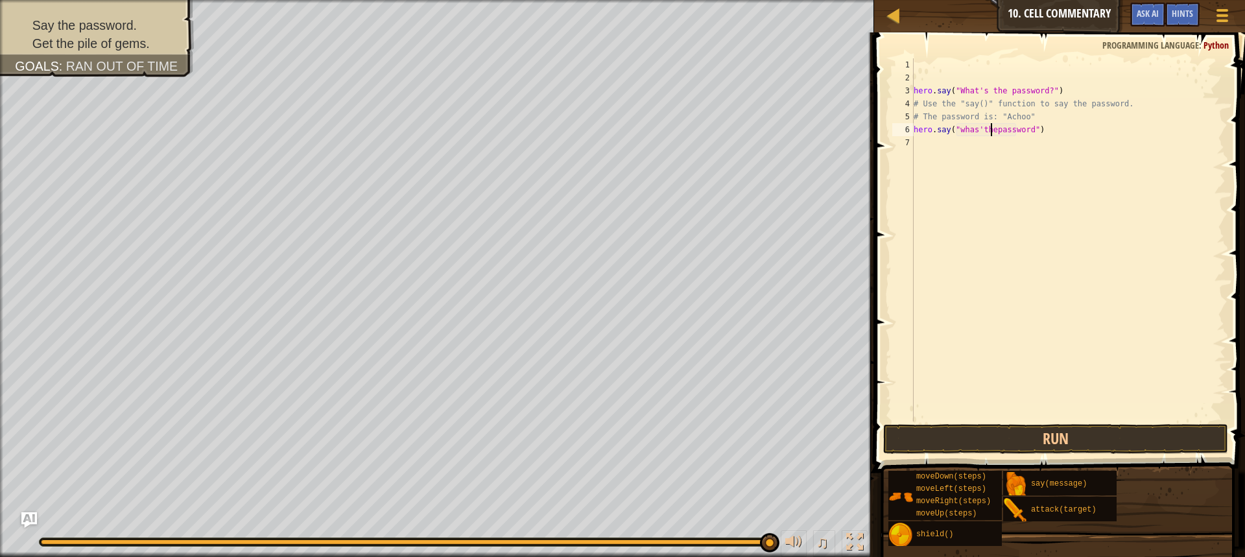
click at [989, 132] on div "hero . say ( "What's the password?" ) # Use the "say()" function to say the pas…" at bounding box center [1068, 252] width 315 height 389
click at [1030, 440] on button "Run" at bounding box center [1055, 439] width 345 height 30
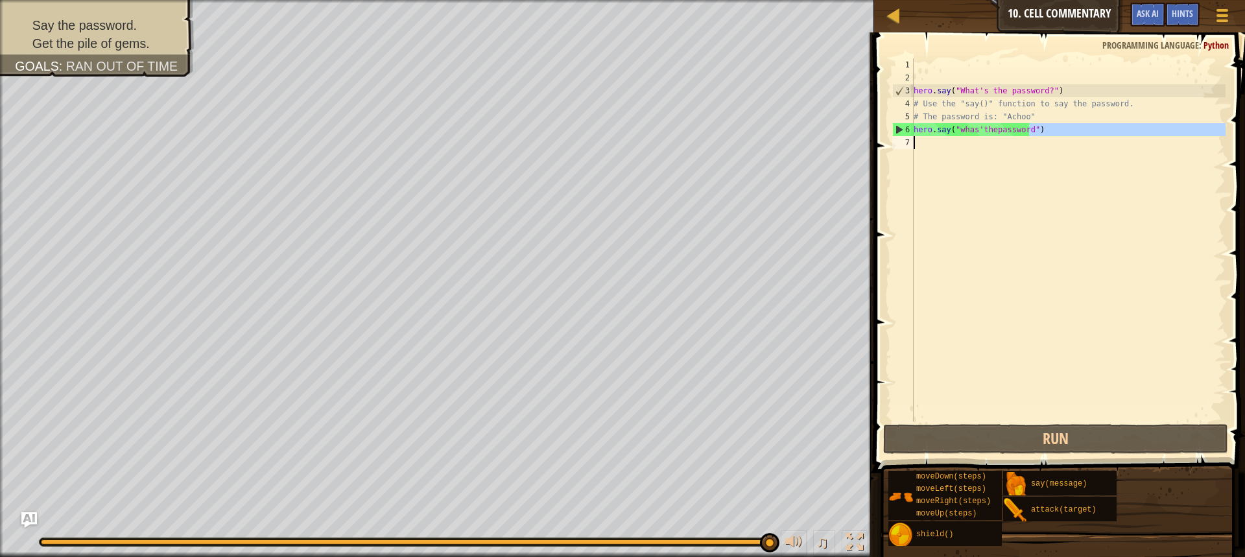
drag, startPoint x: 1031, startPoint y: 132, endPoint x: 900, endPoint y: 141, distance: 130.7
click at [900, 141] on div "hero.say("whas'thepassword") 1 2 3 4 5 6 7 hero . say ( "What's the password?" …" at bounding box center [1058, 239] width 336 height 363
type textarea "hero.say("whas'thepassword")"
click at [900, 141] on div "7" at bounding box center [902, 142] width 21 height 13
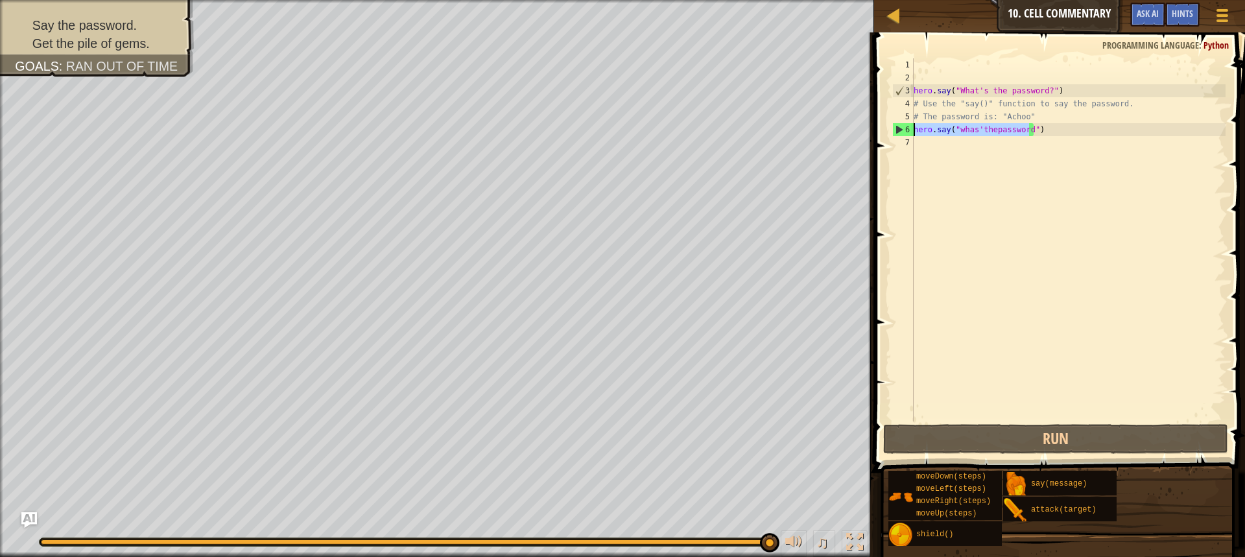
drag, startPoint x: 1027, startPoint y: 128, endPoint x: 909, endPoint y: 132, distance: 118.8
click at [909, 132] on div "1 2 3 4 5 6 7 hero . say ( "What's the password?" ) # Use the "say()" function …" at bounding box center [1058, 239] width 336 height 363
type textarea ")"
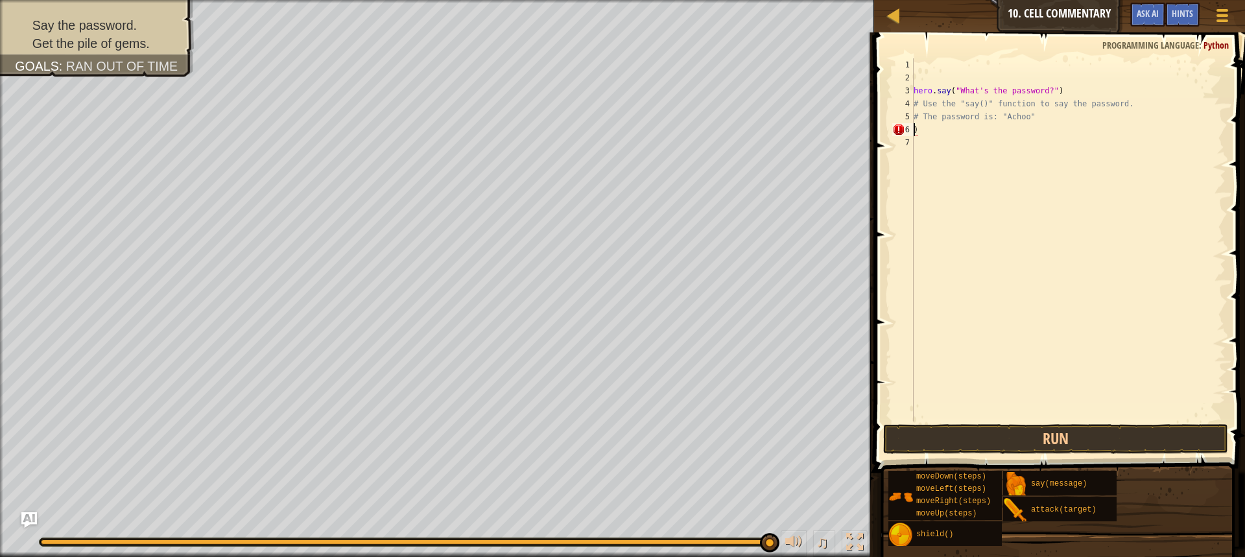
click at [924, 136] on div "hero . say ( "What's the password?" ) # Use the "say()" function to say the pas…" at bounding box center [1068, 252] width 315 height 389
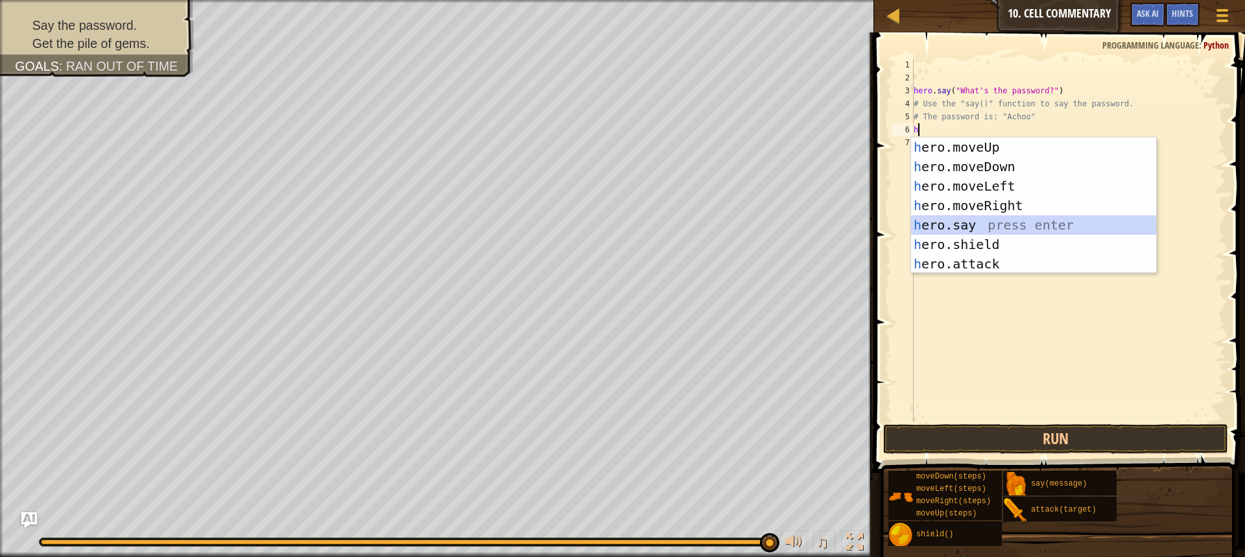
click at [968, 221] on div "h ero.moveUp press enter h ero.moveDown press enter h ero.moveLeft press enter …" at bounding box center [1033, 224] width 245 height 175
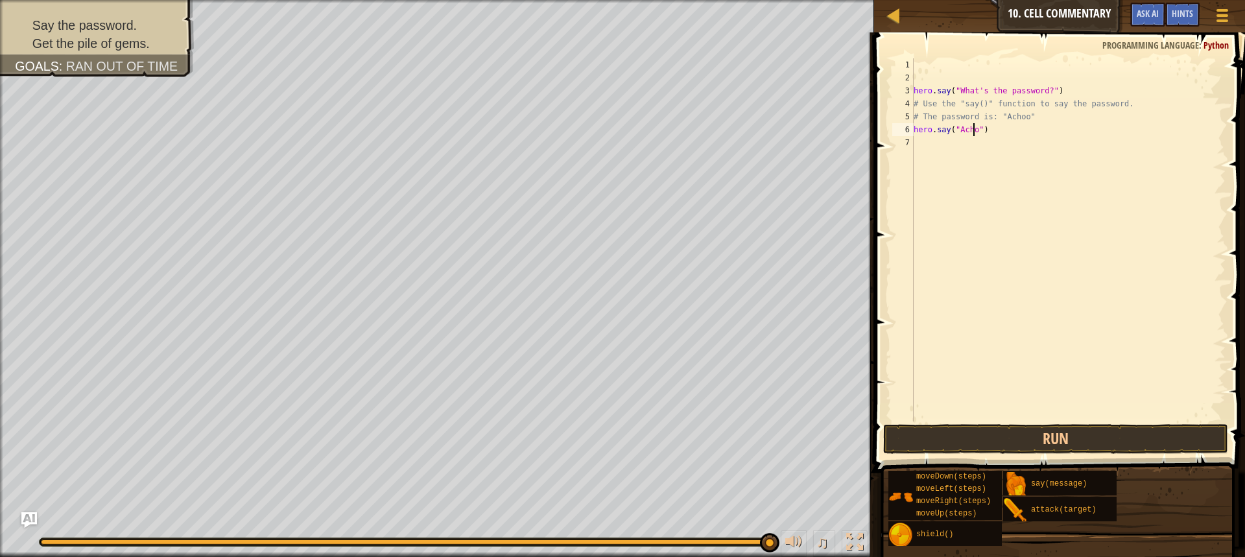
scroll to position [6, 5]
type textarea "hero.say("Achoo")"
click at [1003, 433] on button "Run" at bounding box center [1055, 439] width 345 height 30
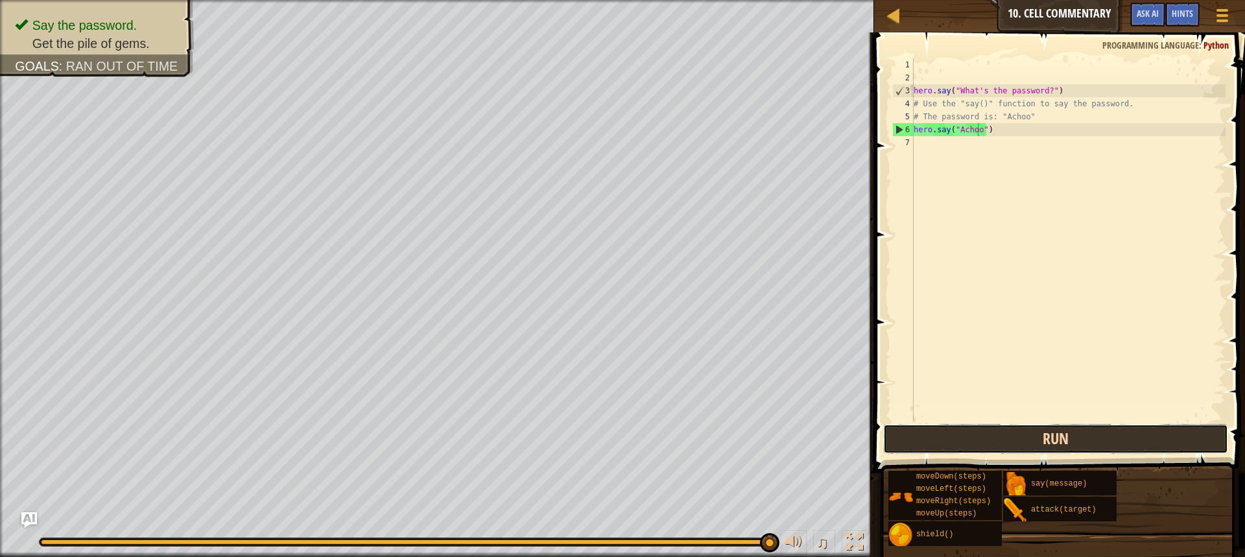
click at [1010, 440] on button "Run" at bounding box center [1055, 439] width 345 height 30
click at [918, 143] on div "hero . say ( "What's the password?" ) # Use the "say()" function to say the pas…" at bounding box center [1068, 252] width 315 height 389
type textarea "u"
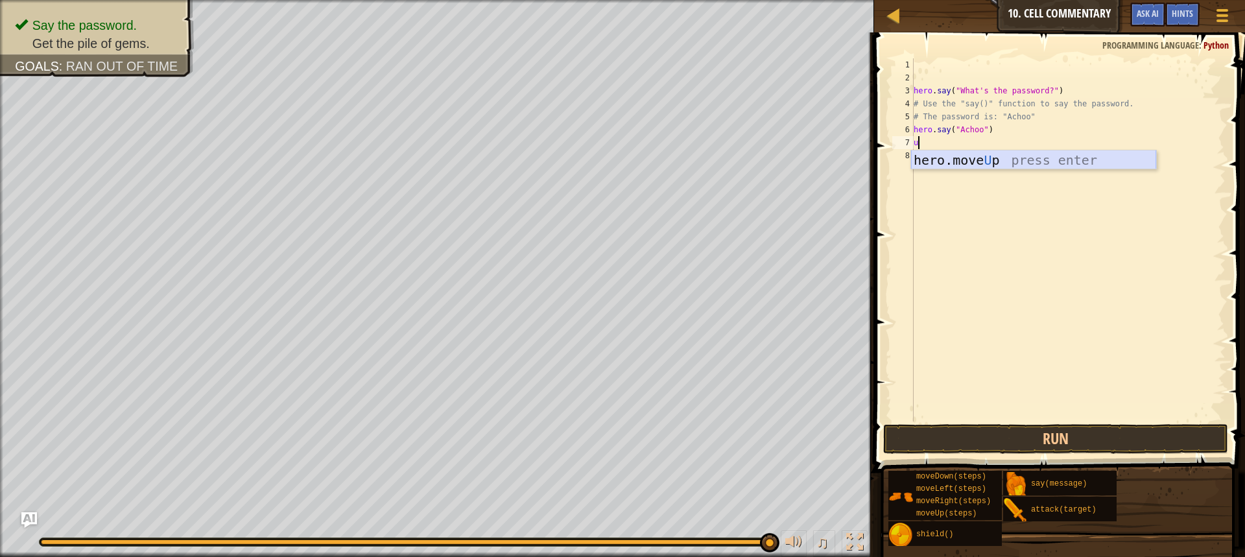
click at [1010, 161] on div "hero.move U p press enter" at bounding box center [1033, 179] width 245 height 58
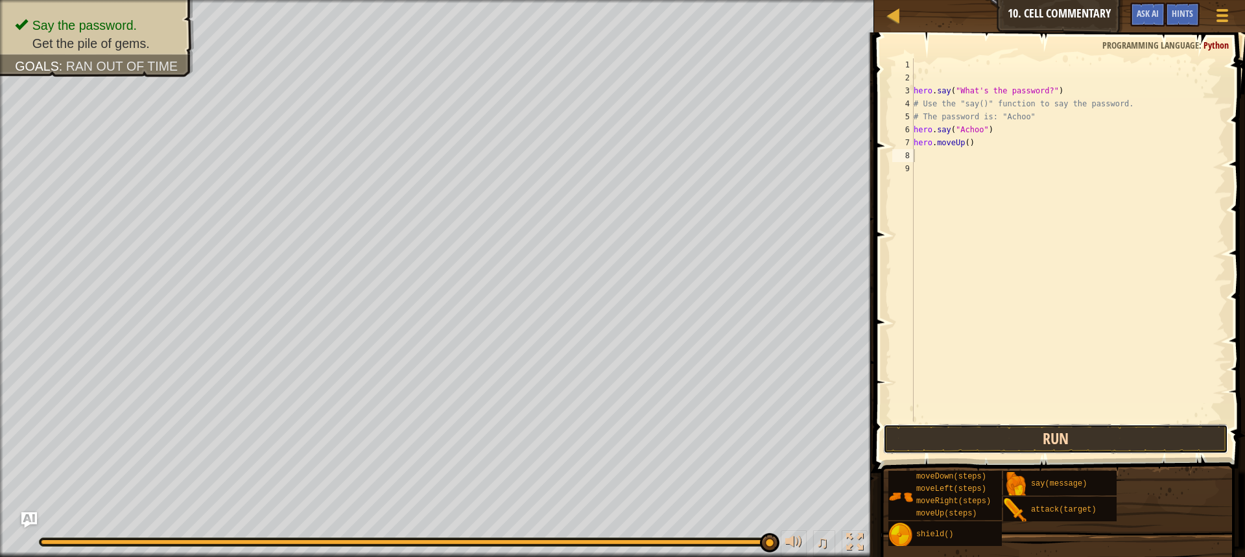
click at [1073, 432] on button "Run" at bounding box center [1055, 439] width 345 height 30
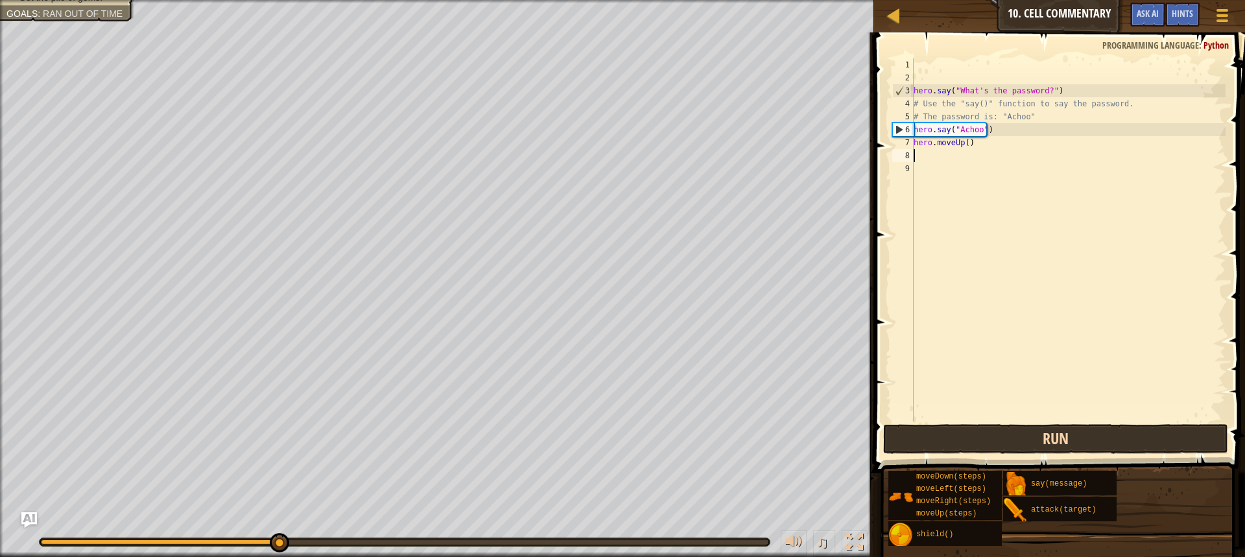
type textarea "u"
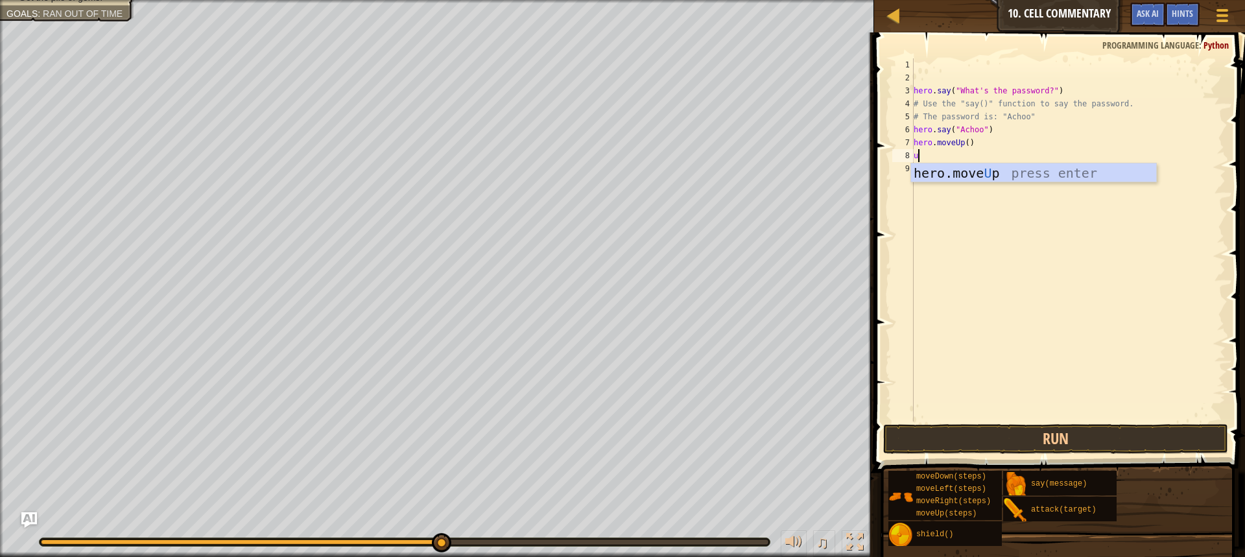
click at [978, 180] on div "hero.move U p press enter" at bounding box center [1033, 192] width 245 height 58
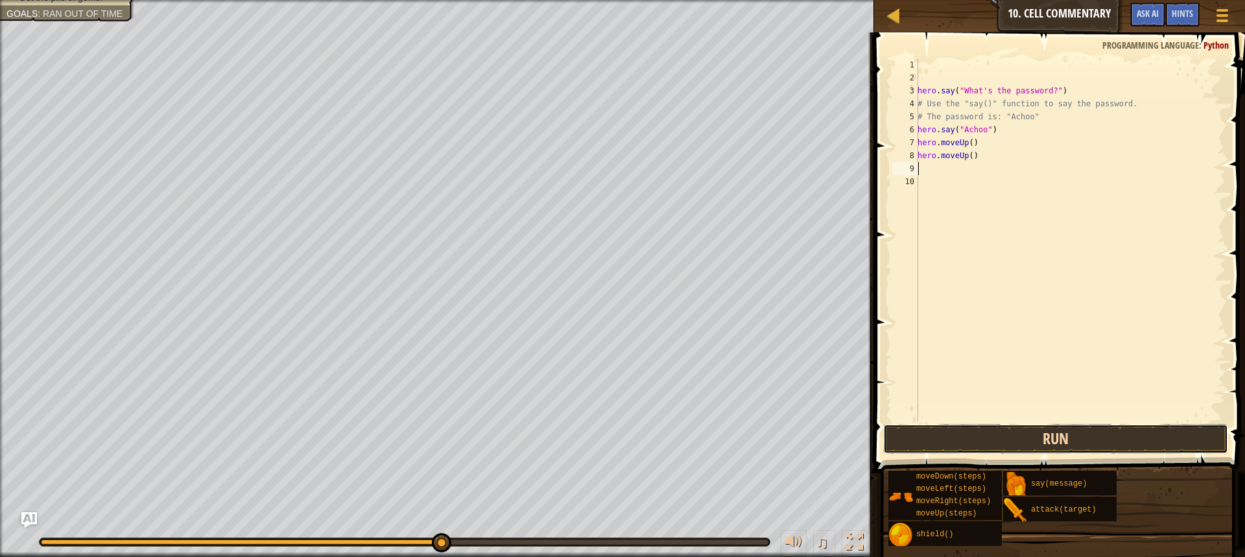
click at [1105, 432] on button "Run" at bounding box center [1055, 439] width 345 height 30
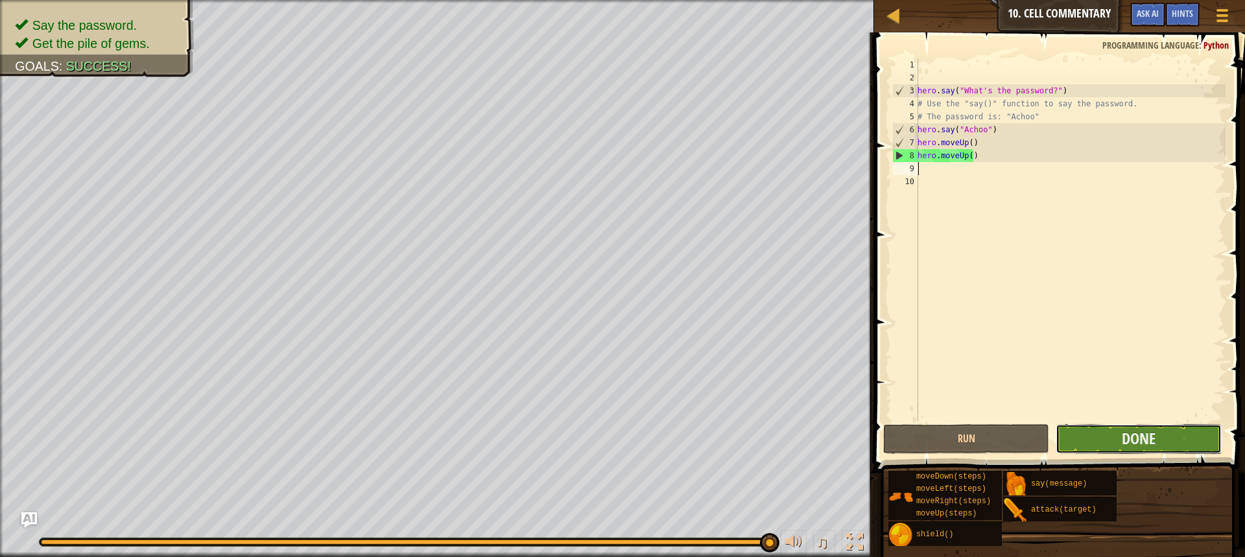
click at [1186, 448] on button "Done" at bounding box center [1139, 439] width 166 height 30
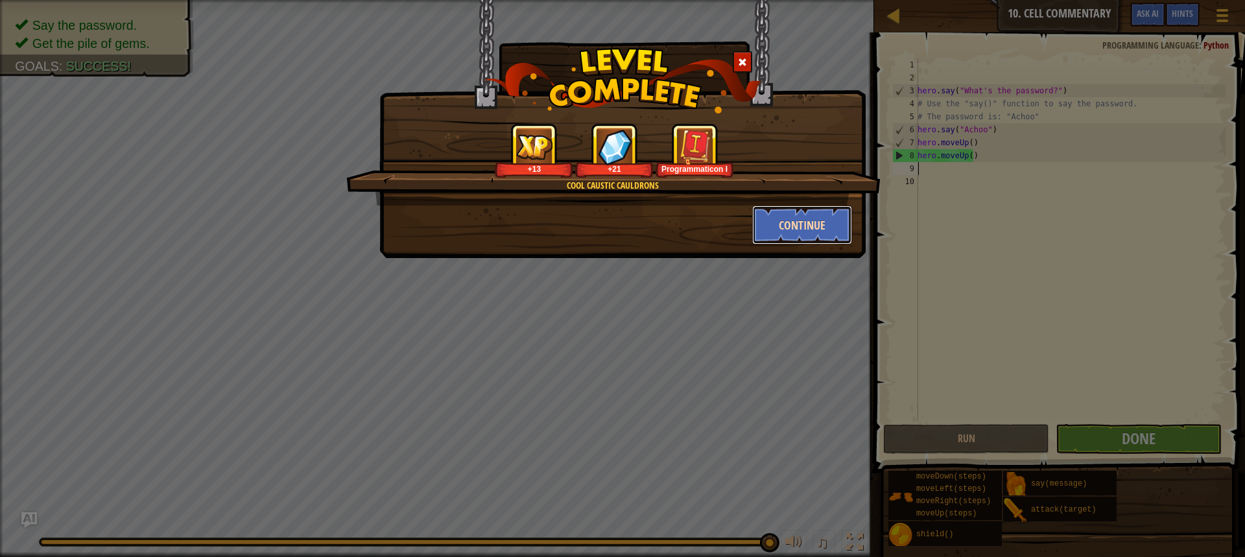
click at [824, 231] on button "Continue" at bounding box center [802, 225] width 101 height 39
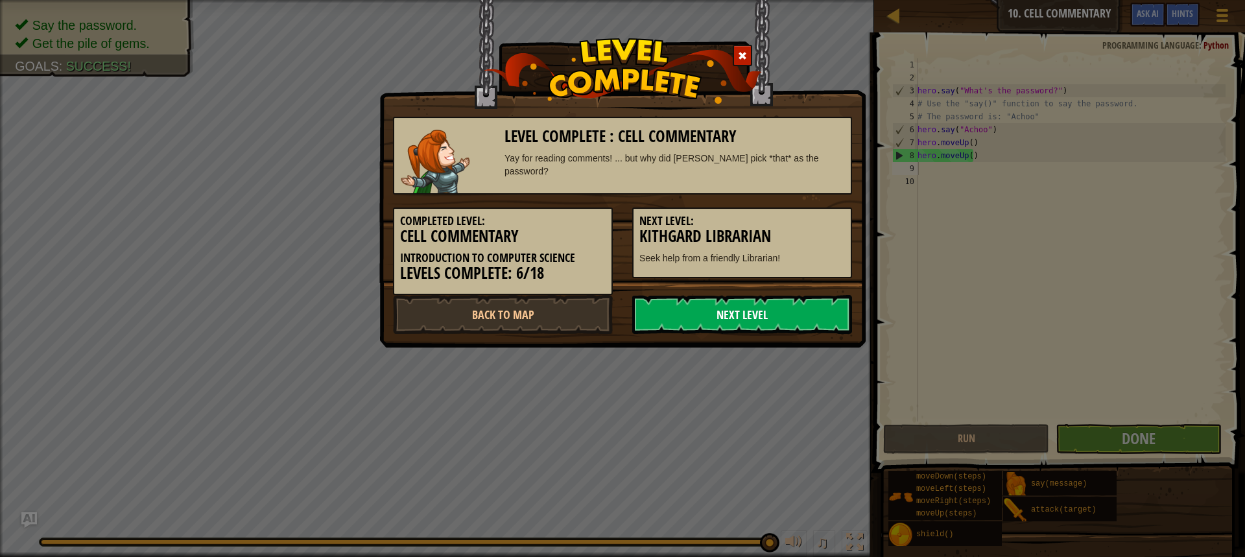
click at [707, 318] on link "Next Level" at bounding box center [742, 314] width 220 height 39
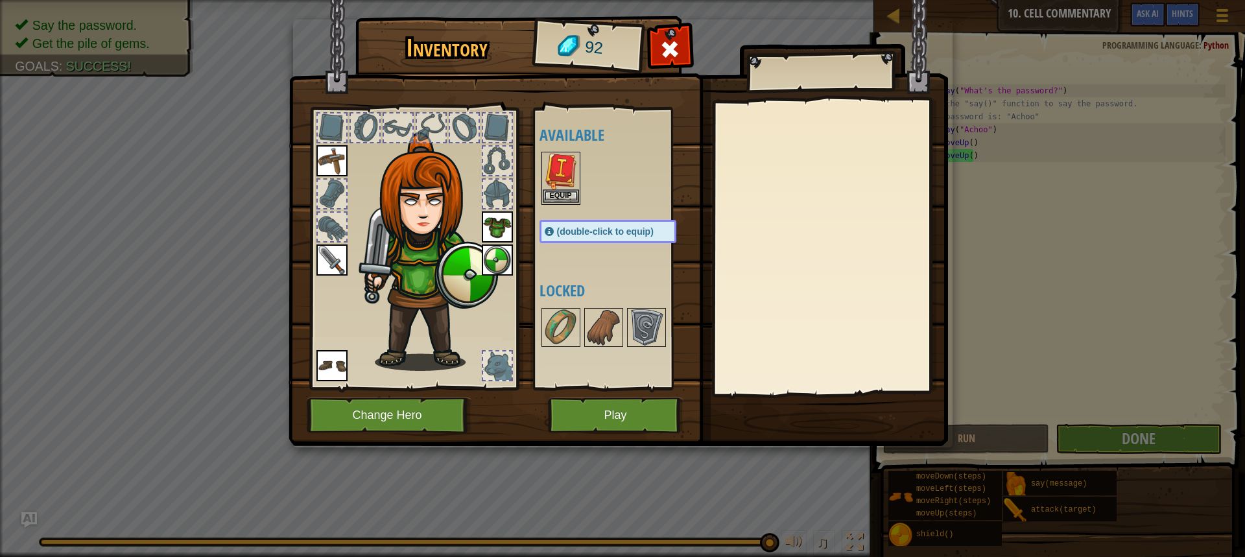
click at [551, 187] on img at bounding box center [561, 171] width 36 height 36
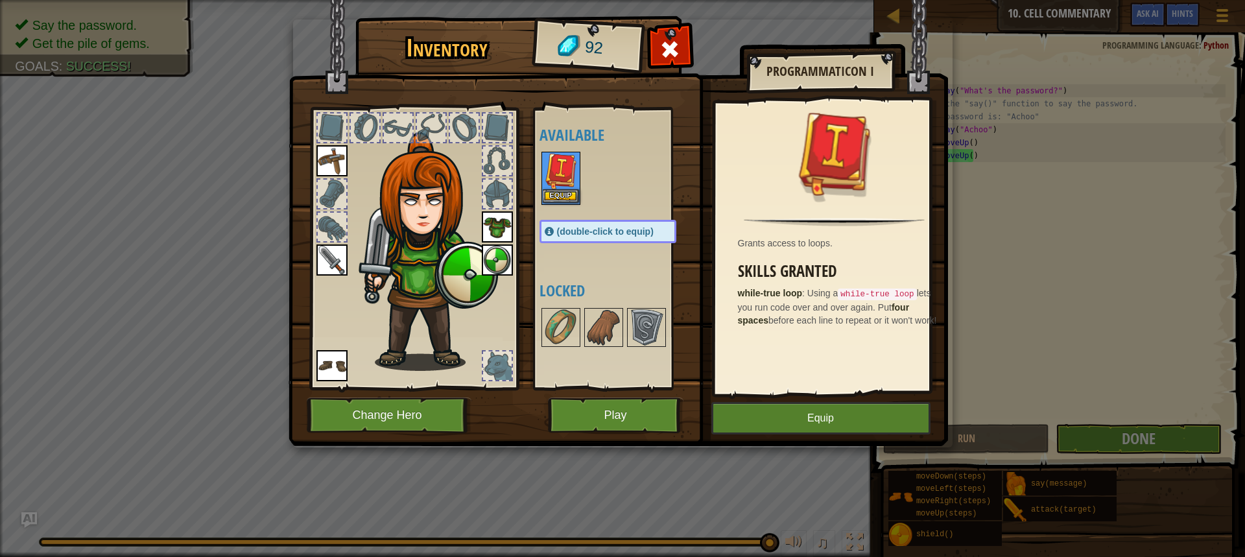
click at [551, 187] on img at bounding box center [561, 171] width 36 height 36
click at [568, 196] on button "Equip" at bounding box center [561, 196] width 36 height 14
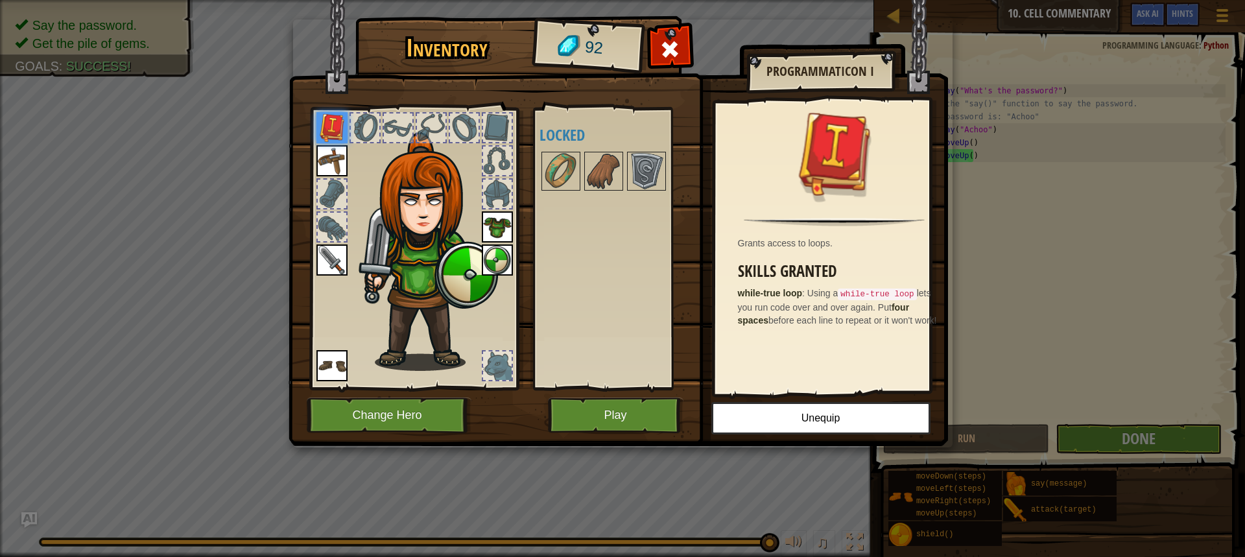
click at [334, 127] on img at bounding box center [332, 127] width 31 height 31
click at [639, 170] on img at bounding box center [646, 171] width 36 height 36
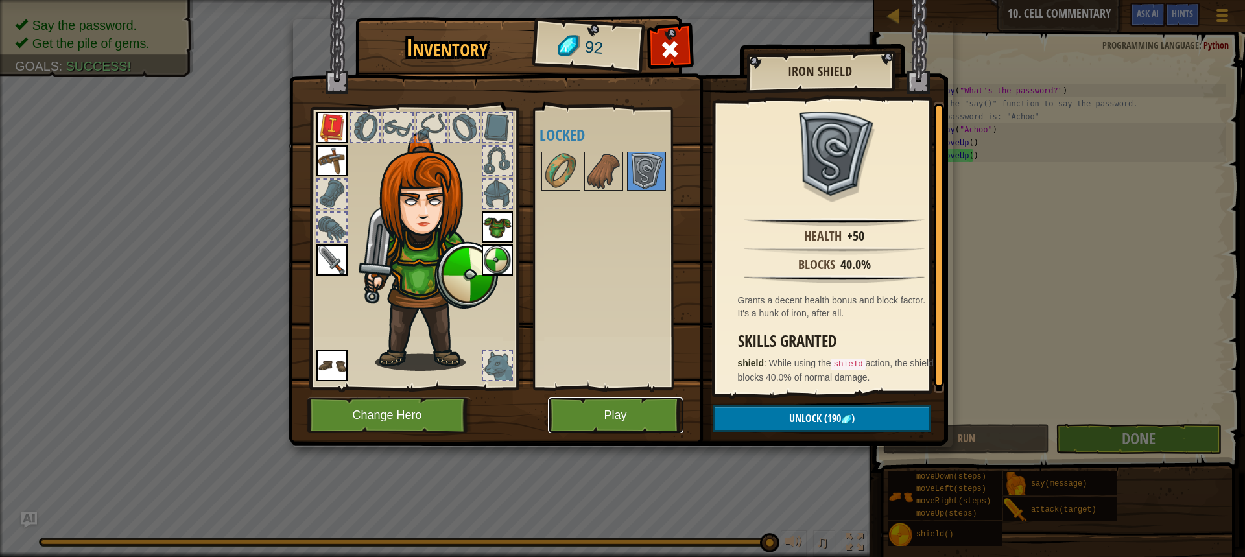
click at [601, 410] on button "Play" at bounding box center [616, 416] width 136 height 36
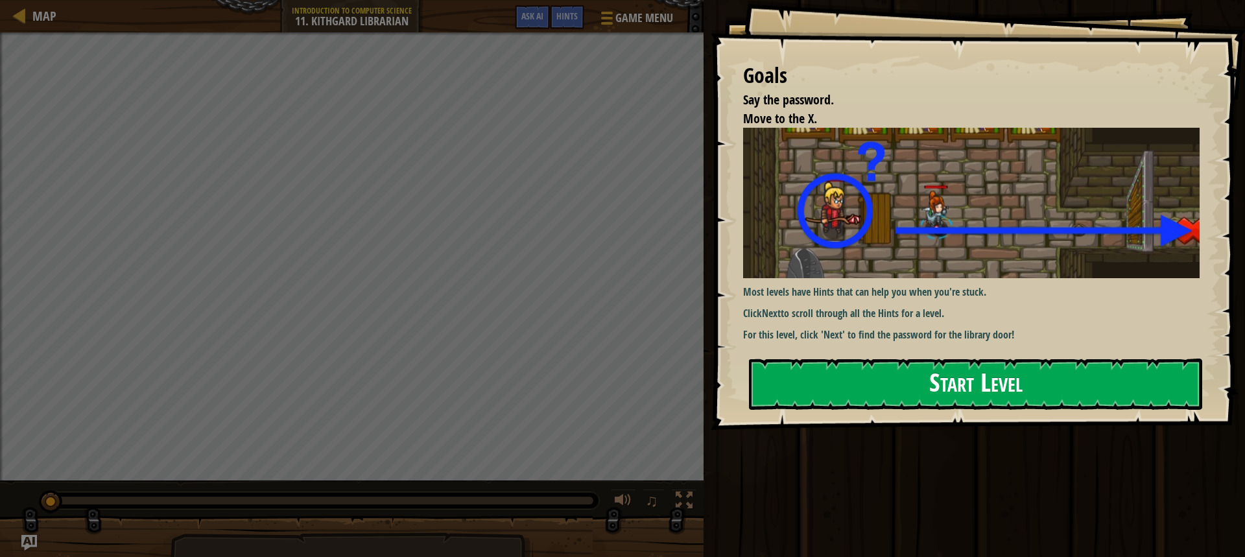
click at [907, 382] on button "Start Level" at bounding box center [975, 384] width 453 height 51
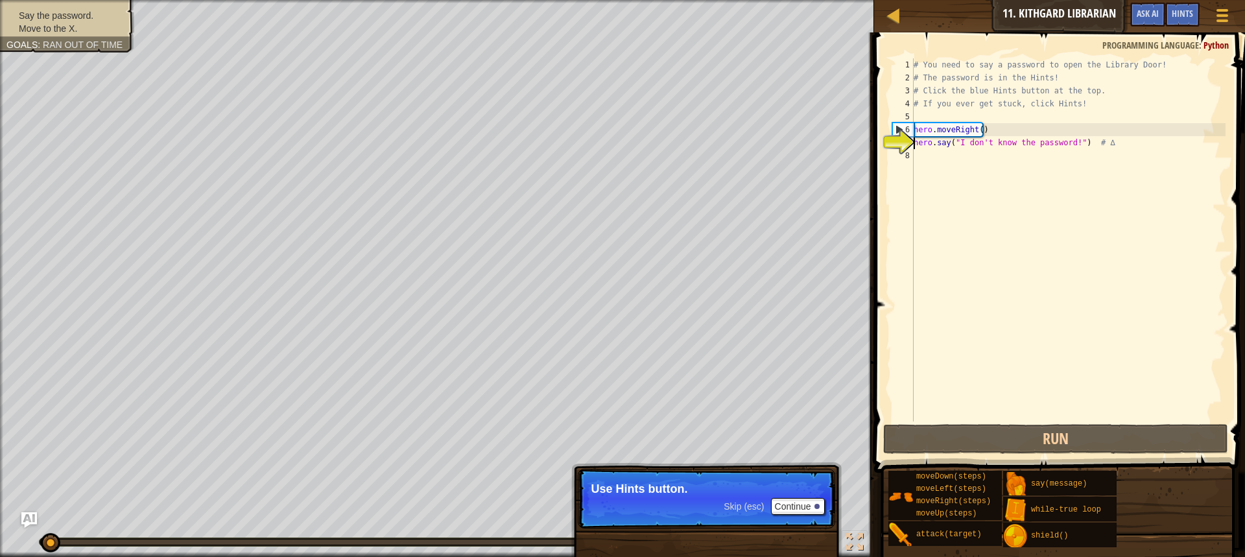
click at [914, 152] on div "# You need to say a password to open the Library Door! # The password is in the…" at bounding box center [1068, 252] width 315 height 389
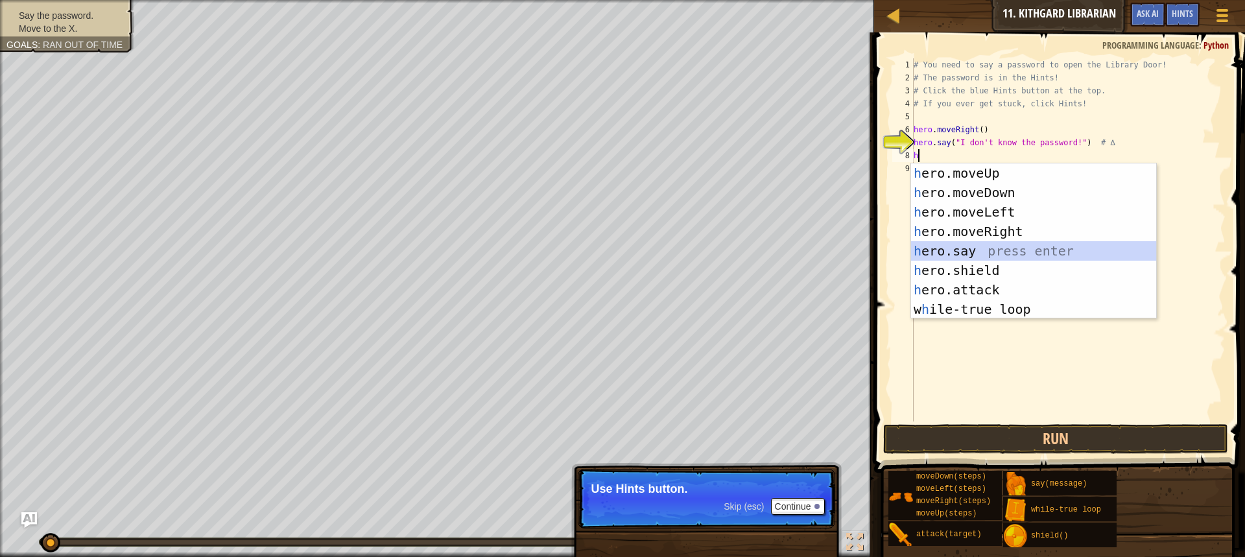
click at [989, 254] on div "h ero.moveUp press enter h ero.moveDown press enter h ero.moveLeft press enter …" at bounding box center [1033, 260] width 245 height 195
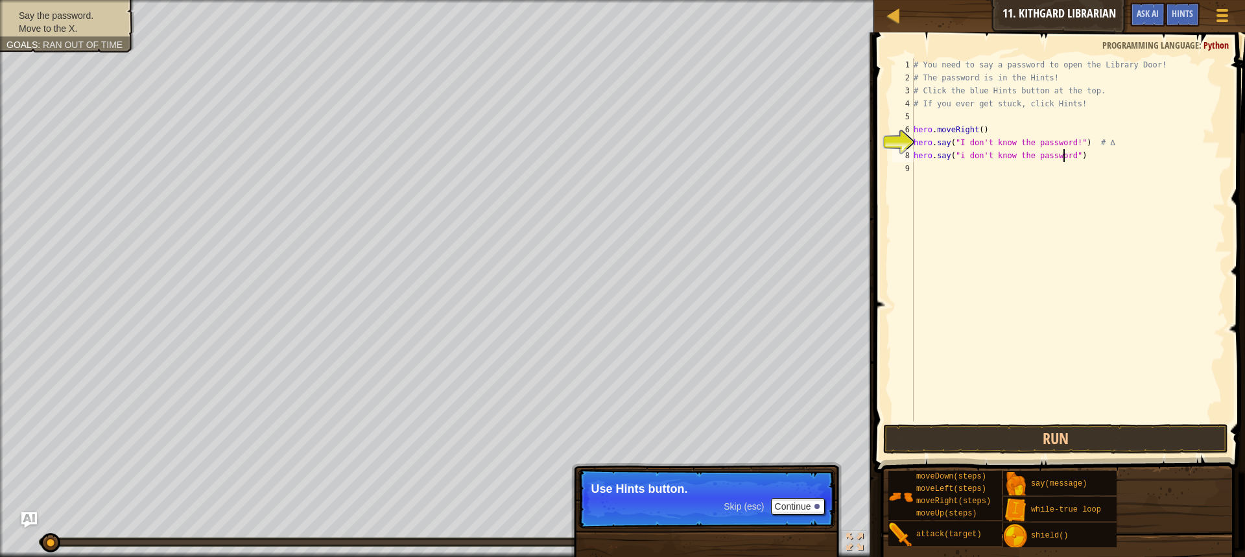
scroll to position [6, 12]
click at [1066, 429] on button "Run" at bounding box center [1055, 439] width 345 height 30
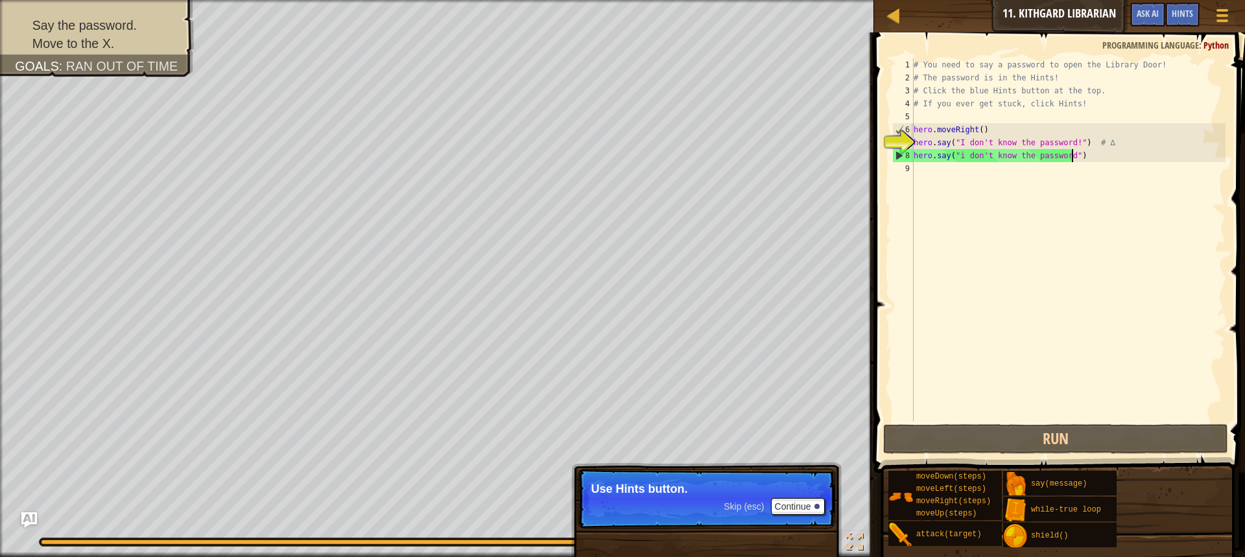
click at [1089, 160] on div "# You need to say a password to open the Library Door! # The password is in the…" at bounding box center [1068, 252] width 315 height 389
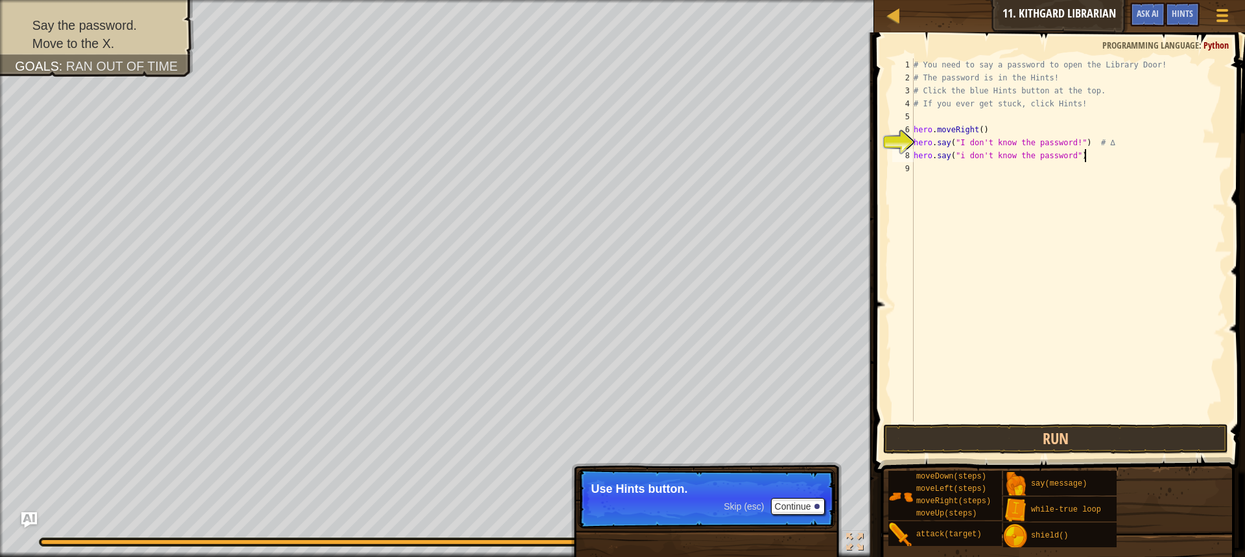
click at [1086, 158] on div "# You need to say a password to open the Library Door! # The password is in the…" at bounding box center [1068, 252] width 315 height 389
drag, startPoint x: 1073, startPoint y: 163, endPoint x: 909, endPoint y: 158, distance: 163.5
click at [909, 158] on div "hero.say("i don't know the password") 1 2 3 4 5 6 7 8 9 # You need to say a pas…" at bounding box center [1058, 239] width 336 height 363
type textarea "hero.say("i don't know the password")"
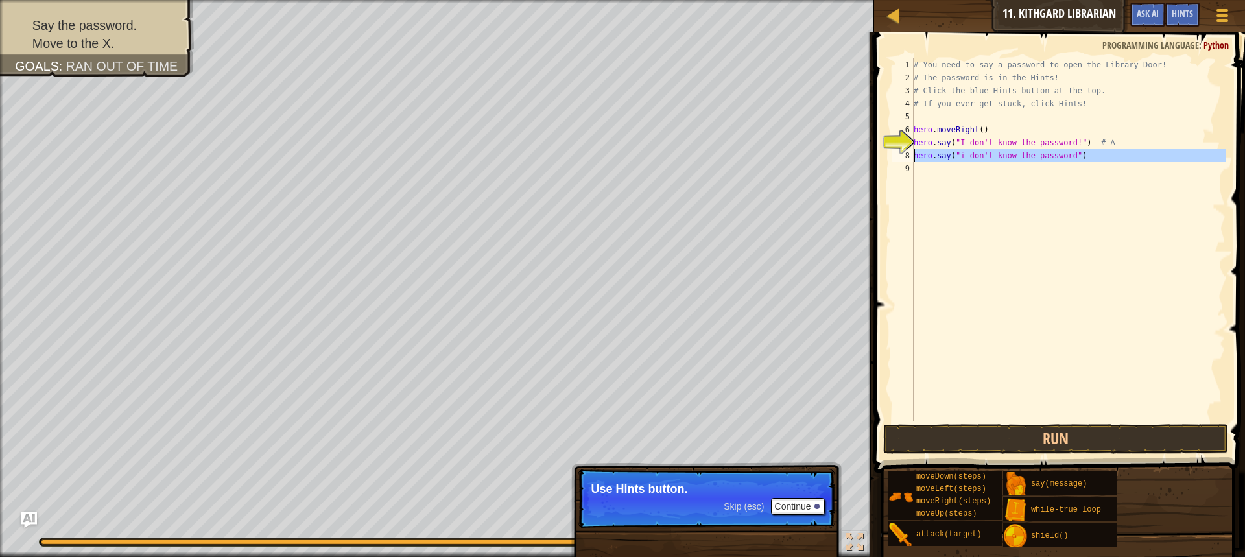
scroll to position [6, 0]
drag, startPoint x: 916, startPoint y: 142, endPoint x: 895, endPoint y: 154, distance: 23.8
click at [895, 154] on div "1 2 3 4 5 6 7 8 # You need to say a password to open the Library Door! # The pa…" at bounding box center [1058, 239] width 336 height 363
type textarea "hero.say("I don't know the password!") # ∆"
click at [931, 149] on div "# You need to say a password to open the Library Door! # The password is in the…" at bounding box center [1068, 239] width 315 height 363
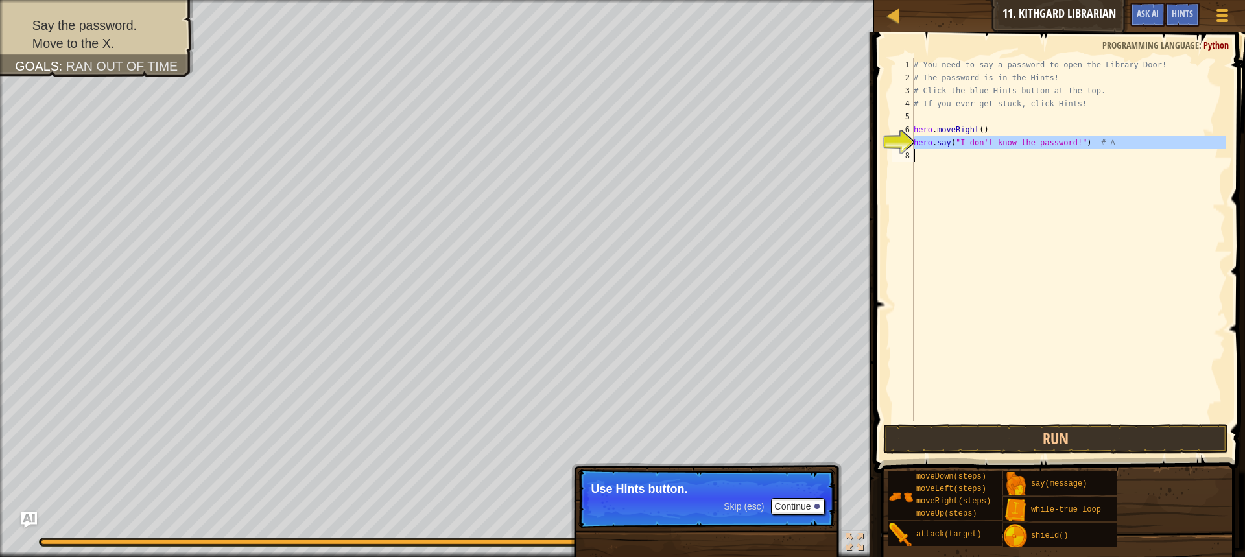
drag, startPoint x: 914, startPoint y: 143, endPoint x: 943, endPoint y: 143, distance: 29.2
click at [943, 143] on div "1 2 3 4 5 6 7 8 # You need to say a password to open the Library Door! # The pa…" at bounding box center [1058, 239] width 336 height 363
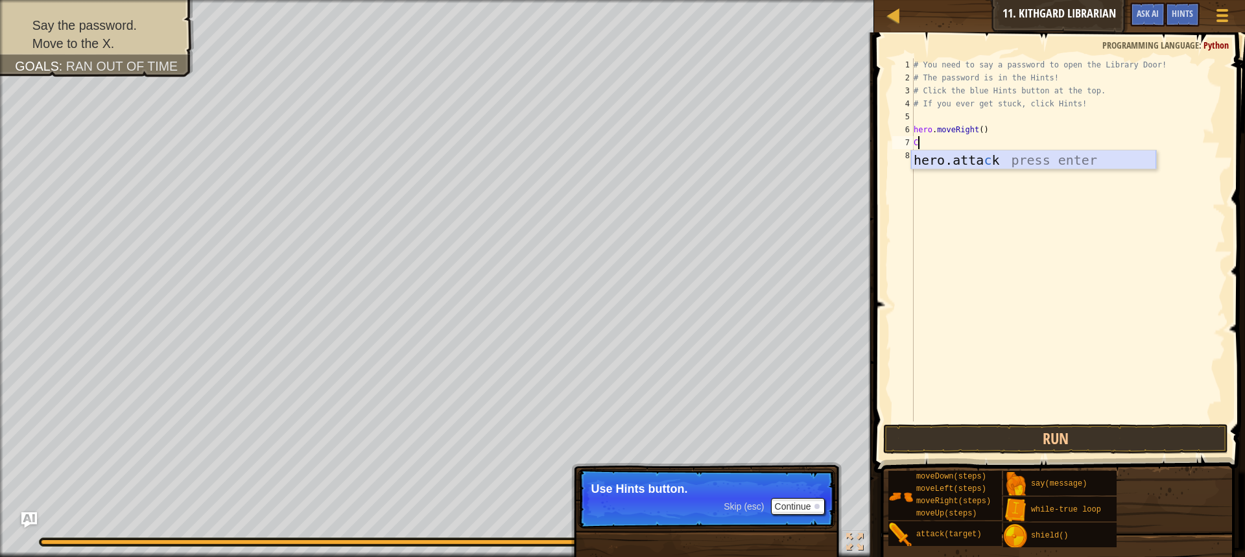
click at [988, 160] on div "hero.[PERSON_NAME] press enter" at bounding box center [1033, 179] width 245 height 58
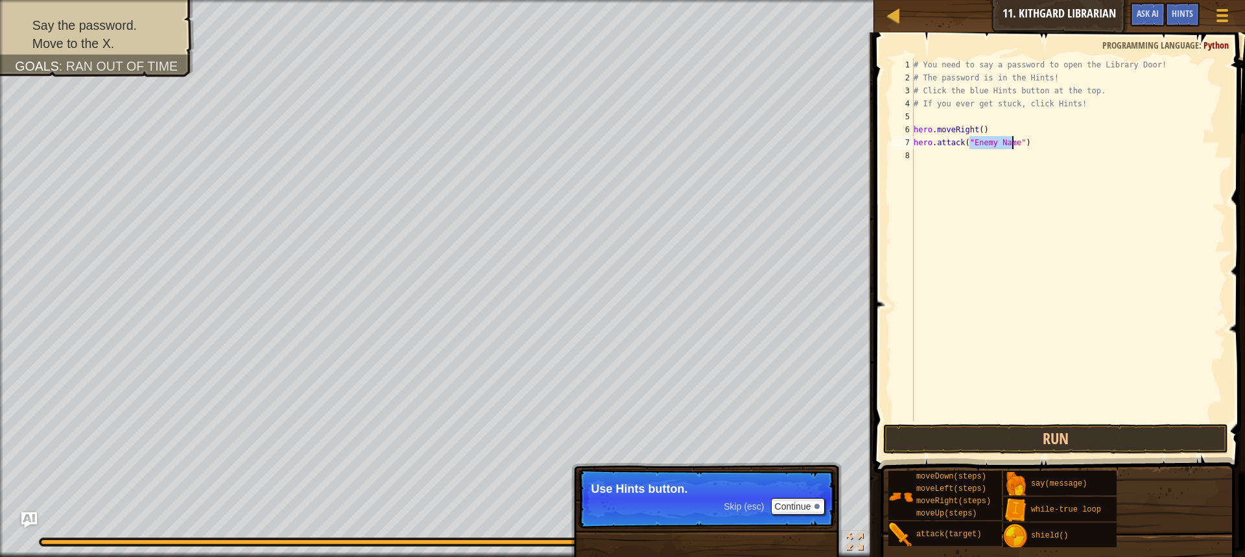
type textarea "hero.attack("")"
